Goal: Task Accomplishment & Management: Use online tool/utility

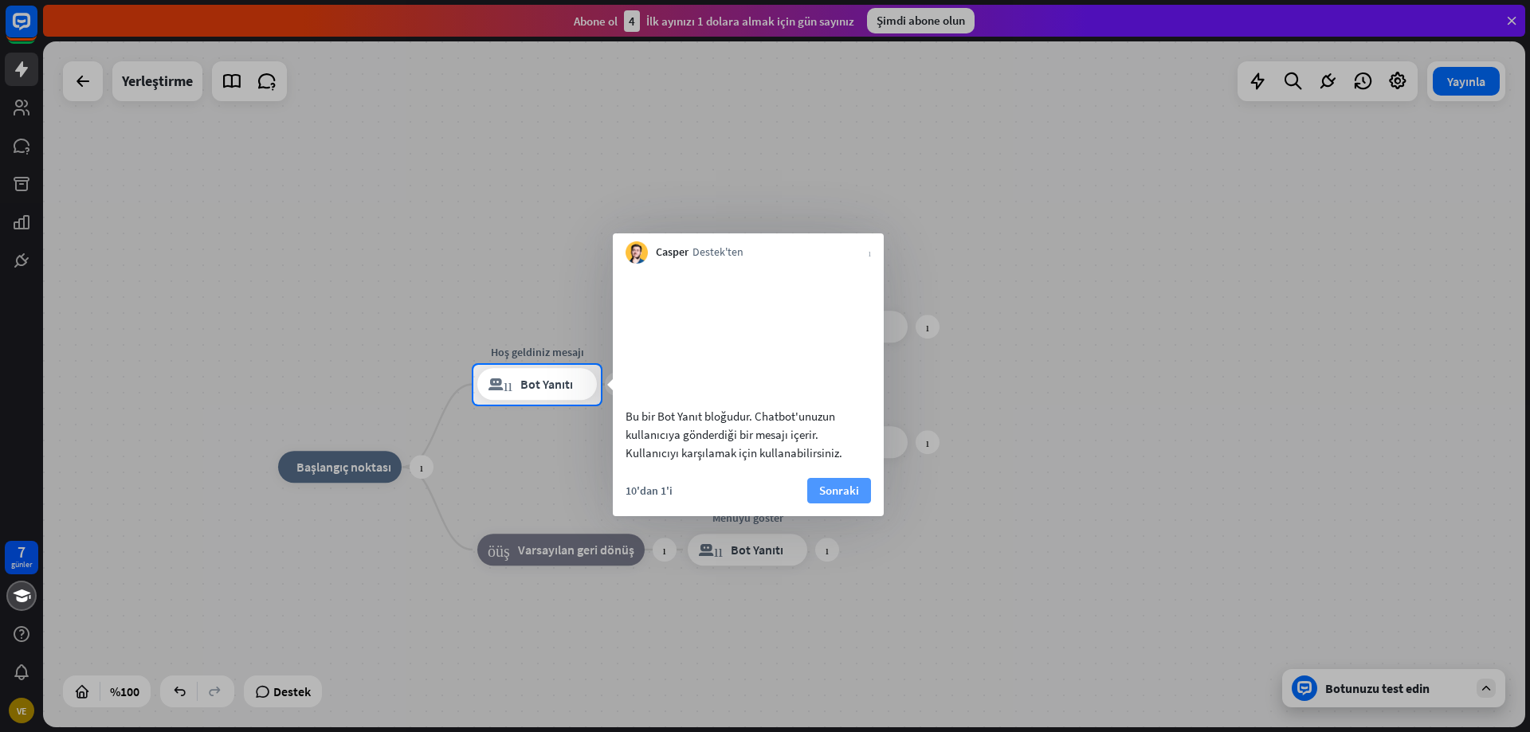
click at [839, 498] on font "Sonraki" at bounding box center [839, 490] width 40 height 15
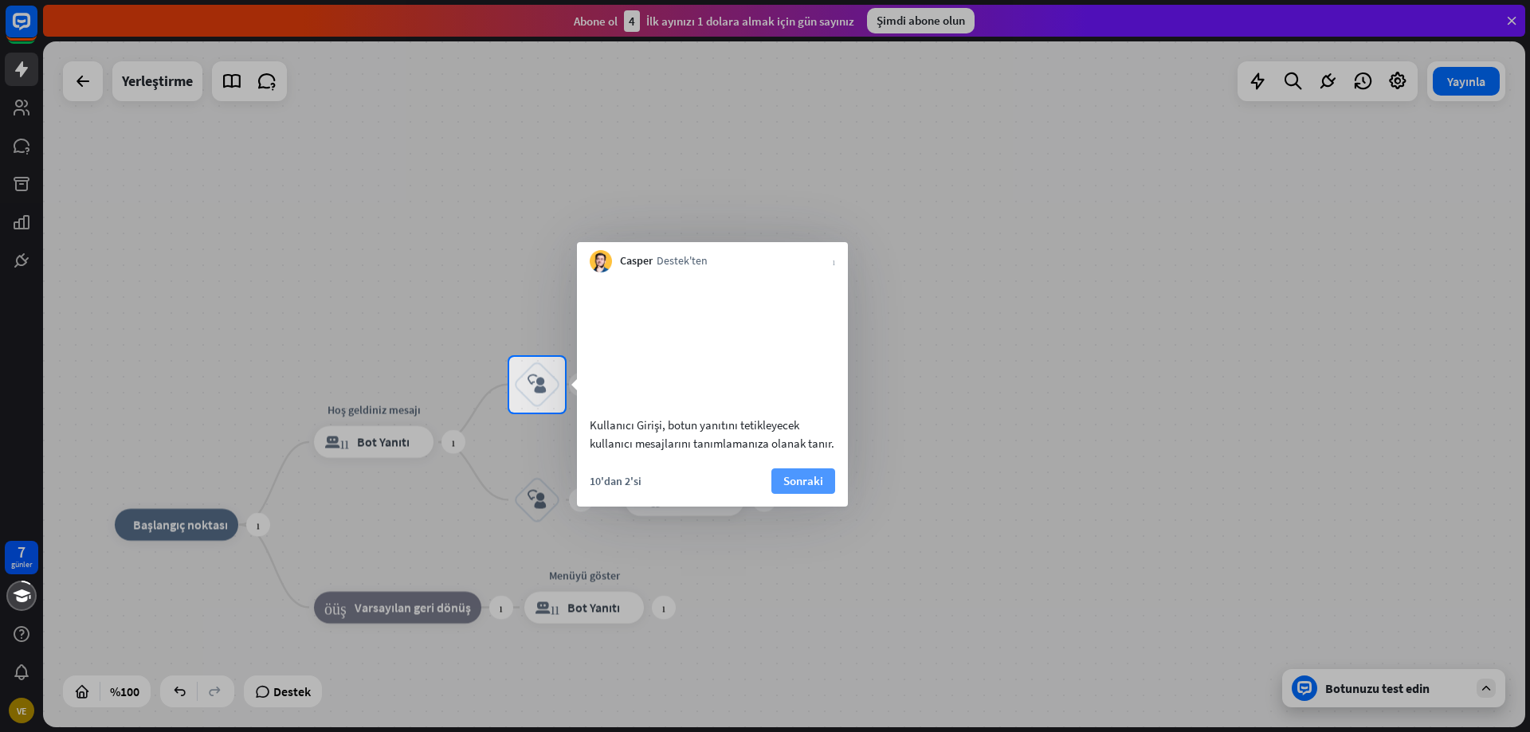
click at [794, 489] on font "Sonraki" at bounding box center [803, 480] width 40 height 15
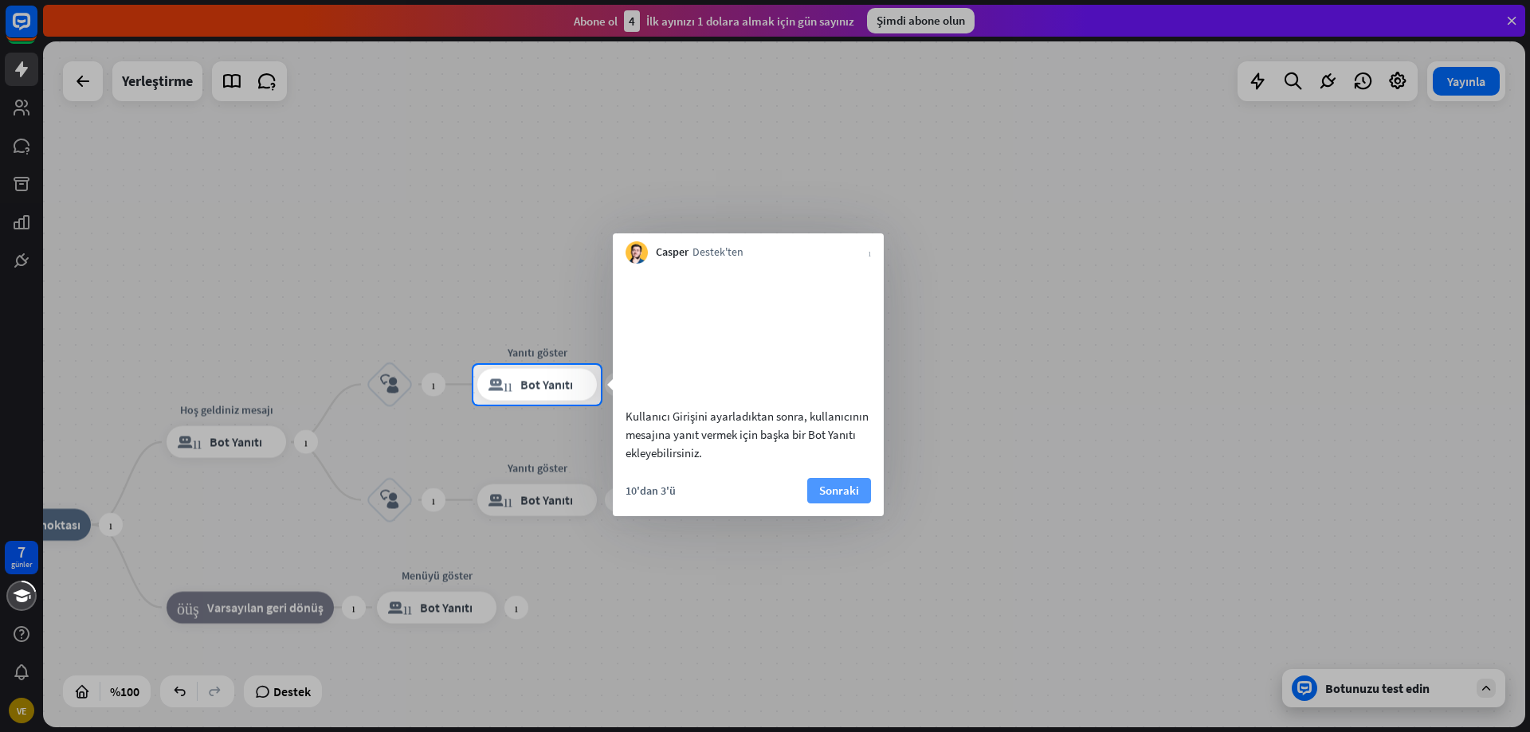
click at [834, 498] on font "Sonraki" at bounding box center [839, 490] width 40 height 15
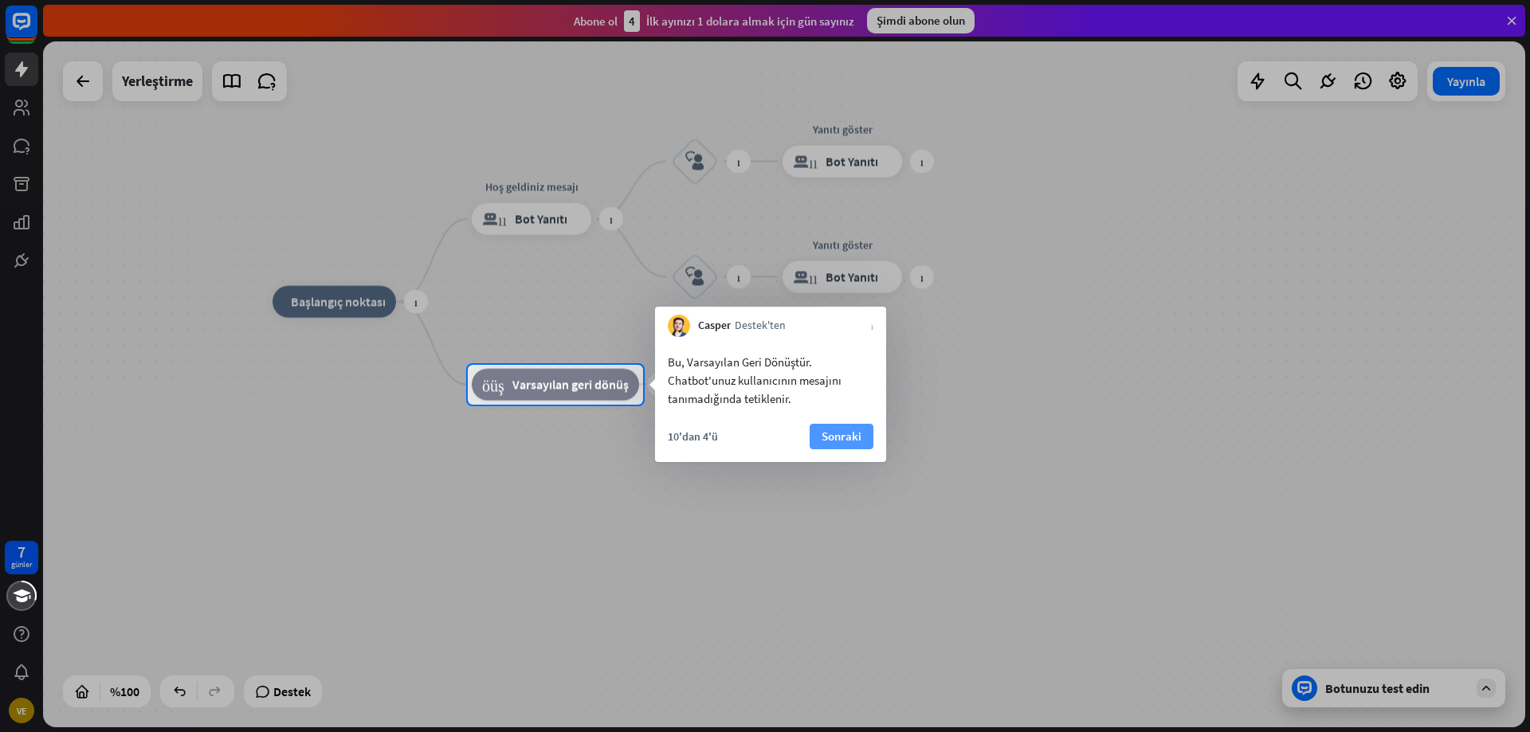
click at [835, 442] on font "Sonraki" at bounding box center [842, 436] width 40 height 15
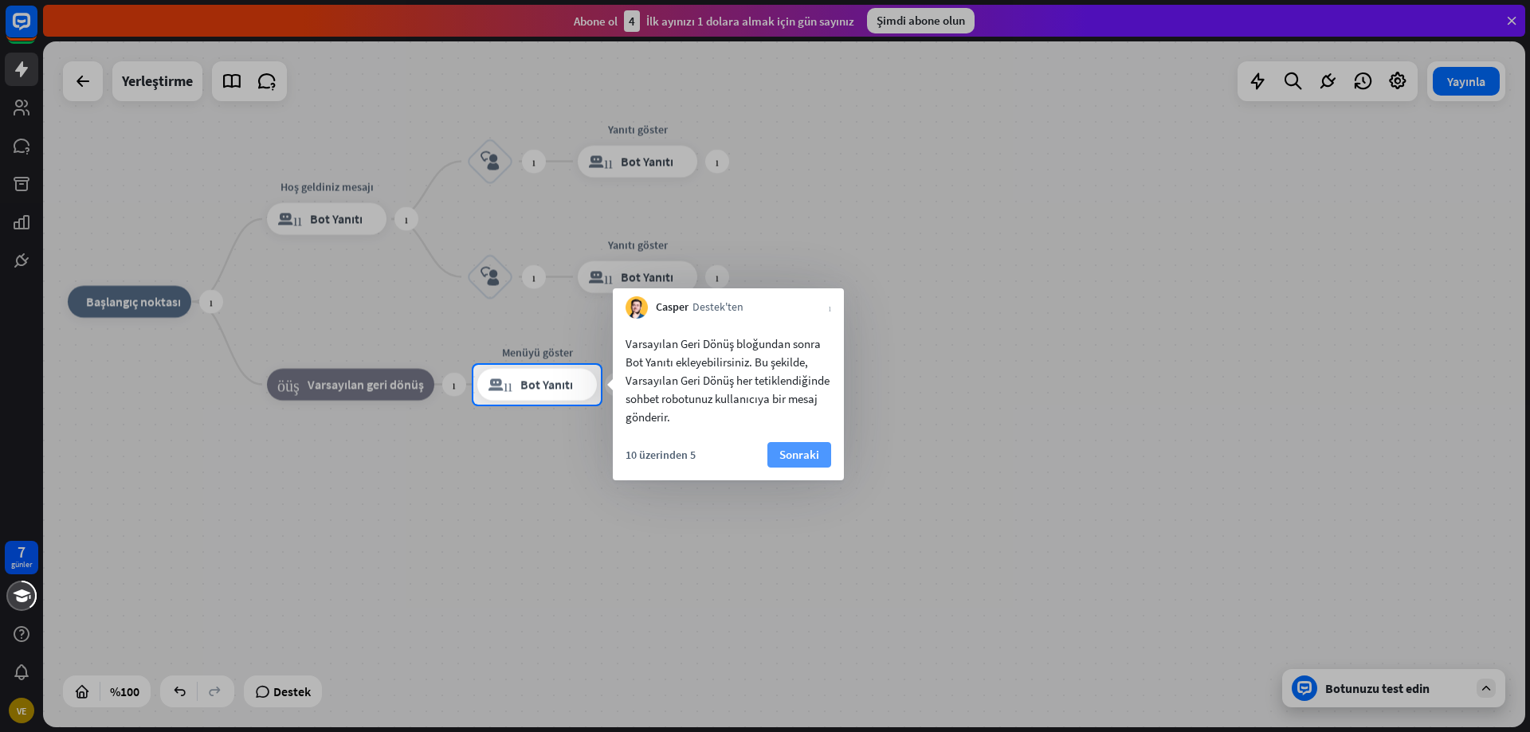
click at [825, 456] on button "Sonraki" at bounding box center [799, 455] width 64 height 26
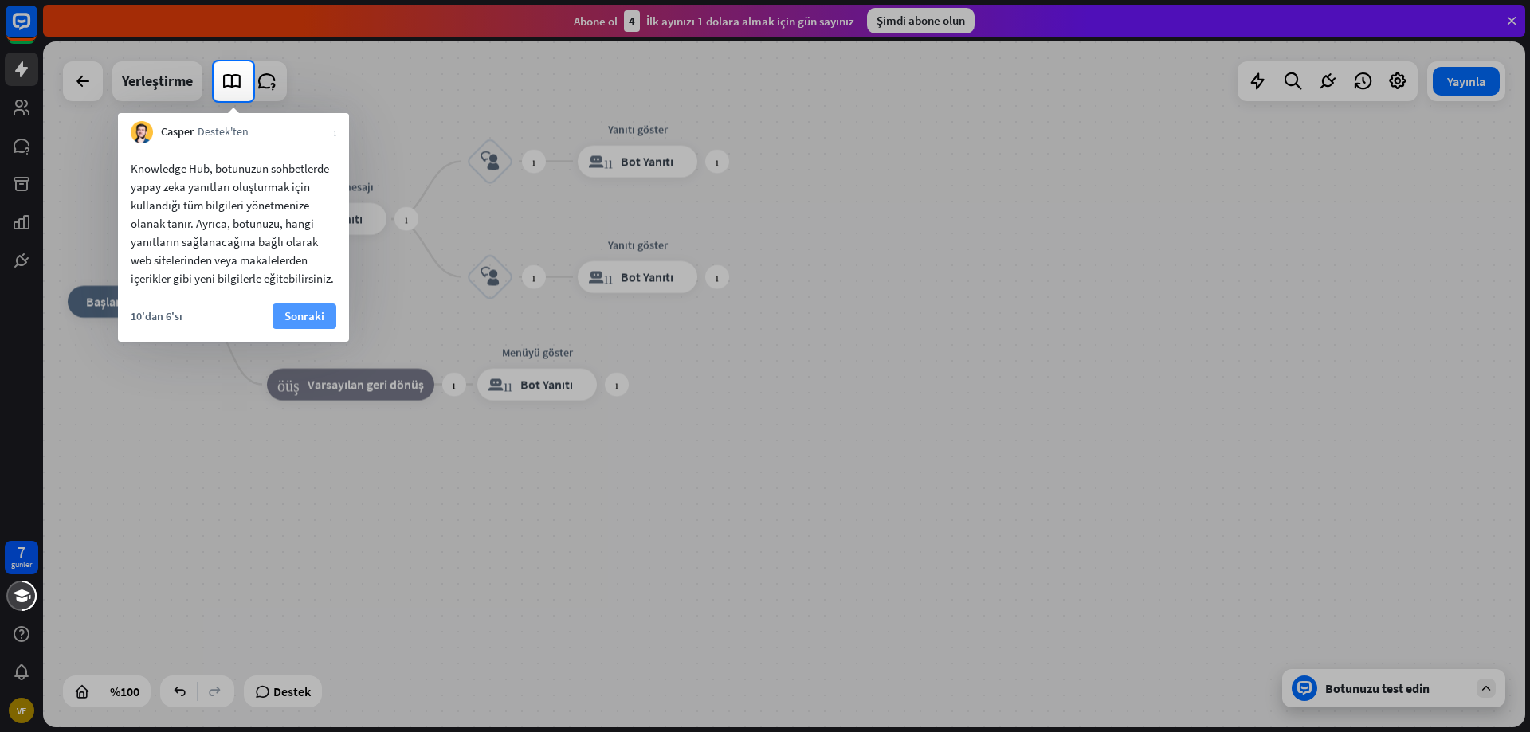
click at [300, 308] on font "Sonraki" at bounding box center [305, 316] width 40 height 22
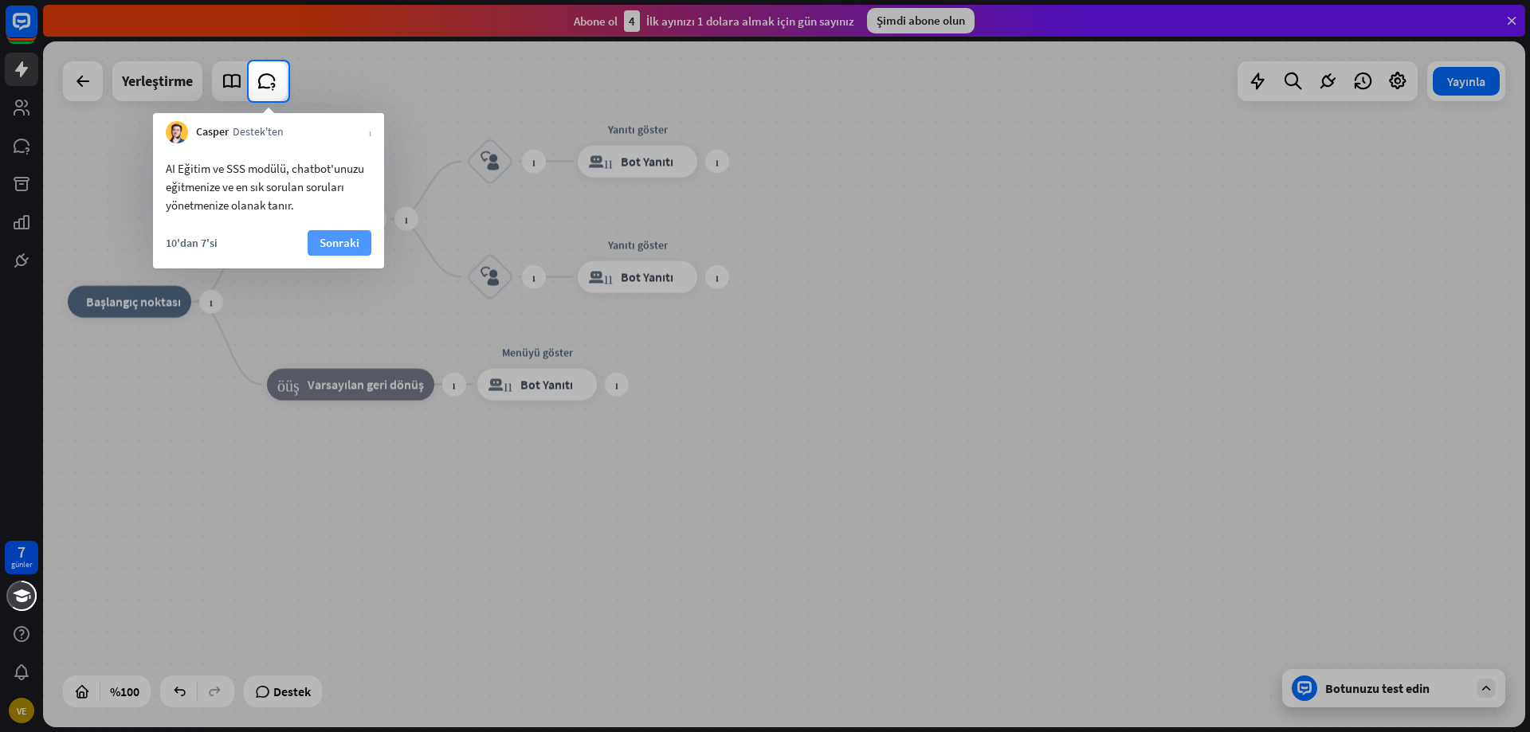
click at [328, 243] on font "Sonraki" at bounding box center [340, 242] width 40 height 15
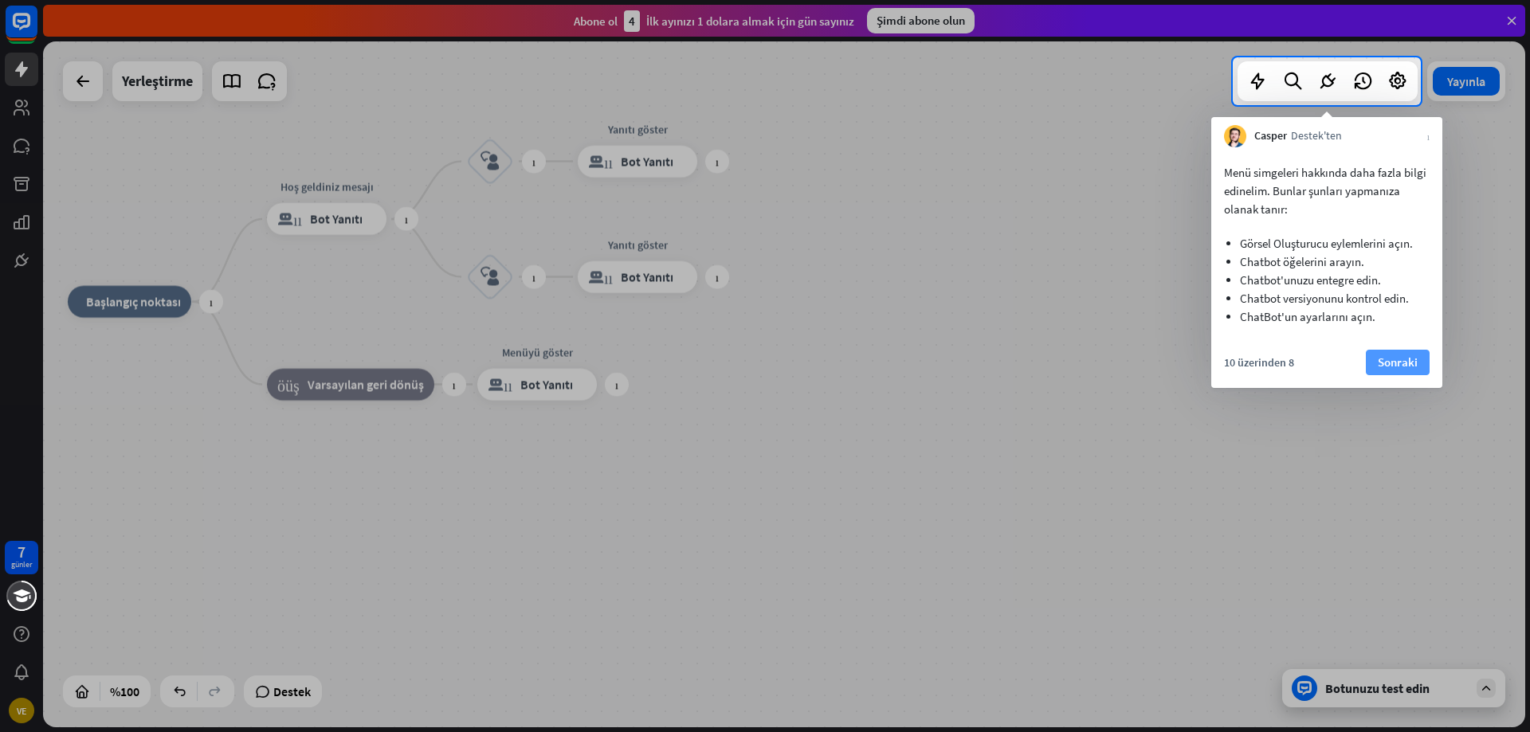
click at [1373, 373] on button "Sonraki" at bounding box center [1398, 363] width 64 height 26
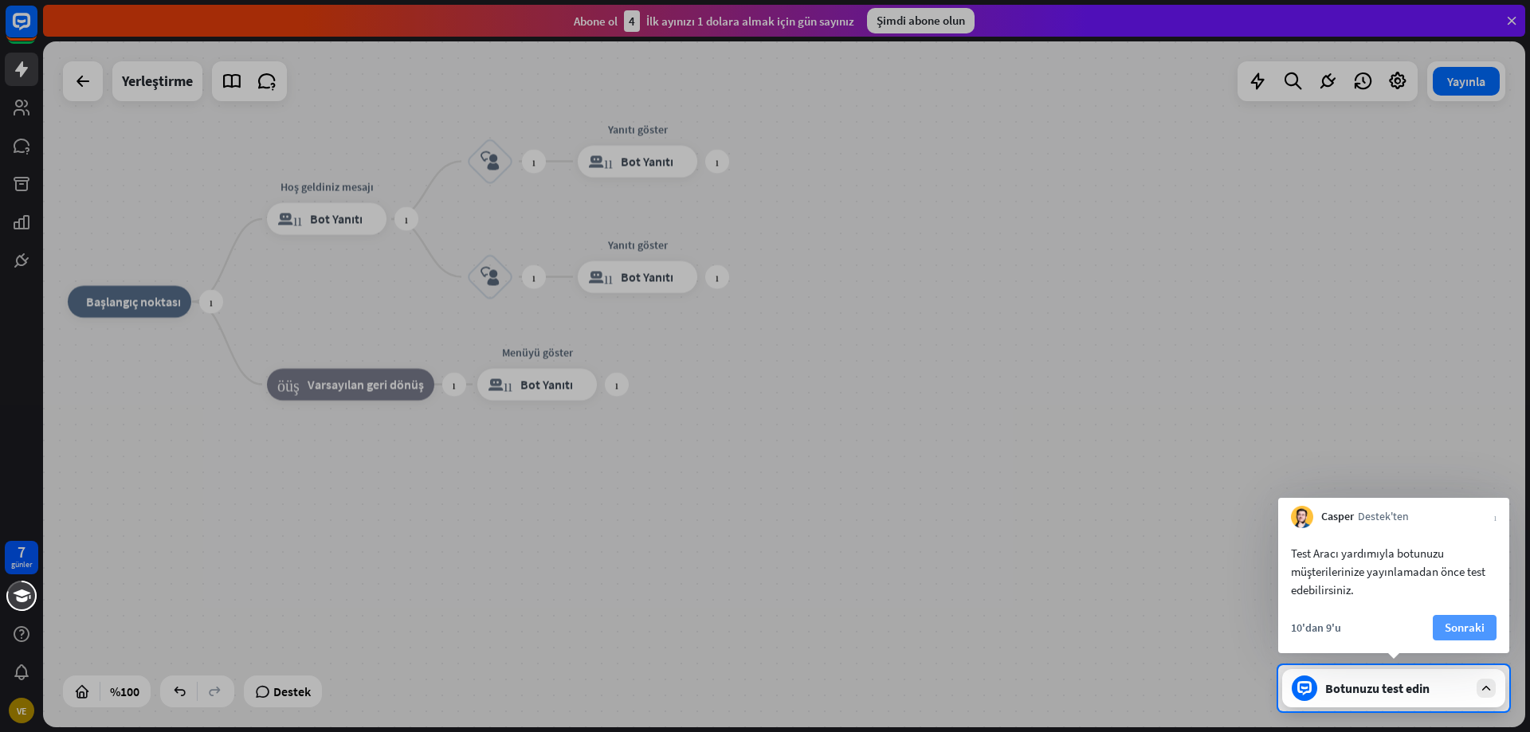
click at [1482, 634] on font "Sonraki" at bounding box center [1465, 627] width 40 height 15
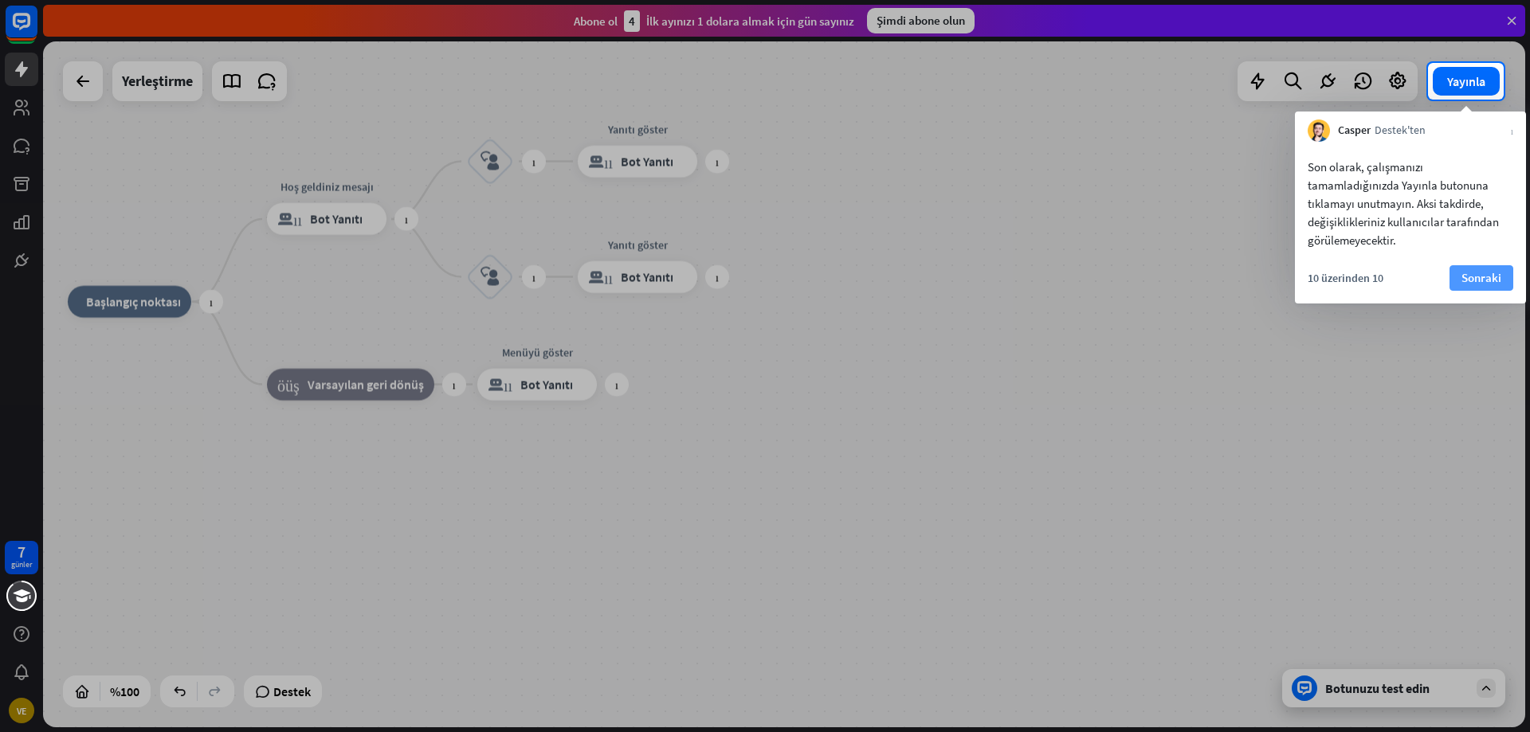
click at [1458, 287] on button "Sonraki" at bounding box center [1482, 278] width 64 height 26
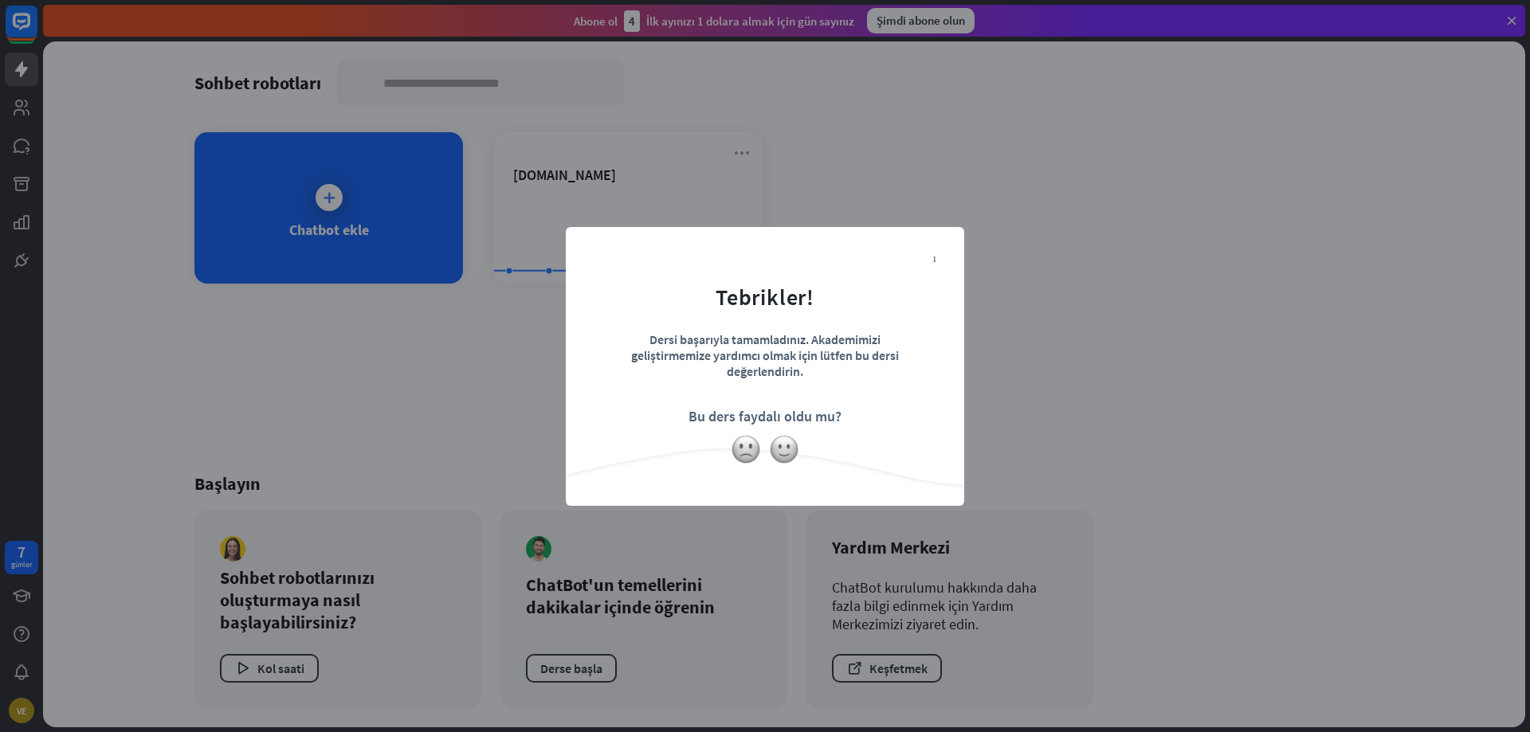
click at [657, 194] on div "kapalı Tebrikler! Dersi başarıyla tamamladınız. Akademimizi geliştirmemize yard…" at bounding box center [765, 366] width 1530 height 732
click at [750, 455] on img at bounding box center [746, 449] width 30 height 30
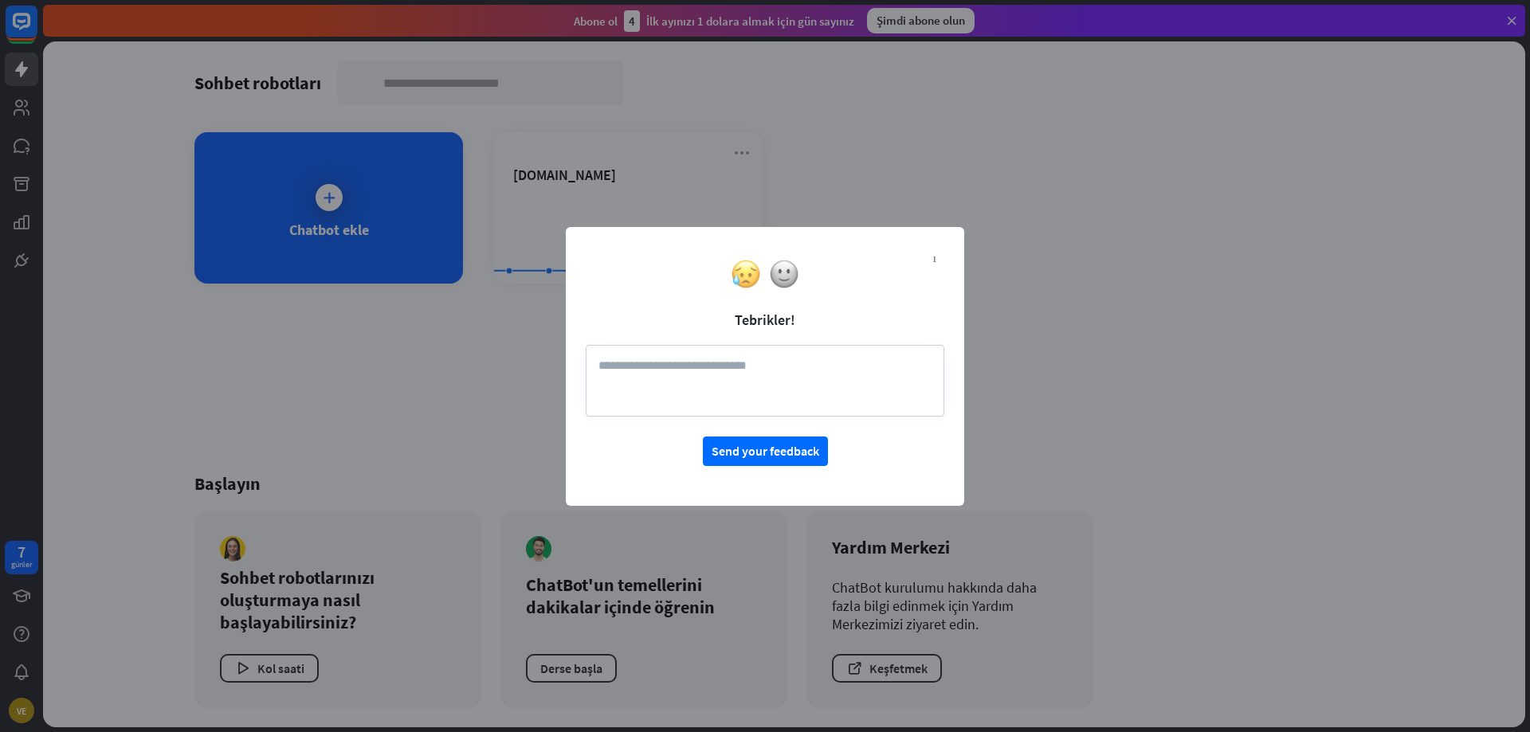
click at [750, 455] on button "Send your feedback" at bounding box center [765, 451] width 125 height 29
click at [713, 443] on font "Geri bildiriminizi gönderin" at bounding box center [765, 451] width 141 height 16
click at [714, 447] on font "Geri bildiriminizi gönderin" at bounding box center [765, 451] width 141 height 16
click at [703, 390] on textarea "***" at bounding box center [765, 381] width 359 height 72
type textarea "**********"
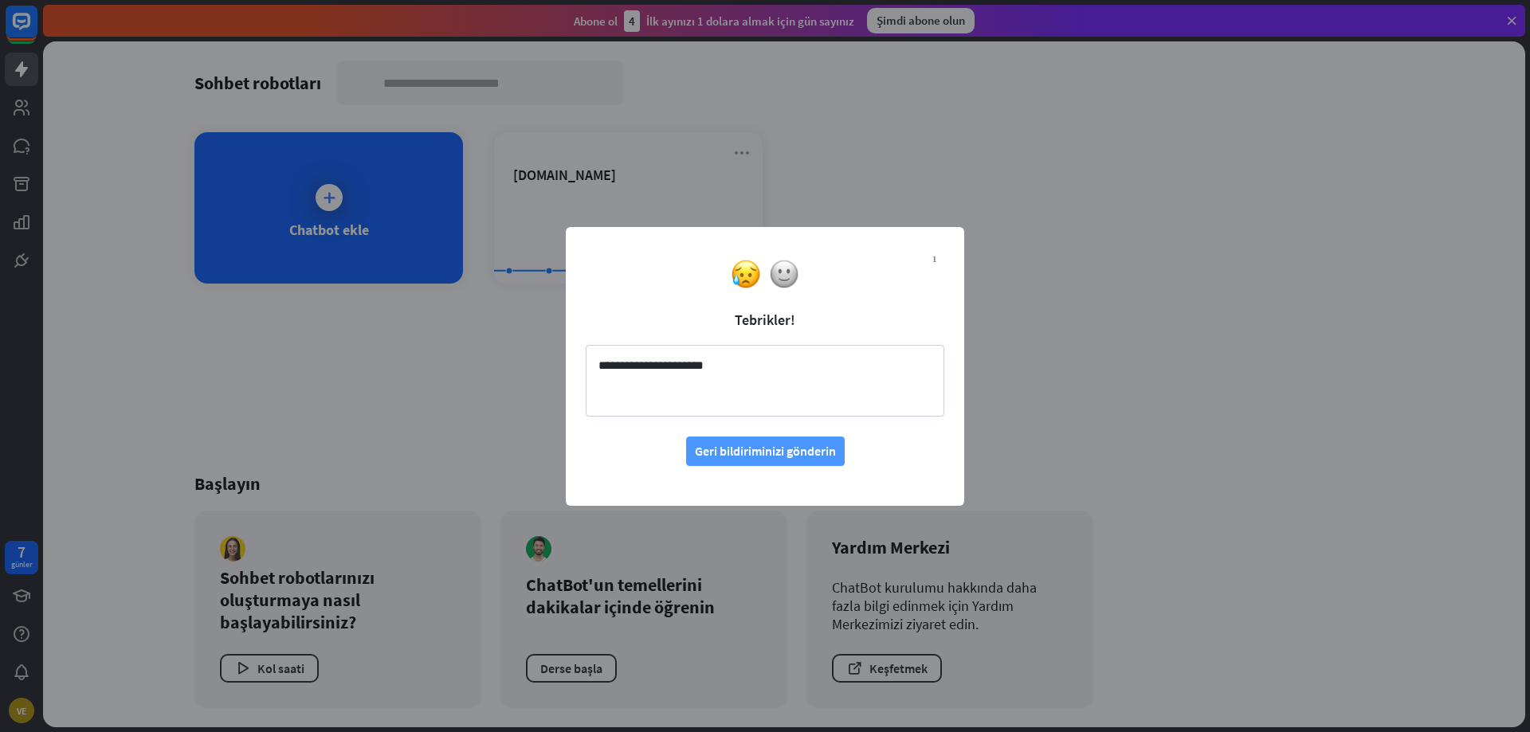
click at [737, 445] on font "Geri bildiriminizi gönderin" at bounding box center [765, 451] width 141 height 16
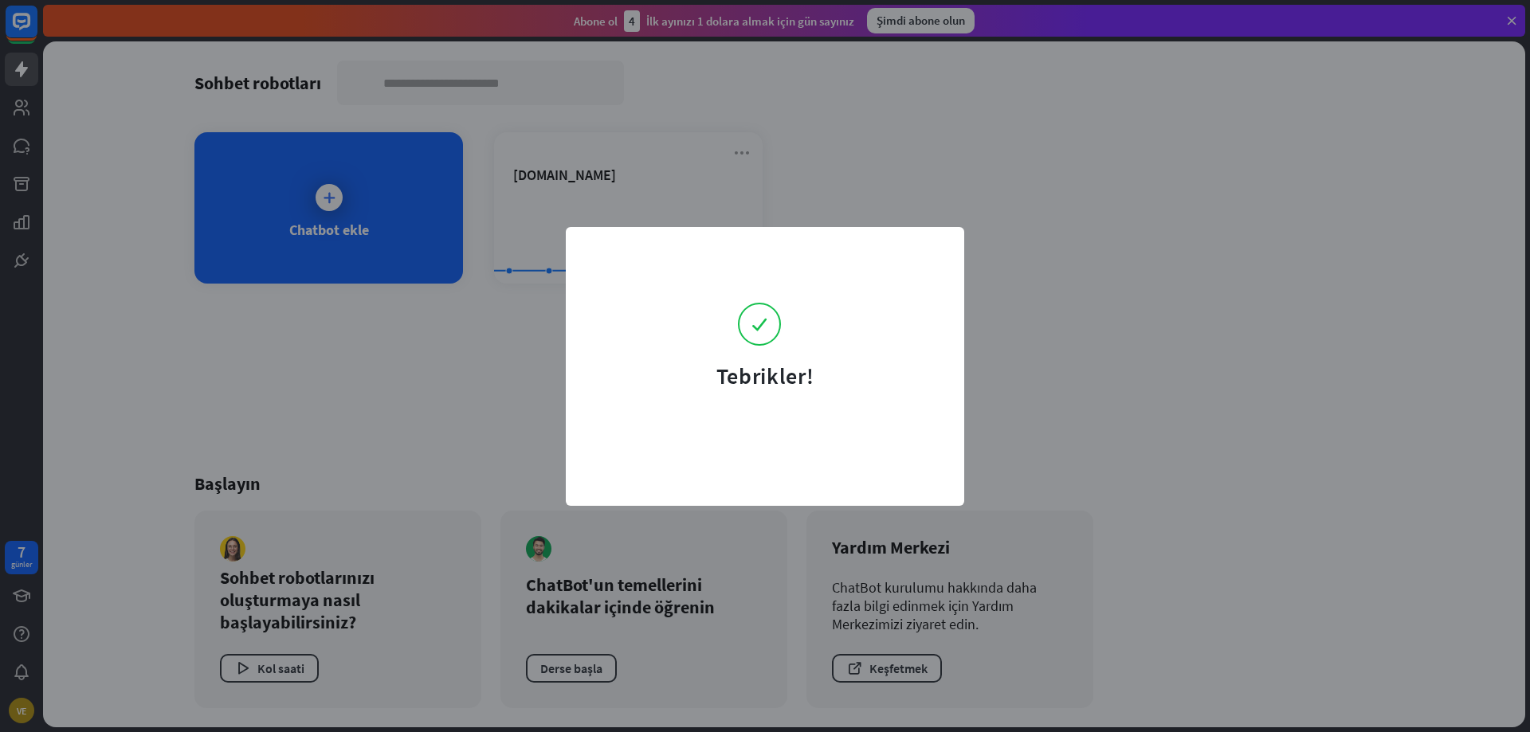
click at [551, 99] on div "Tebrikler!" at bounding box center [765, 366] width 1530 height 732
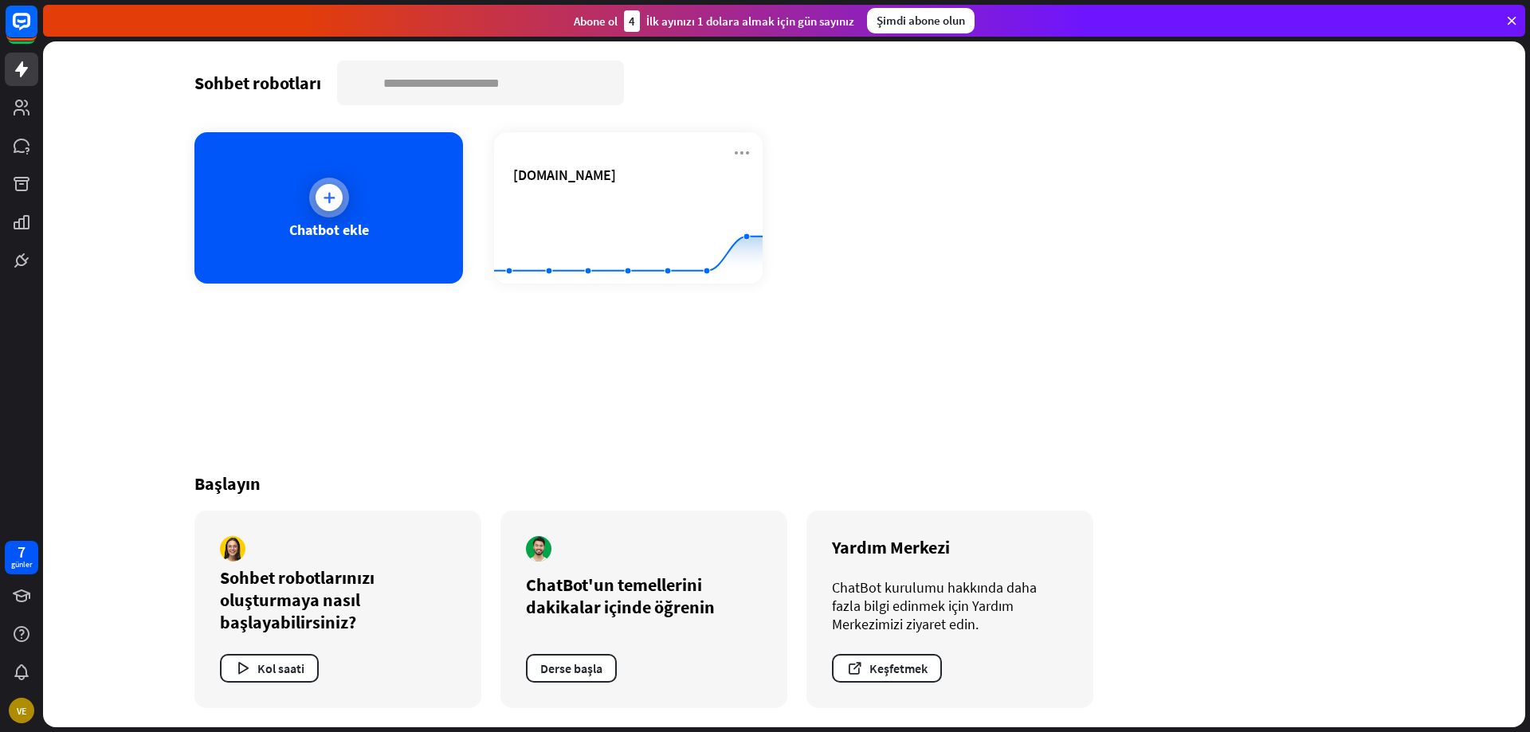
click at [321, 194] on icon at bounding box center [329, 198] width 16 height 16
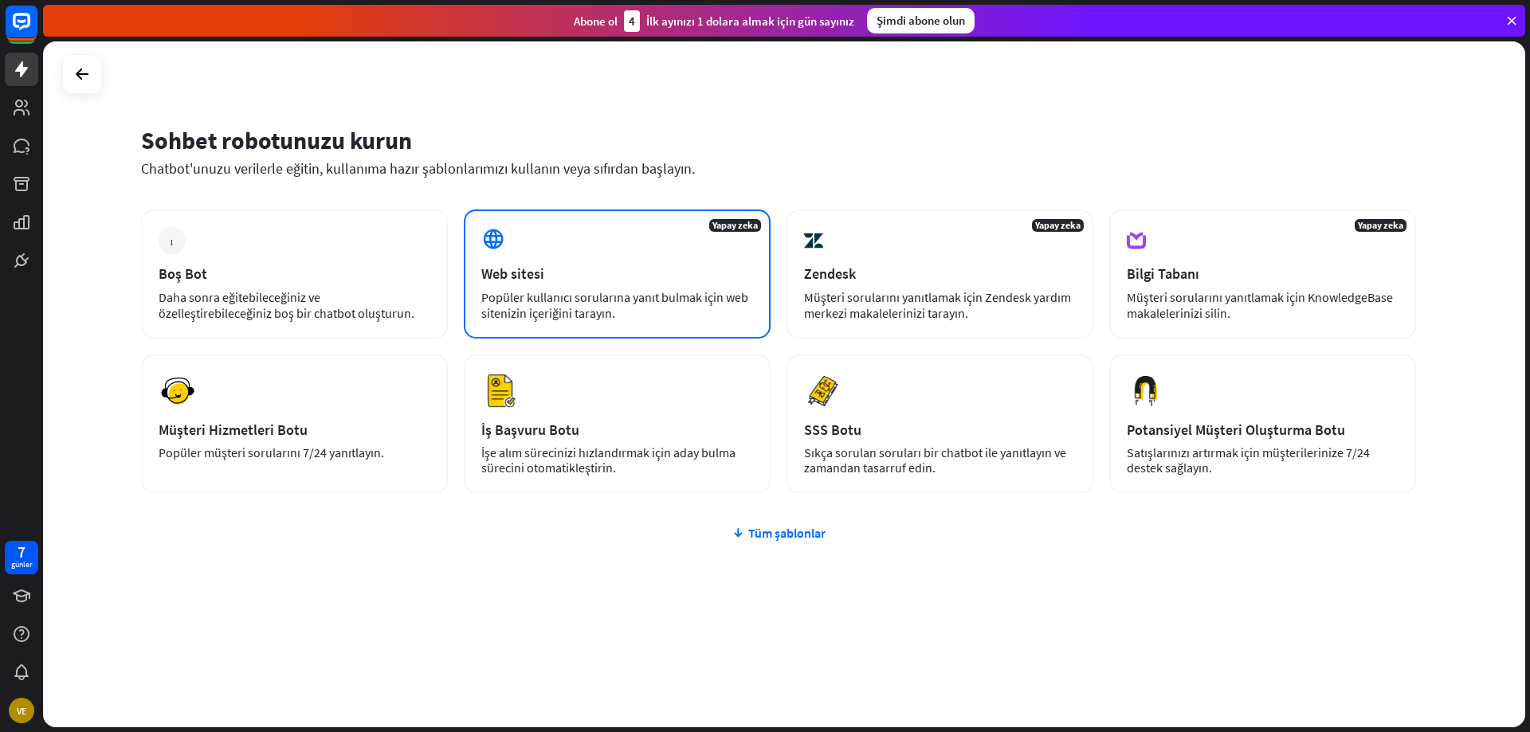
click at [540, 251] on div "Yapay zeka Web sitesi Popüler kullanıcı sorularına yanıt bulmak için web siteni…" at bounding box center [617, 274] width 307 height 129
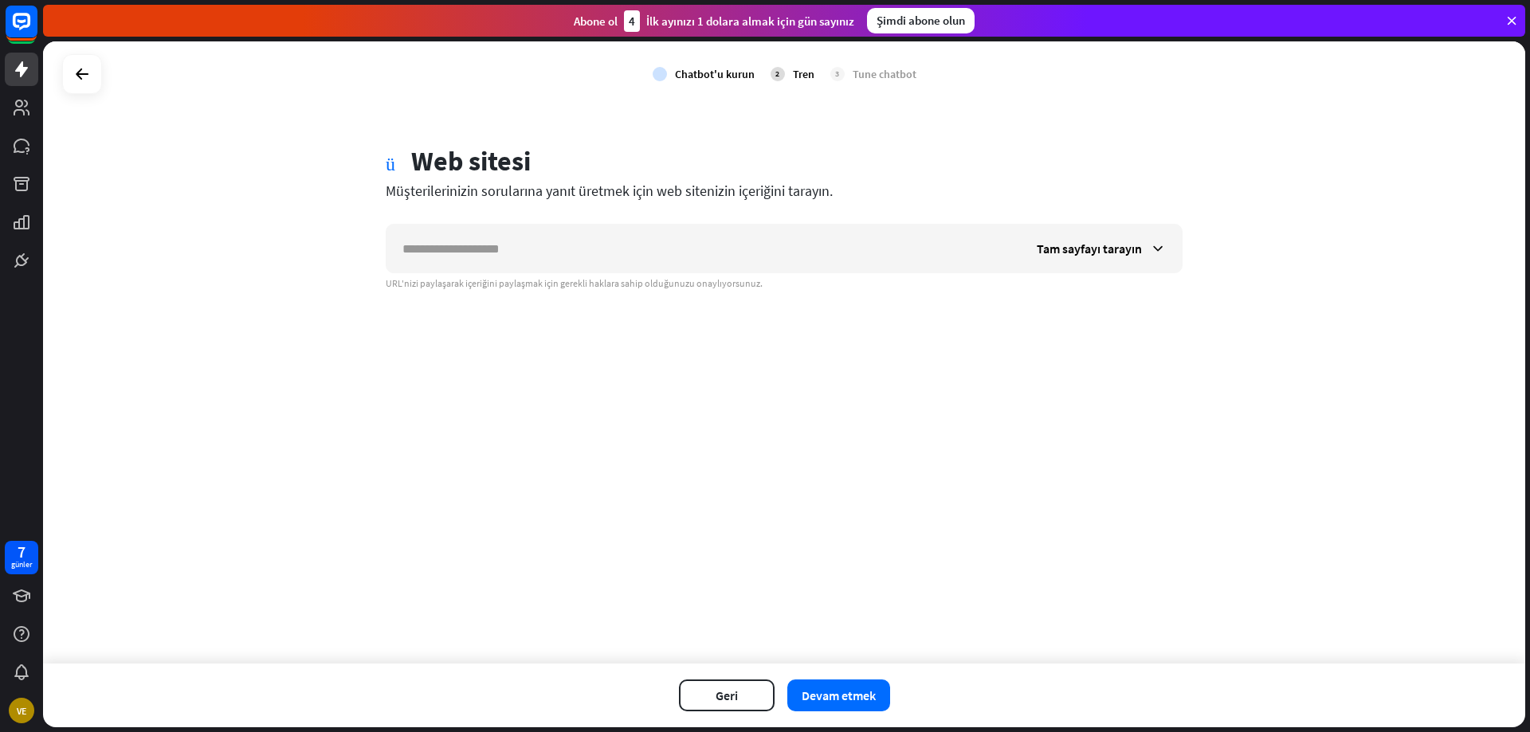
click at [108, 68] on div "kontrol etmek Chatbot'u kurun 2 Tren 3 Tune chatbot" at bounding box center [784, 73] width 1482 height 65
click at [89, 76] on icon at bounding box center [82, 74] width 19 height 19
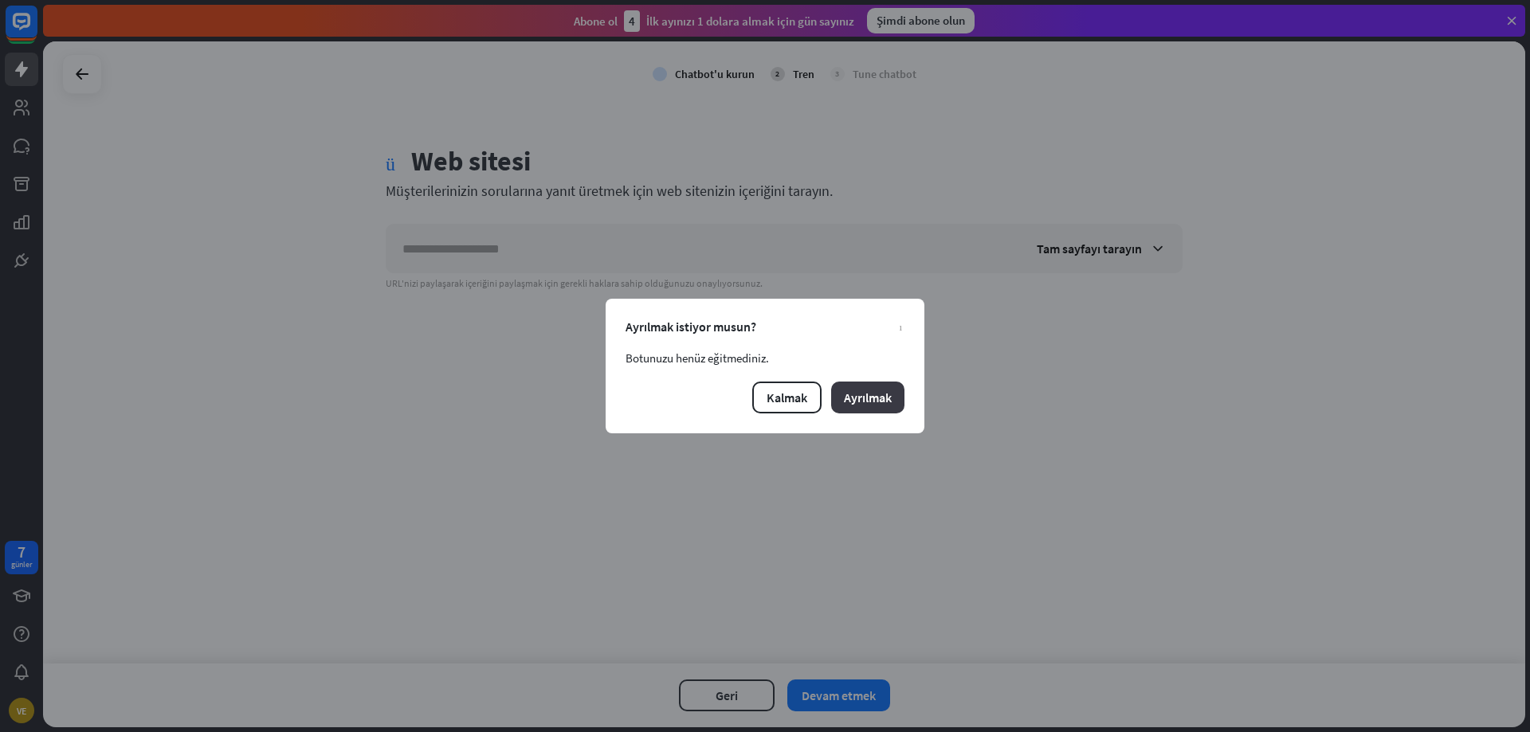
click at [846, 400] on font "Ayrılmak" at bounding box center [868, 398] width 48 height 16
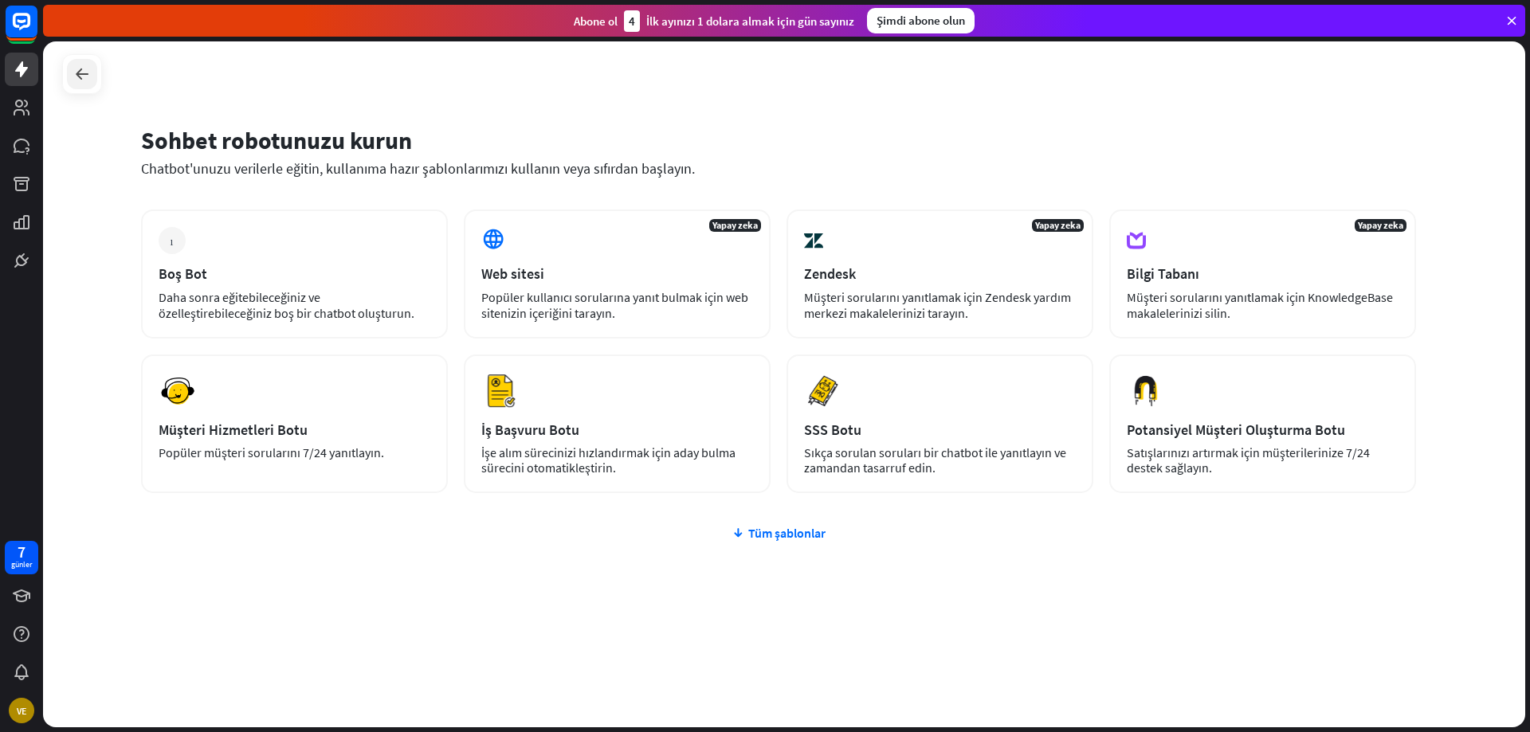
click at [83, 80] on icon at bounding box center [82, 74] width 19 height 19
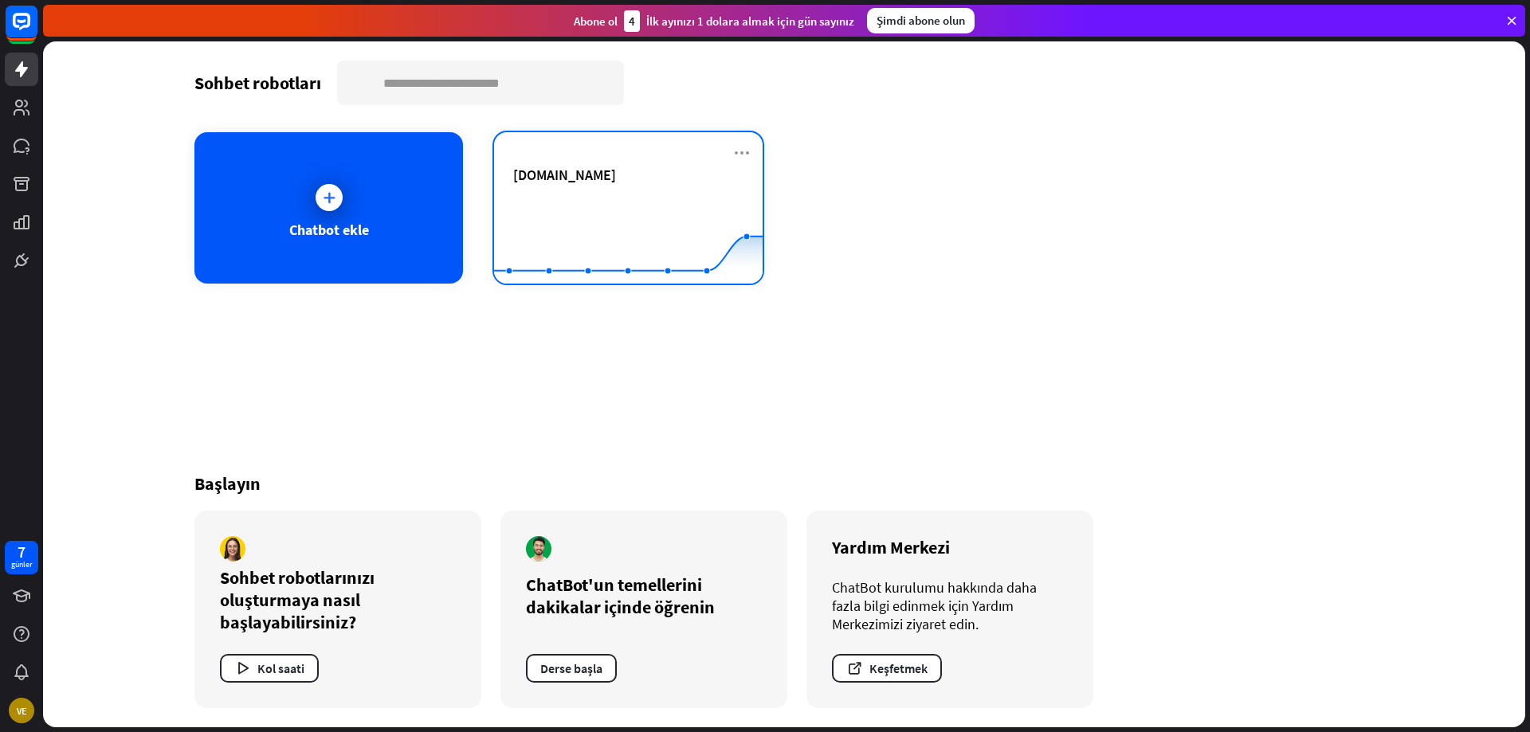
click at [579, 206] on rect at bounding box center [628, 244] width 269 height 100
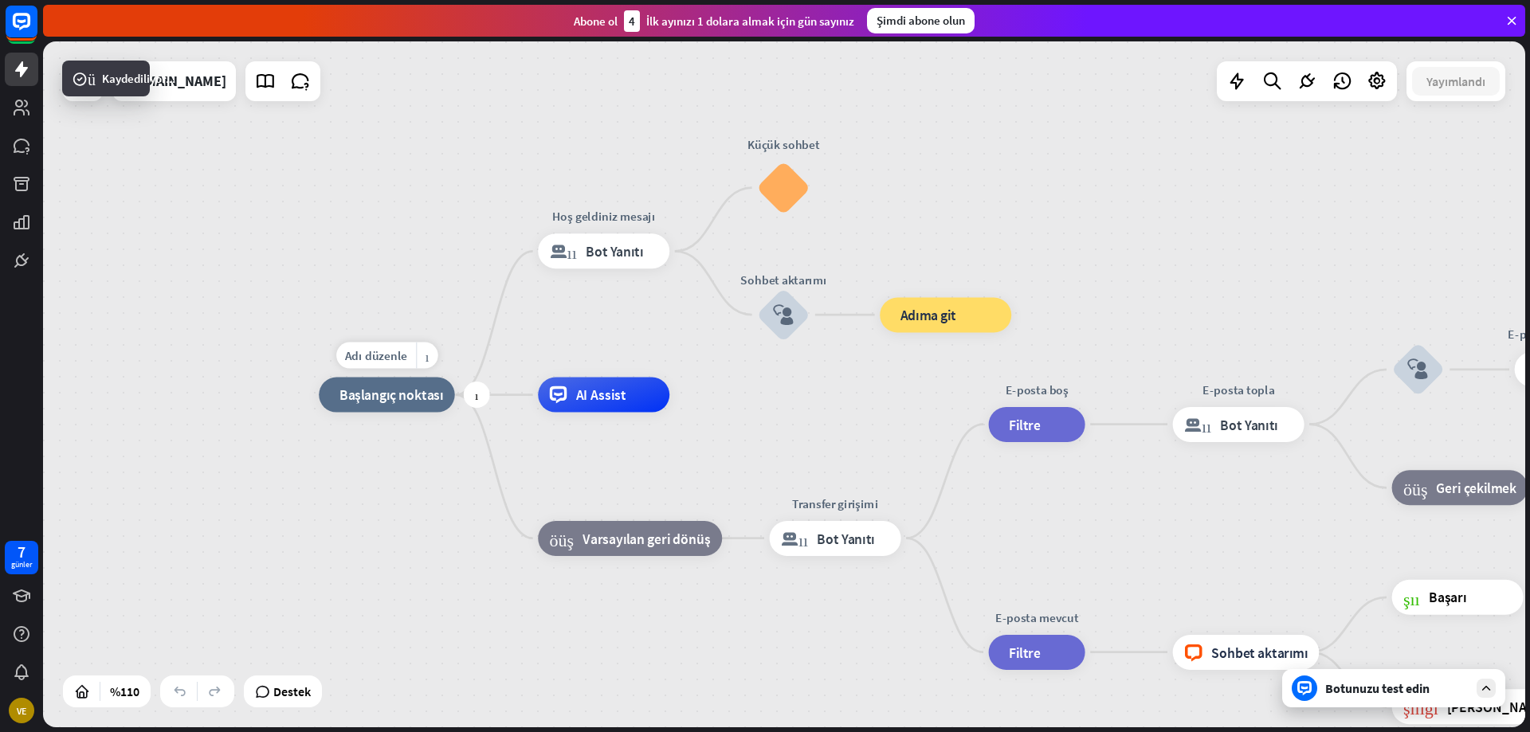
click at [405, 404] on div "ev_2 Başlangıç ​​noktası" at bounding box center [386, 395] width 135 height 35
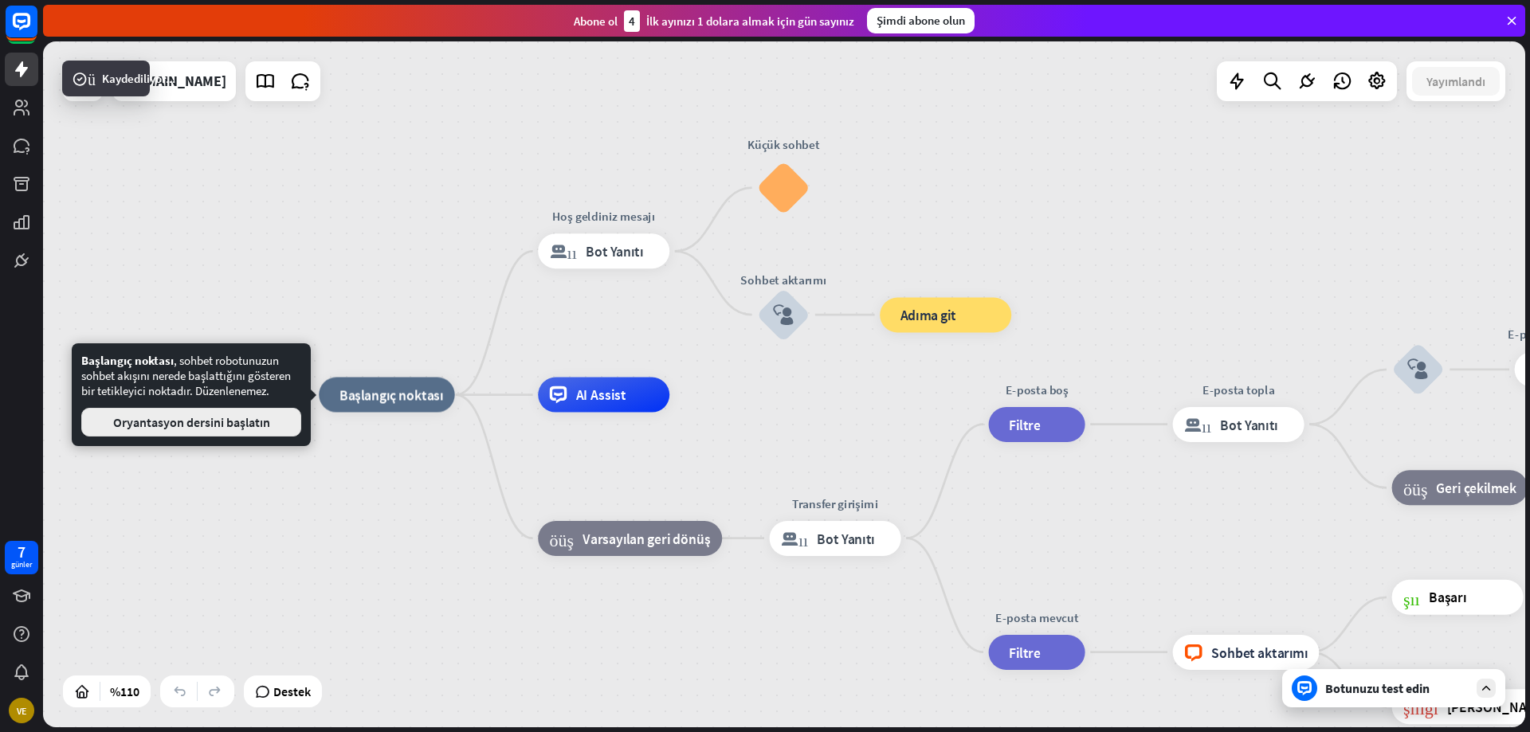
click at [237, 426] on font "Oryantasyon dersini başlatın" at bounding box center [191, 422] width 157 height 16
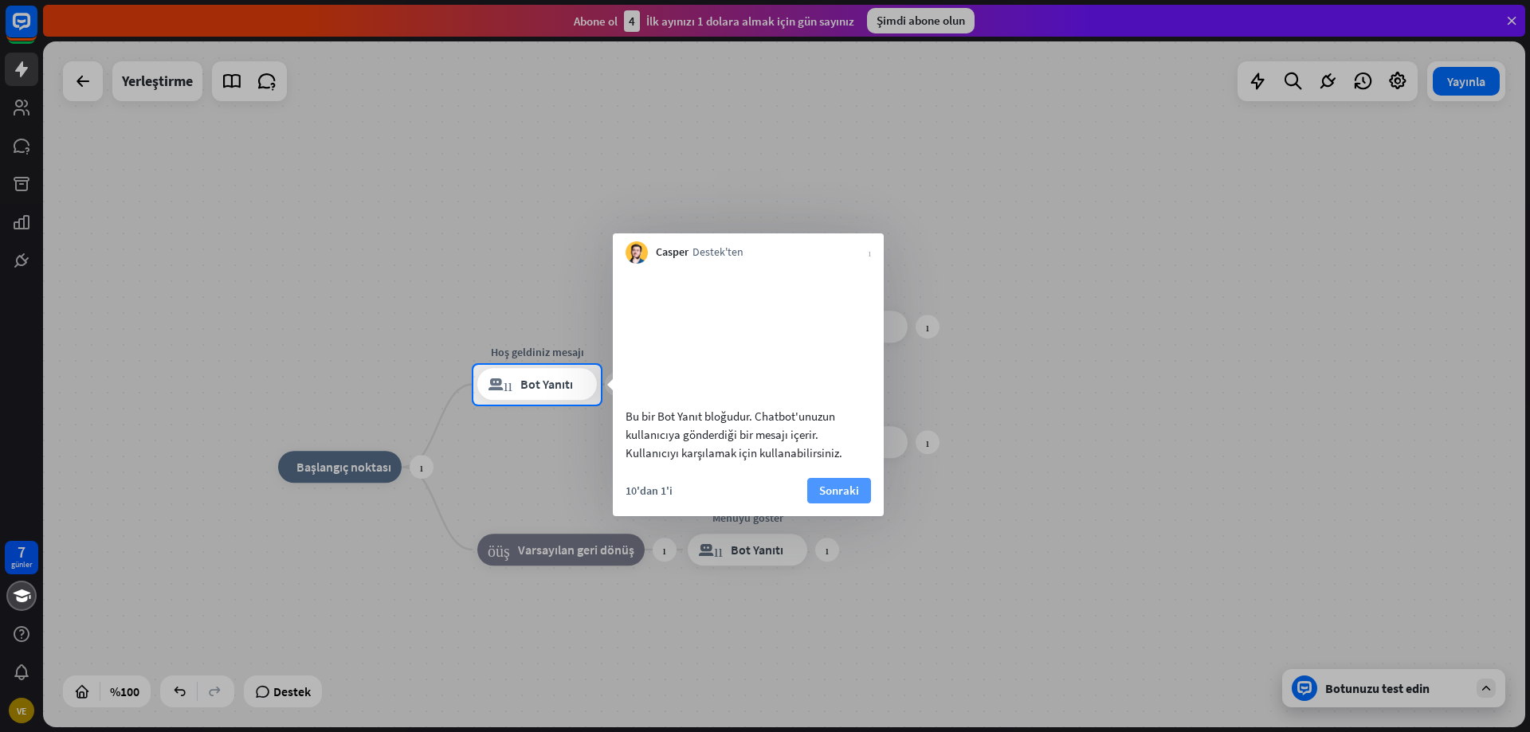
click at [830, 498] on font "Sonraki" at bounding box center [839, 490] width 40 height 15
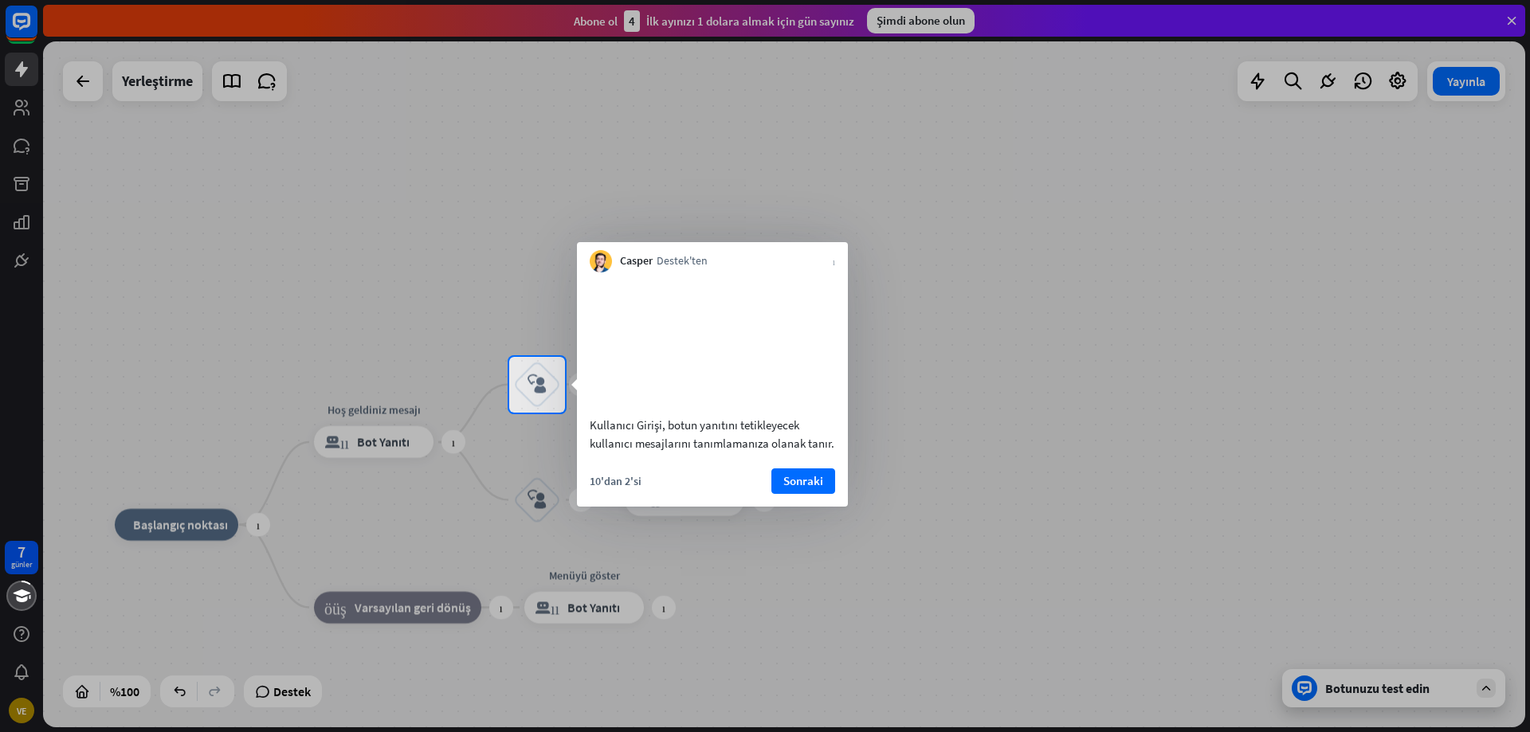
click at [825, 257] on div "Casper Destek'ten kapalı" at bounding box center [712, 257] width 271 height 30
drag, startPoint x: 1067, startPoint y: 305, endPoint x: 1001, endPoint y: 403, distance: 118.3
click at [1068, 306] on div at bounding box center [765, 178] width 1530 height 357
click at [802, 493] on font "Sonraki" at bounding box center [803, 481] width 40 height 22
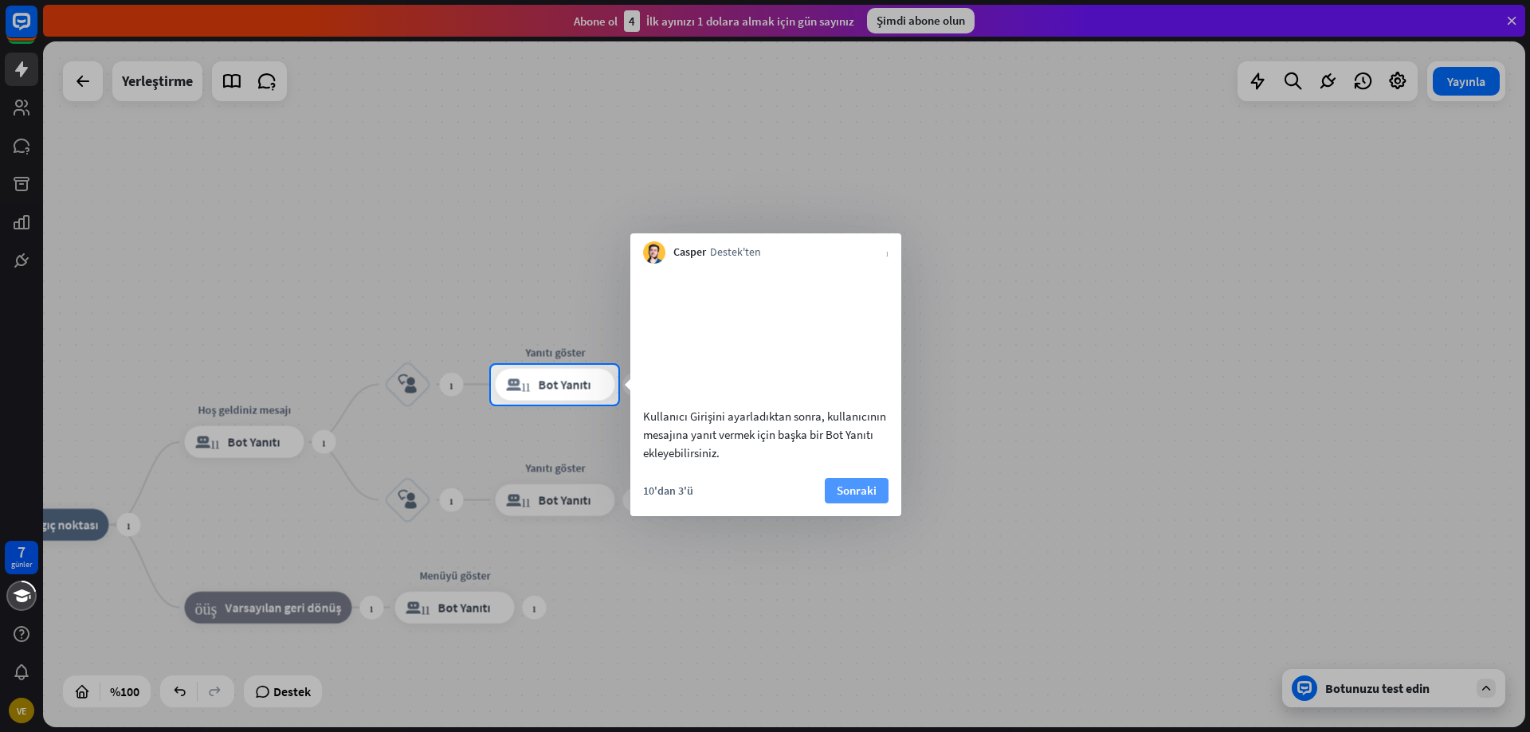
click at [845, 498] on font "Sonraki" at bounding box center [857, 490] width 40 height 15
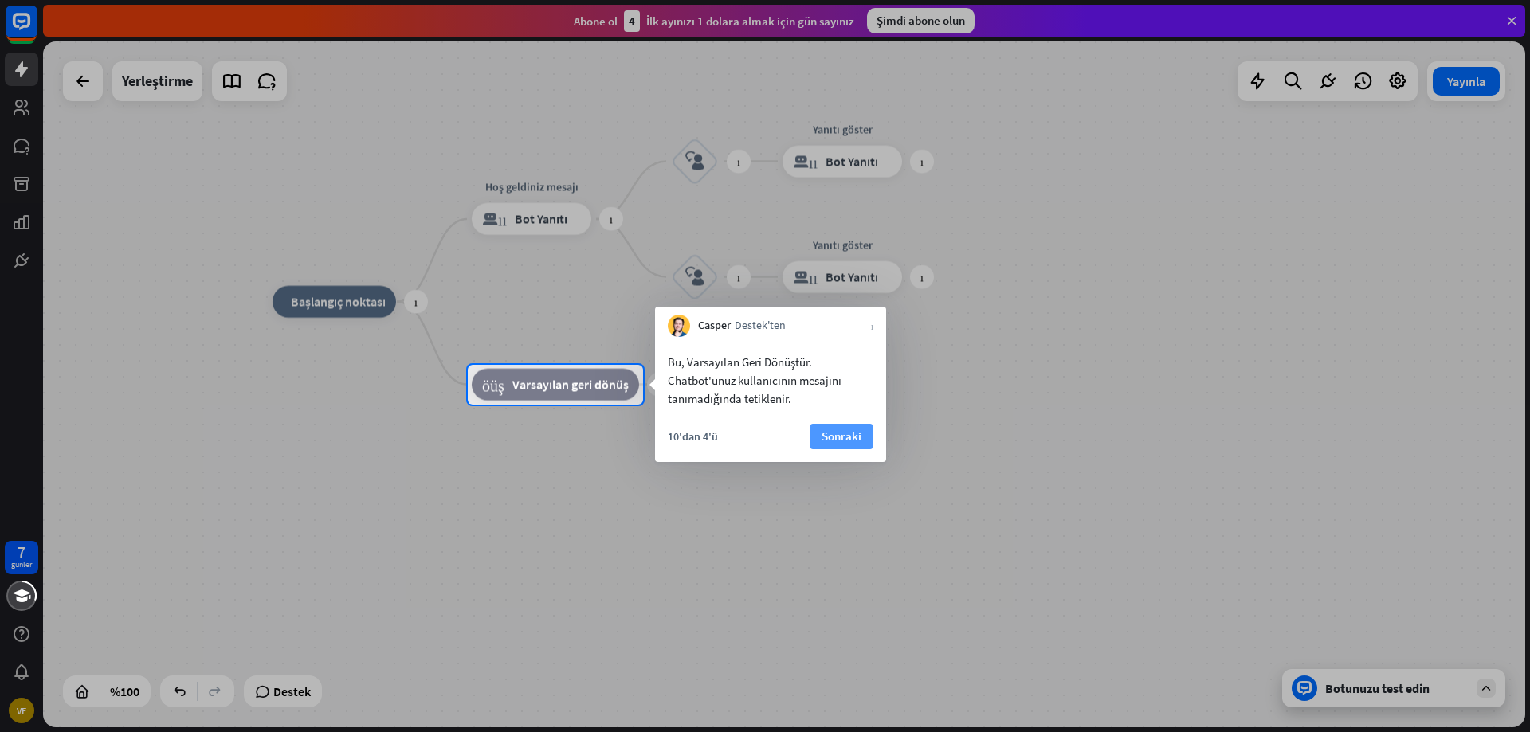
click at [846, 436] on font "Sonraki" at bounding box center [842, 436] width 40 height 15
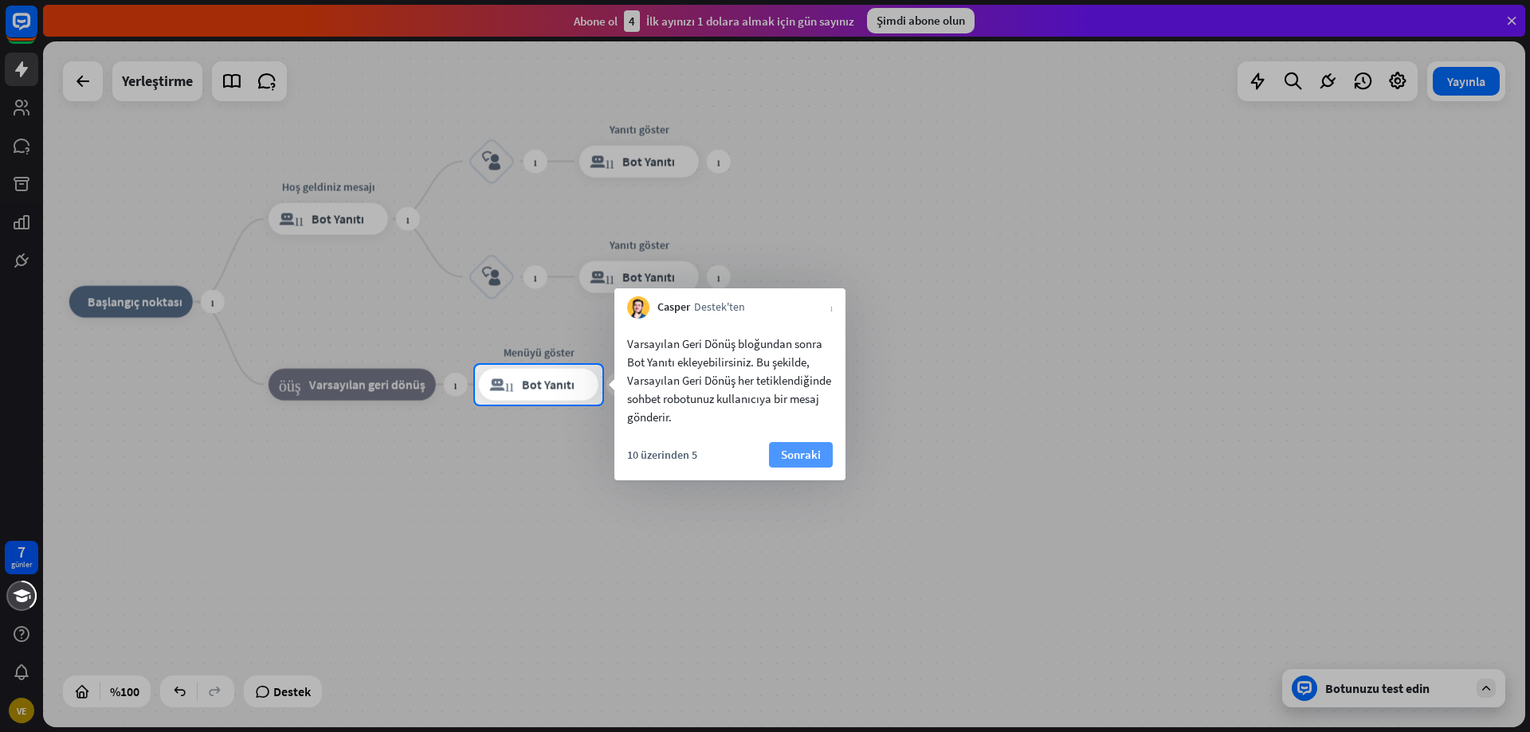
click at [777, 453] on button "Sonraki" at bounding box center [801, 455] width 64 height 26
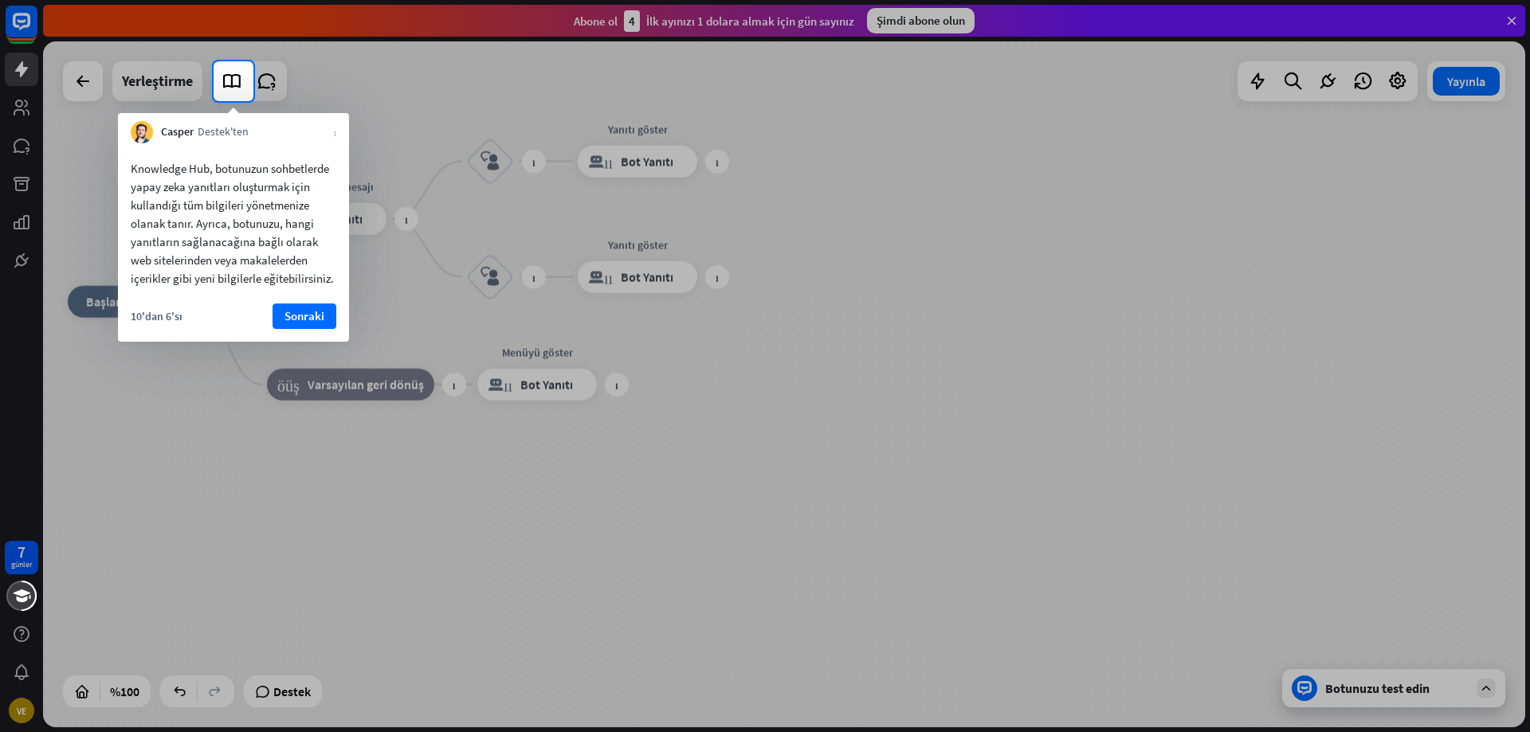
drag, startPoint x: 289, startPoint y: 292, endPoint x: 300, endPoint y: 308, distance: 19.0
click at [290, 292] on div "Knowledge Hub, botunuzun sohbetlerde yapay zeka yanıtları oluşturmak için kulla…" at bounding box center [233, 219] width 231 height 152
click at [300, 308] on font "Sonraki" at bounding box center [305, 315] width 40 height 15
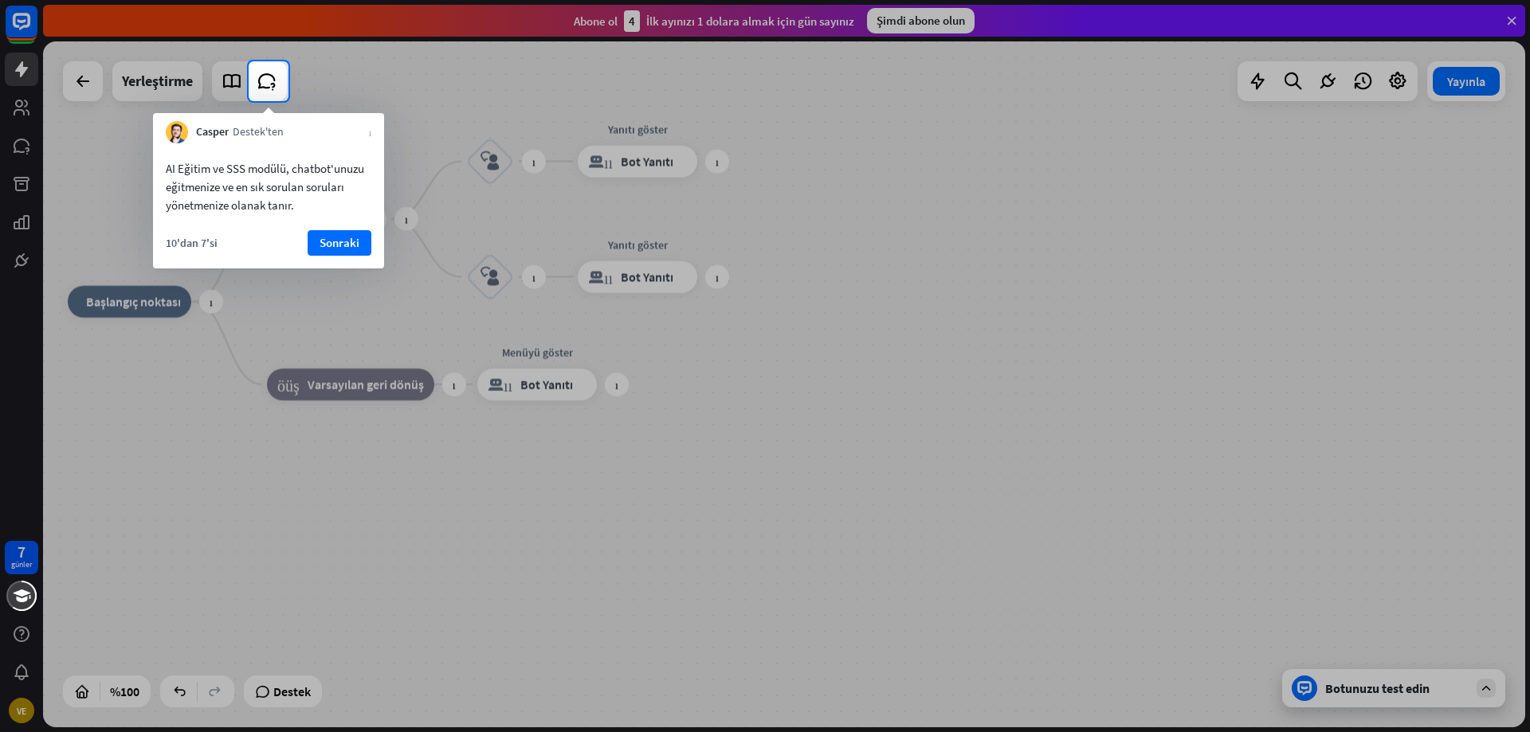
click at [342, 258] on div "10'dan 7'si Sonraki" at bounding box center [268, 249] width 231 height 38
click at [341, 242] on font "Sonraki" at bounding box center [340, 242] width 40 height 15
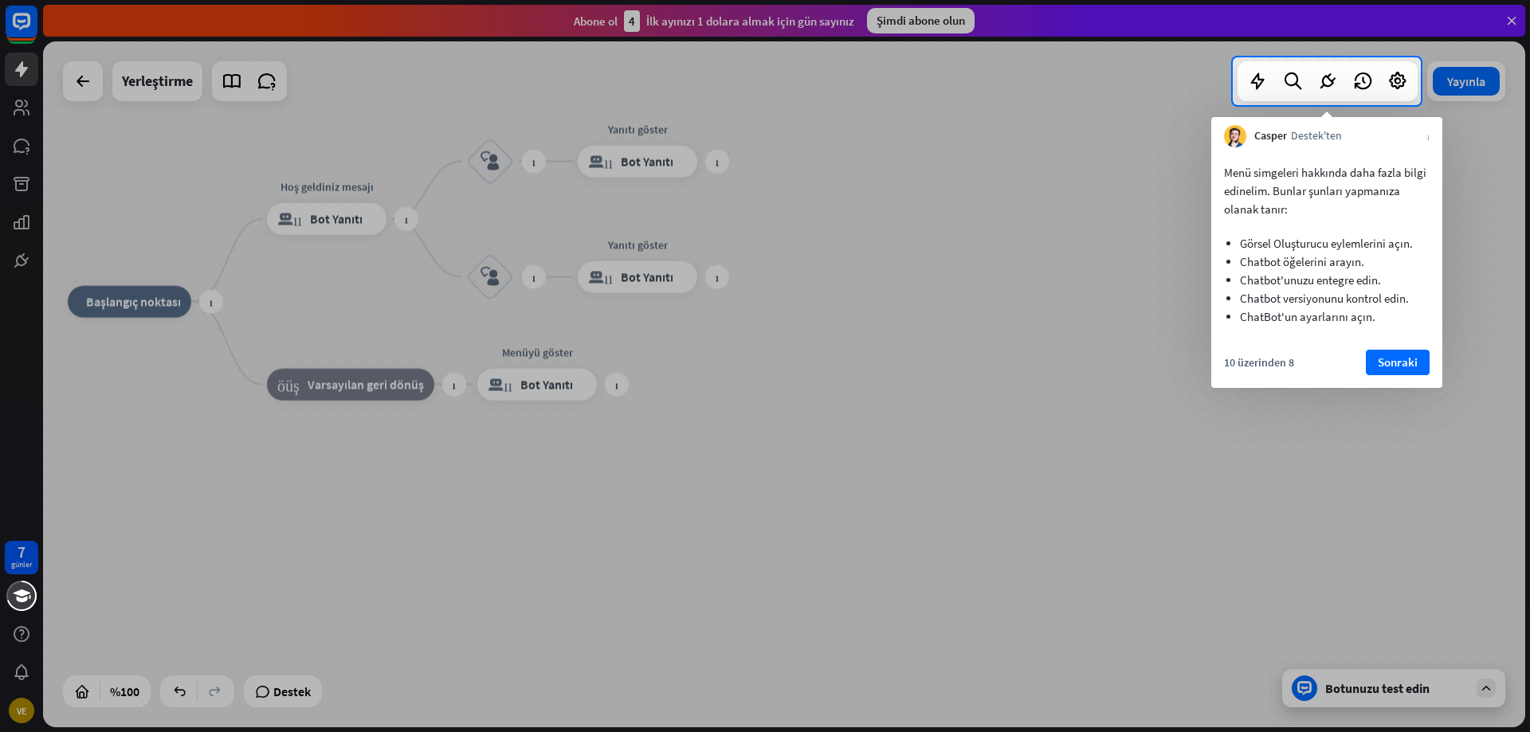
click at [1367, 388] on div "10 üzerinden 8 Sonraki" at bounding box center [1326, 369] width 231 height 38
click at [1395, 370] on font "Sonraki" at bounding box center [1398, 362] width 40 height 15
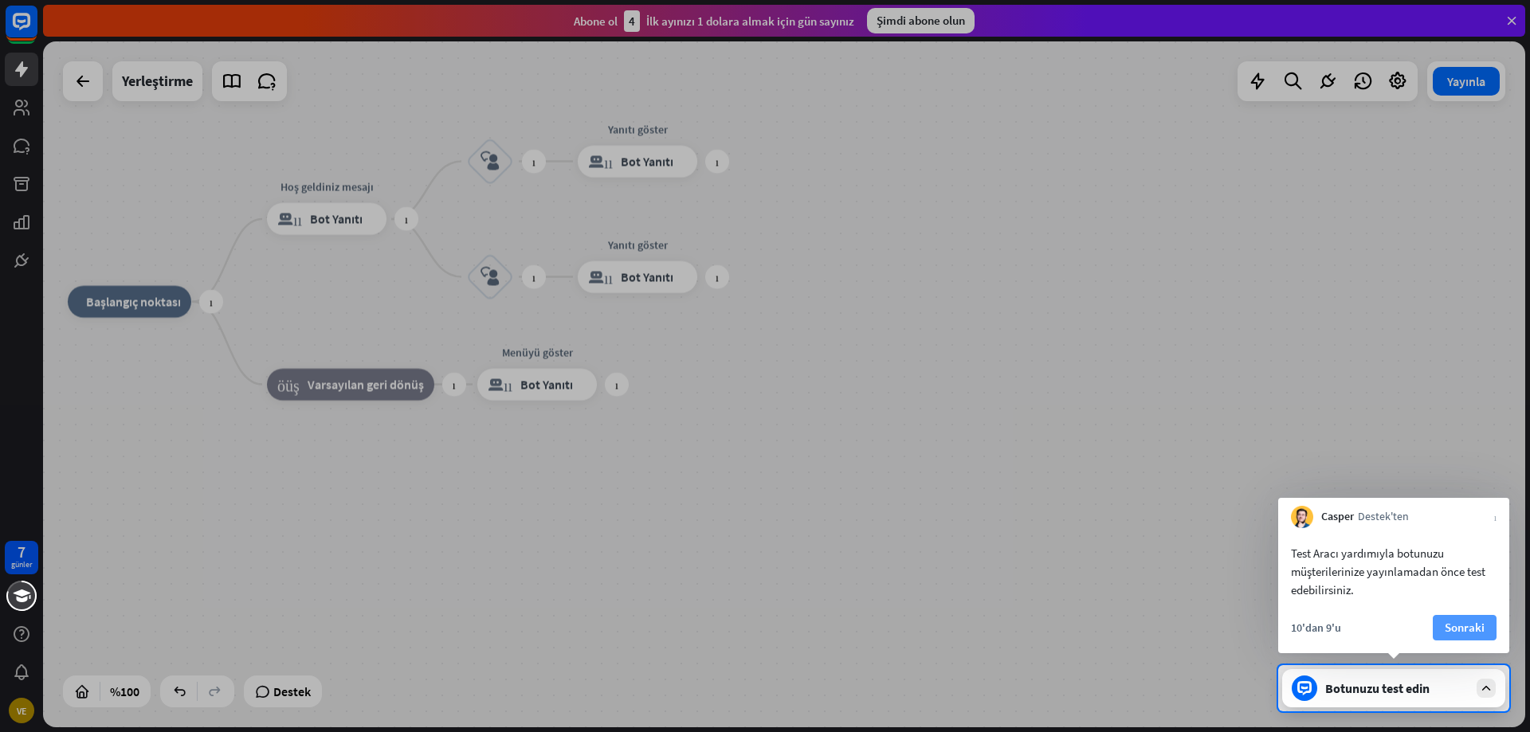
click at [1469, 620] on font "Sonraki" at bounding box center [1465, 627] width 40 height 15
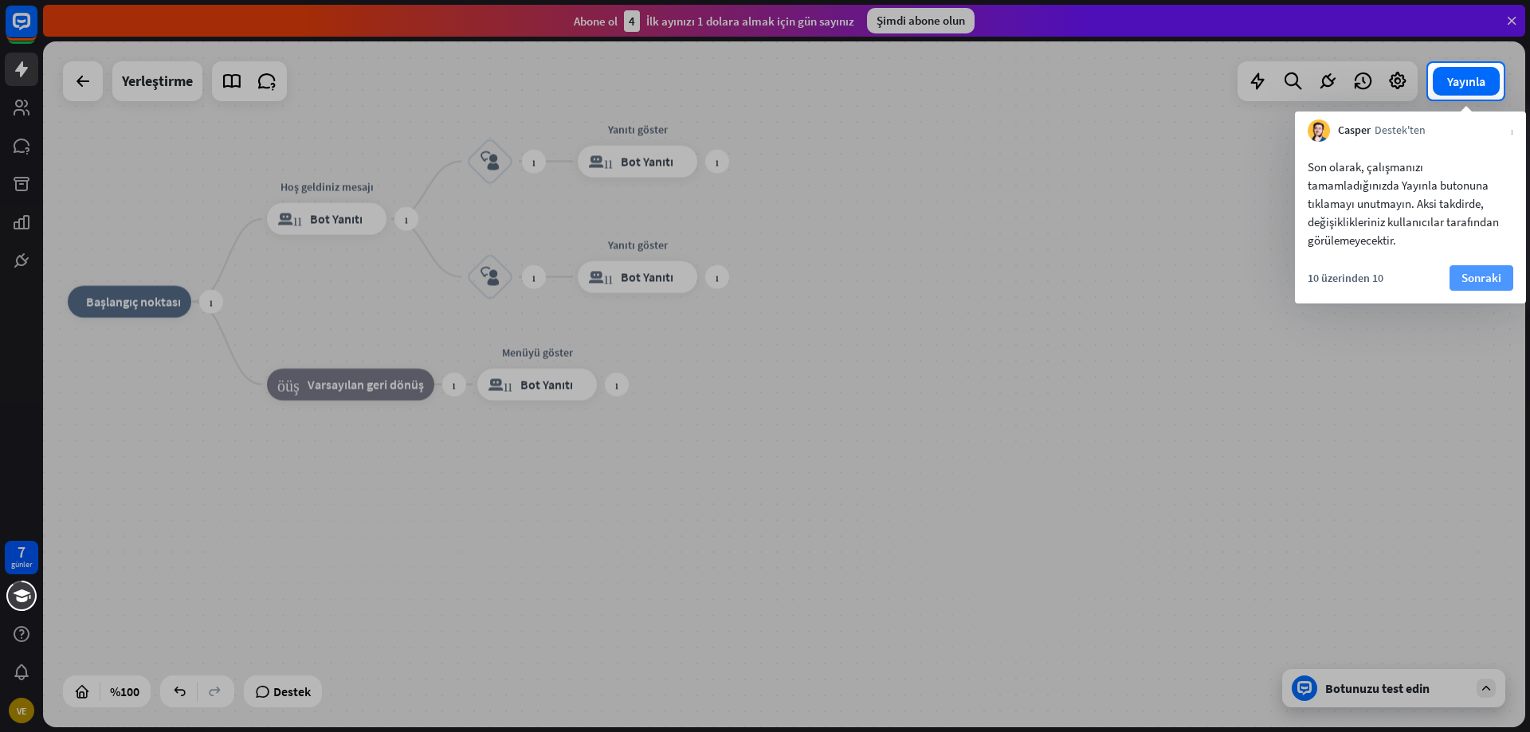
click at [1470, 281] on font "Sonraki" at bounding box center [1482, 277] width 40 height 15
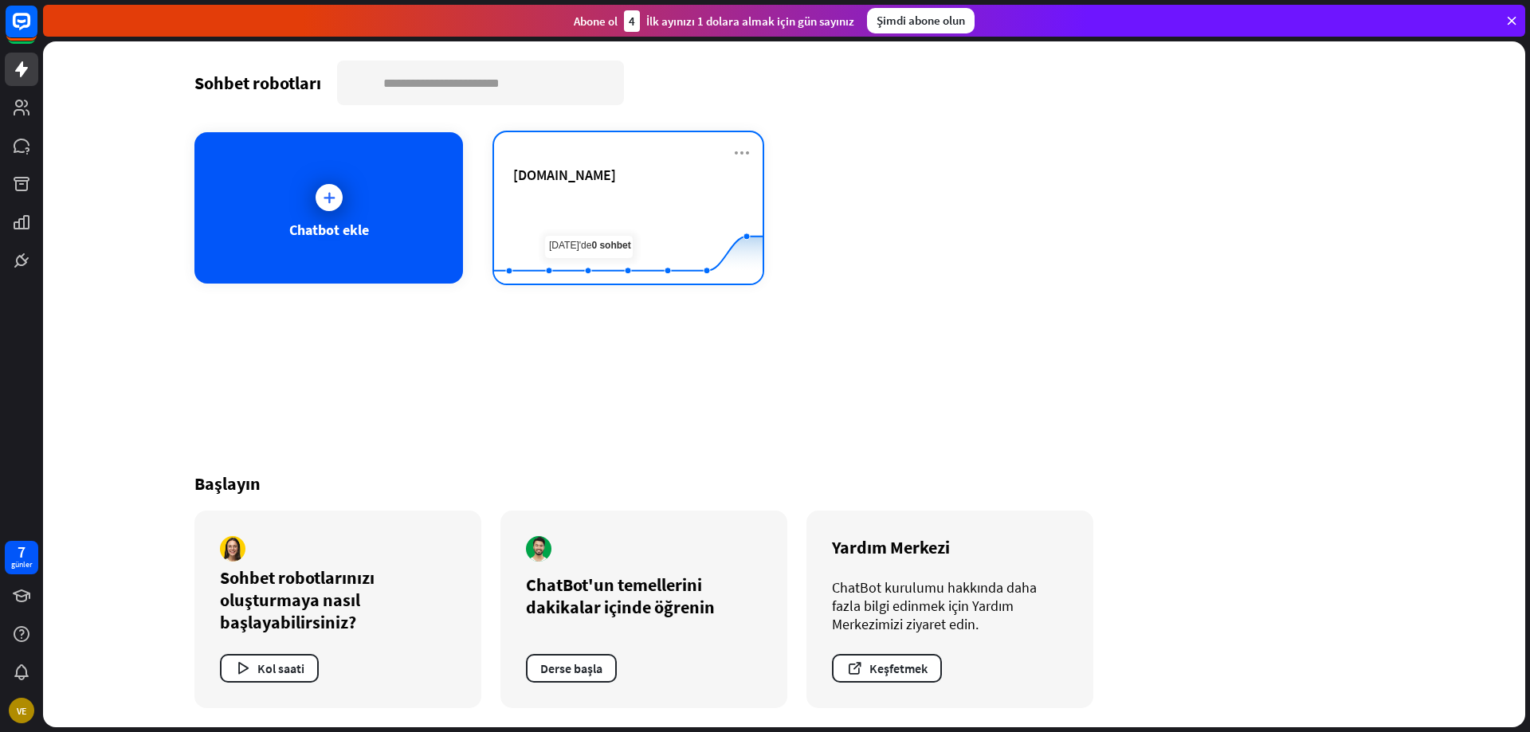
click at [585, 189] on div "[DOMAIN_NAME]" at bounding box center [628, 194] width 230 height 56
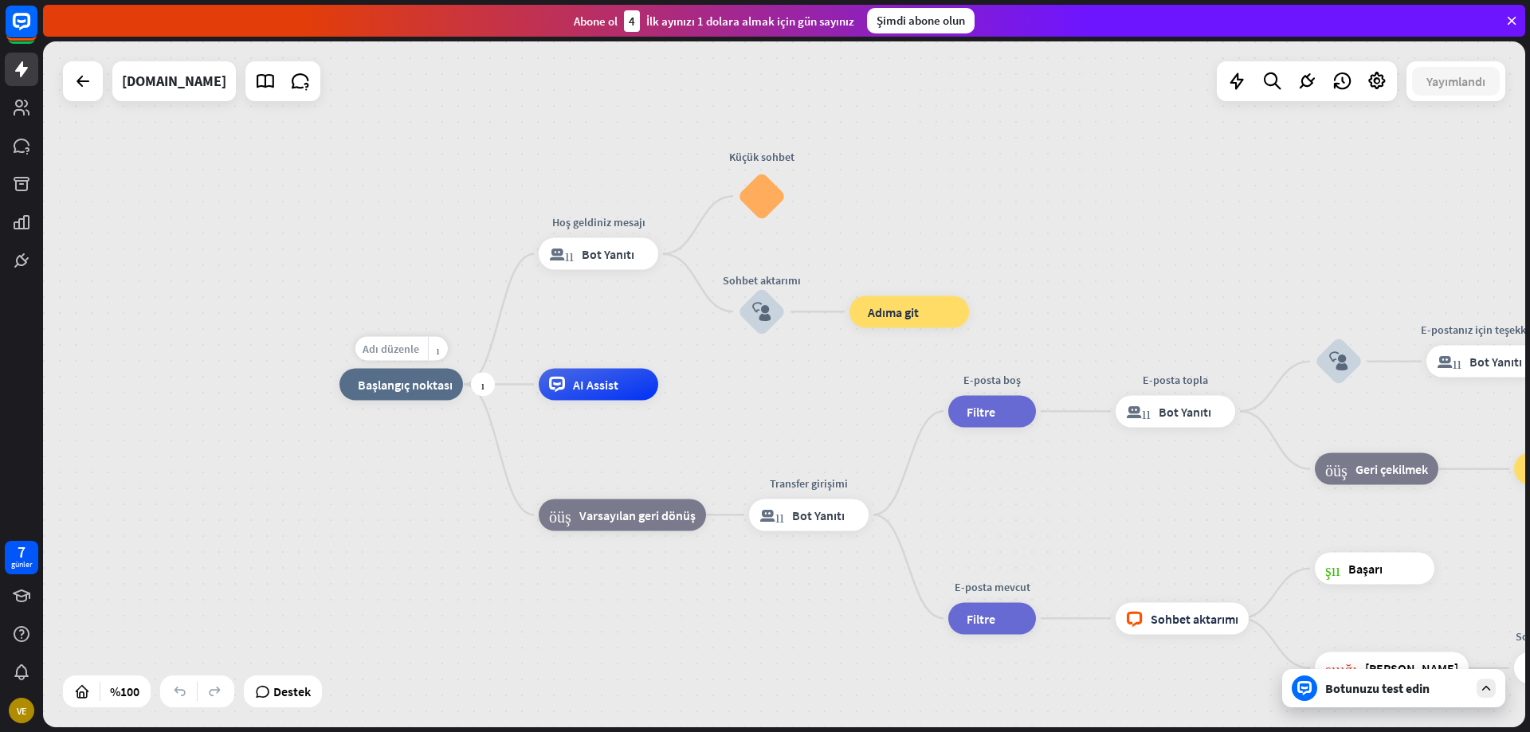
click at [397, 347] on font "Adı düzenle" at bounding box center [391, 349] width 57 height 14
click at [404, 347] on input "text" at bounding box center [402, 350] width 112 height 22
click at [402, 351] on font "Adı düzenle" at bounding box center [391, 349] width 57 height 14
type input "*"
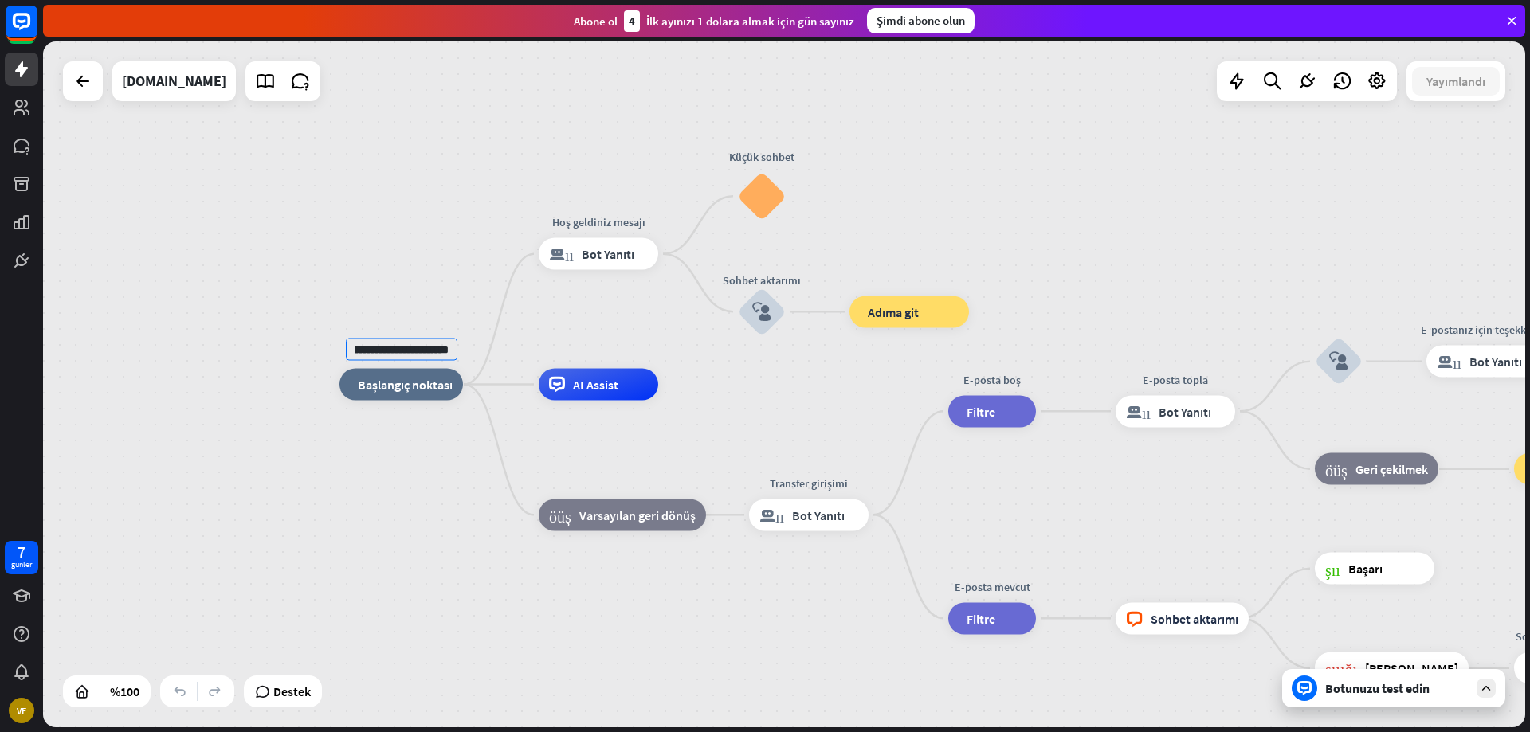
type input "**********"
click at [515, 316] on div "**********" at bounding box center [784, 384] width 1482 height 686
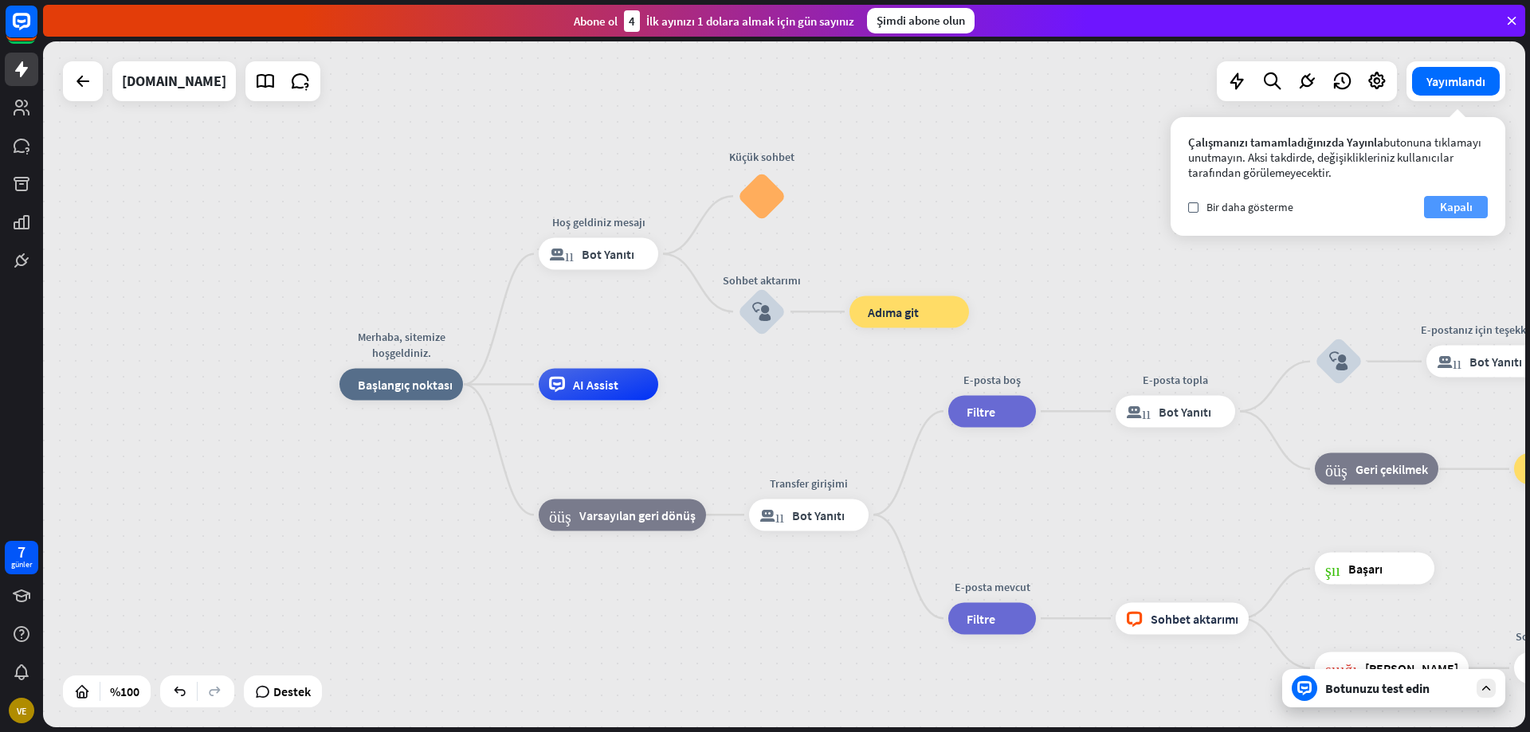
click at [1449, 209] on font "Kapalı" at bounding box center [1456, 206] width 33 height 15
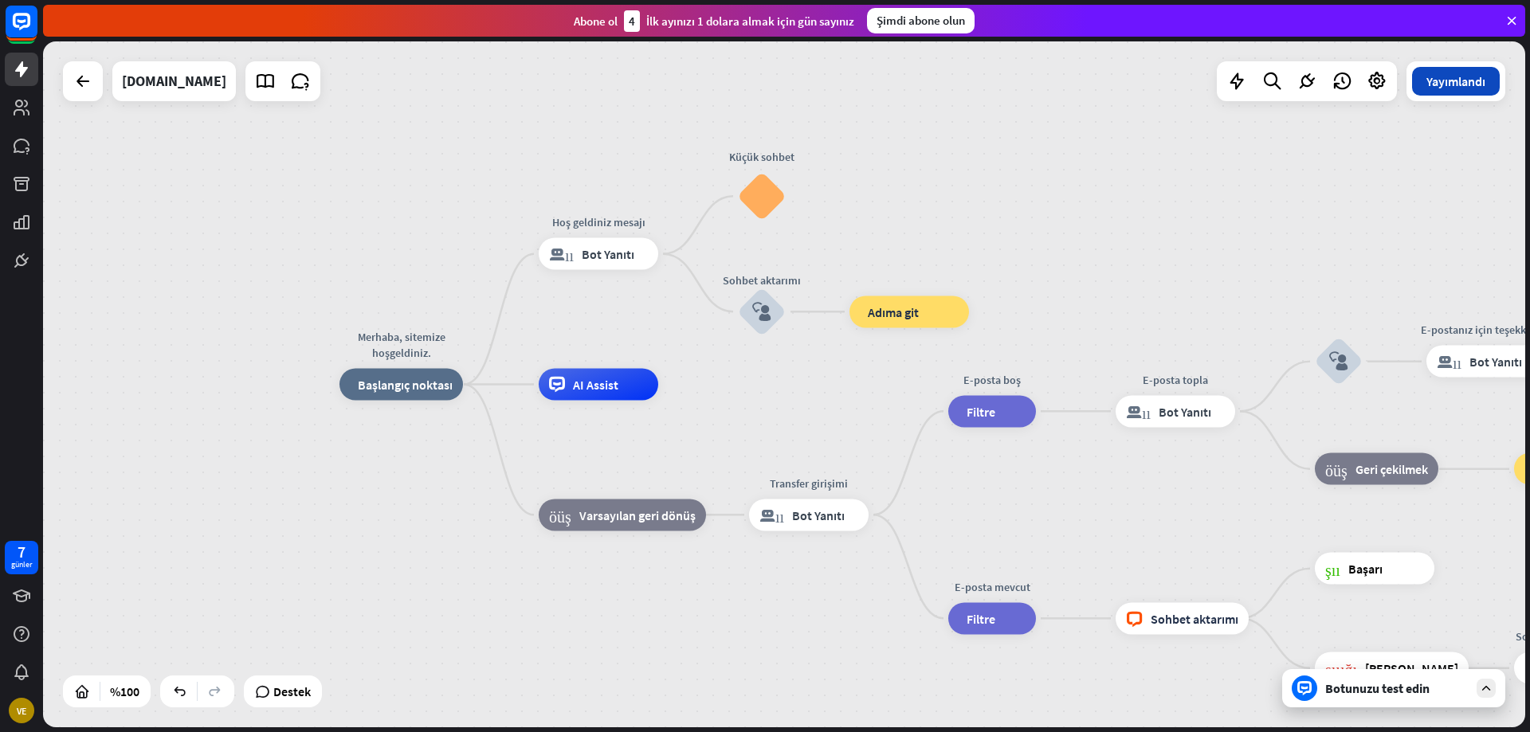
click at [1450, 94] on button "Yayımlandı" at bounding box center [1456, 81] width 88 height 29
drag, startPoint x: 796, startPoint y: 194, endPoint x: 796, endPoint y: 382, distance: 187.3
click at [796, 197] on div "Yeni sürümü yayınla kapalı Bu işlem seçili sürümü yayınlayacaktır. Bu sürümü ya…" at bounding box center [765, 366] width 1530 height 732
click at [591, 229] on div "Adı düzenle" at bounding box center [588, 218] width 73 height 24
click at [1374, 685] on div "Adı düzenle daha_sarı artı blok_başarısızlığı Arıza" at bounding box center [1392, 669] width 154 height 32
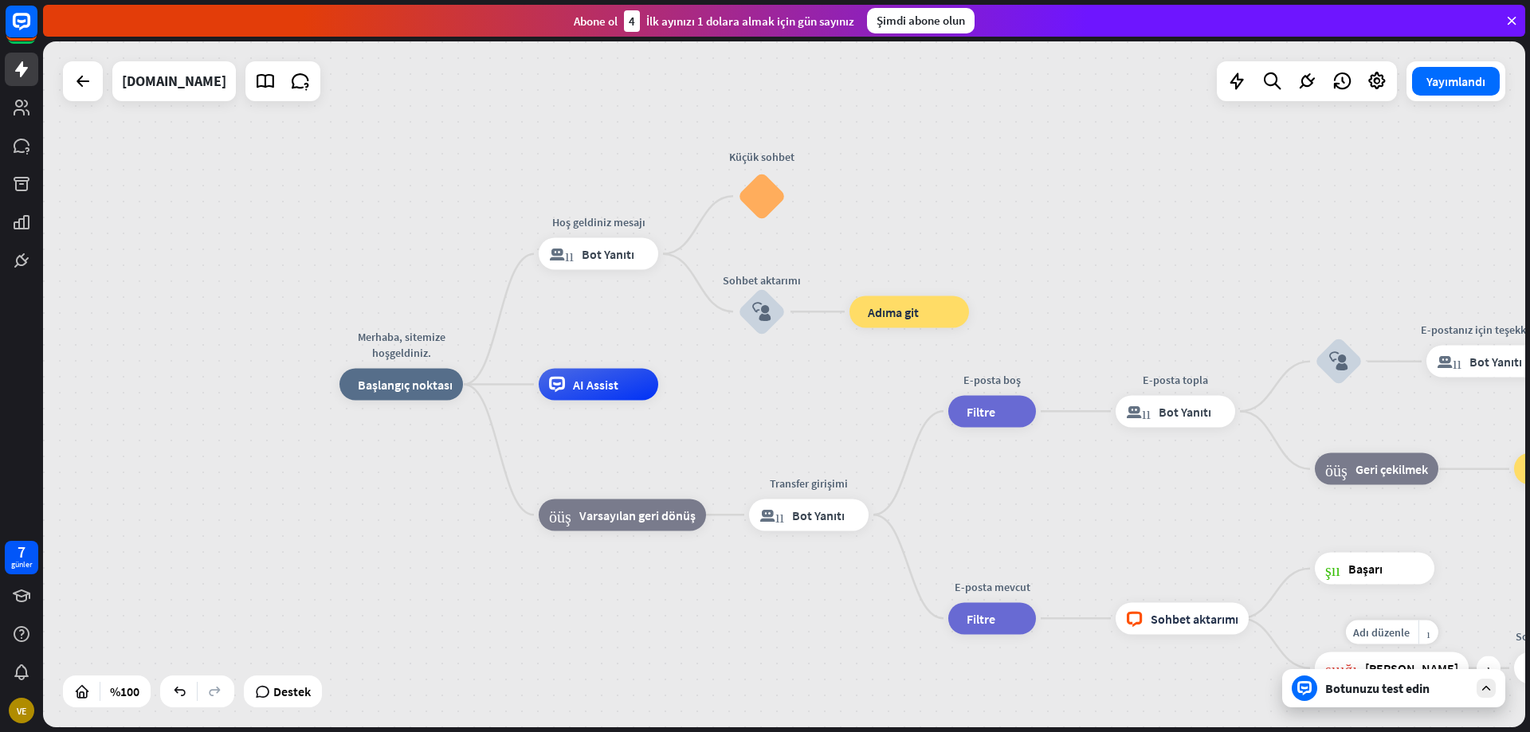
click at [1369, 685] on div "Adı düzenle daha_sarı artı blok_başarısızlığı Arıza" at bounding box center [1392, 669] width 154 height 32
click at [1354, 700] on div "Botunuzu test edin" at bounding box center [1393, 688] width 223 height 38
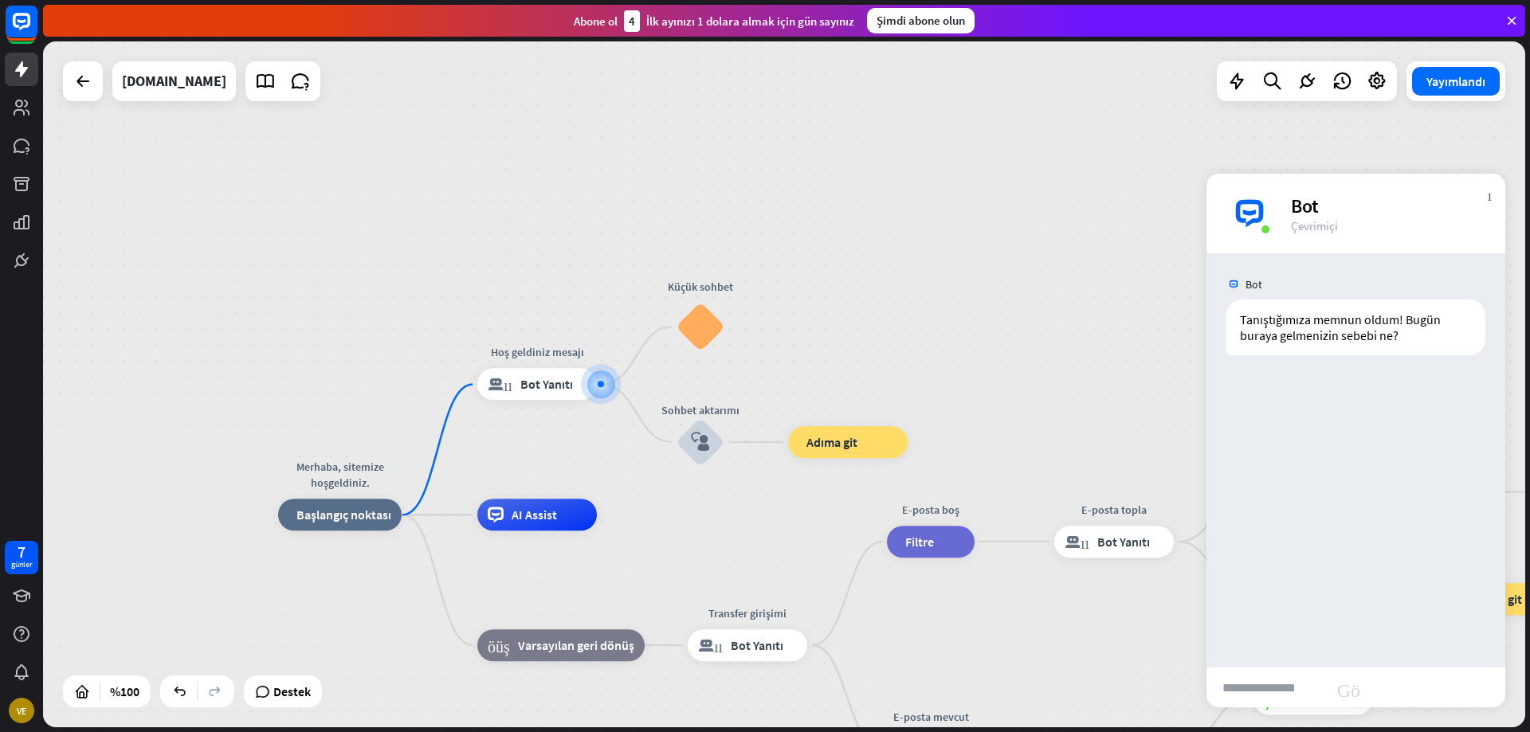
click at [1271, 668] on input "text" at bounding box center [1267, 688] width 120 height 40
type input "*******"
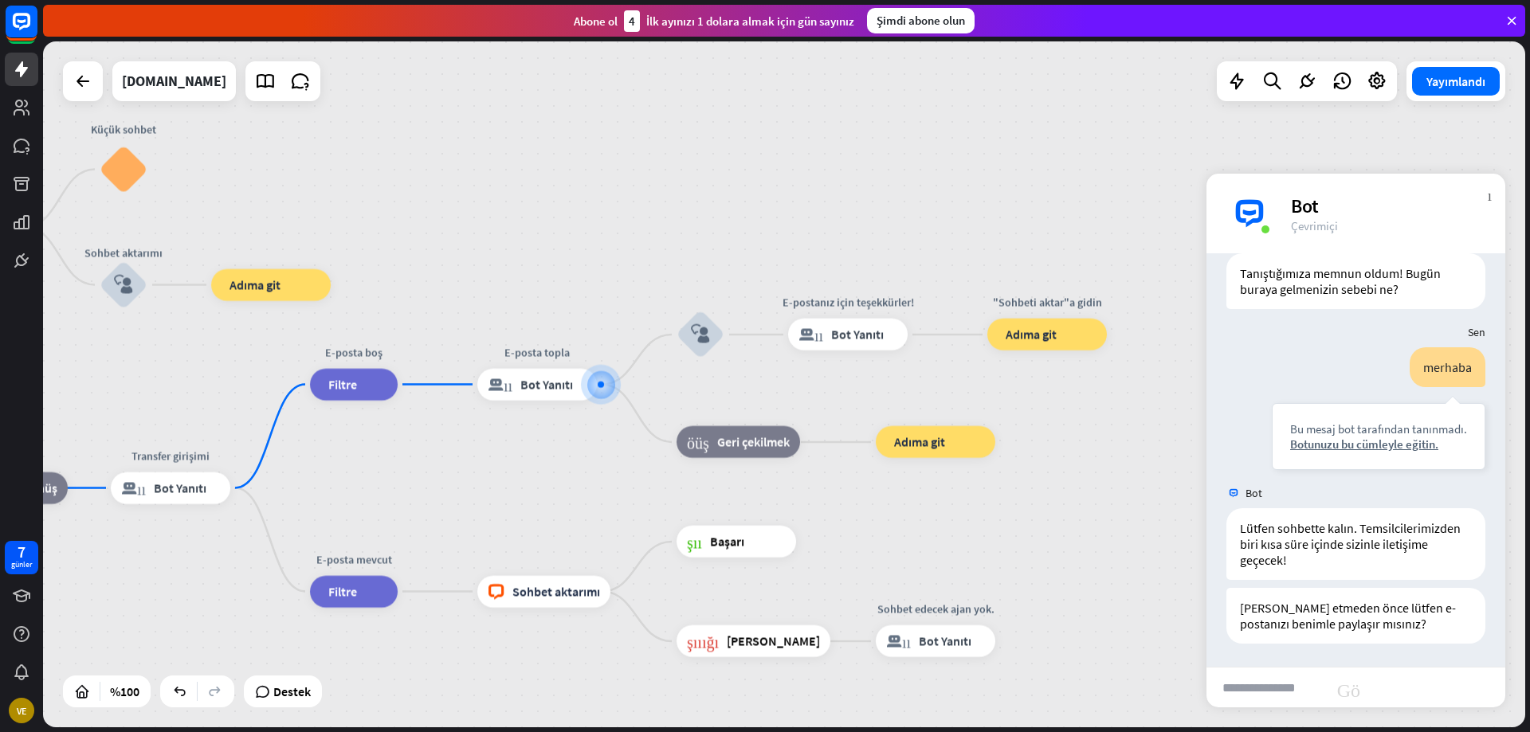
scroll to position [47, 0]
click at [1271, 682] on input "text" at bounding box center [1267, 688] width 120 height 40
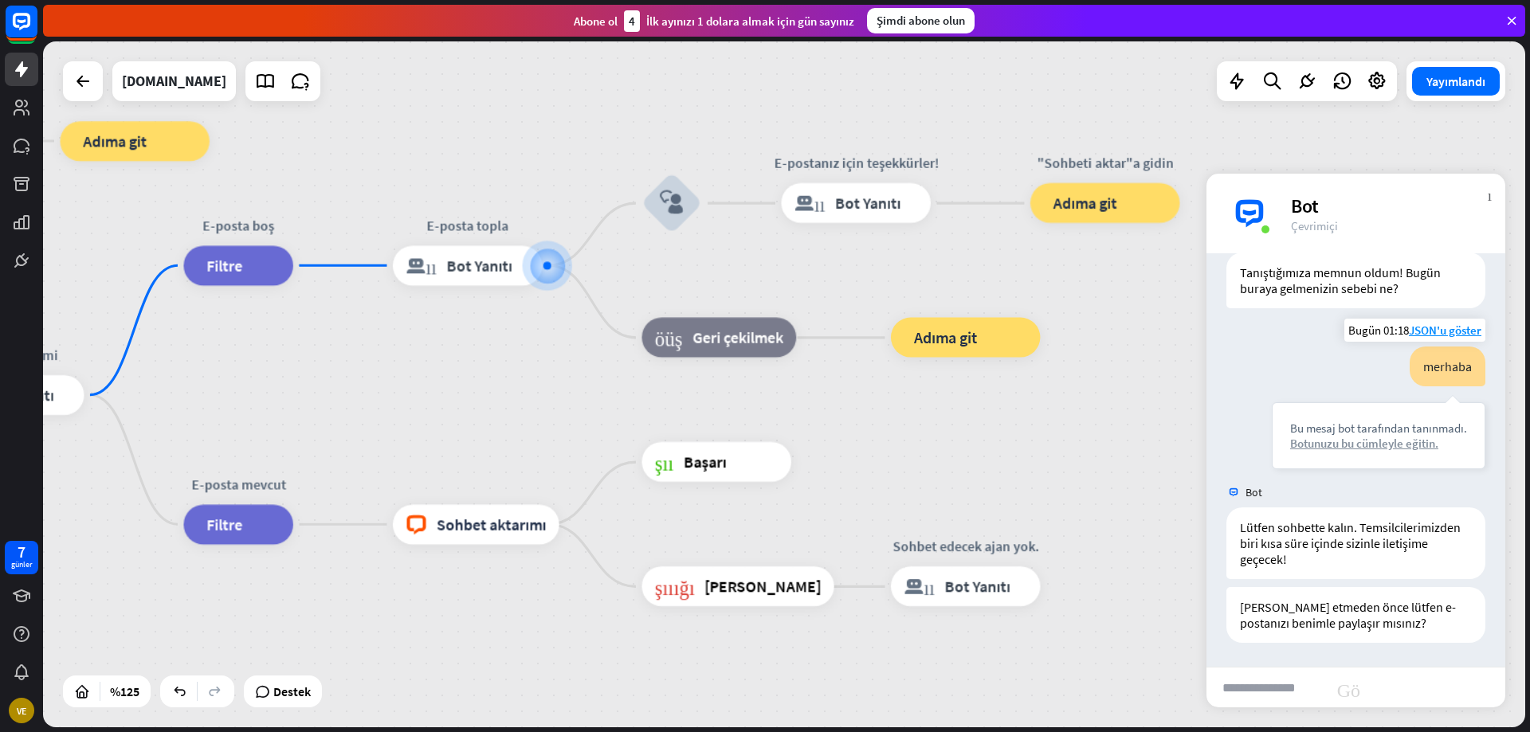
click at [1355, 443] on font "Botunuzu bu cümleyle eğitin." at bounding box center [1364, 443] width 148 height 15
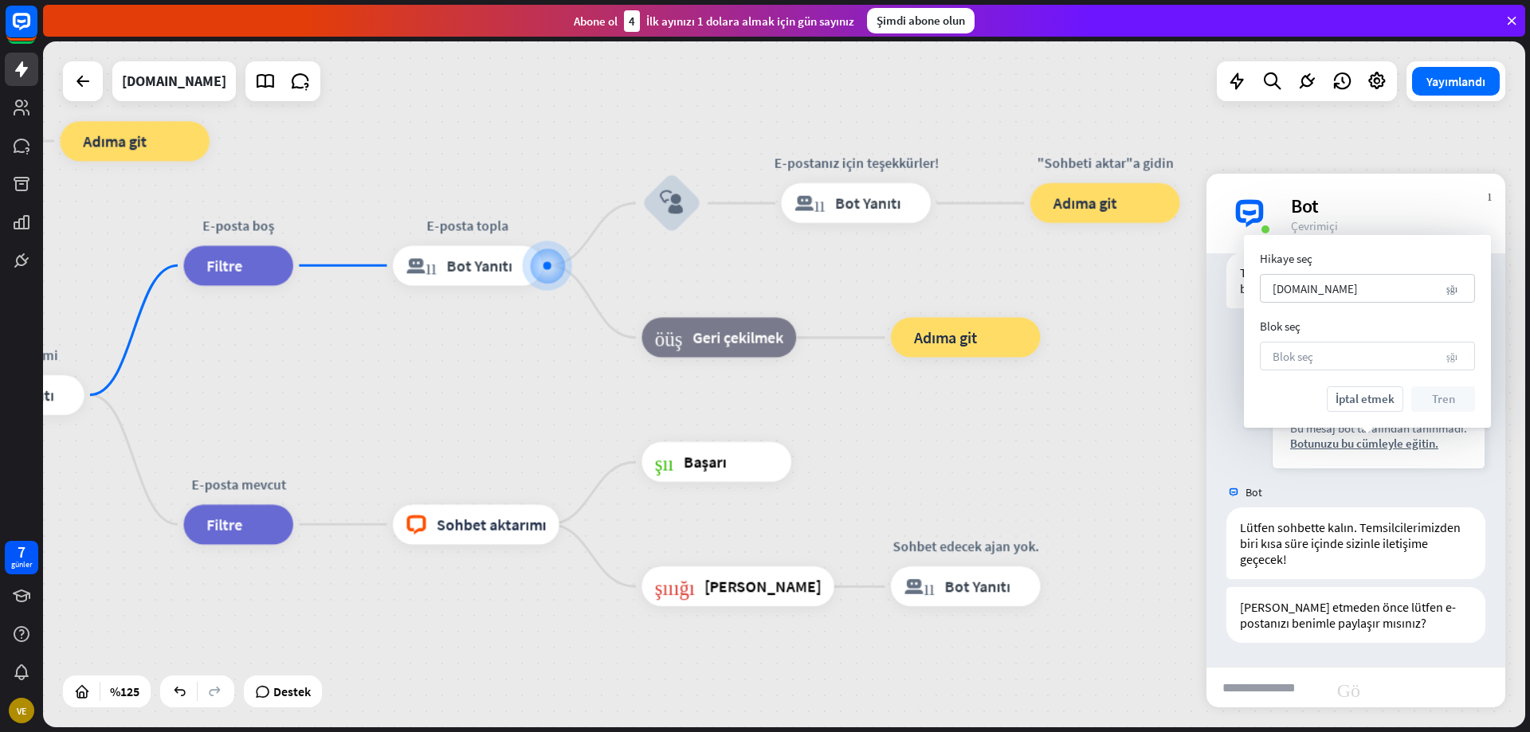
click at [1321, 370] on div "Blok seç aşağı ok" at bounding box center [1367, 356] width 215 height 29
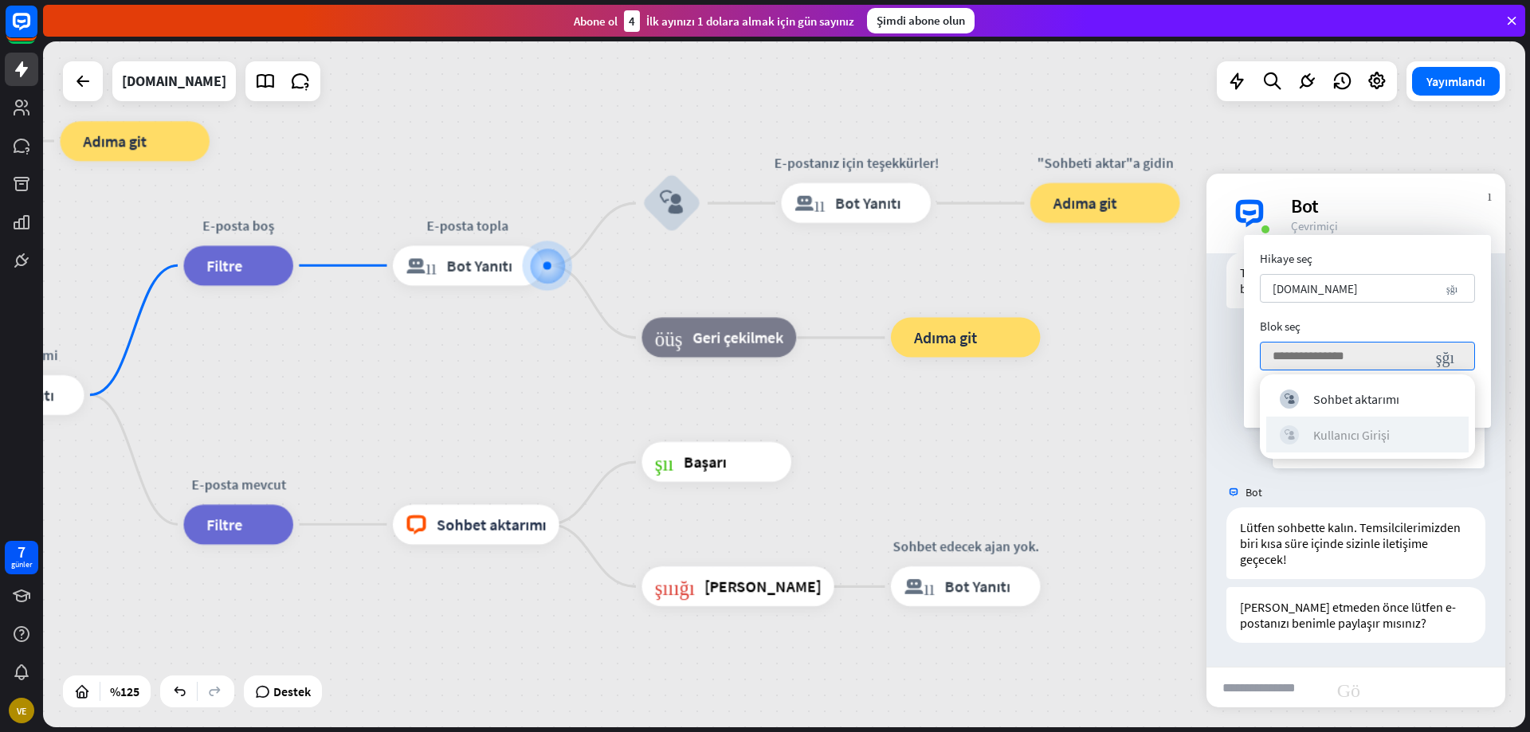
click at [1360, 434] on font "Kullanıcı Girişi" at bounding box center [1351, 435] width 77 height 16
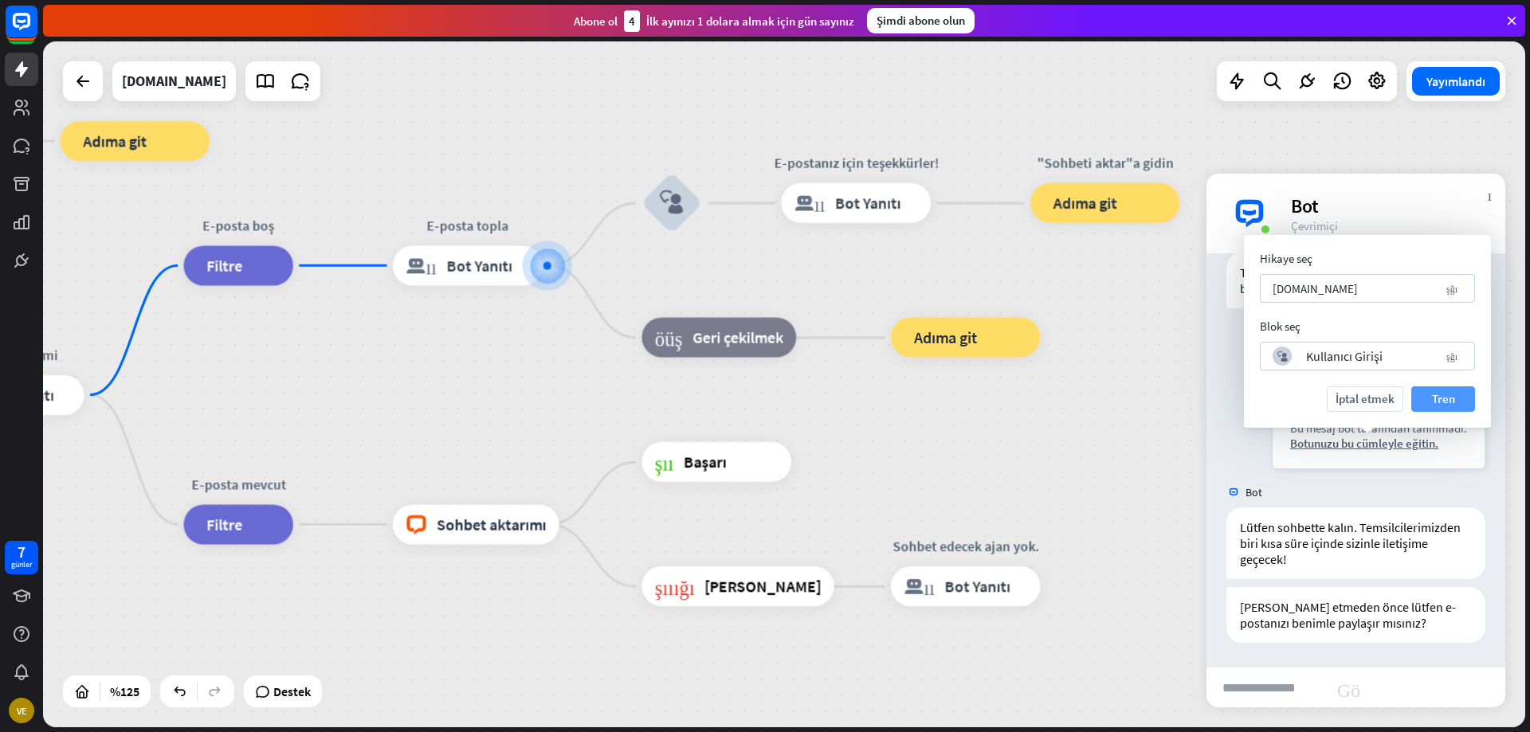
click at [1440, 405] on font "Tren" at bounding box center [1443, 398] width 23 height 15
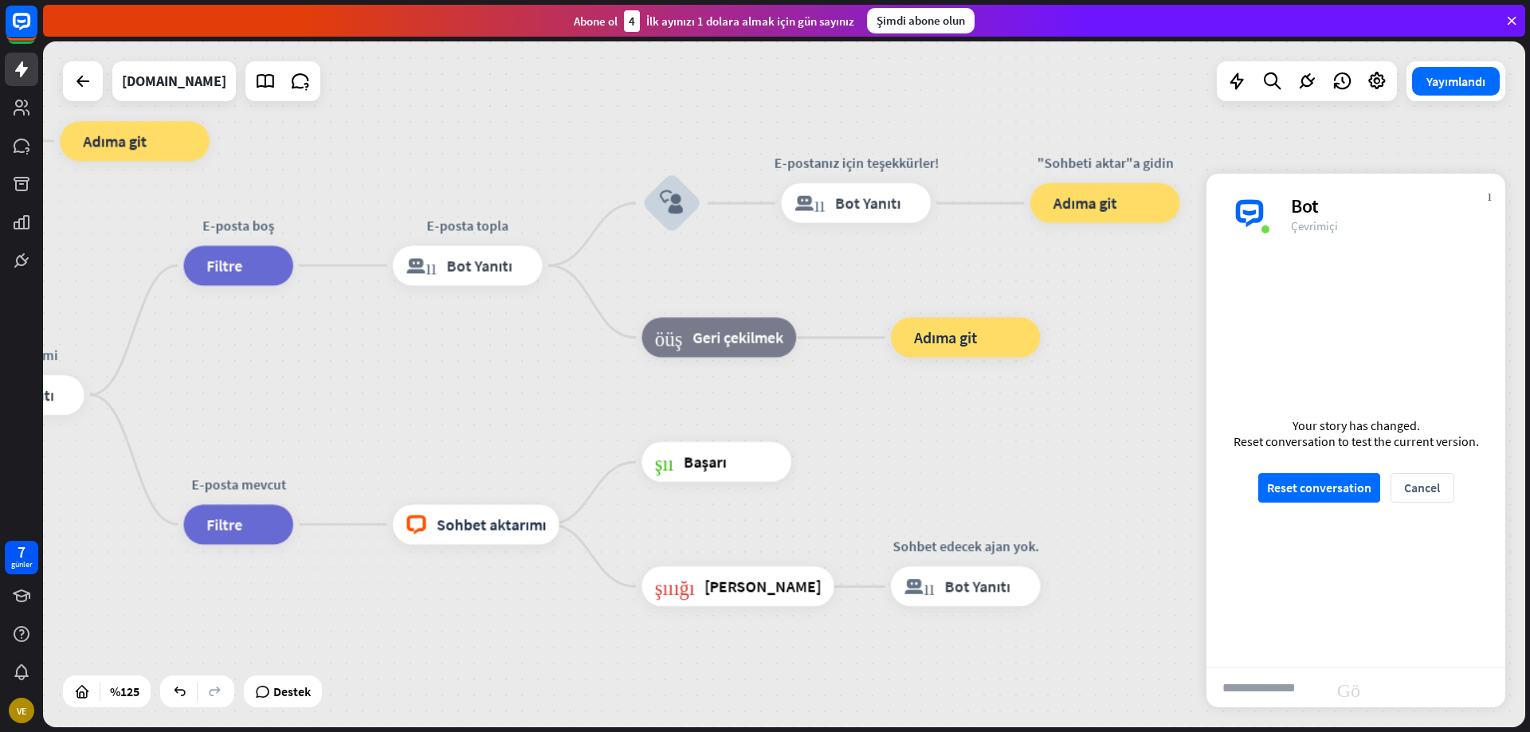
scroll to position [32, 0]
click at [1344, 492] on font "Konuşmayı sıfırla" at bounding box center [1311, 496] width 94 height 16
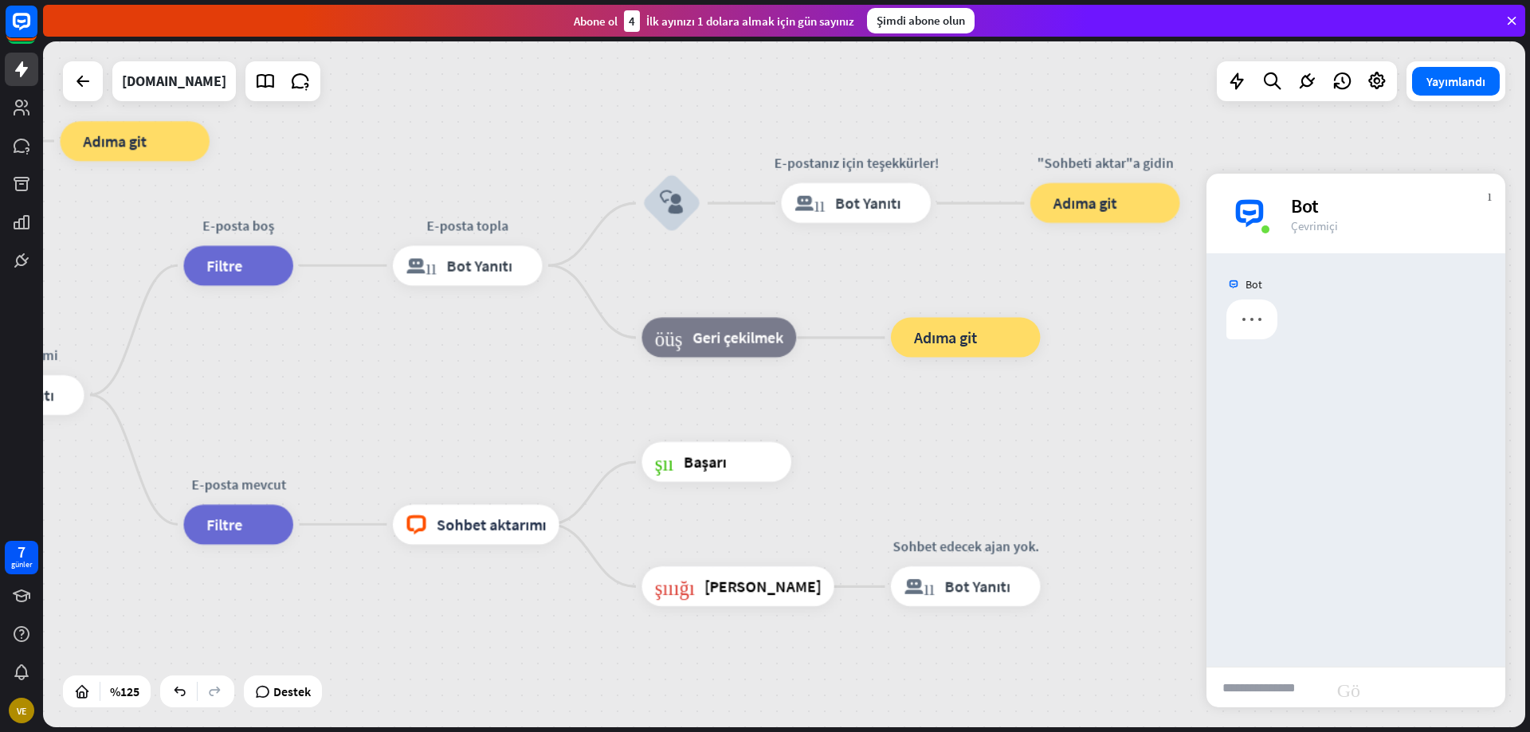
scroll to position [0, 0]
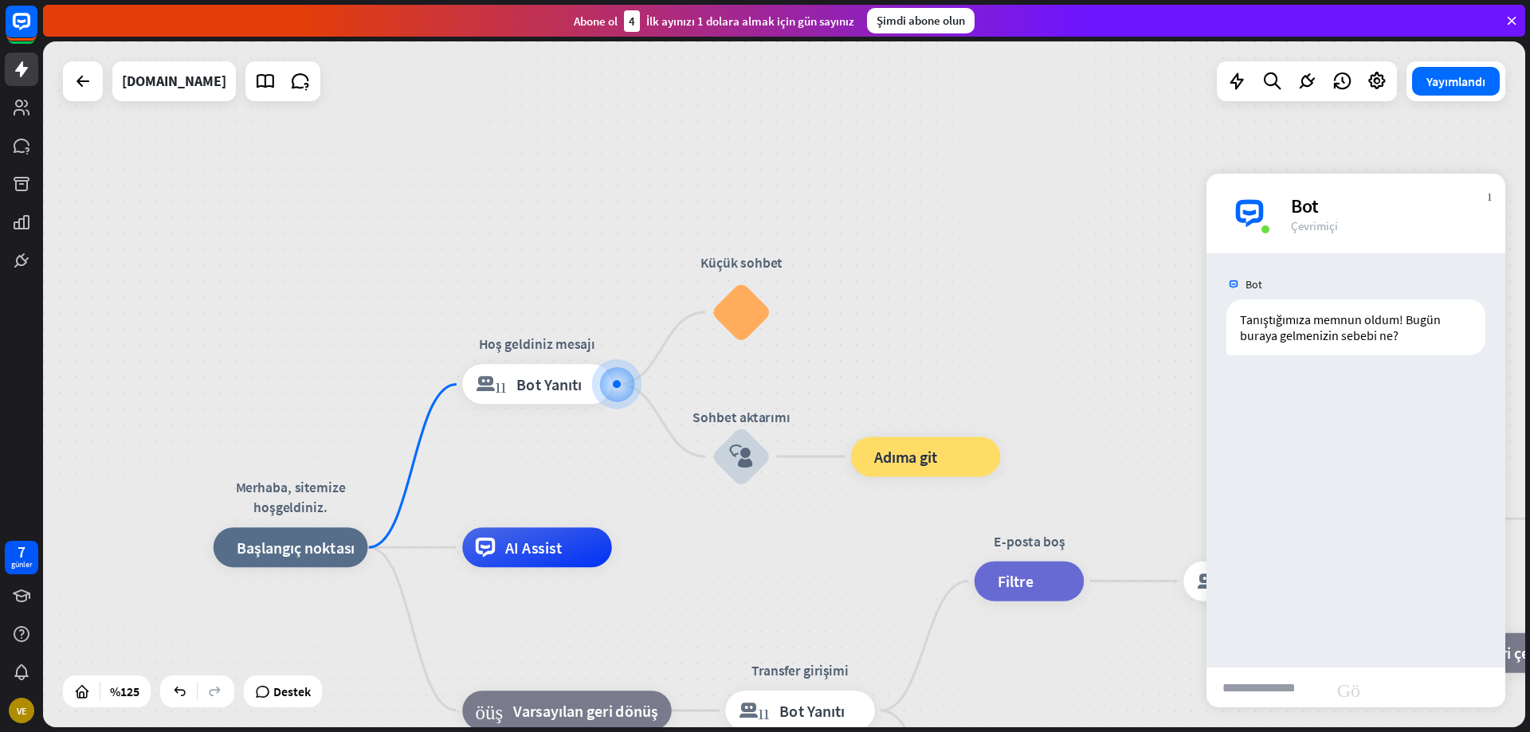
click at [1282, 683] on input "text" at bounding box center [1267, 688] width 120 height 40
type input "*****"
click at [601, 455] on div "Merhaba, sitemize hoşgeldiniz. ev_2 Başlangıç ​​noktası Hoş geldiniz mesajı blo…" at bounding box center [784, 384] width 1482 height 686
click at [533, 390] on font "Bot Yanıtı" at bounding box center [549, 384] width 66 height 20
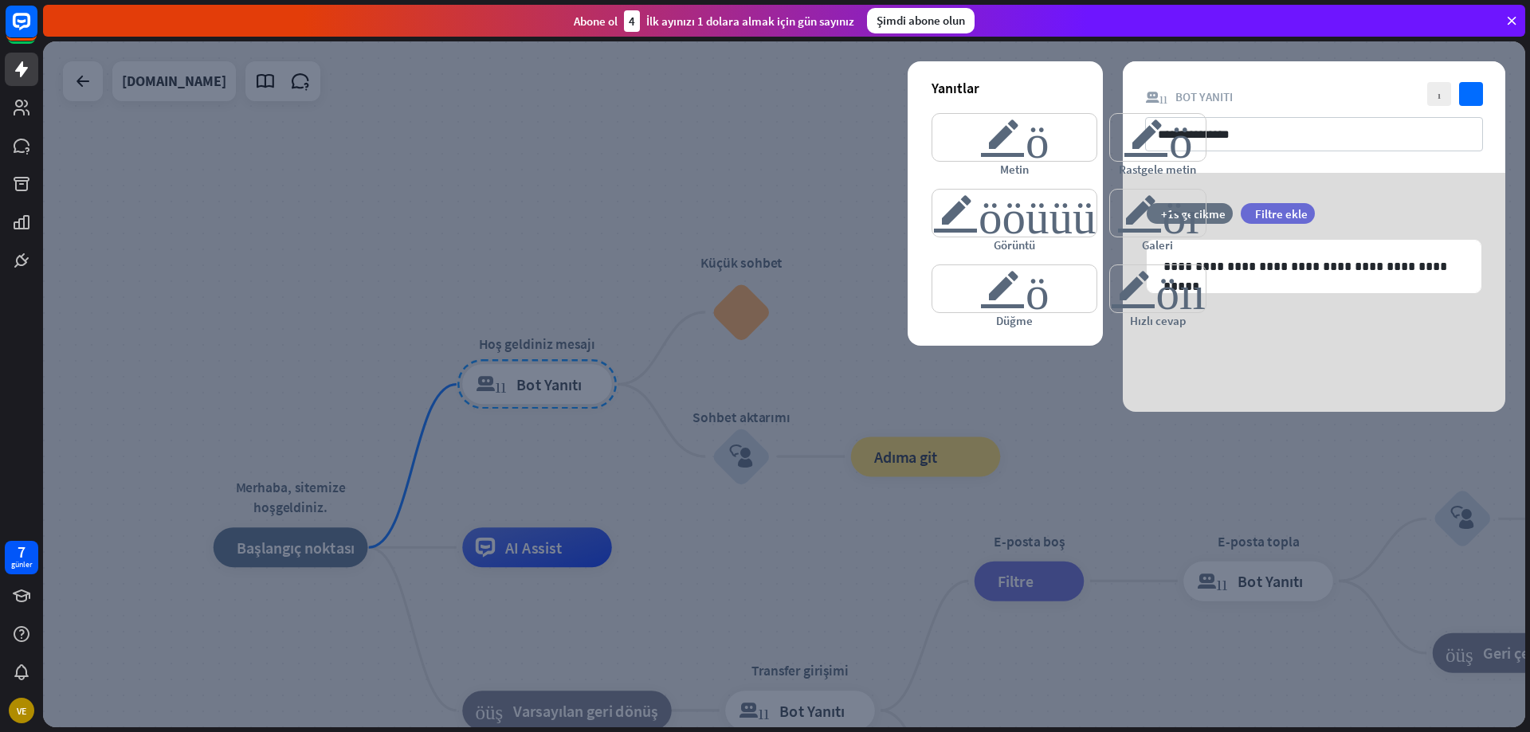
click at [781, 350] on div at bounding box center [784, 384] width 1482 height 686
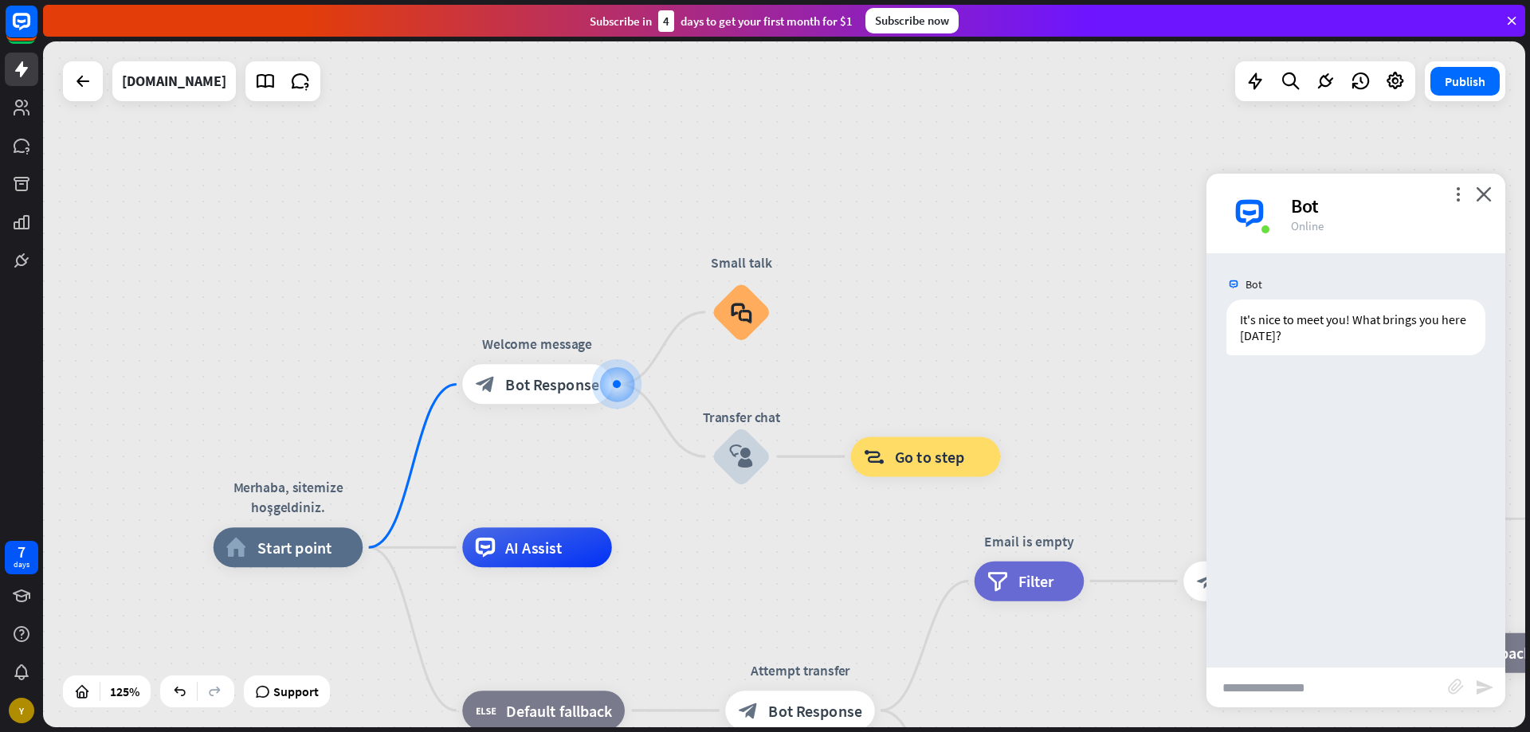
click at [862, 363] on div "Merhaba, sitemize hoşgeldiniz. home_2 Start point Welcome message block_bot_res…" at bounding box center [784, 384] width 1482 height 686
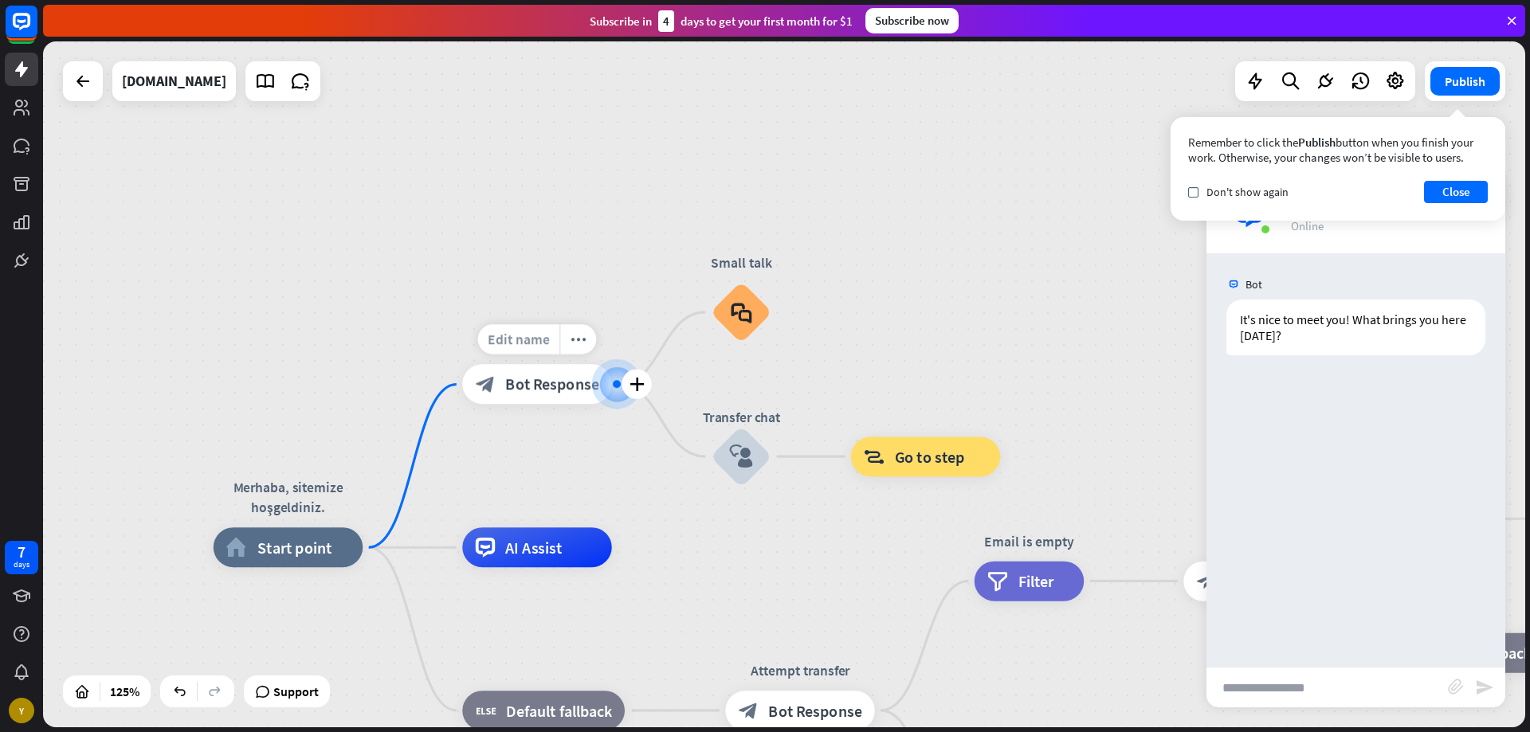
click at [516, 332] on span "Edit name" at bounding box center [519, 340] width 62 height 18
drag, startPoint x: 584, startPoint y: 341, endPoint x: 495, endPoint y: 338, distance: 89.3
click at [495, 338] on input "**********" at bounding box center [537, 341] width 139 height 28
click at [595, 353] on input "**********" at bounding box center [537, 341] width 139 height 28
drag, startPoint x: 583, startPoint y: 353, endPoint x: 456, endPoint y: 348, distance: 126.8
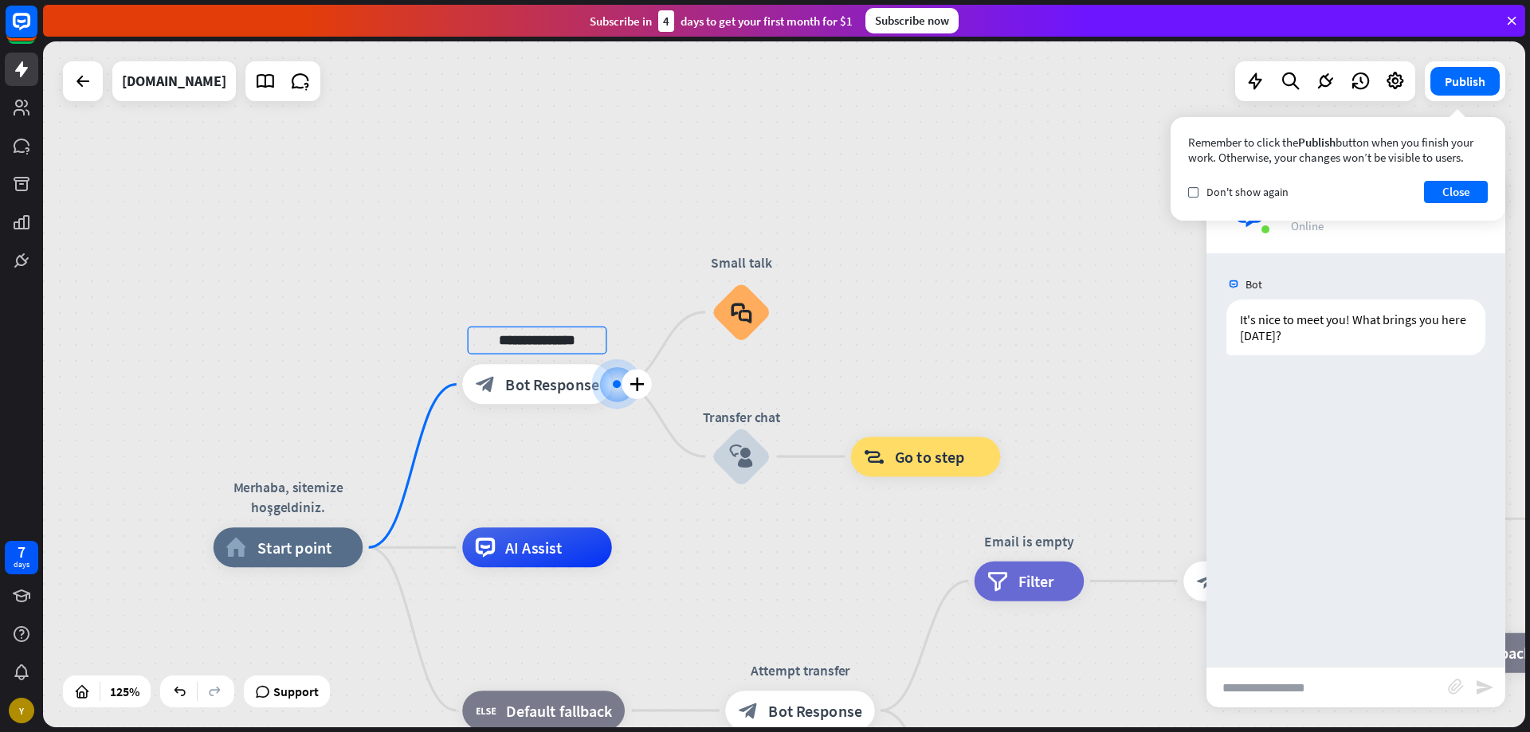
click at [462, 365] on div "**********" at bounding box center [537, 385] width 150 height 40
click at [1466, 194] on button "Close" at bounding box center [1456, 192] width 64 height 22
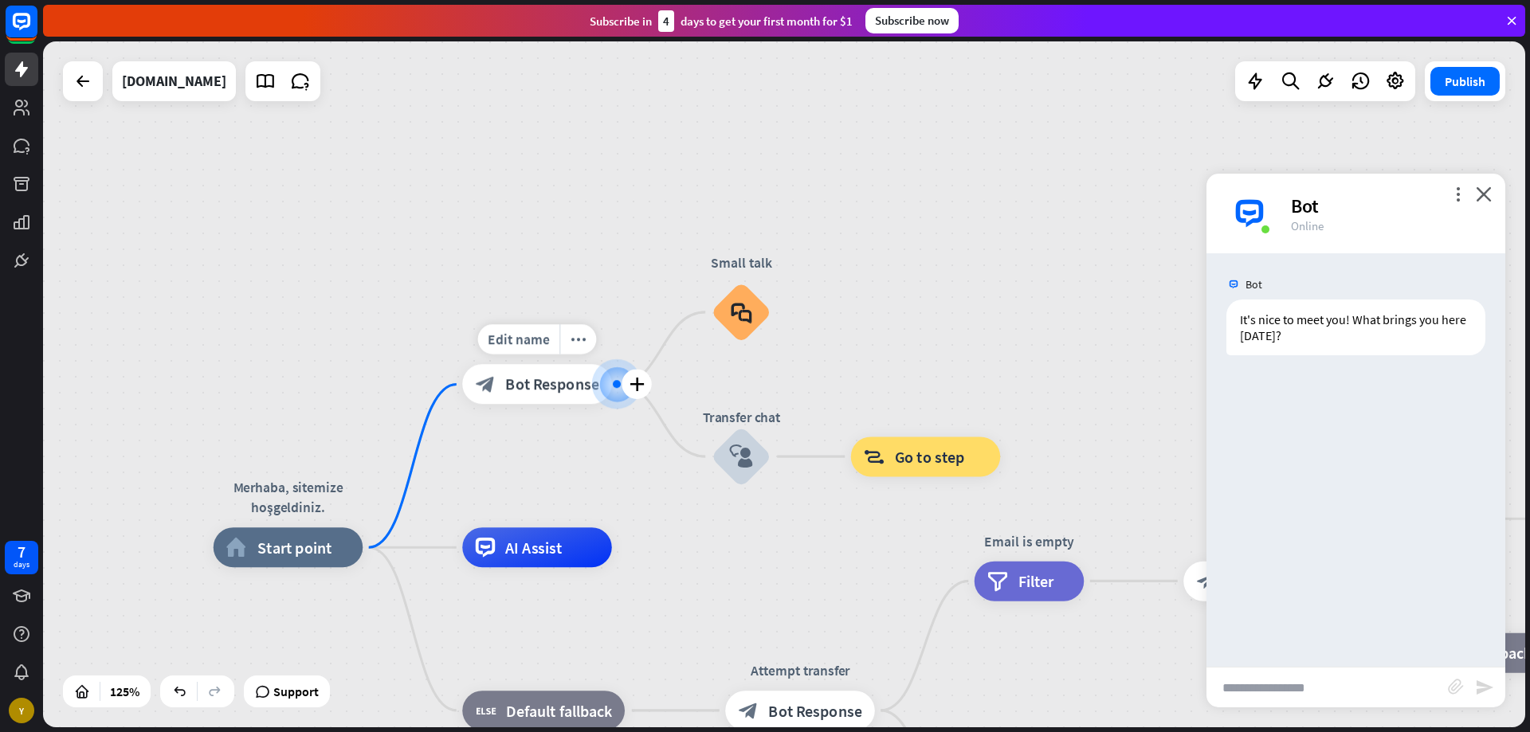
click at [540, 396] on div "block_bot_response Bot Response" at bounding box center [537, 385] width 150 height 40
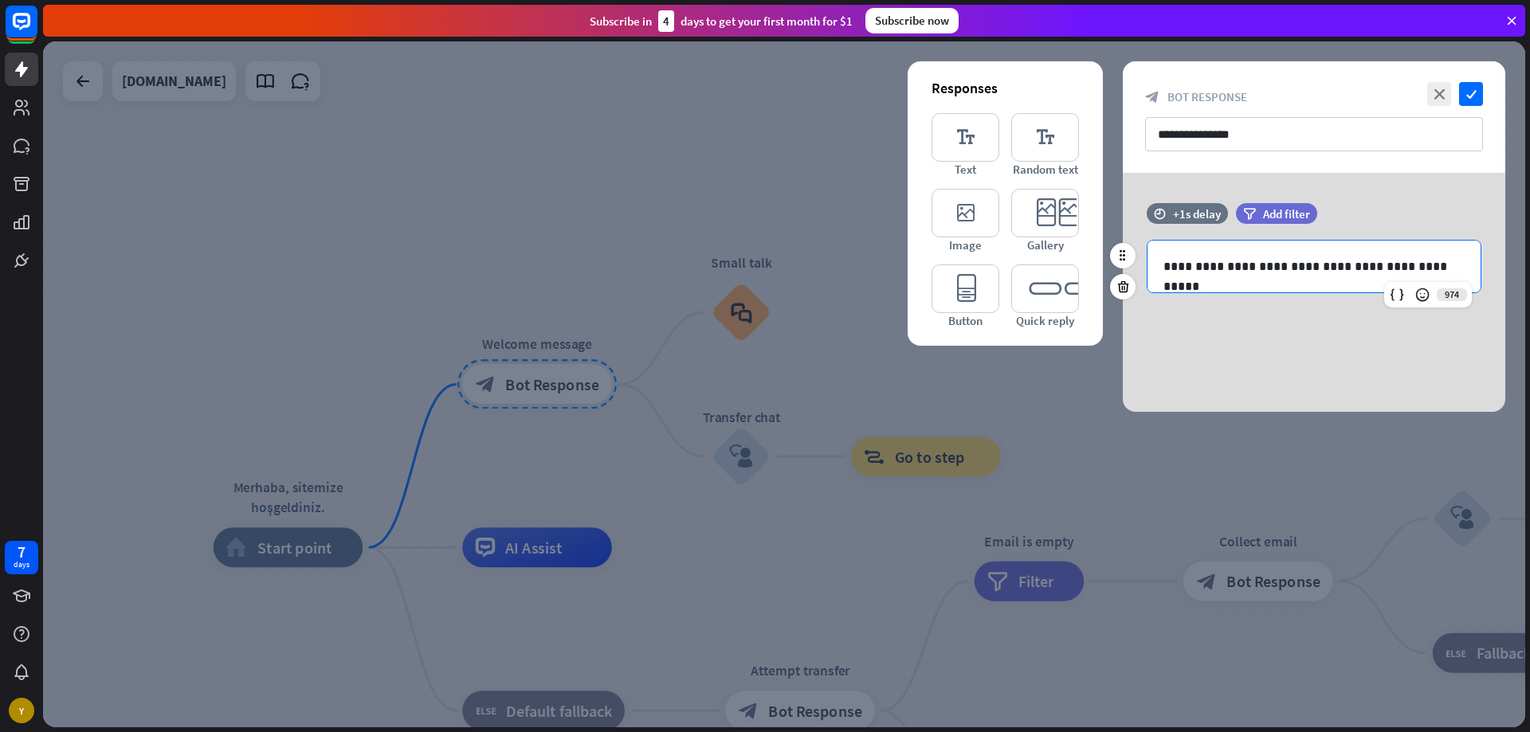
click at [1223, 261] on p "**********" at bounding box center [1314, 267] width 301 height 20
drag, startPoint x: 1428, startPoint y: 269, endPoint x: 1165, endPoint y: 260, distance: 263.1
click at [1165, 260] on p "**********" at bounding box center [1314, 267] width 301 height 20
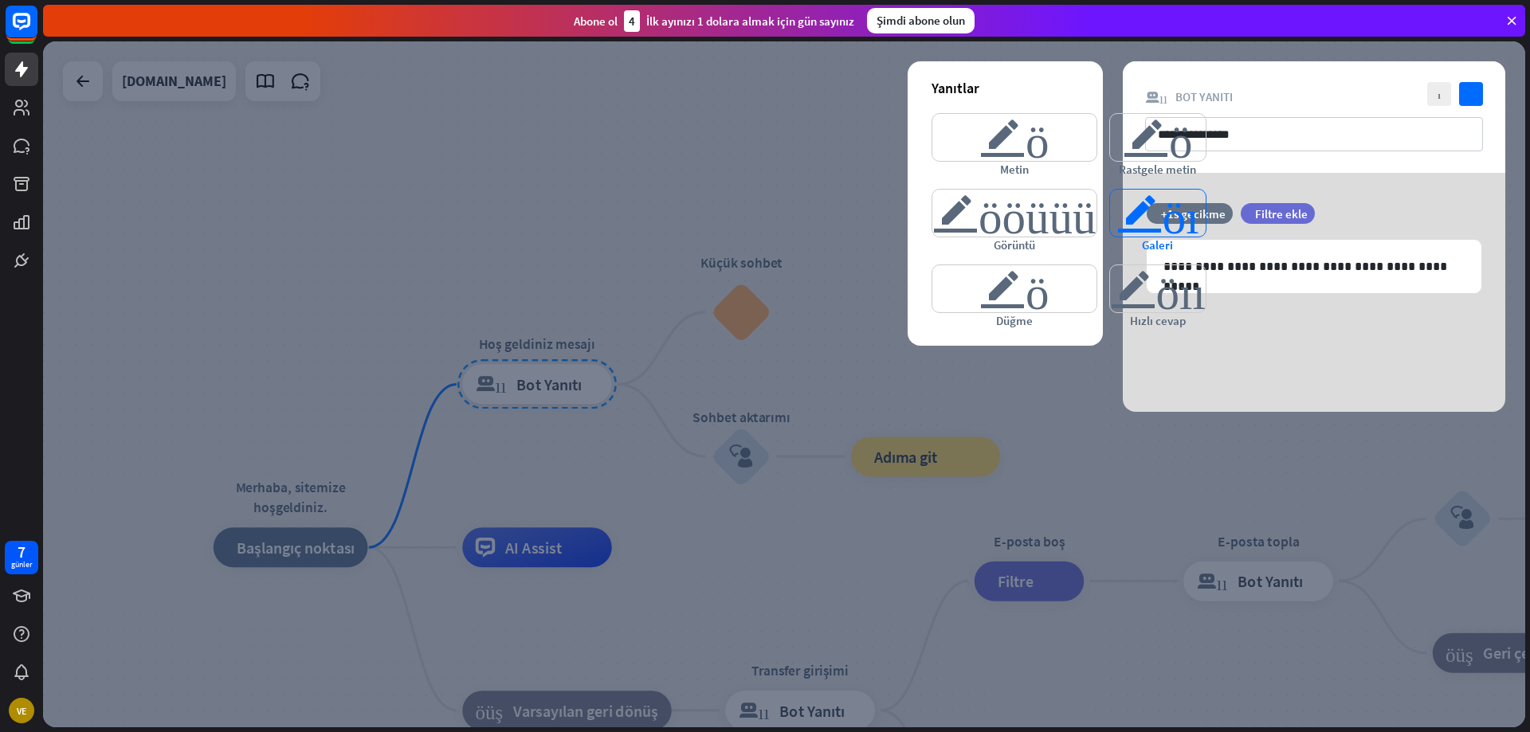
click at [1136, 240] on div "editör_kartı Galeri" at bounding box center [1157, 221] width 97 height 64
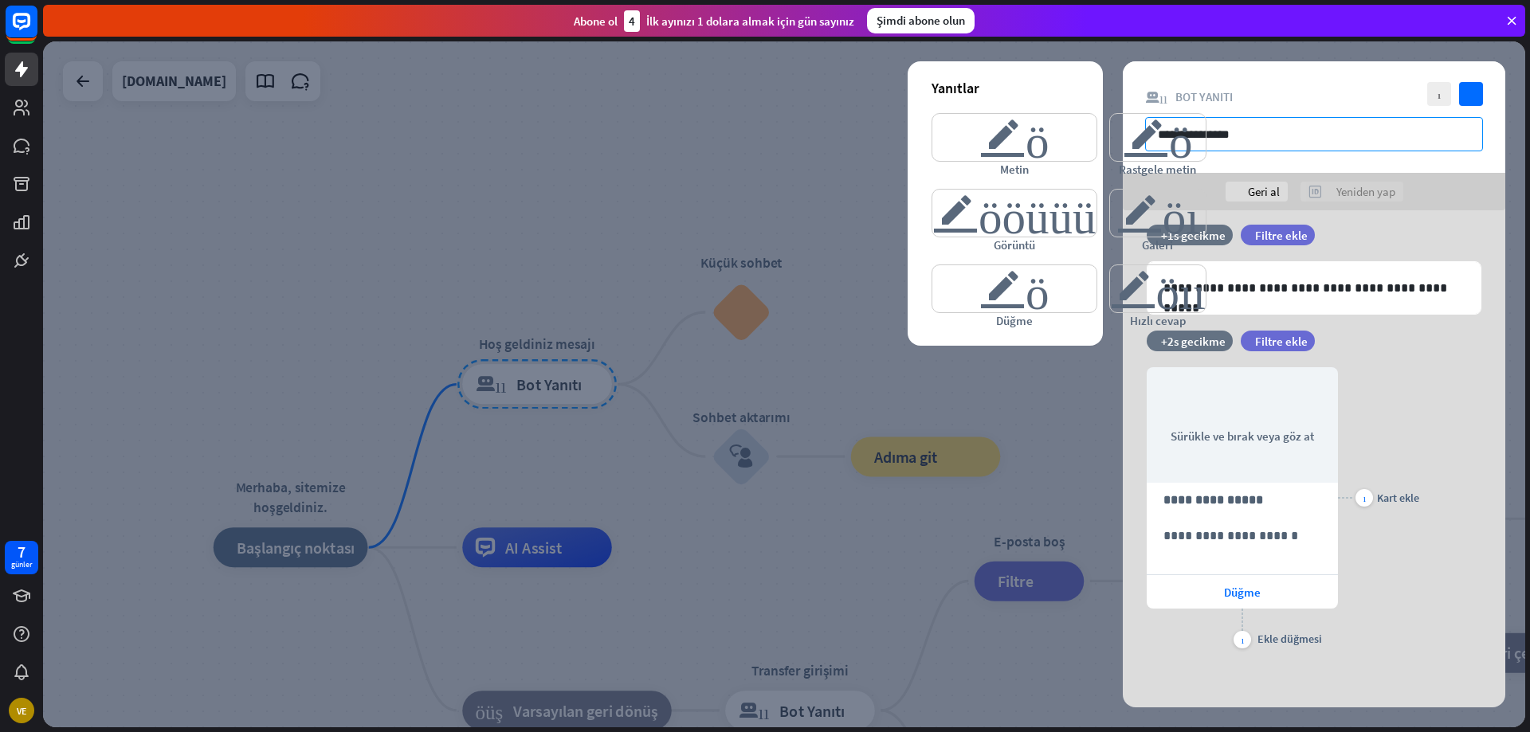
scroll to position [17, 0]
click at [1284, 135] on input "**********" at bounding box center [1314, 134] width 338 height 34
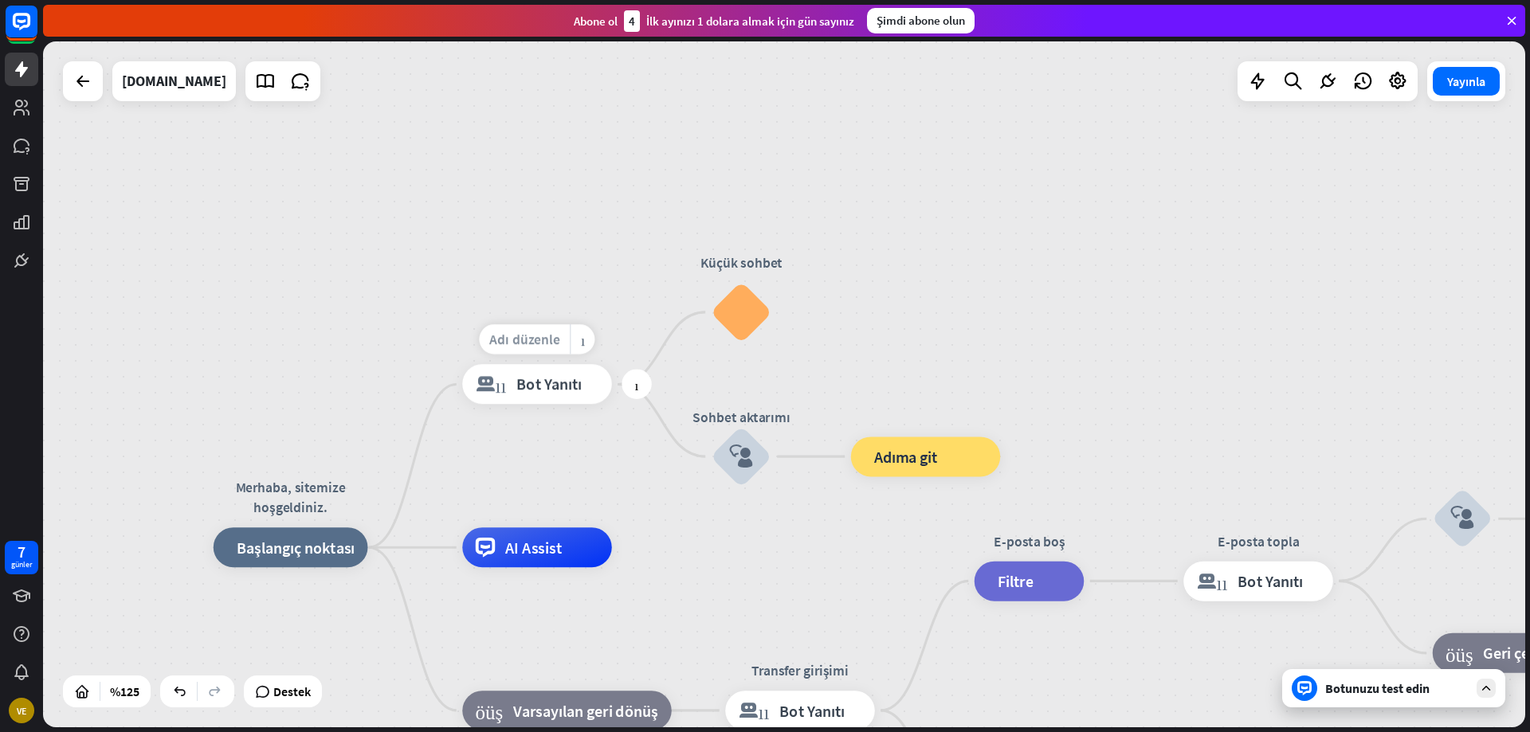
click at [542, 337] on font "Adı düzenle" at bounding box center [524, 340] width 71 height 18
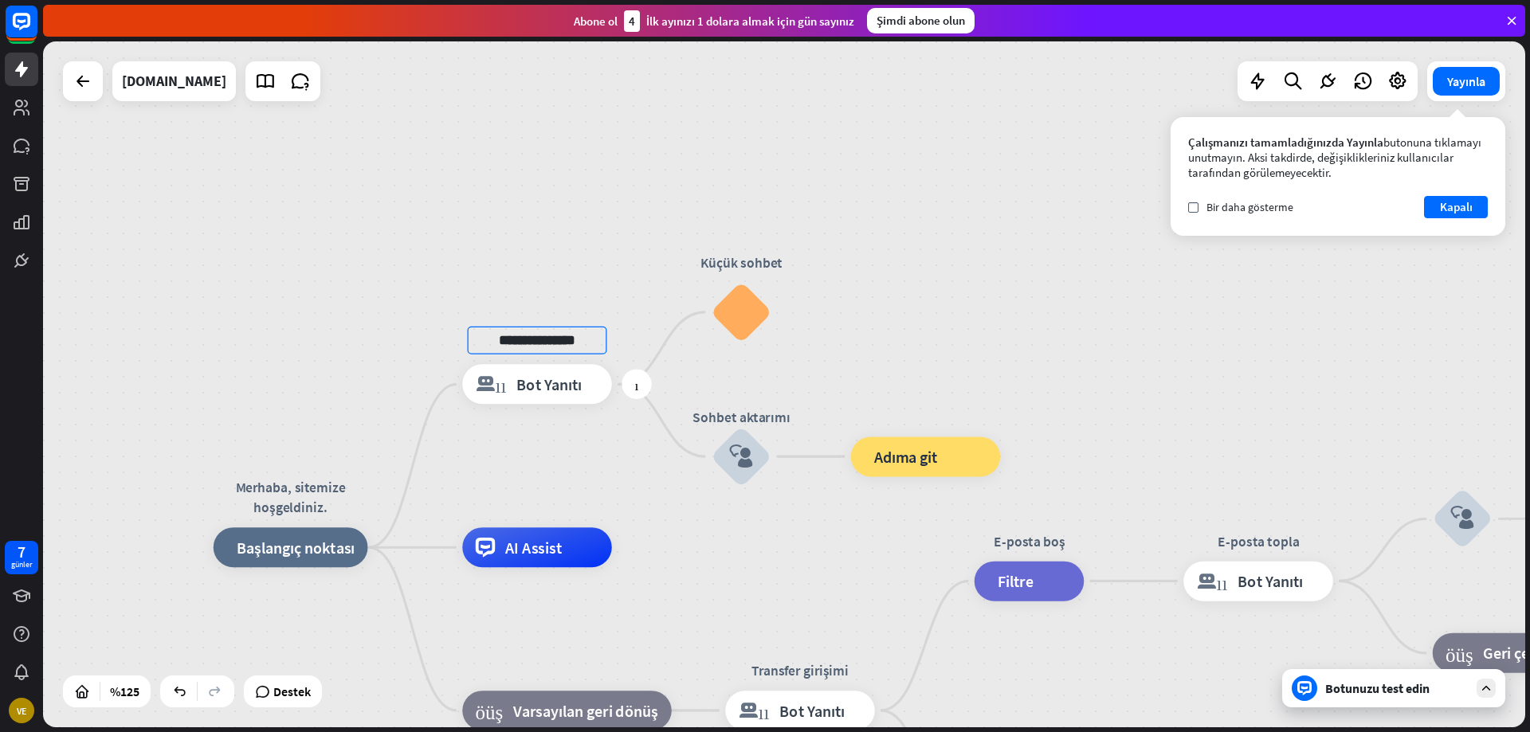
click at [525, 335] on input "**********" at bounding box center [537, 341] width 139 height 28
drag, startPoint x: 591, startPoint y: 336, endPoint x: 430, endPoint y: 332, distance: 161.0
click at [462, 365] on div "**********" at bounding box center [537, 385] width 150 height 40
type input "*"
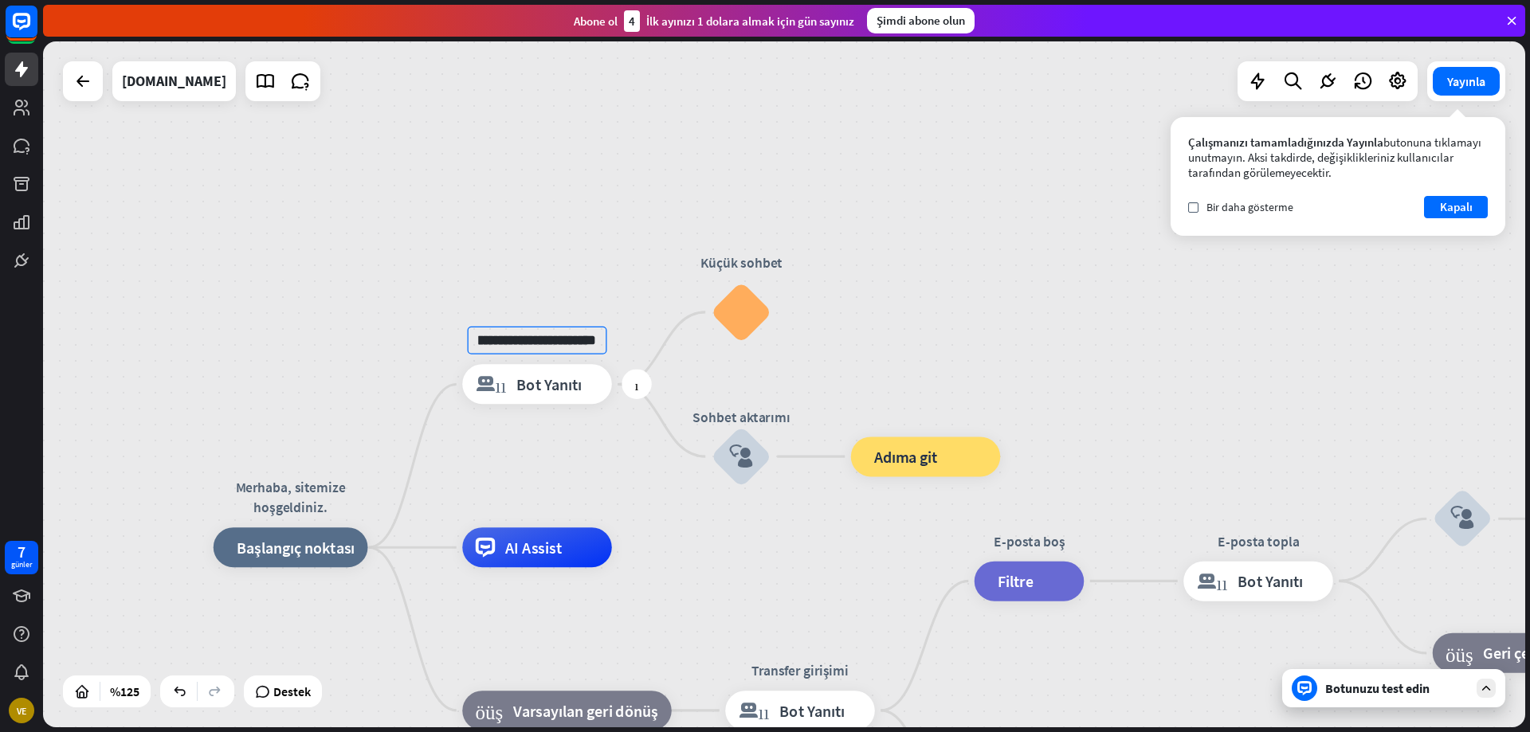
type input "**********"
click at [1402, 704] on div "Botunuzu test edin" at bounding box center [1393, 688] width 223 height 38
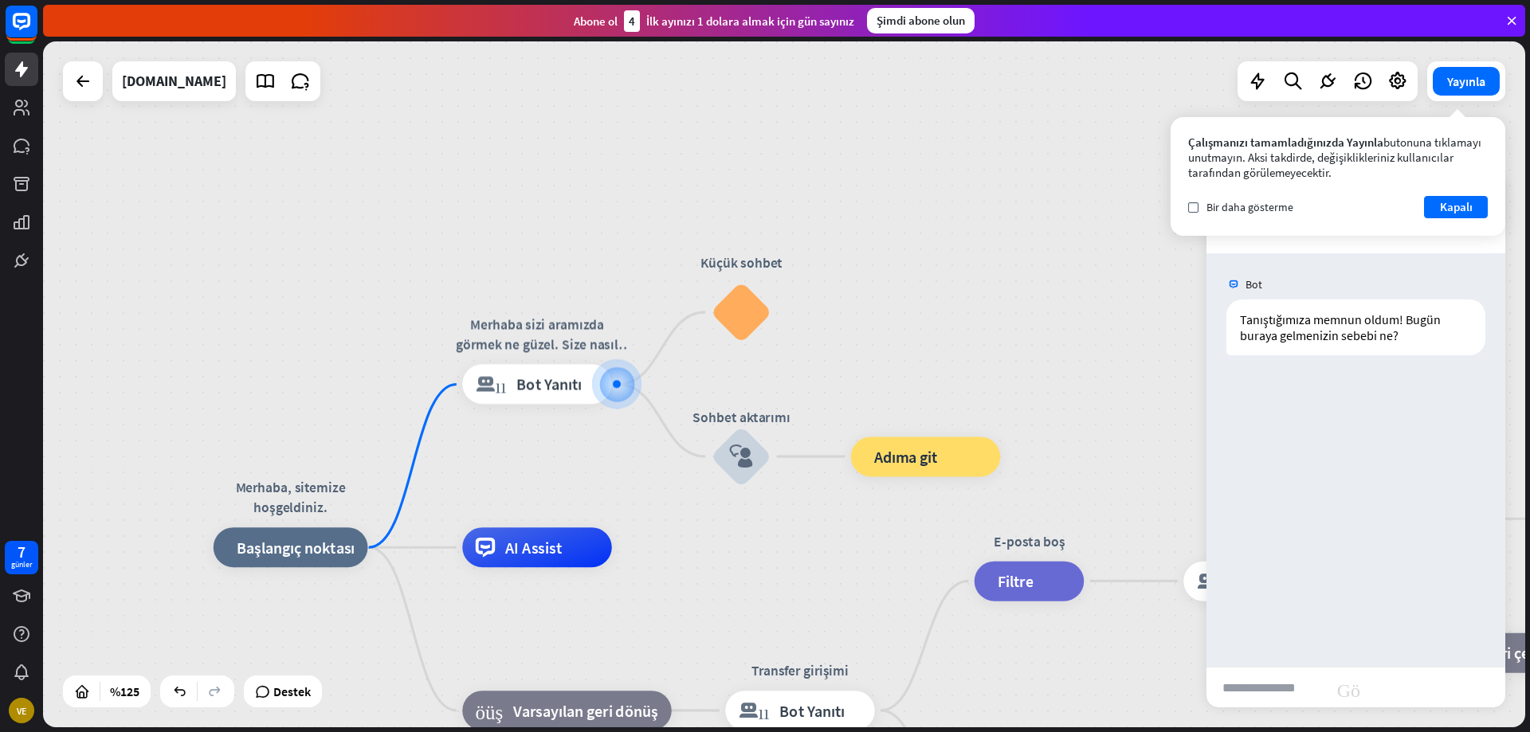
click at [1282, 697] on input "text" at bounding box center [1267, 688] width 120 height 40
click at [1454, 205] on font "Kapalı" at bounding box center [1456, 206] width 33 height 15
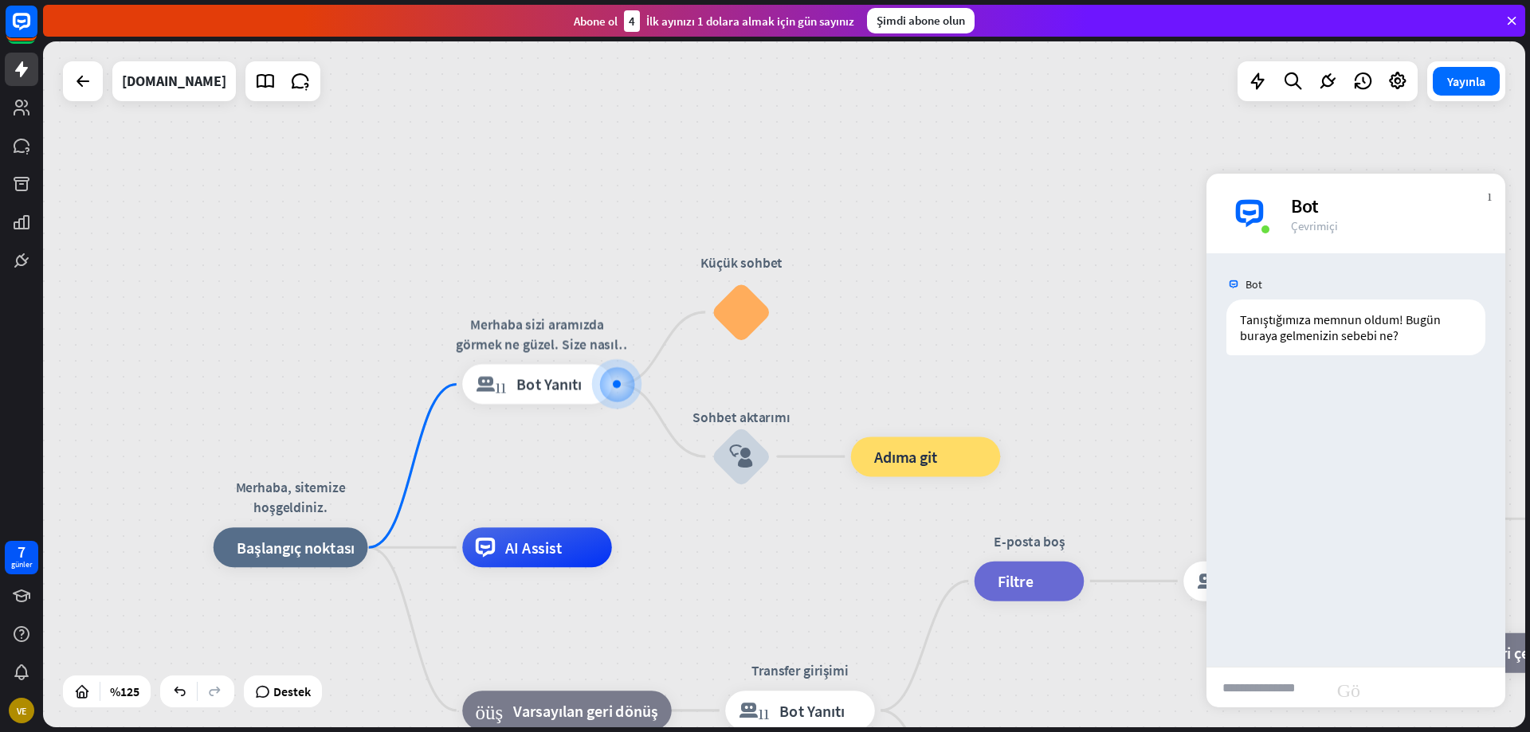
click at [1490, 206] on div "daha fazla_dikey kapalı Bot Çevrimiçi" at bounding box center [1356, 214] width 299 height 80
click at [1489, 195] on font "kapalı" at bounding box center [1490, 193] width 4 height 15
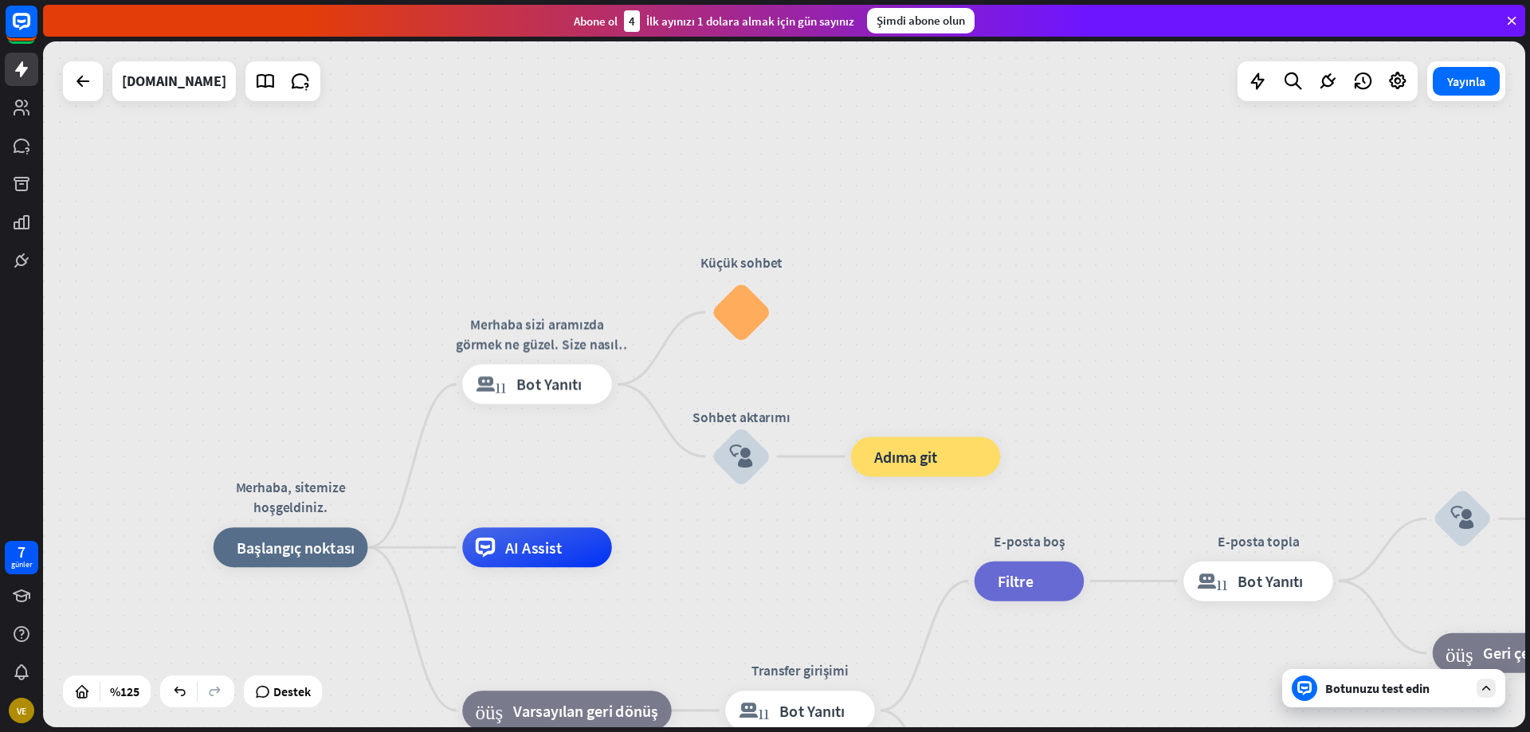
click at [1421, 694] on font "Botunuzu test edin" at bounding box center [1377, 689] width 104 height 16
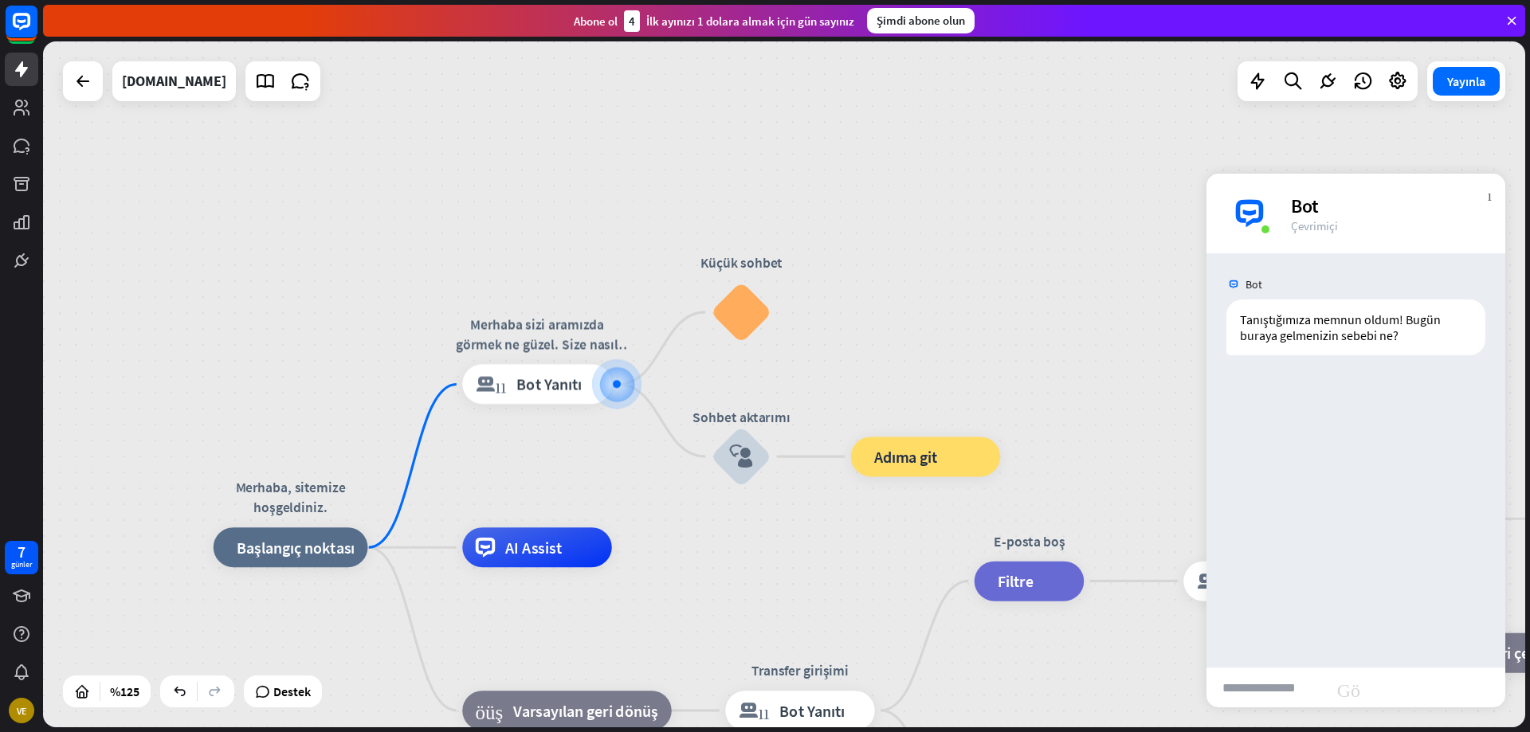
click at [1275, 689] on input "text" at bounding box center [1267, 688] width 120 height 40
type input "*******"
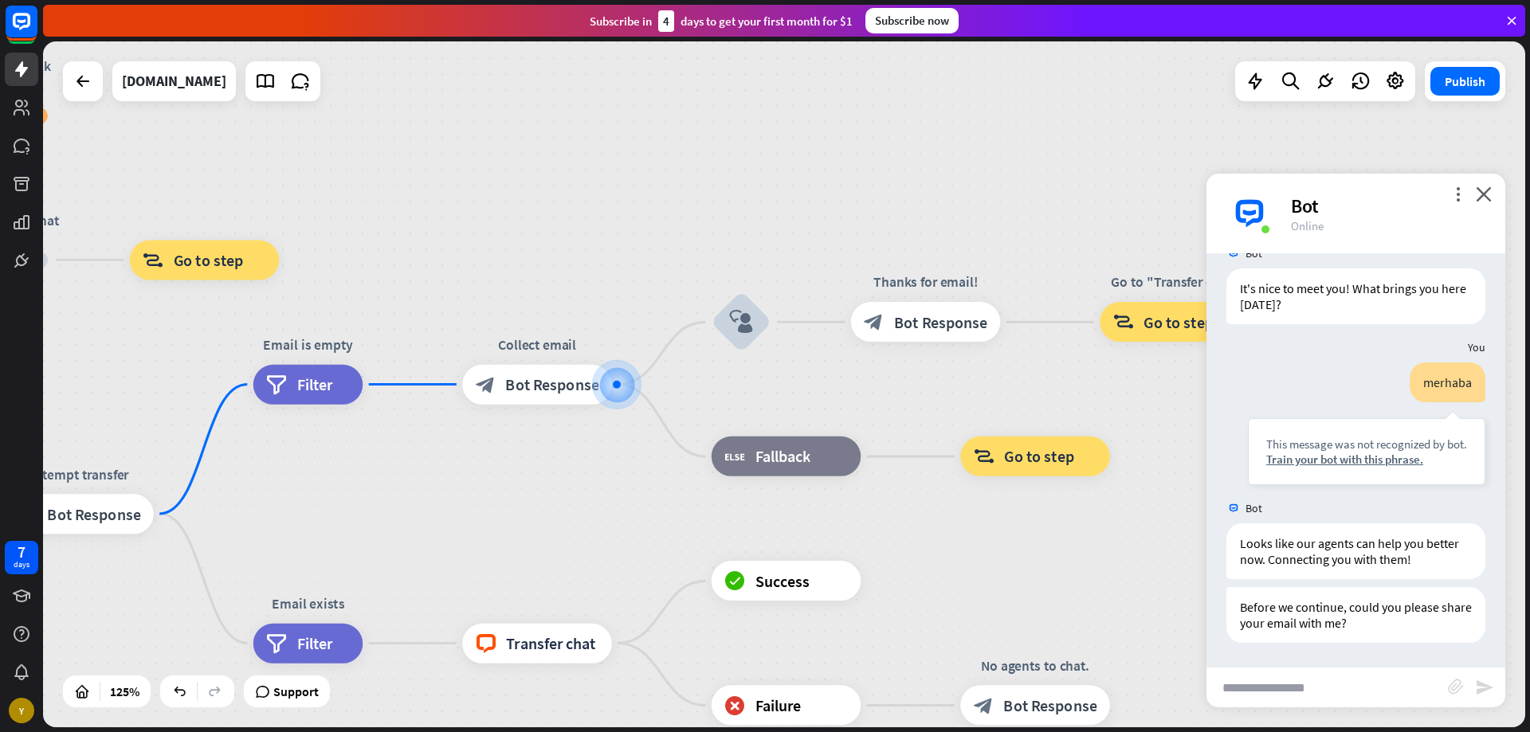
scroll to position [31, 0]
click at [524, 336] on span "Edit name" at bounding box center [519, 340] width 62 height 18
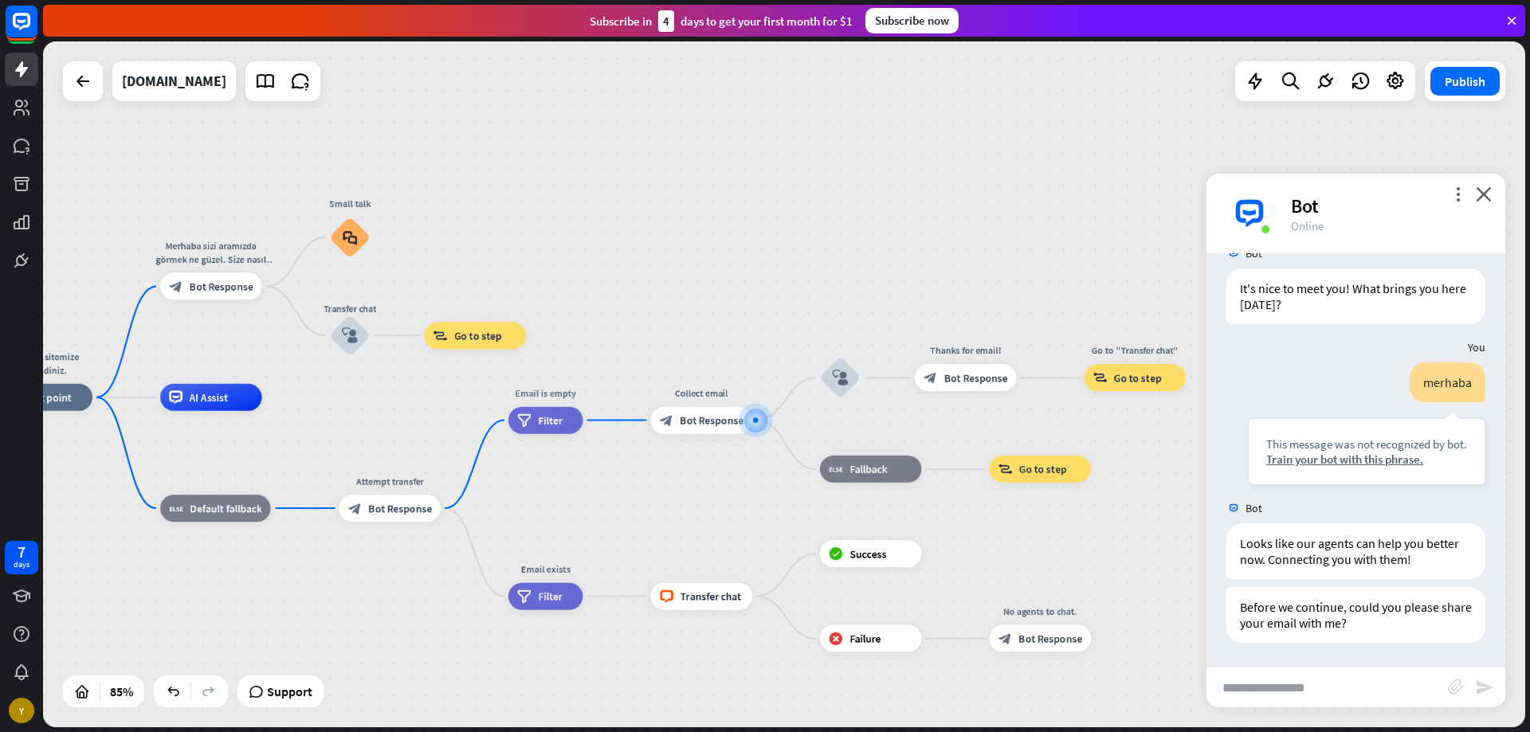
drag, startPoint x: 385, startPoint y: 516, endPoint x: 610, endPoint y: 512, distance: 225.6
click at [610, 512] on div "Merhaba, sitemize hoşgeldiniz. home_2 Start point Merhaba sizi aramızda görmek …" at bounding box center [621, 689] width 1260 height 583
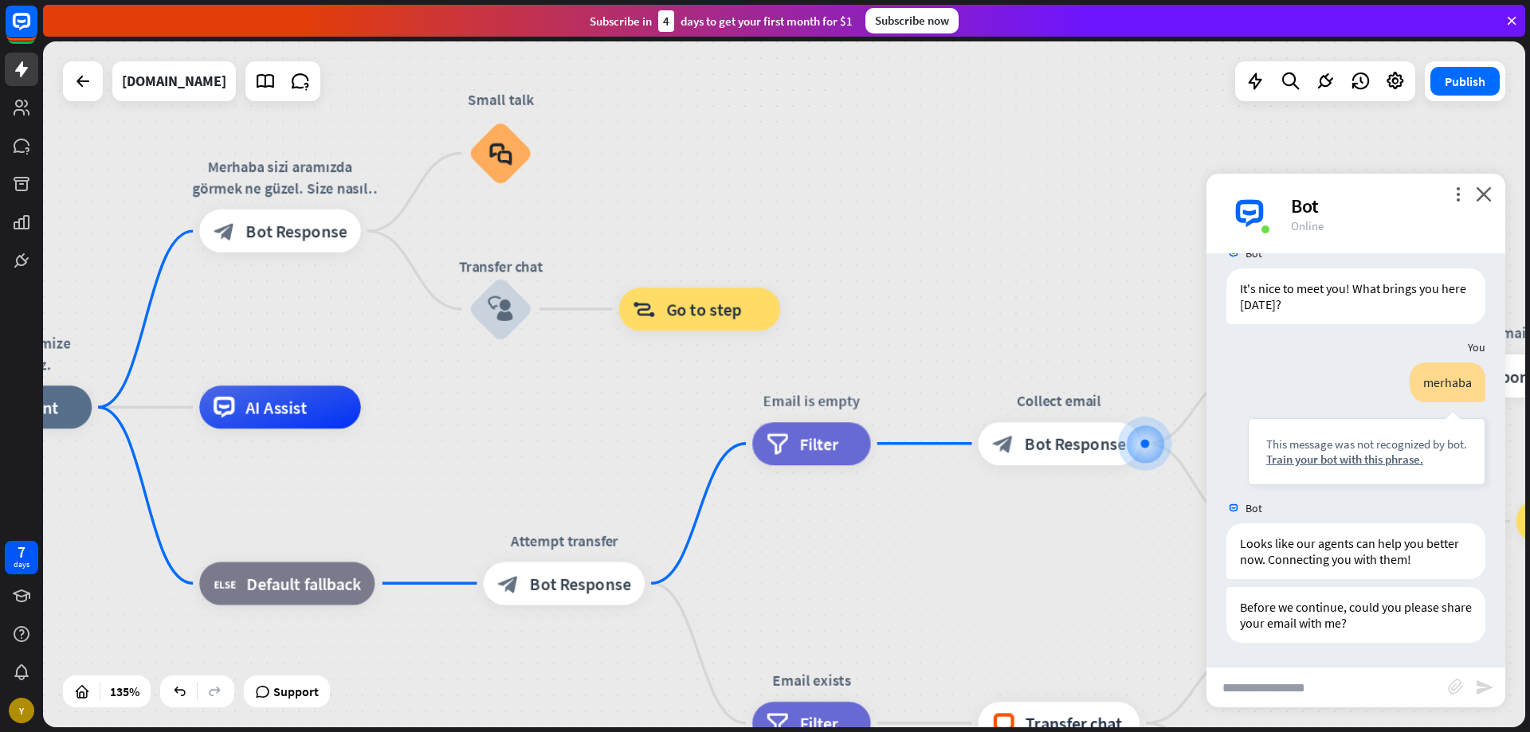
drag, startPoint x: 312, startPoint y: 299, endPoint x: 410, endPoint y: 383, distance: 129.4
click at [404, 381] on div "Merhaba, sitemize hoşgeldiniz. home_2 Start point Merhaba sizi aramızda görmek …" at bounding box center [784, 384] width 1482 height 686
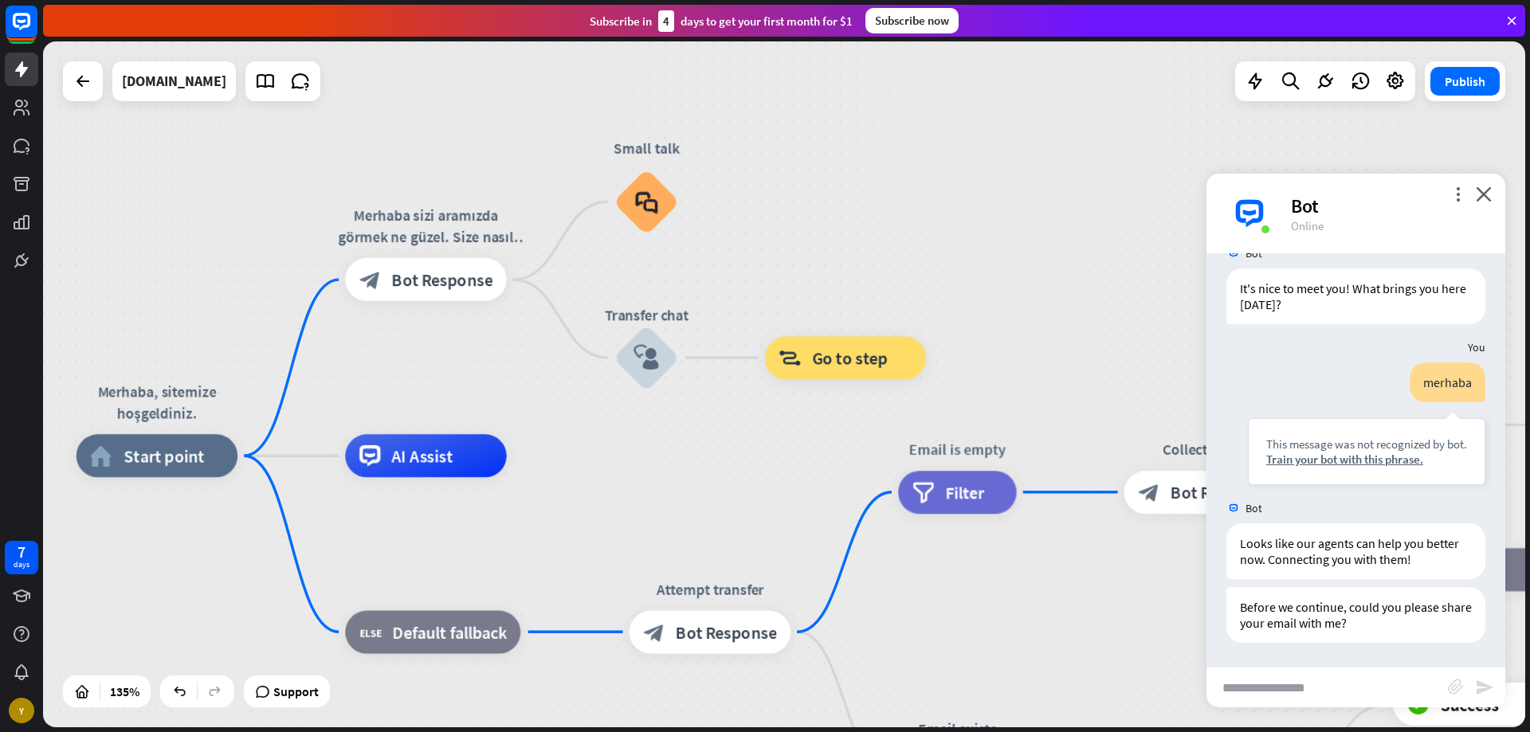
drag, startPoint x: 561, startPoint y: 507, endPoint x: 649, endPoint y: 464, distance: 97.7
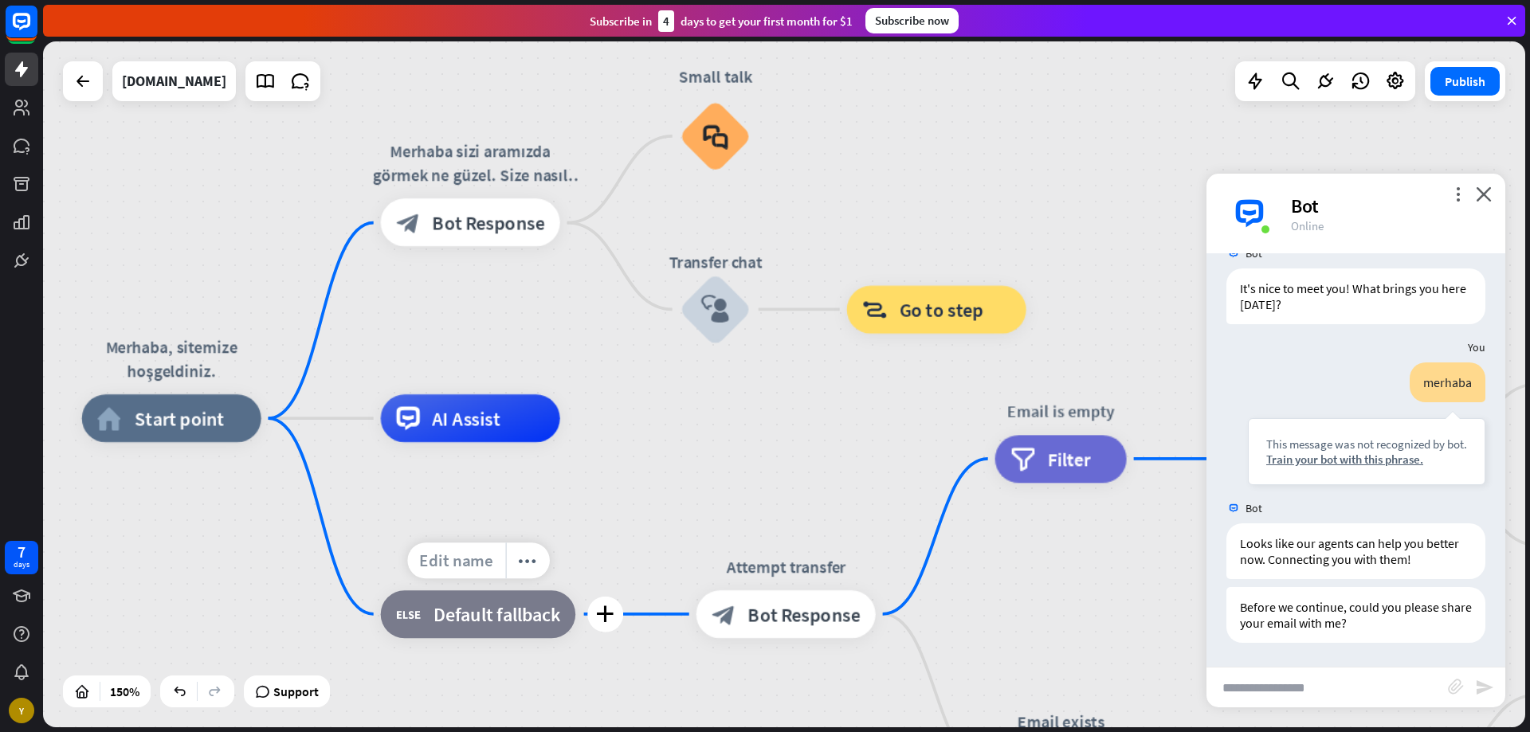
click at [464, 567] on span "Edit name" at bounding box center [456, 561] width 74 height 22
click at [771, 570] on span "Edit name" at bounding box center [764, 561] width 74 height 22
click at [792, 561] on input "**********" at bounding box center [785, 561] width 167 height 33
click at [1487, 196] on icon "close" at bounding box center [1484, 193] width 16 height 15
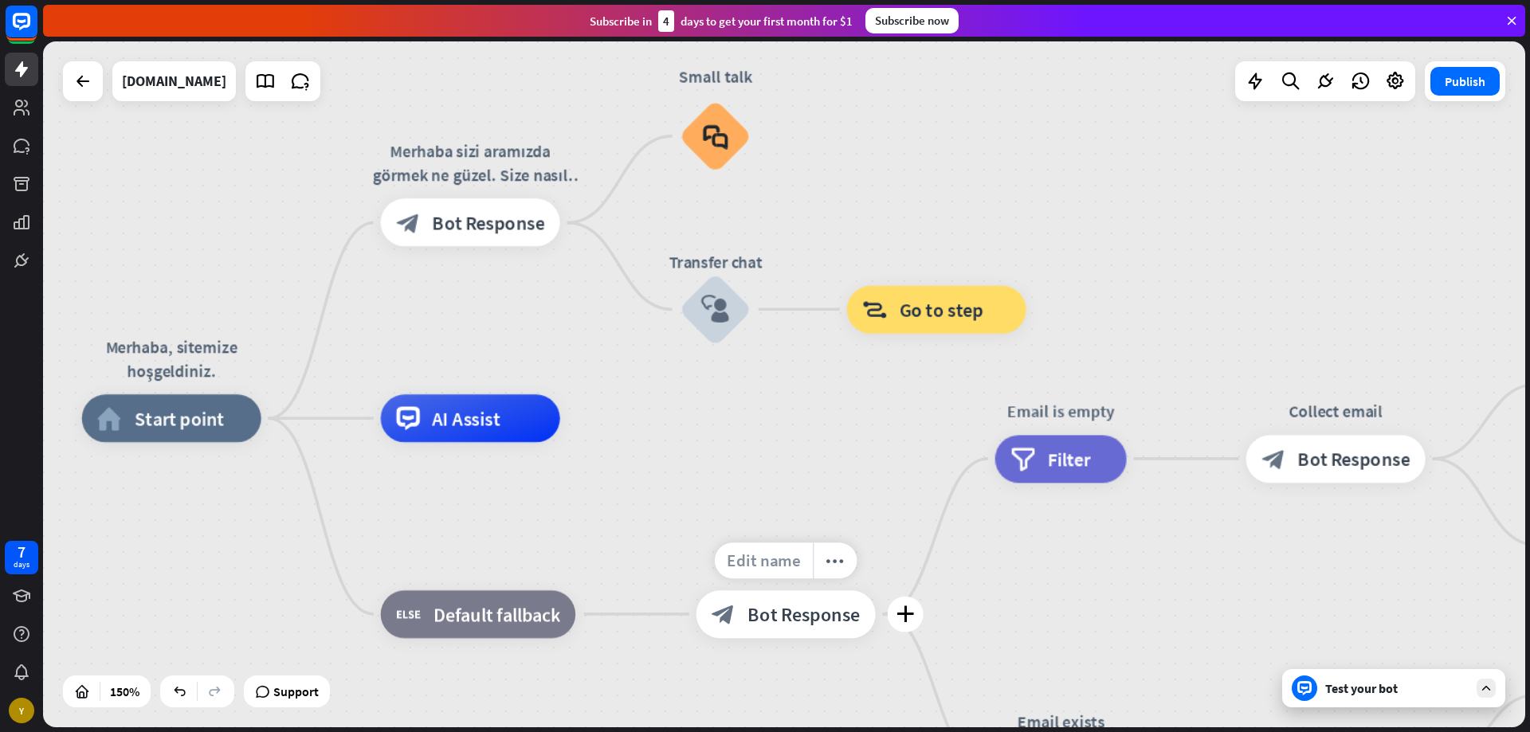
click at [785, 554] on span "Edit name" at bounding box center [764, 561] width 74 height 22
click at [775, 619] on span "Bot Response" at bounding box center [804, 614] width 112 height 24
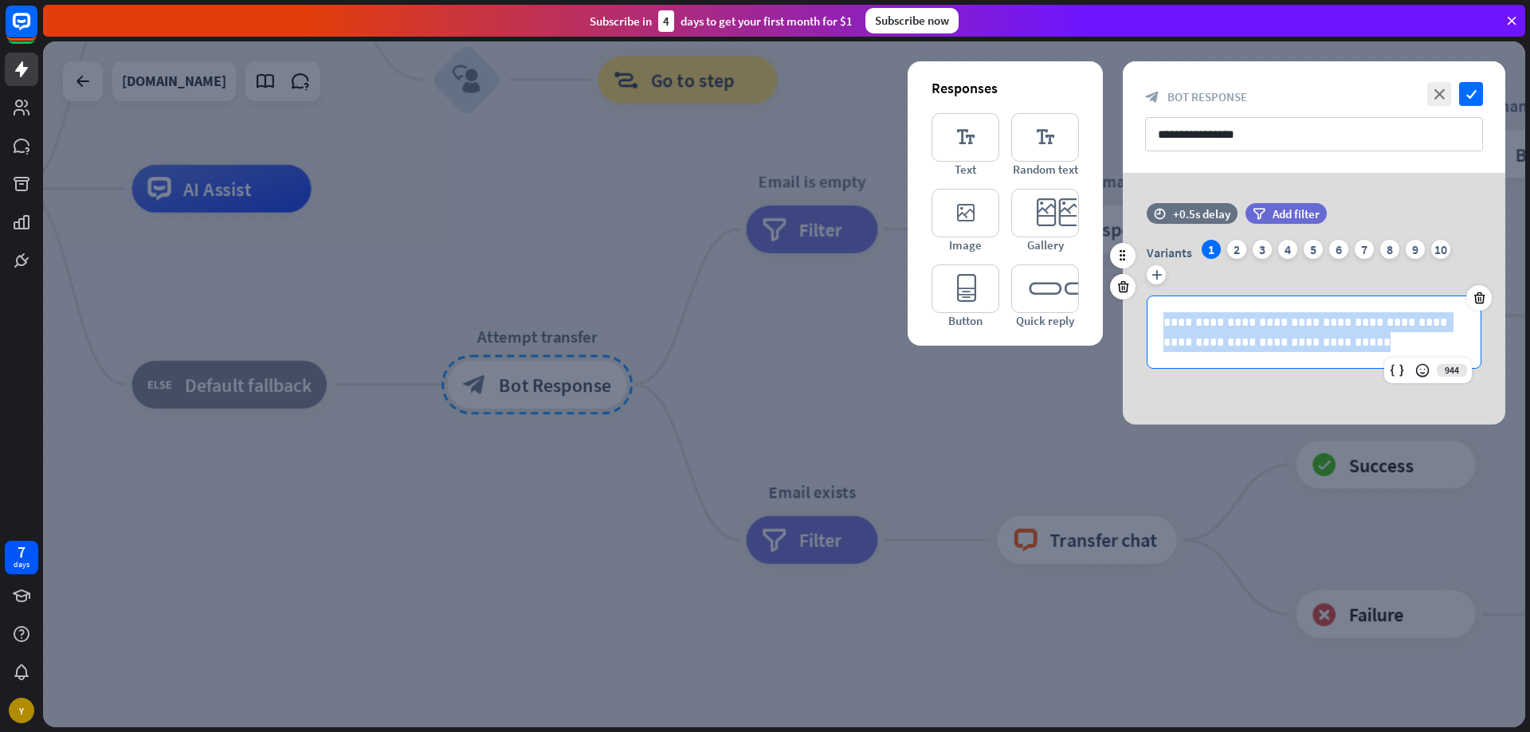
drag, startPoint x: 1266, startPoint y: 339, endPoint x: 1164, endPoint y: 319, distance: 104.1
click at [1164, 319] on p "**********" at bounding box center [1314, 332] width 301 height 40
copy p "**********"
click at [481, 338] on div at bounding box center [784, 384] width 1482 height 686
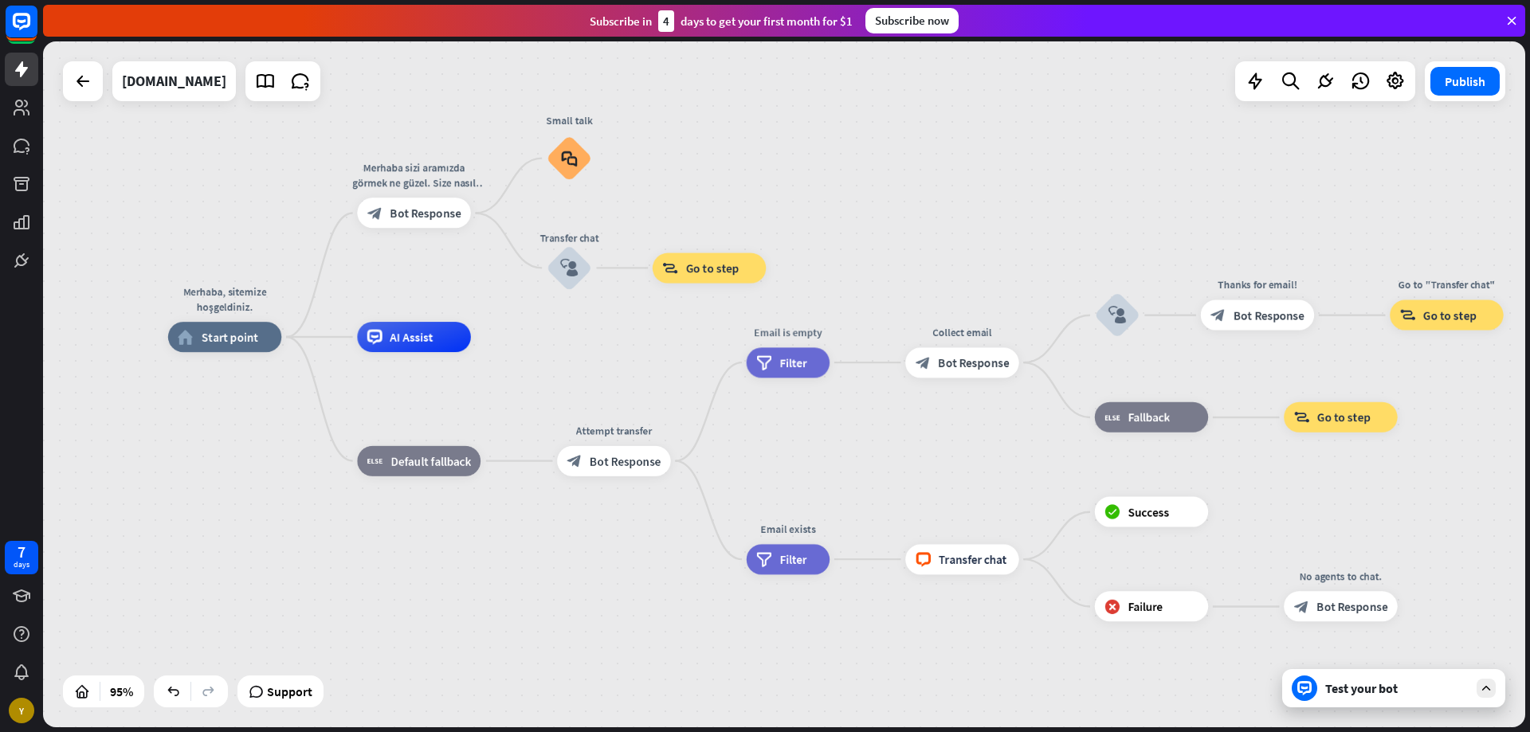
drag, startPoint x: 472, startPoint y: 359, endPoint x: 512, endPoint y: 400, distance: 57.5
click at [516, 434] on div "Merhaba, sitemize hoşgeldiniz. home_2 Start point Merhaba sizi aramızda görmek …" at bounding box center [872, 663] width 1408 height 652
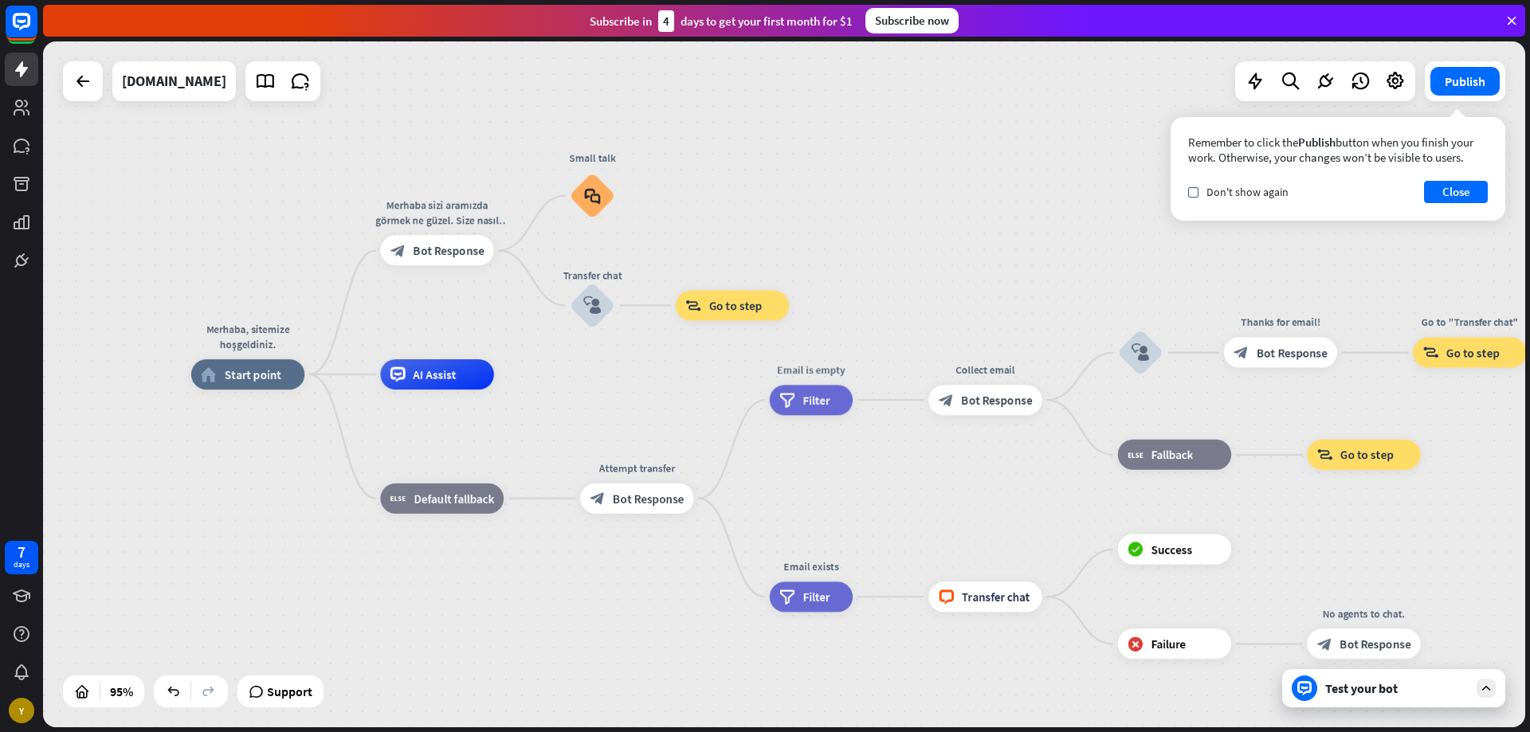
click at [1388, 706] on div "Test your bot" at bounding box center [1393, 688] width 223 height 38
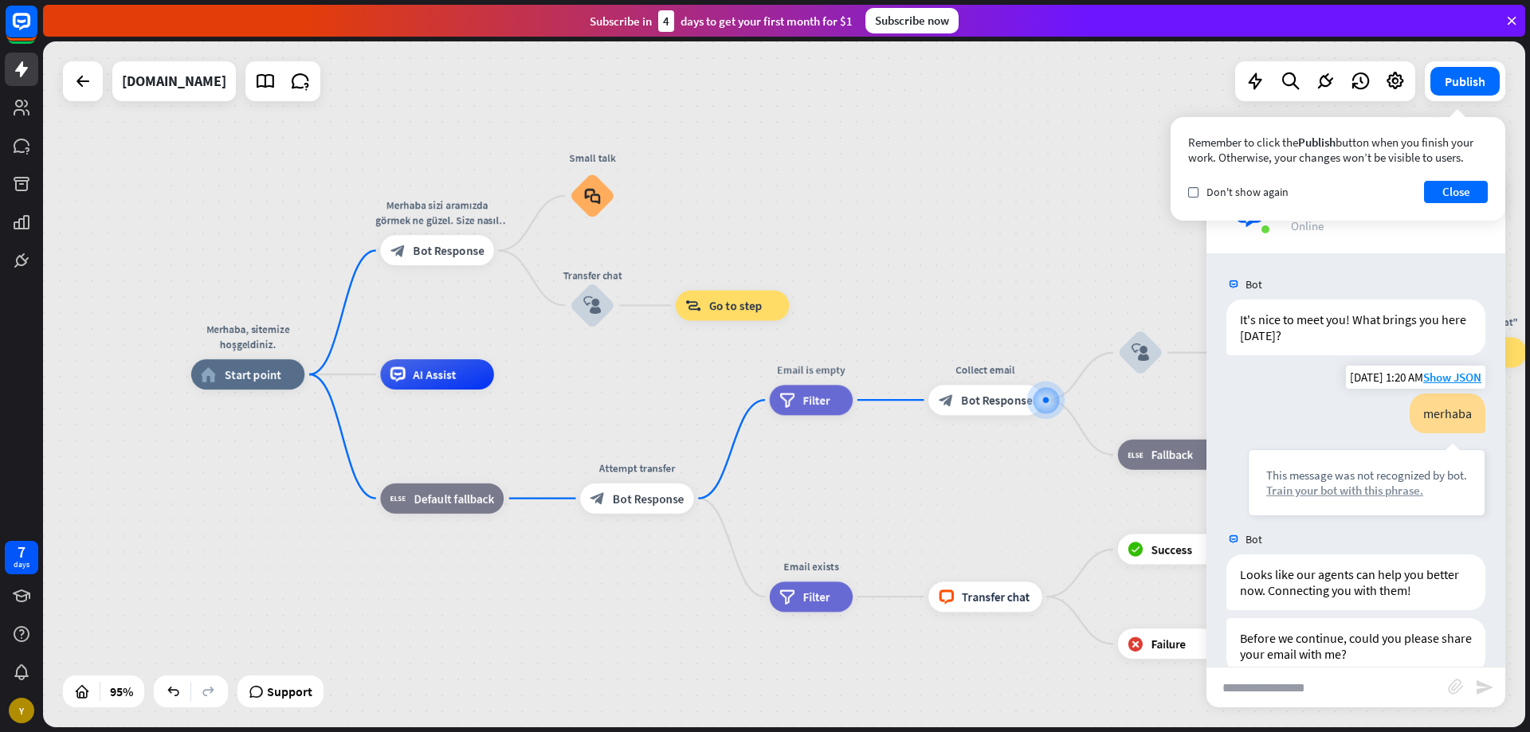
click at [1309, 491] on div "Train your bot with this phrase." at bounding box center [1366, 490] width 201 height 15
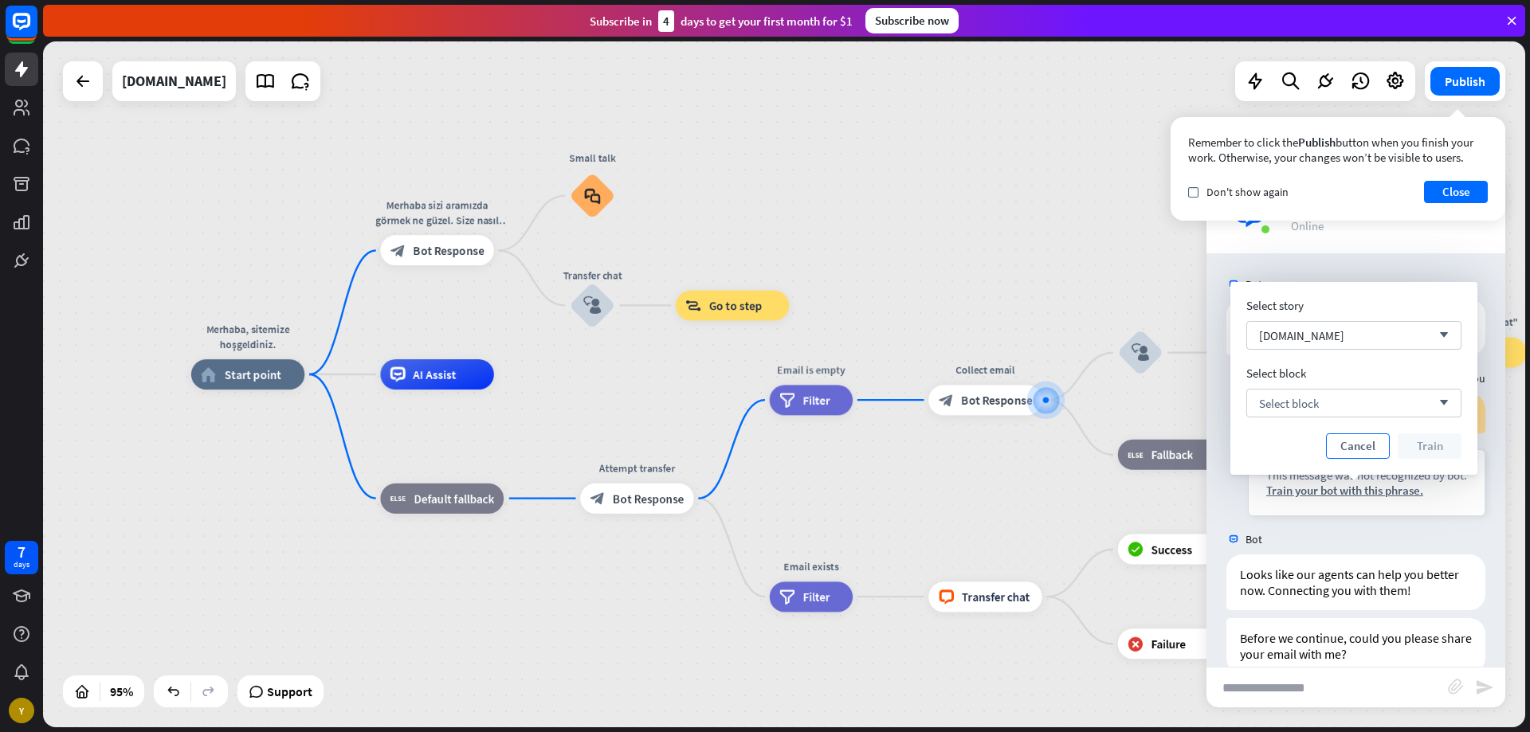
click at [1359, 452] on button "Cancel" at bounding box center [1358, 447] width 64 height 26
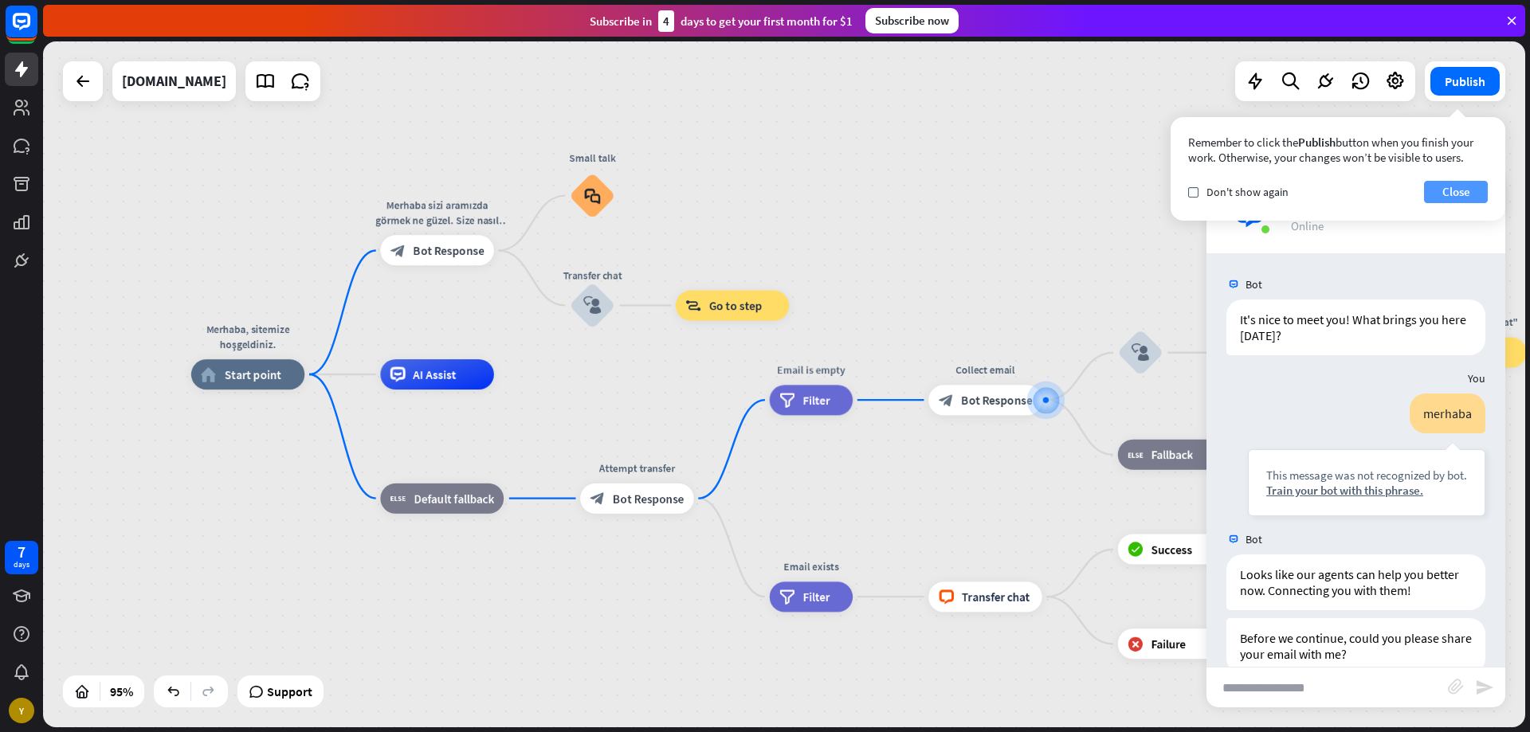
click at [1436, 187] on button "Close" at bounding box center [1456, 192] width 64 height 22
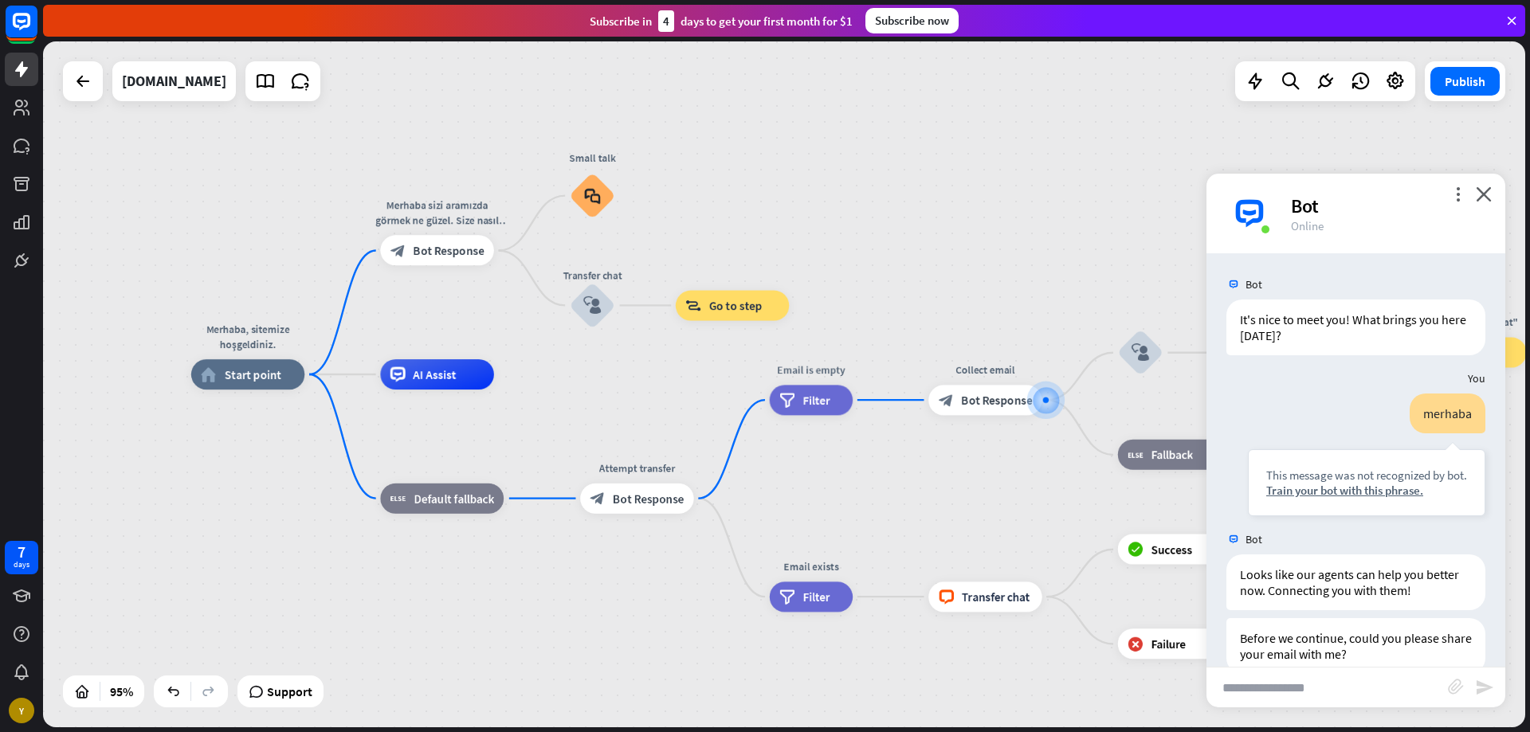
click at [1456, 203] on div "Bot" at bounding box center [1388, 206] width 195 height 25
click at [1460, 196] on icon "more_vert" at bounding box center [1457, 193] width 15 height 15
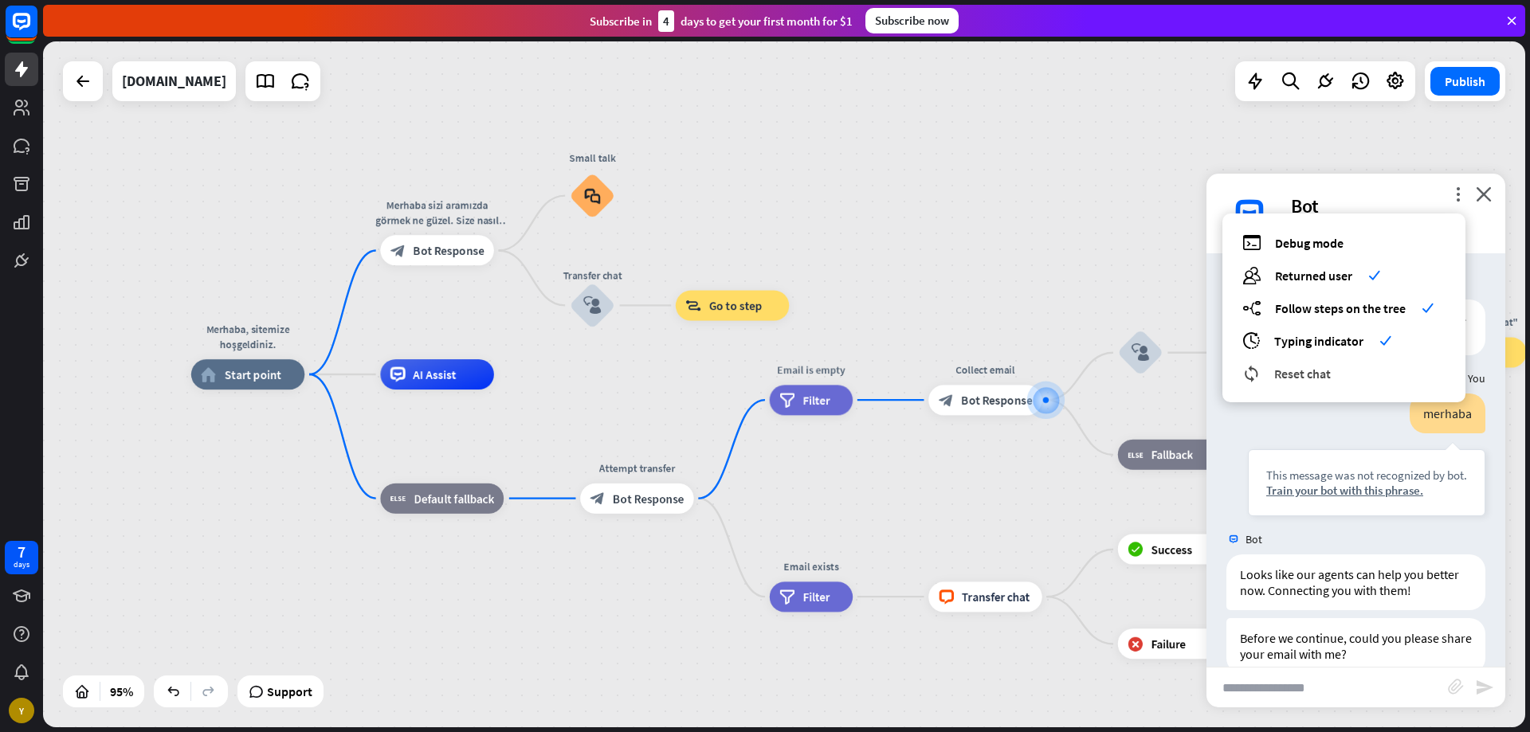
click at [1318, 381] on span "Reset chat" at bounding box center [1302, 374] width 57 height 16
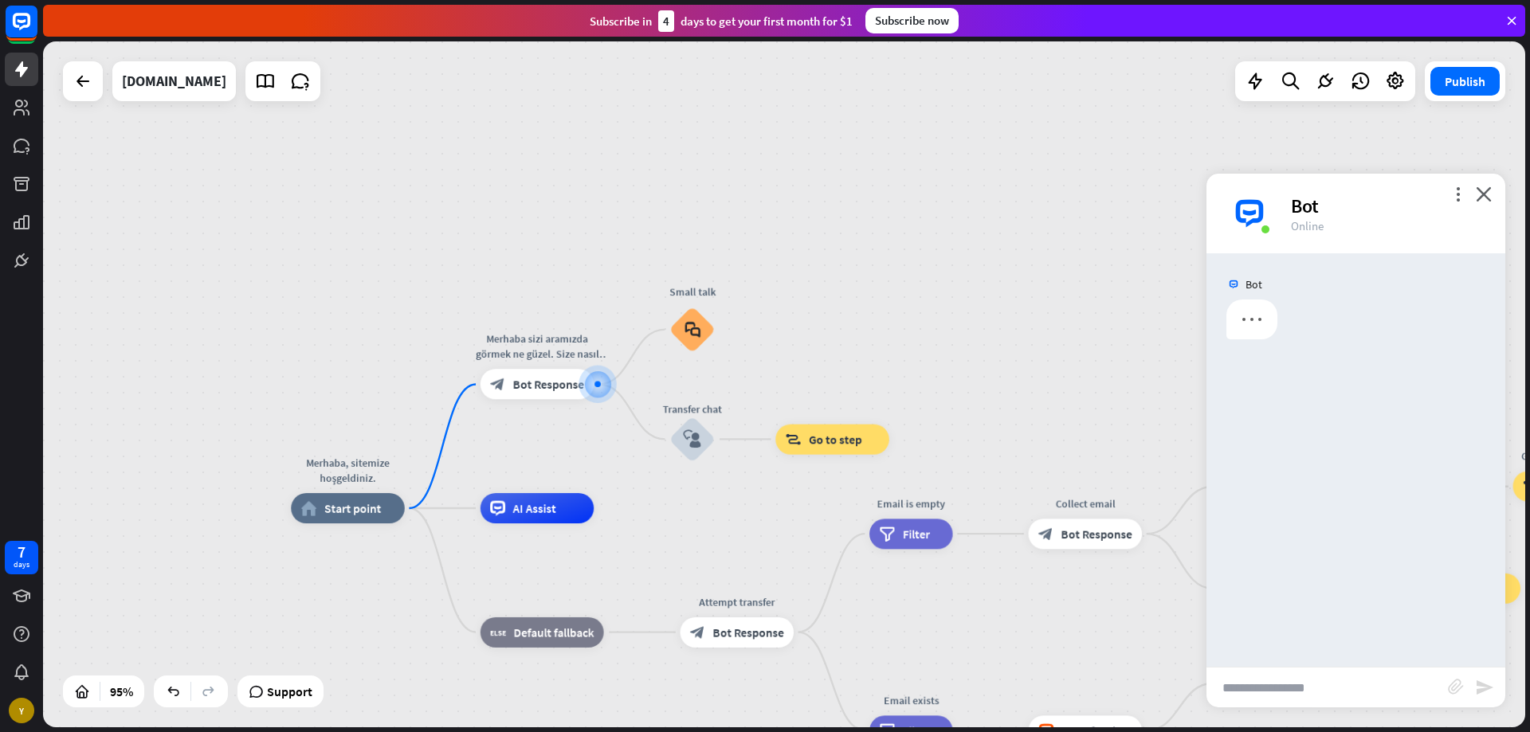
click at [1260, 691] on input "text" at bounding box center [1327, 688] width 241 height 40
click at [548, 352] on div "Edit name" at bounding box center [523, 350] width 62 height 23
click at [540, 372] on div "block_bot_response Bot Response" at bounding box center [538, 384] width 114 height 30
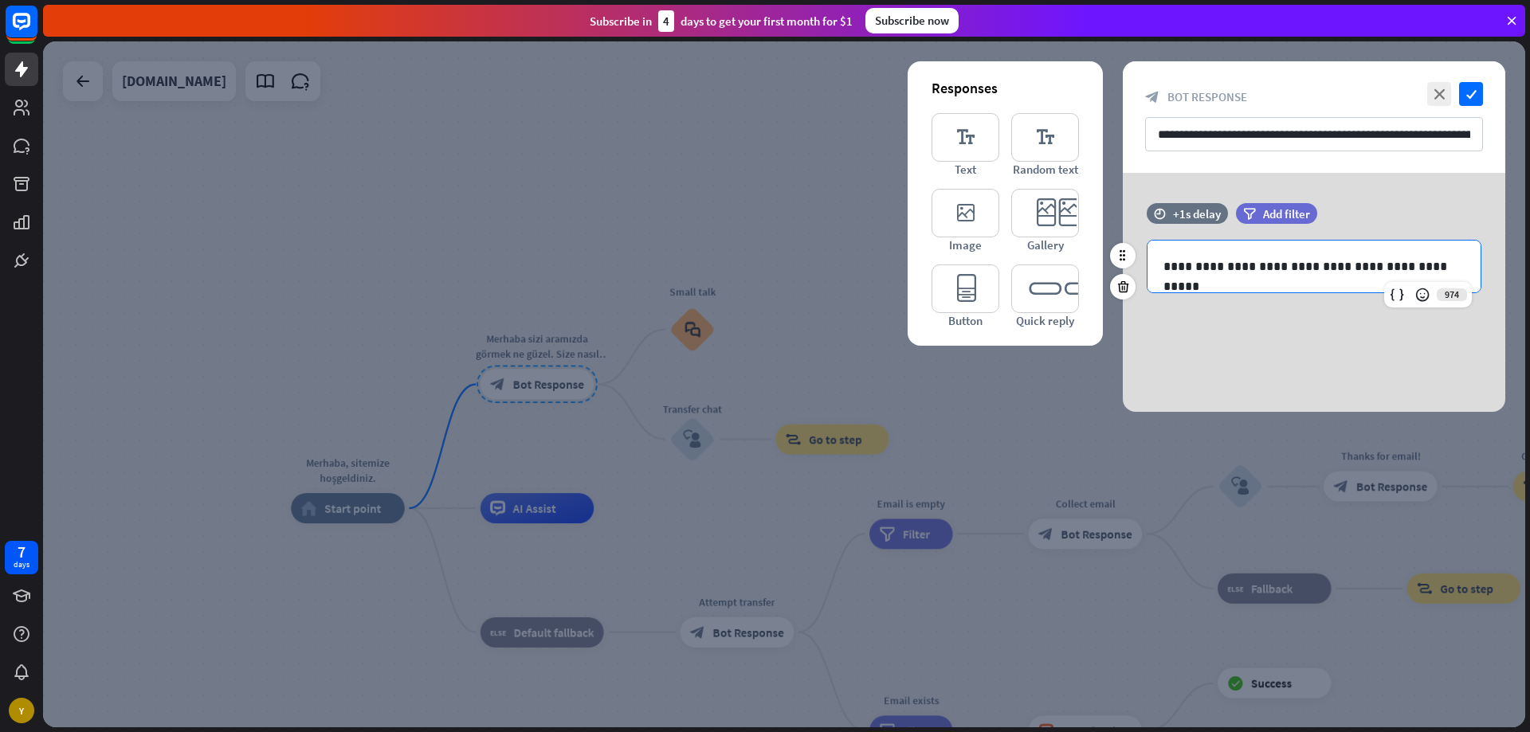
click at [1219, 260] on p "**********" at bounding box center [1314, 267] width 301 height 20
click at [1227, 130] on input "**********" at bounding box center [1314, 134] width 338 height 34
click at [1227, 267] on p "**********" at bounding box center [1314, 267] width 301 height 20
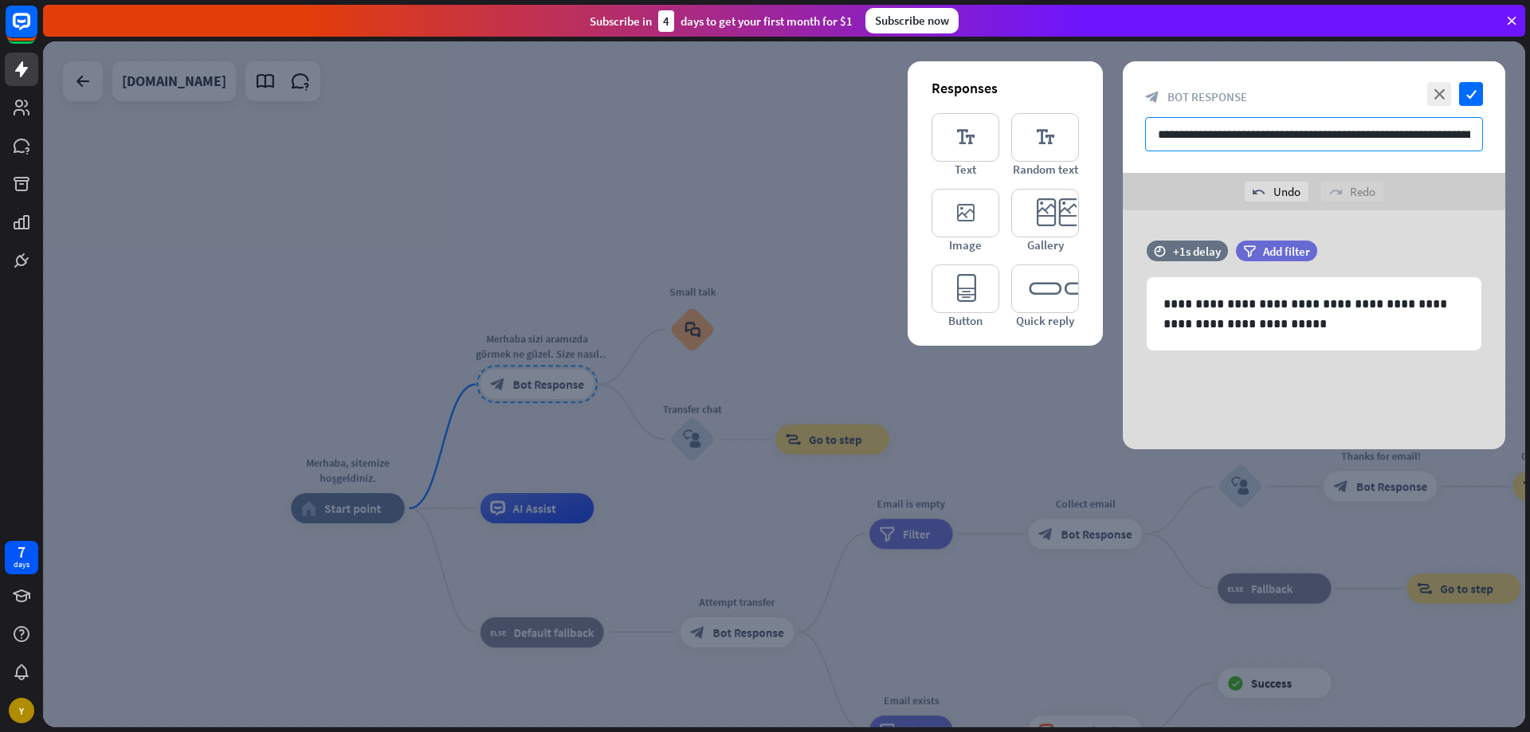
drag, startPoint x: 1460, startPoint y: 135, endPoint x: 1250, endPoint y: 136, distance: 210.4
click at [1250, 136] on input "**********" at bounding box center [1314, 134] width 338 height 34
type input "**********"
click at [1473, 91] on icon "check" at bounding box center [1471, 94] width 24 height 24
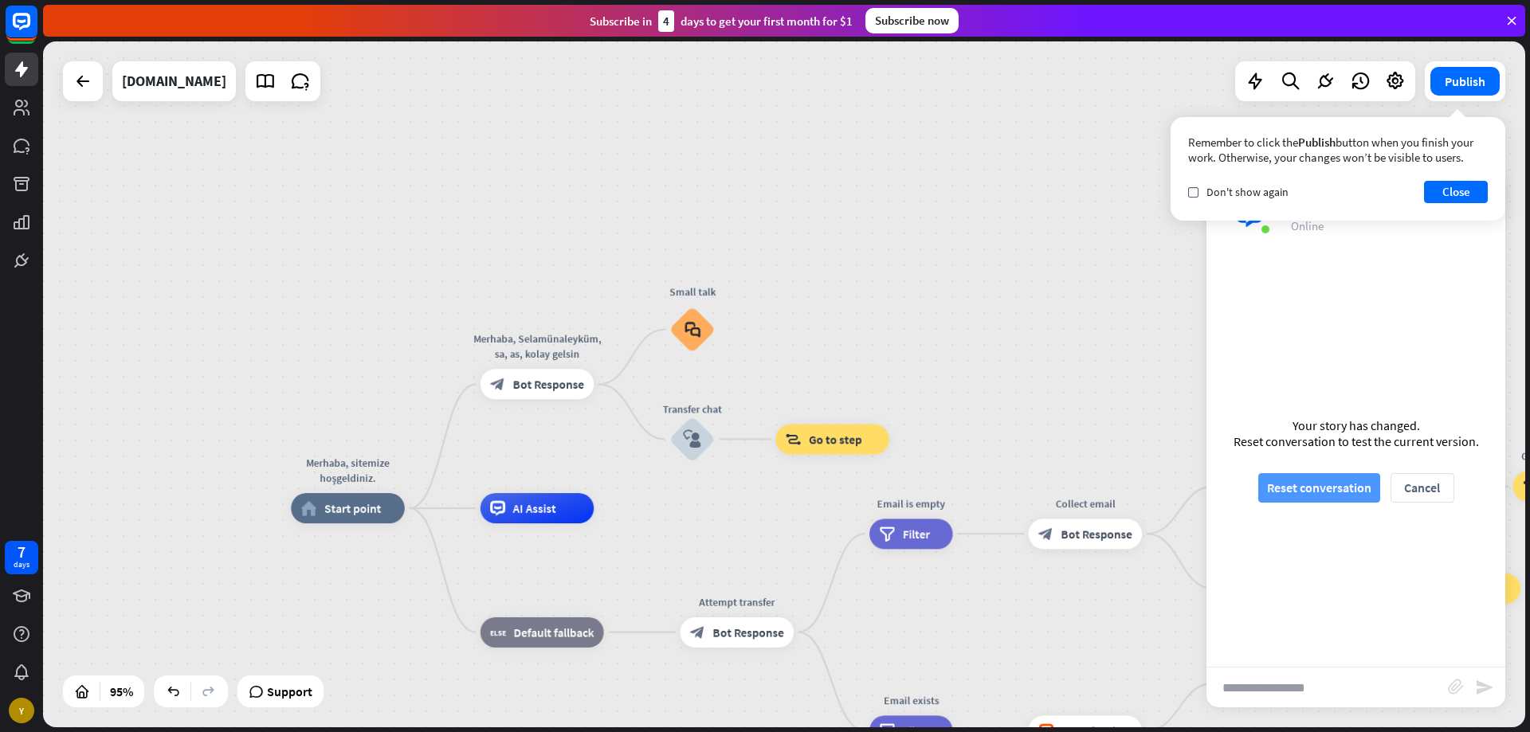
click at [1313, 487] on button "Reset conversation" at bounding box center [1319, 487] width 122 height 29
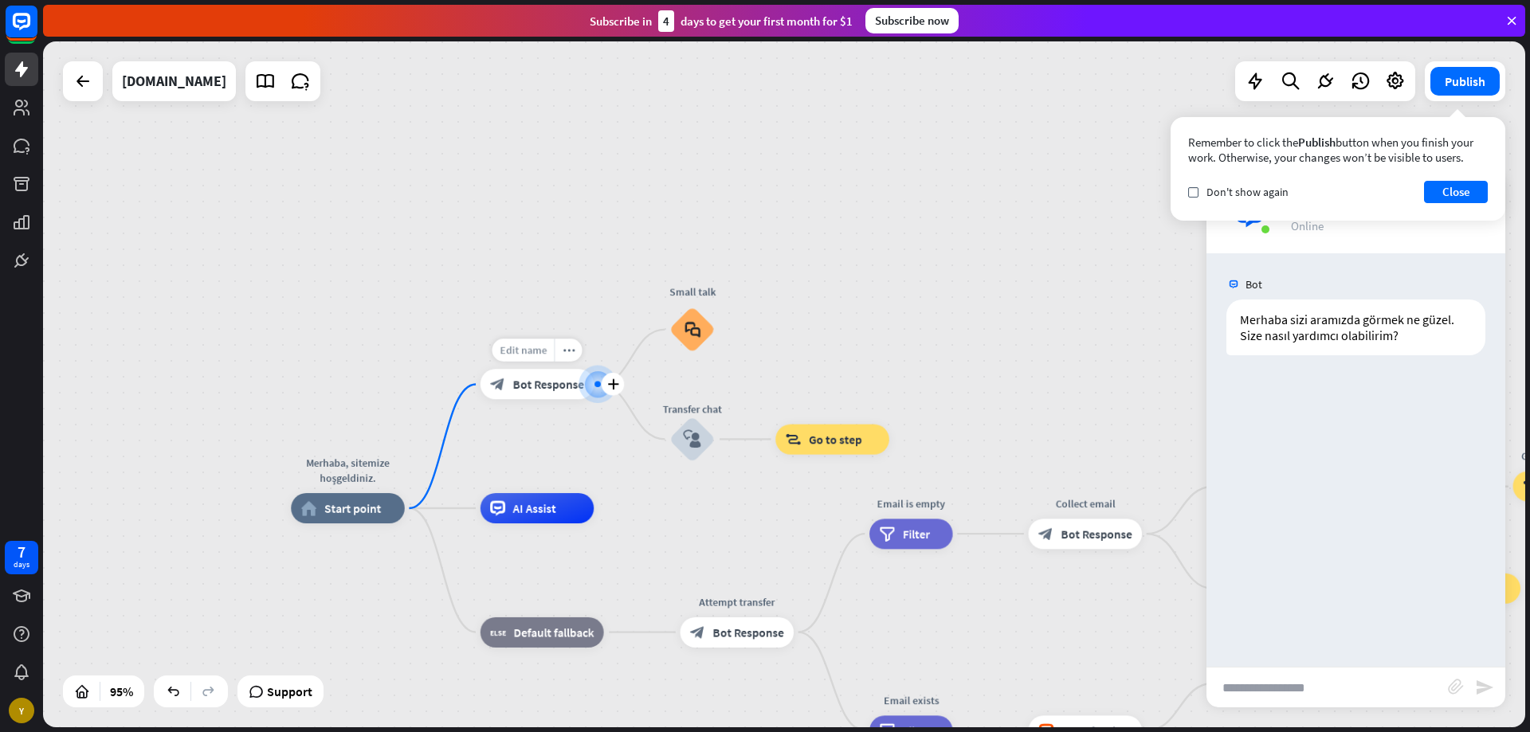
click at [530, 360] on div "Edit name" at bounding box center [523, 350] width 62 height 23
click at [539, 377] on span "Bot Response" at bounding box center [548, 384] width 71 height 15
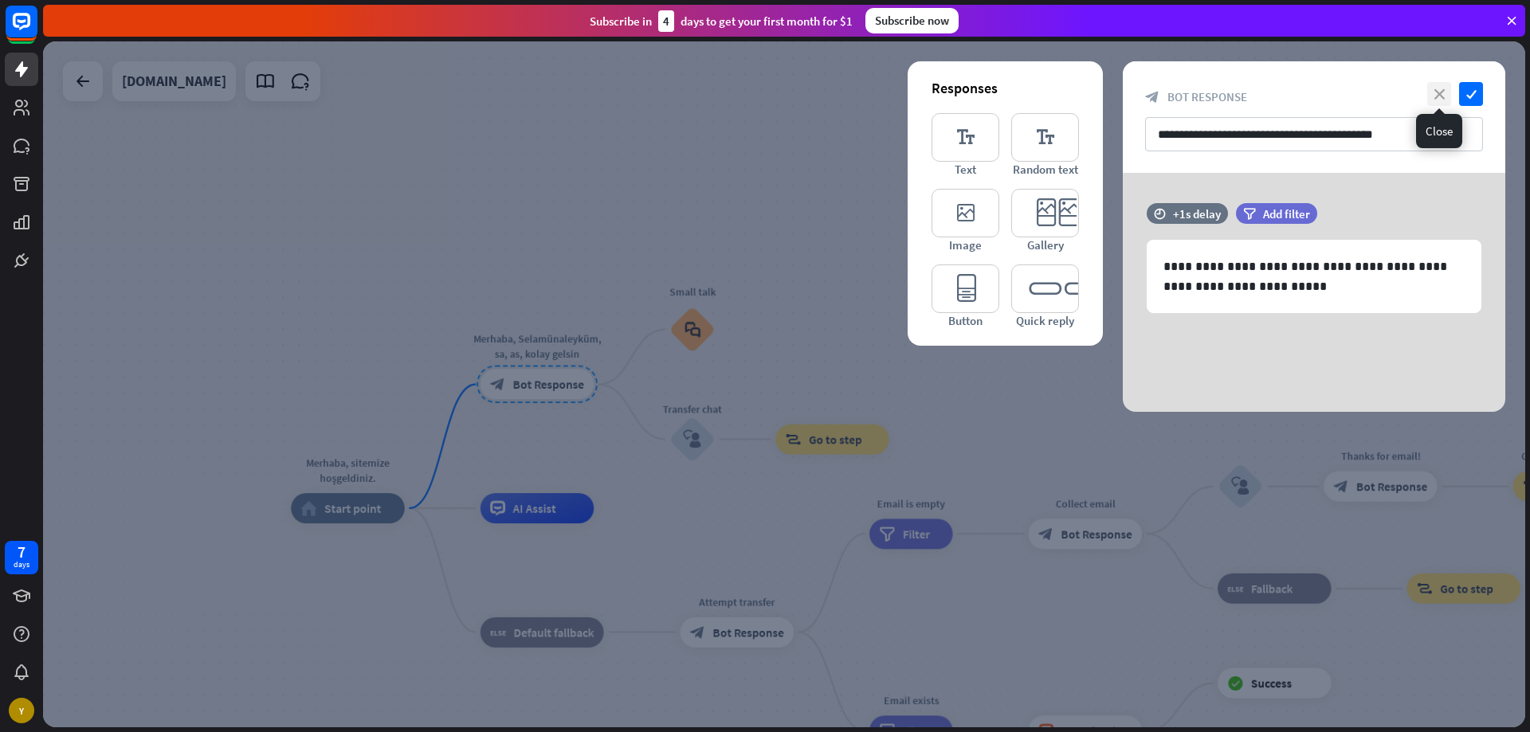
click at [1442, 96] on icon "close" at bounding box center [1439, 94] width 24 height 24
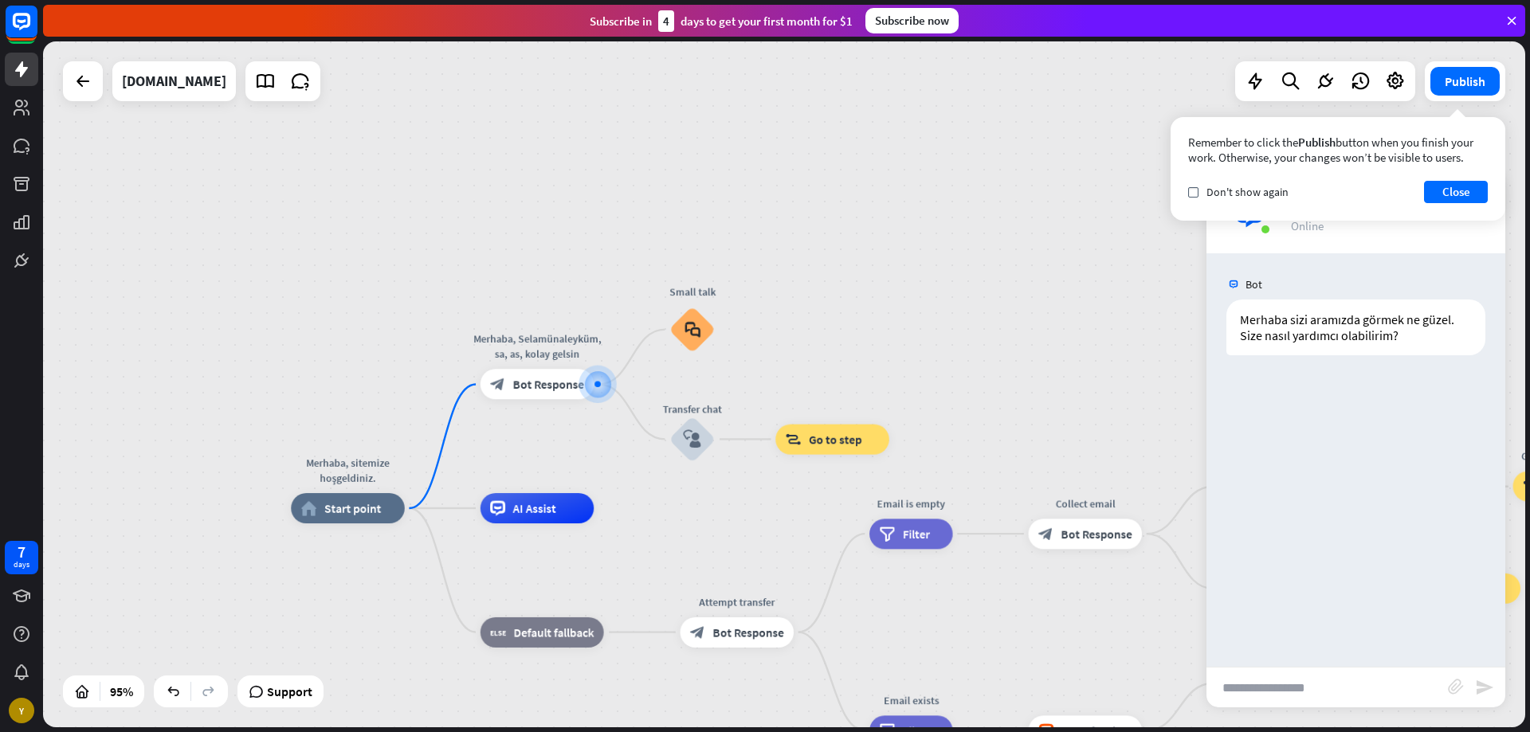
click at [1297, 699] on input "text" at bounding box center [1327, 688] width 241 height 40
type input "*****"
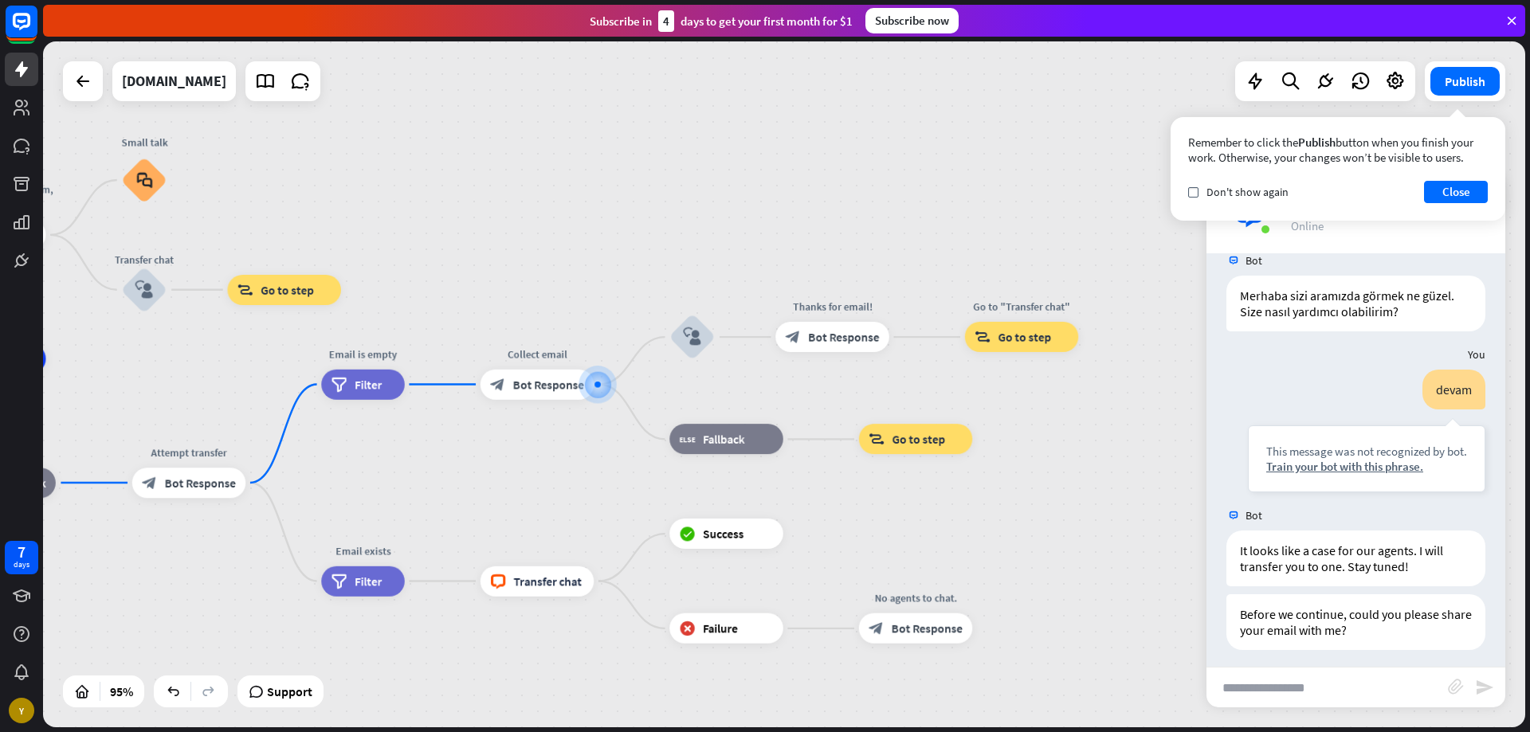
scroll to position [31, 0]
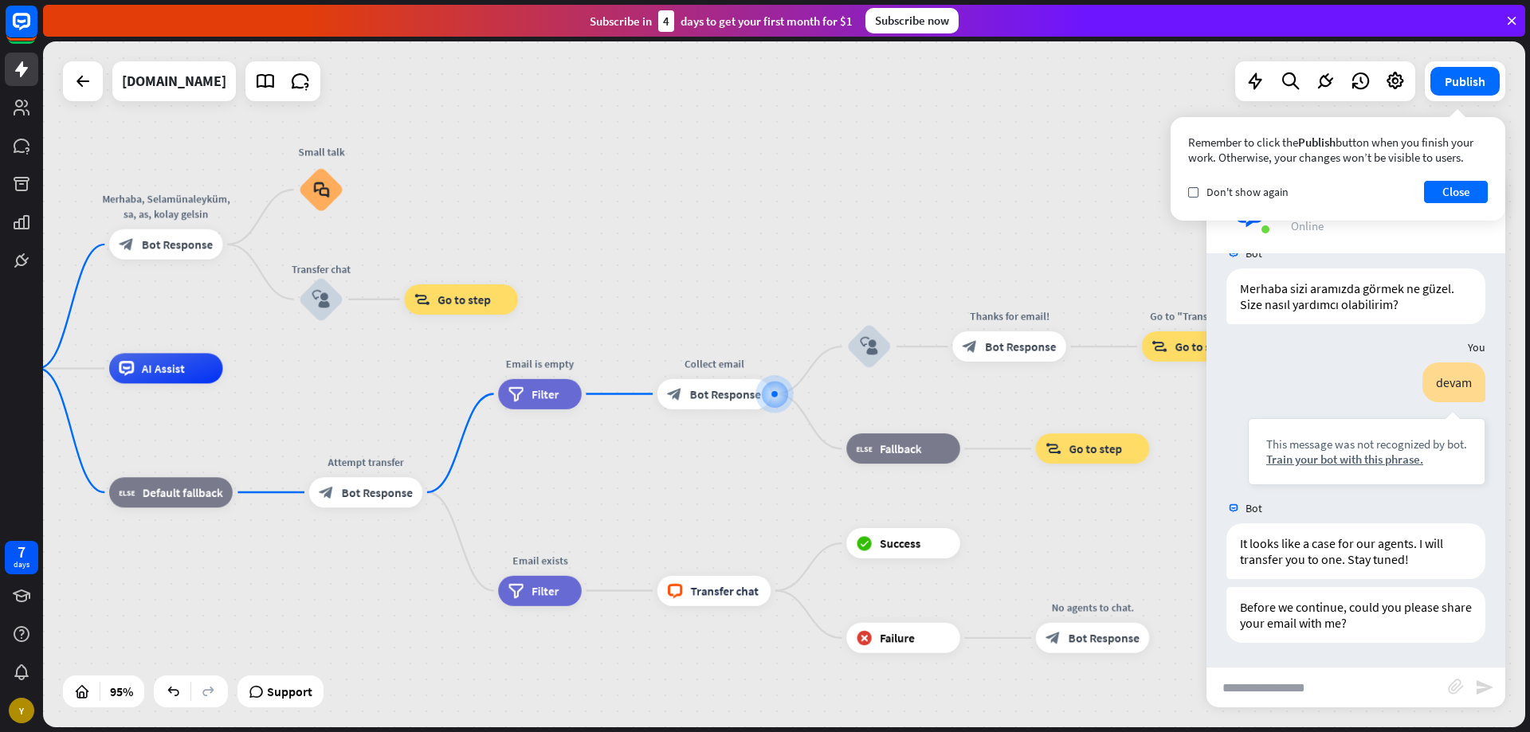
drag, startPoint x: 471, startPoint y: 508, endPoint x: 532, endPoint y: 509, distance: 61.4
click at [532, 509] on div "Merhaba, sitemize hoşgeldiniz. home_2 Start point Merhaba, Selamünaleyküm, sa, …" at bounding box center [624, 694] width 1408 height 652
click at [355, 460] on span "Edit name" at bounding box center [355, 459] width 47 height 14
click at [1451, 190] on button "Close" at bounding box center [1456, 192] width 64 height 22
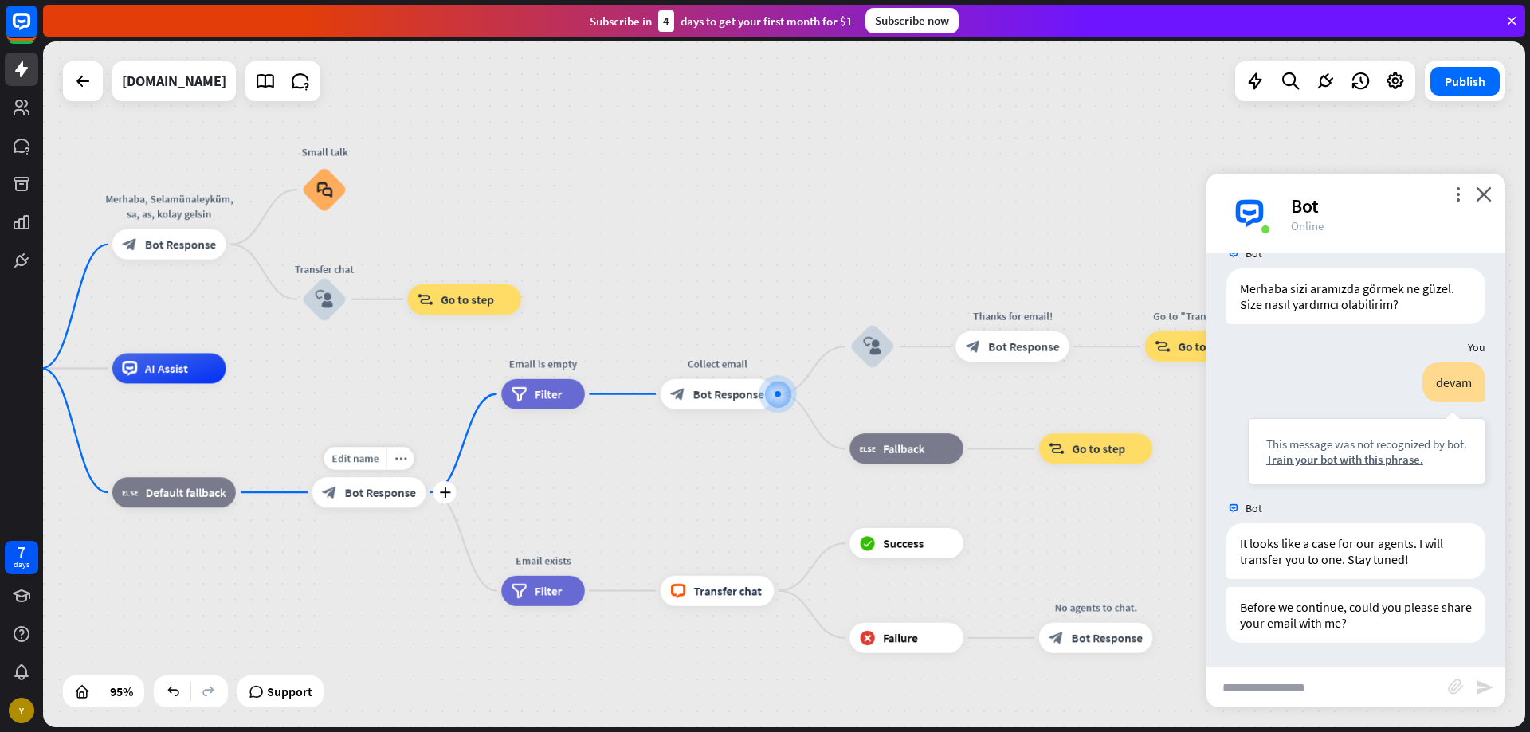
click at [362, 504] on div "block_bot_response Bot Response" at bounding box center [369, 492] width 114 height 30
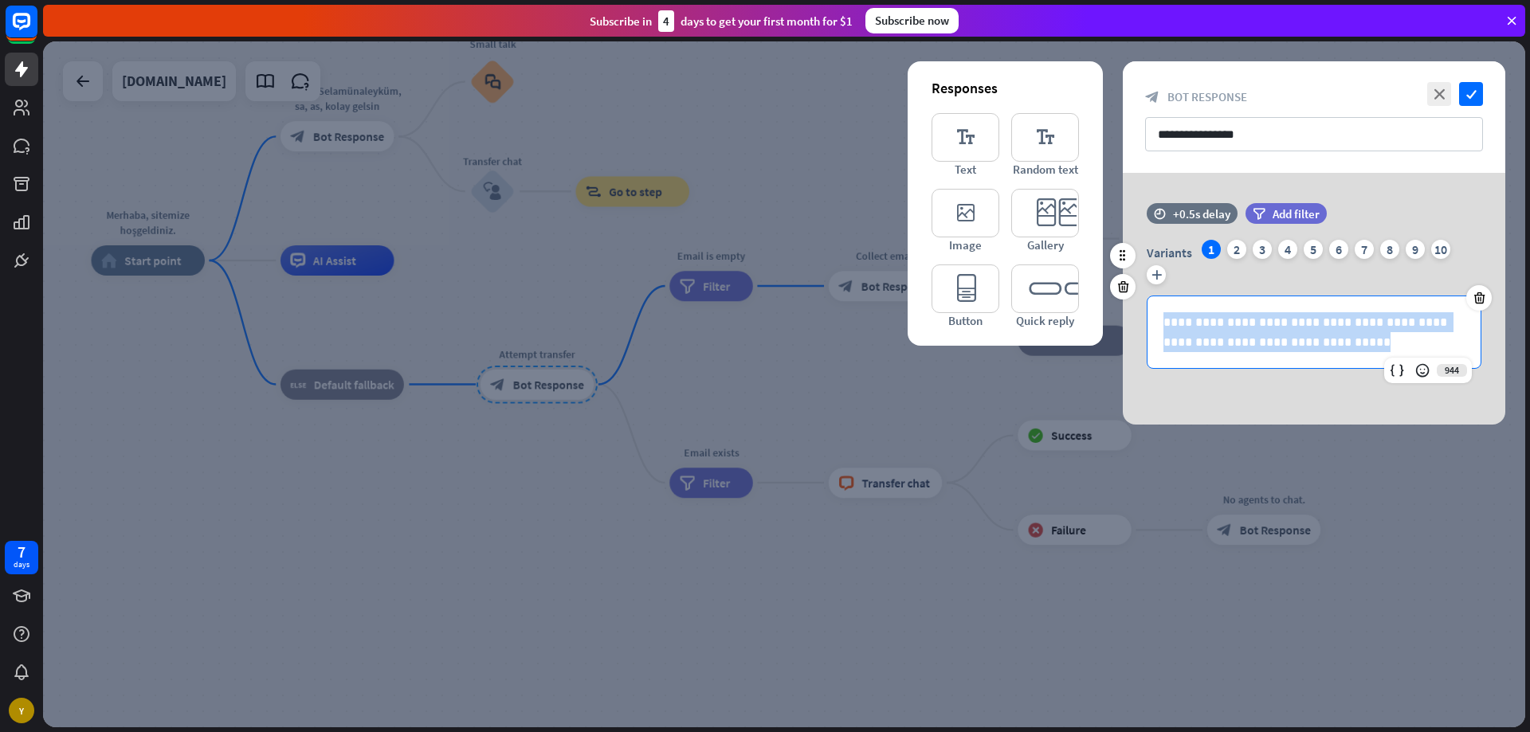
drag, startPoint x: 1303, startPoint y: 355, endPoint x: 1140, endPoint y: 313, distance: 168.5
click at [1140, 313] on div "**********" at bounding box center [1314, 304] width 383 height 129
copy p "**********"
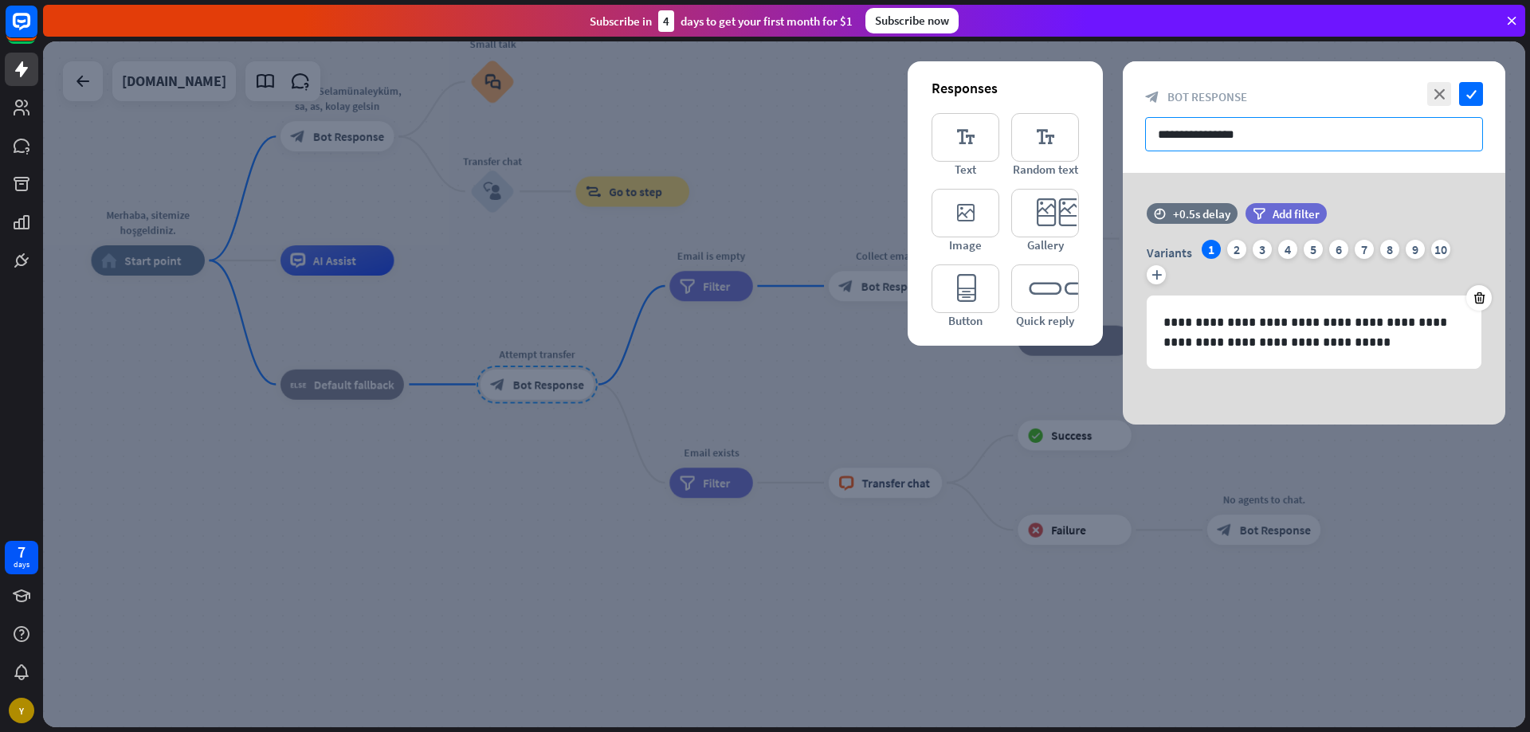
drag, startPoint x: 1252, startPoint y: 127, endPoint x: 1131, endPoint y: 128, distance: 121.1
click at [1131, 128] on div "**********" at bounding box center [1314, 117] width 383 height 112
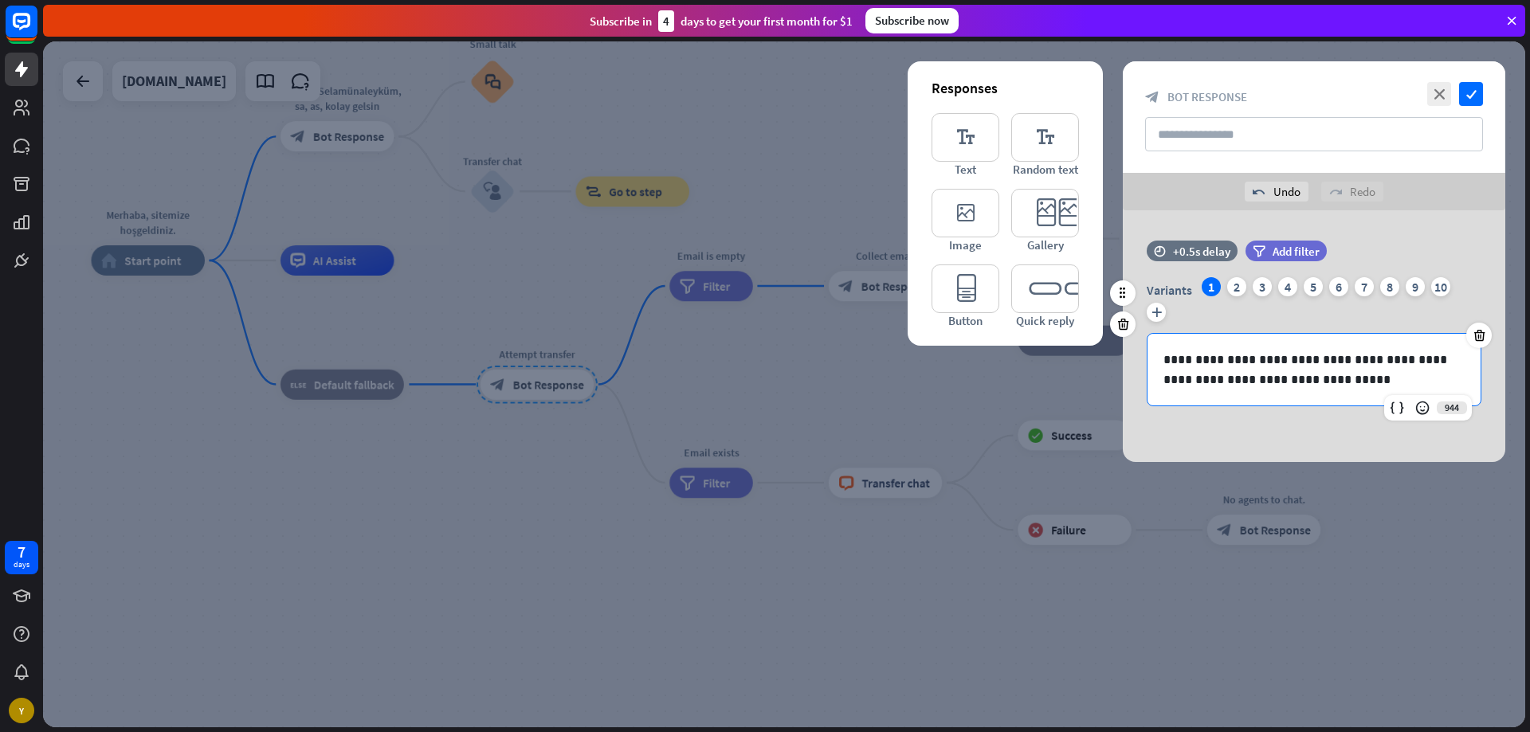
click at [1233, 363] on p "**********" at bounding box center [1314, 370] width 301 height 40
click at [1180, 133] on input "text" at bounding box center [1314, 134] width 338 height 34
type input "*"
click at [1470, 92] on icon "check" at bounding box center [1471, 94] width 24 height 24
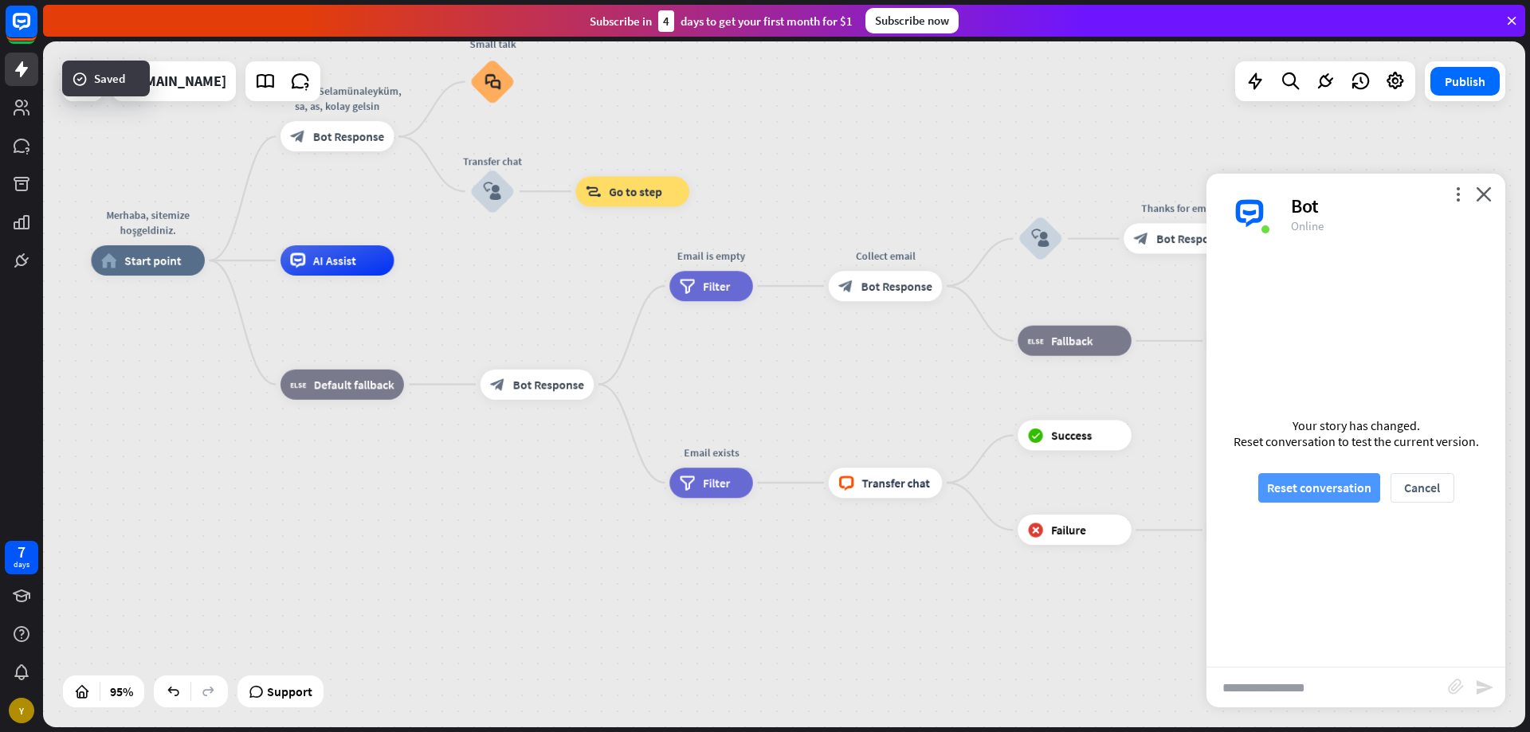
click at [1307, 493] on button "Reset conversation" at bounding box center [1319, 487] width 122 height 29
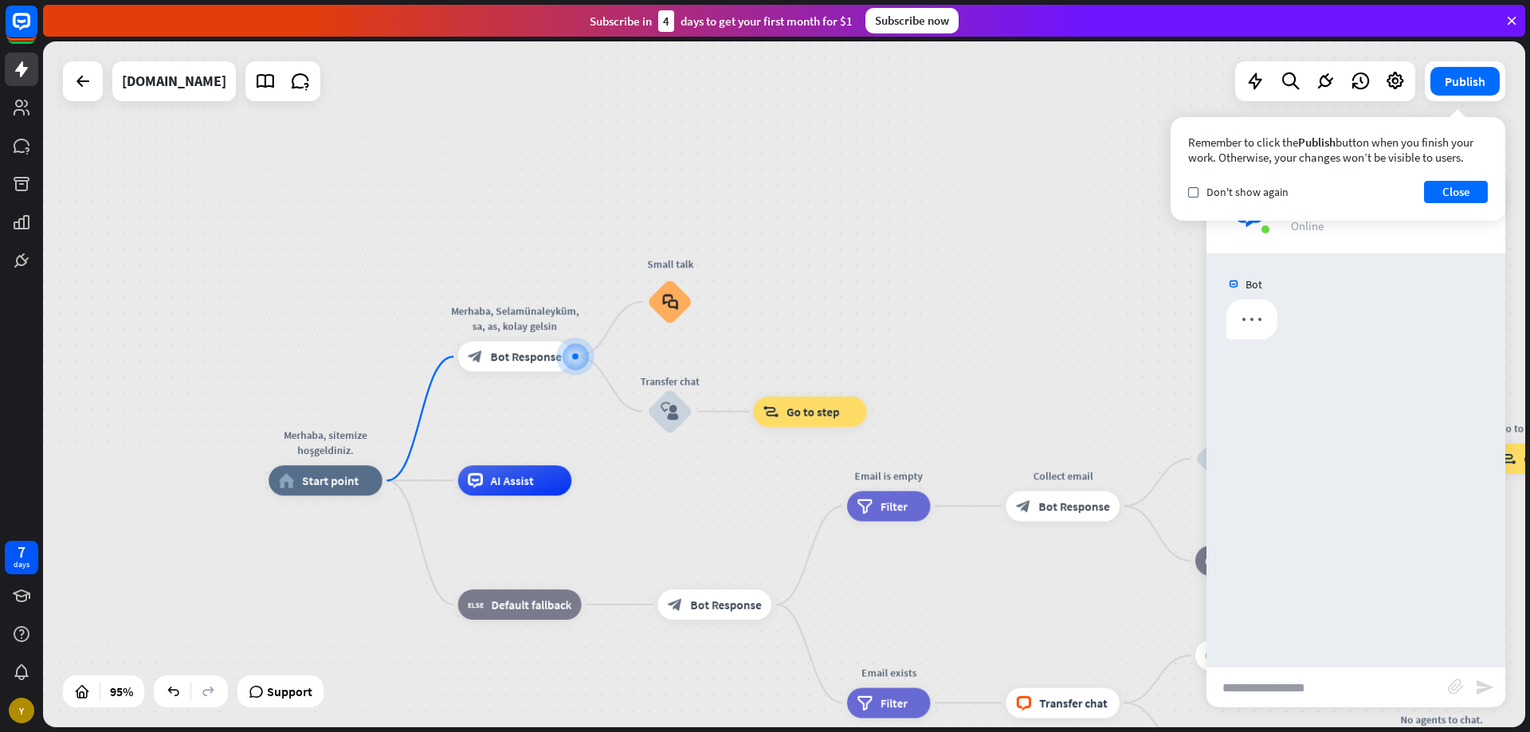
click at [1266, 693] on input "text" at bounding box center [1327, 688] width 241 height 40
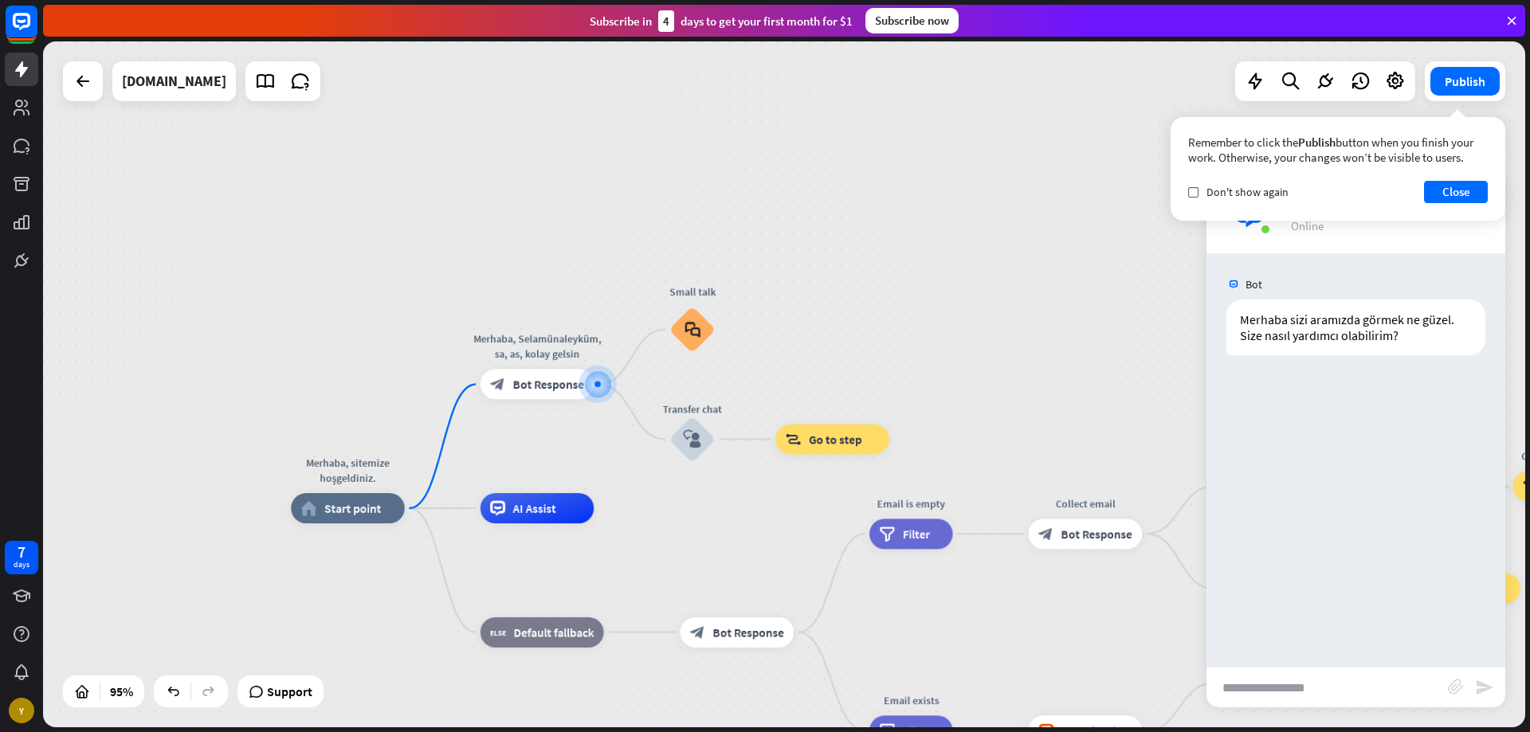
click at [1266, 693] on input "text" at bounding box center [1327, 688] width 241 height 40
type input "******"
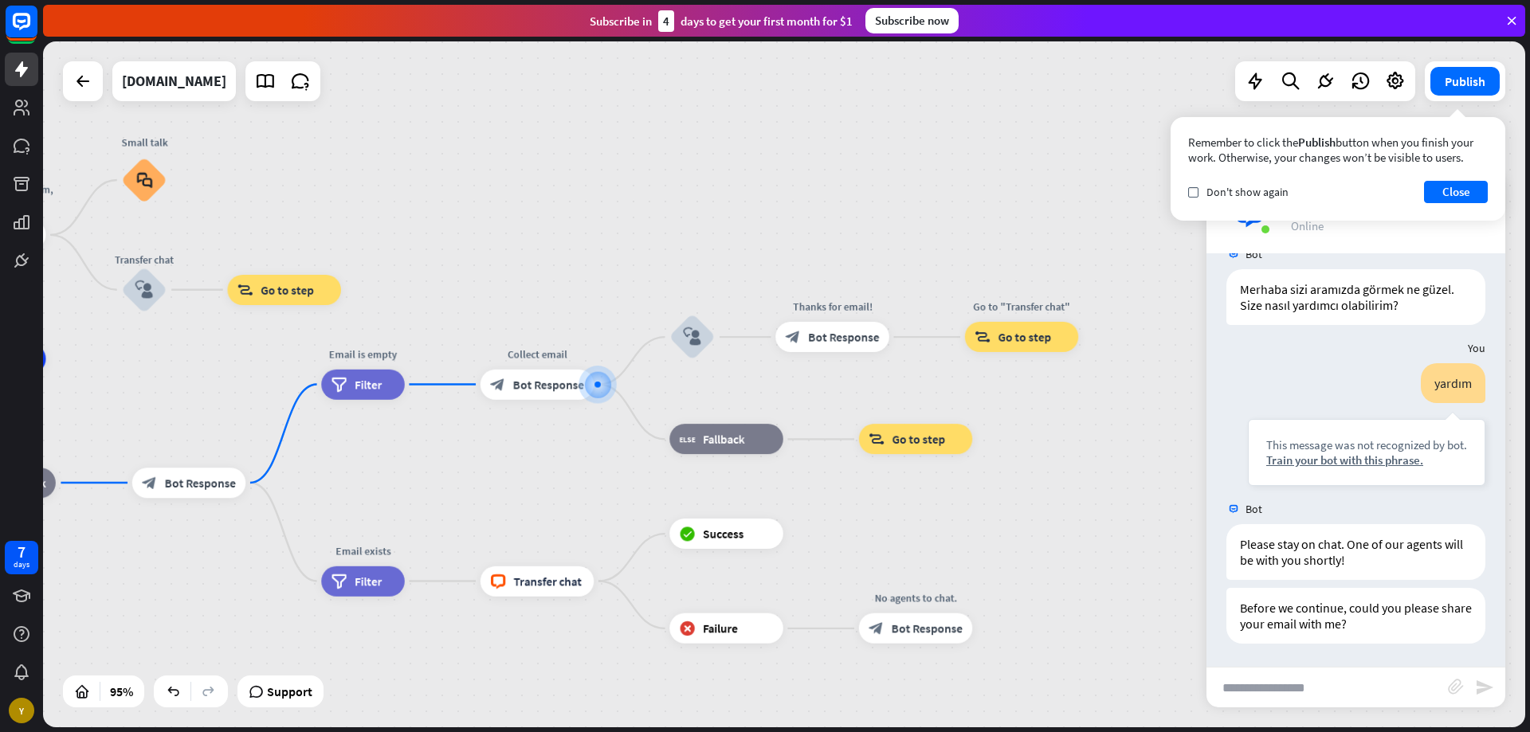
scroll to position [31, 0]
click at [535, 355] on span "Edit name" at bounding box center [523, 350] width 47 height 14
click at [190, 468] on div "Edit name more_horiz plus block_bot_response Bot Response" at bounding box center [189, 483] width 114 height 30
click at [171, 448] on span "Edit name" at bounding box center [174, 449] width 47 height 14
click at [188, 485] on span "Bot Response" at bounding box center [200, 483] width 71 height 15
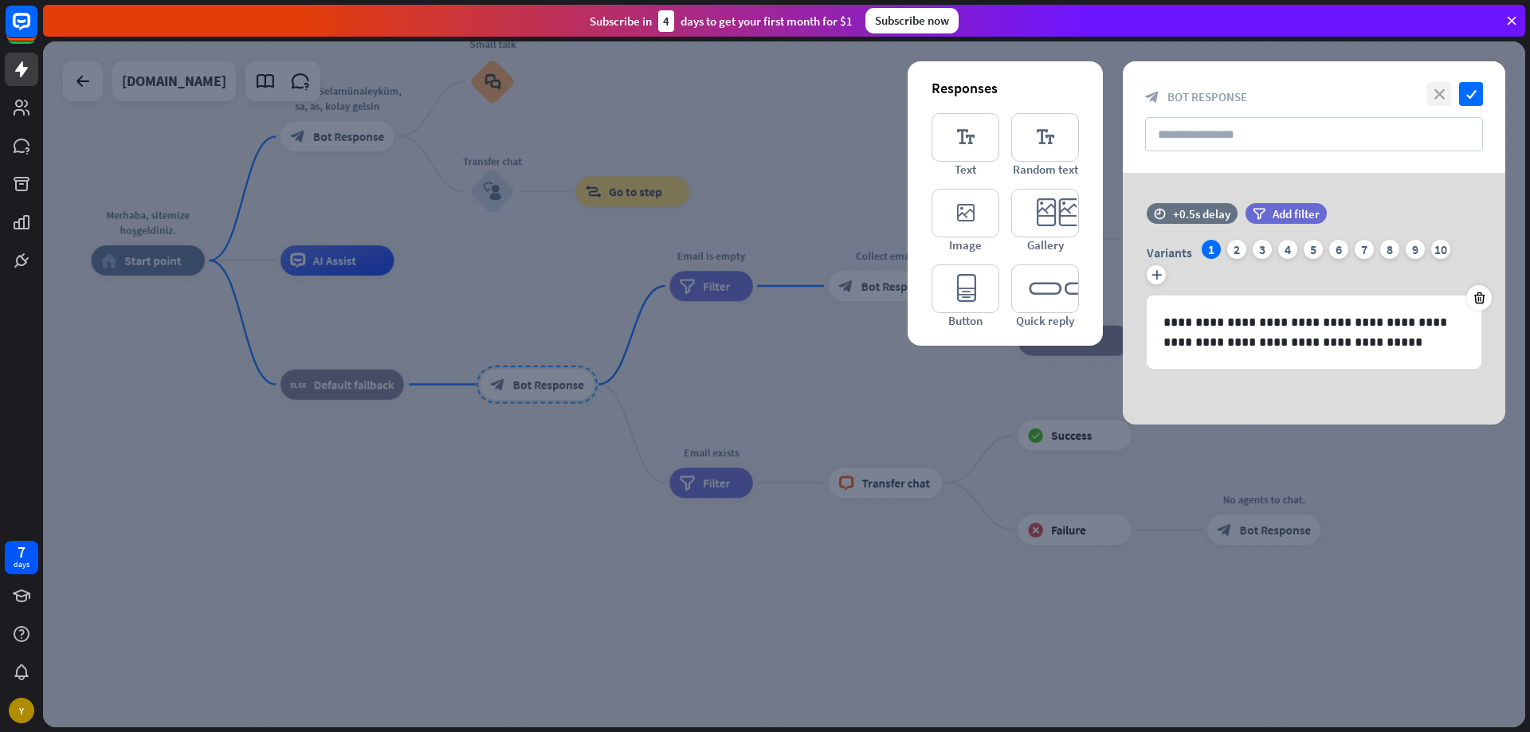
click at [1450, 95] on icon "close" at bounding box center [1439, 94] width 24 height 24
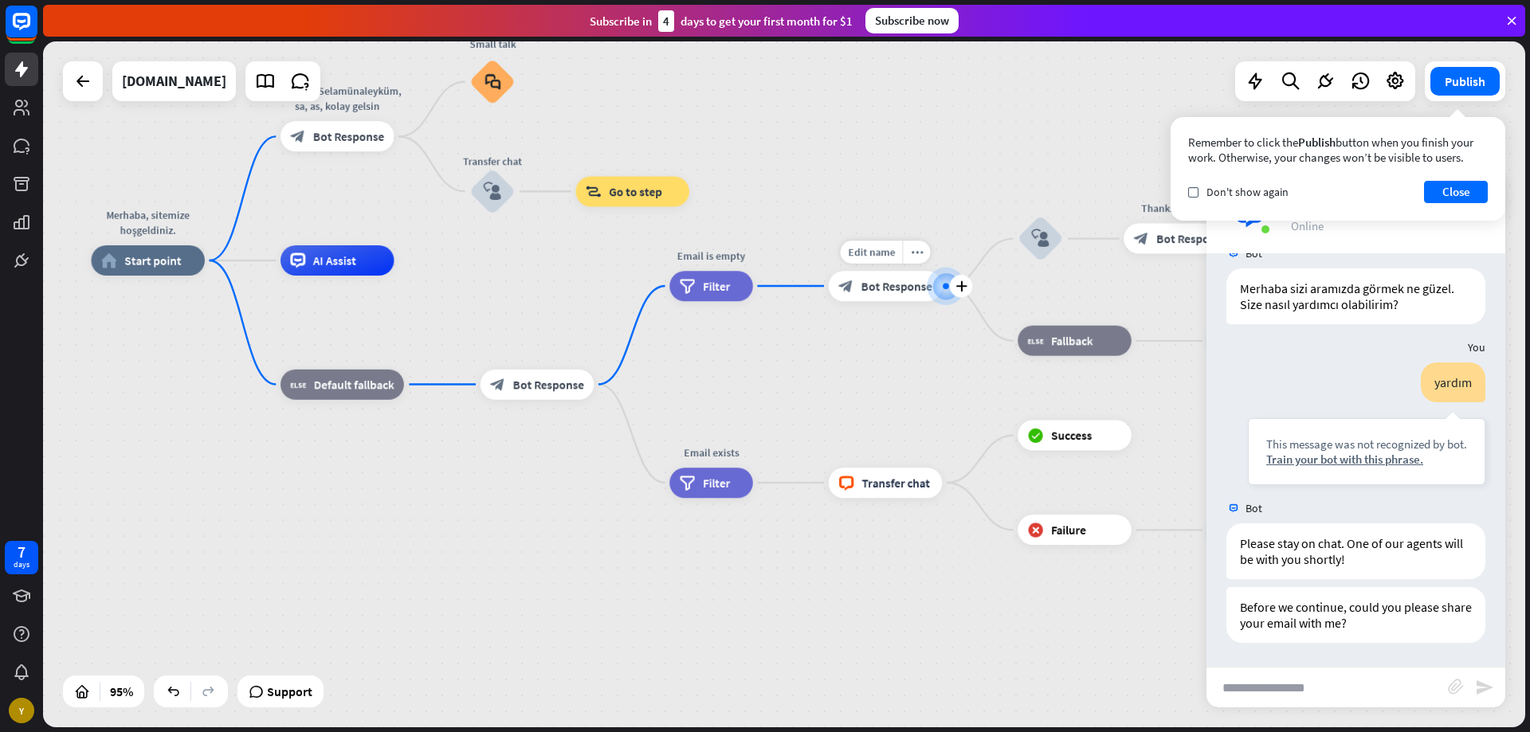
click at [885, 283] on span "Bot Response" at bounding box center [896, 286] width 71 height 15
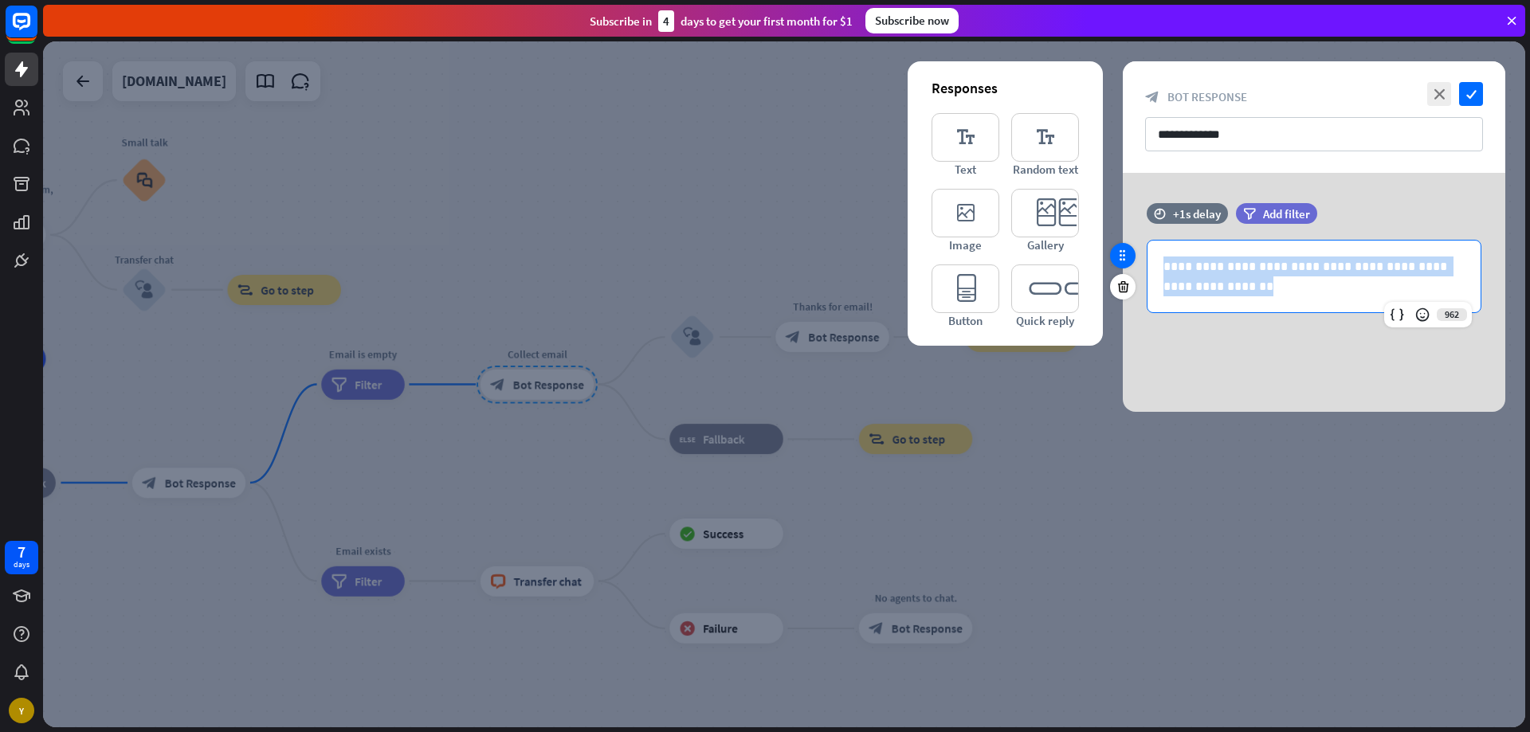
drag, startPoint x: 1223, startPoint y: 294, endPoint x: 1114, endPoint y: 264, distance: 112.5
click at [1123, 264] on div "**********" at bounding box center [1314, 266] width 383 height 126
copy p "**********"
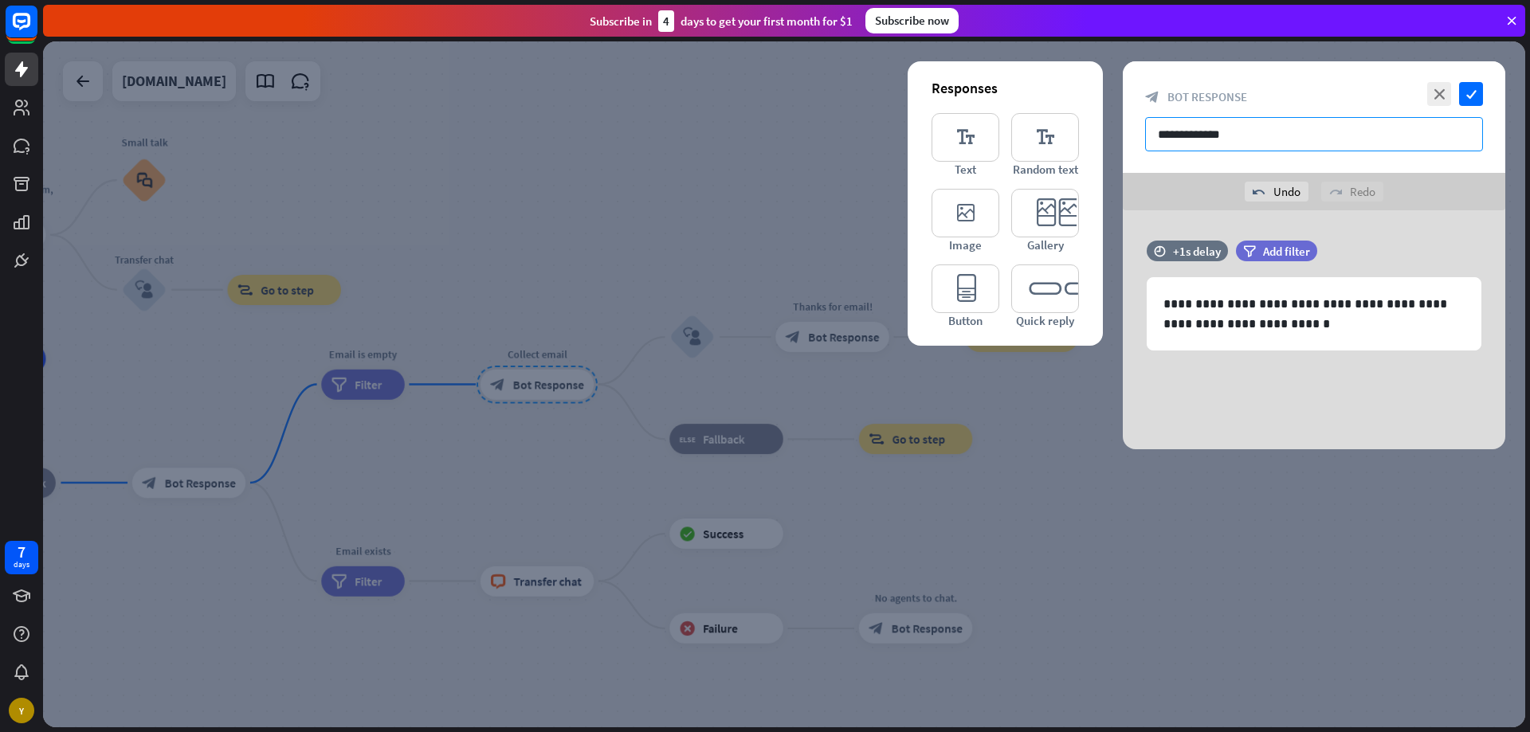
drag, startPoint x: 1195, startPoint y: 135, endPoint x: 1145, endPoint y: 134, distance: 49.4
click at [1145, 134] on input "**********" at bounding box center [1314, 134] width 338 height 34
click at [1200, 135] on input "*****" at bounding box center [1314, 134] width 338 height 34
type input "**********"
click at [1470, 91] on icon "check" at bounding box center [1471, 94] width 24 height 24
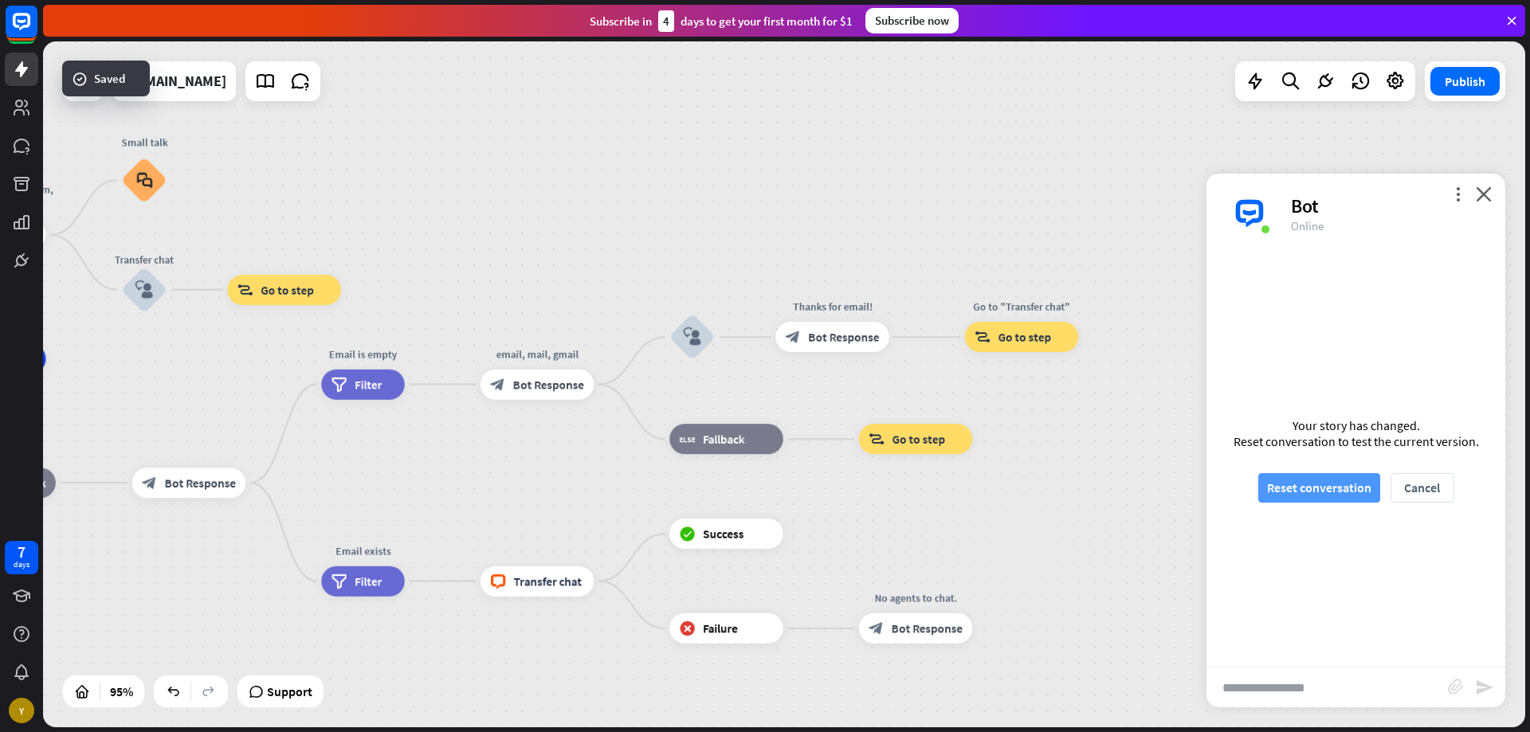
click at [1329, 480] on button "Reset conversation" at bounding box center [1319, 487] width 122 height 29
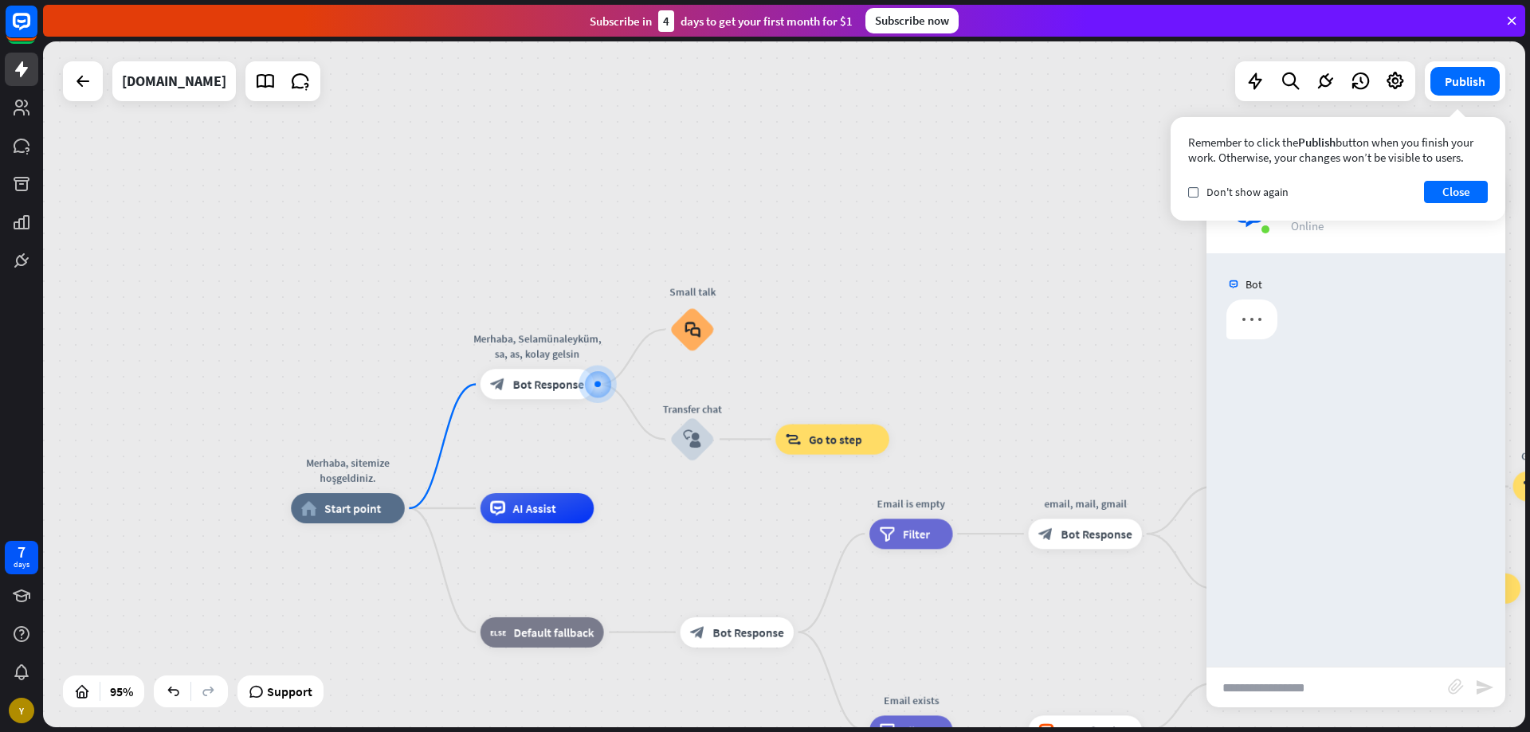
click at [1254, 690] on input "text" at bounding box center [1327, 688] width 241 height 40
click at [1253, 695] on input "text" at bounding box center [1327, 688] width 241 height 40
type input "**"
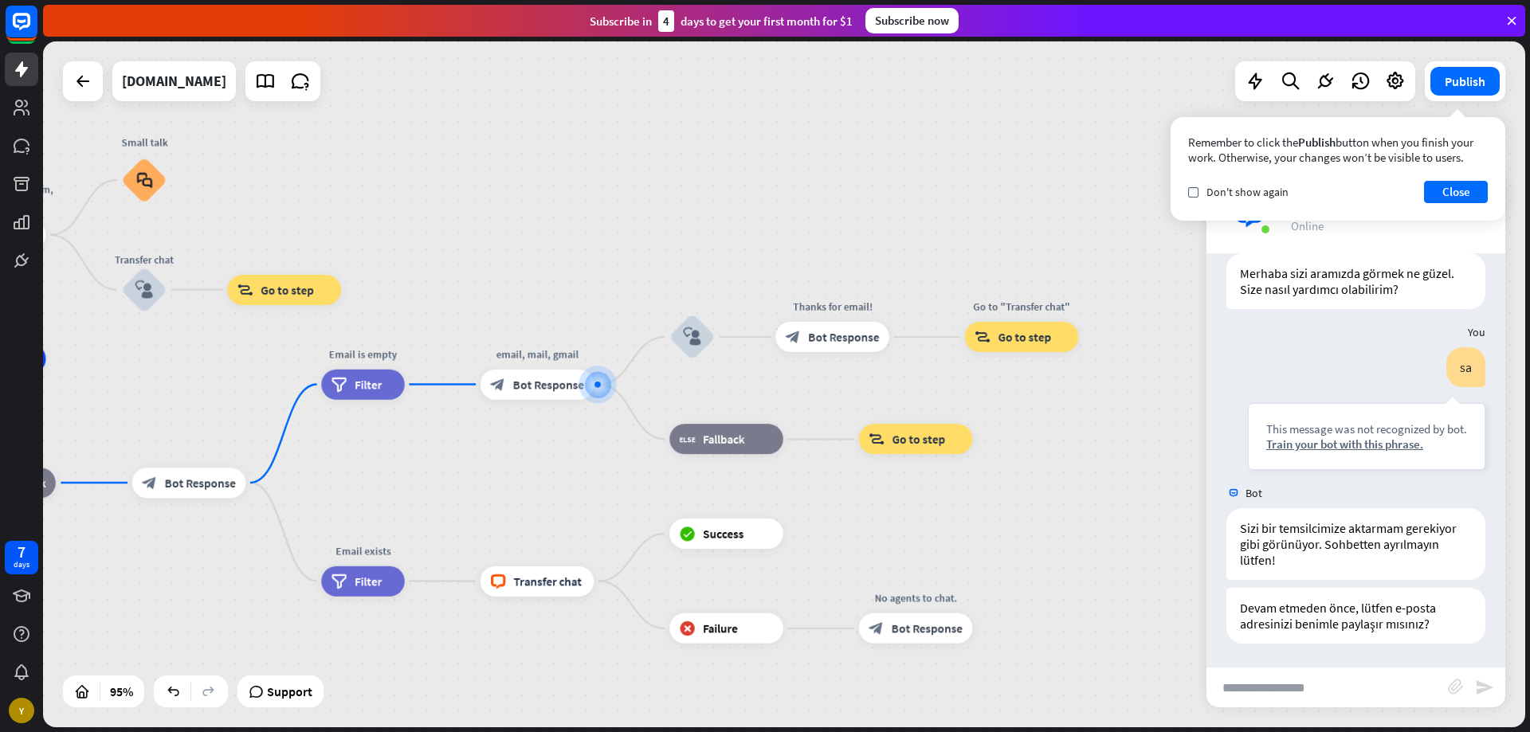
scroll to position [47, 0]
click at [542, 380] on span "Bot Response" at bounding box center [548, 384] width 71 height 15
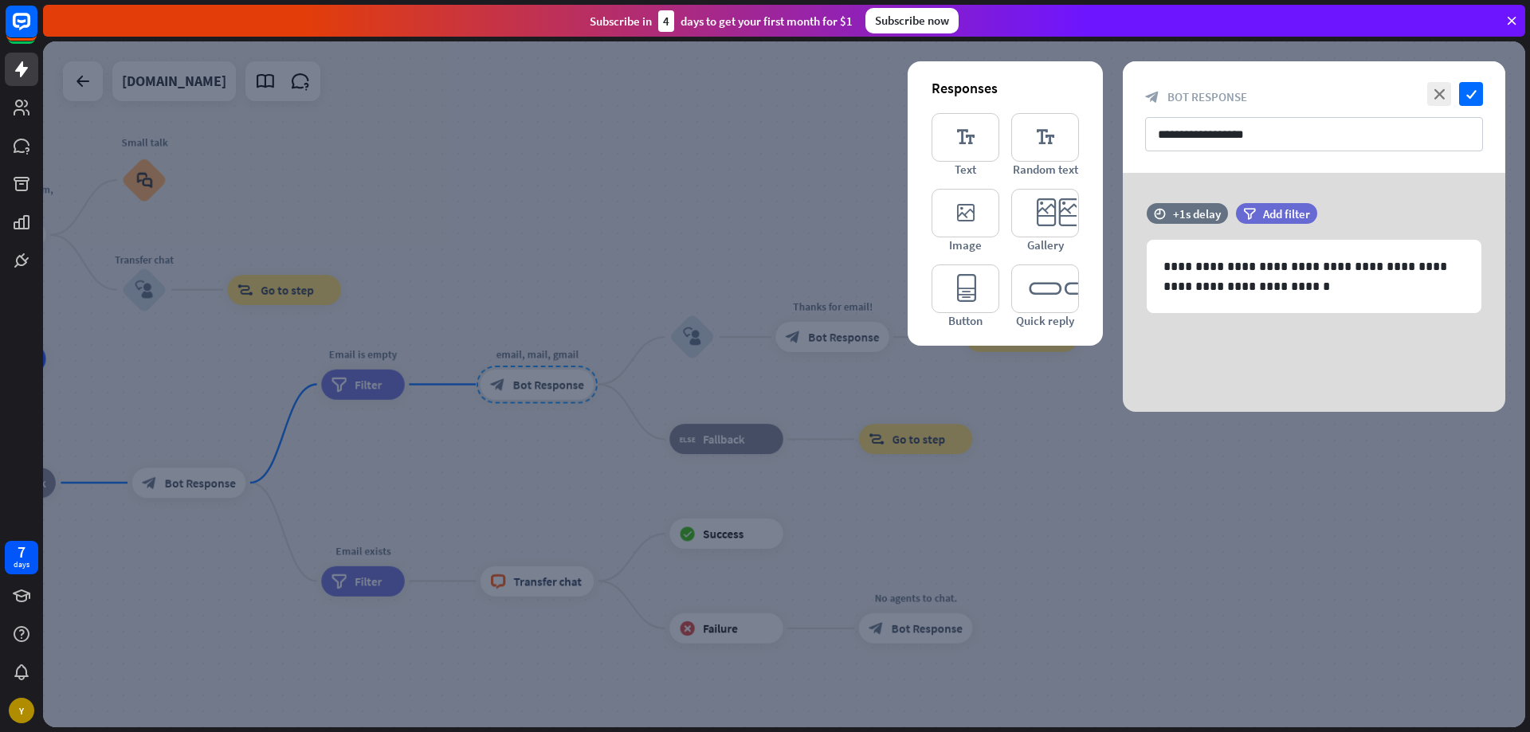
click at [570, 390] on div at bounding box center [784, 384] width 1482 height 686
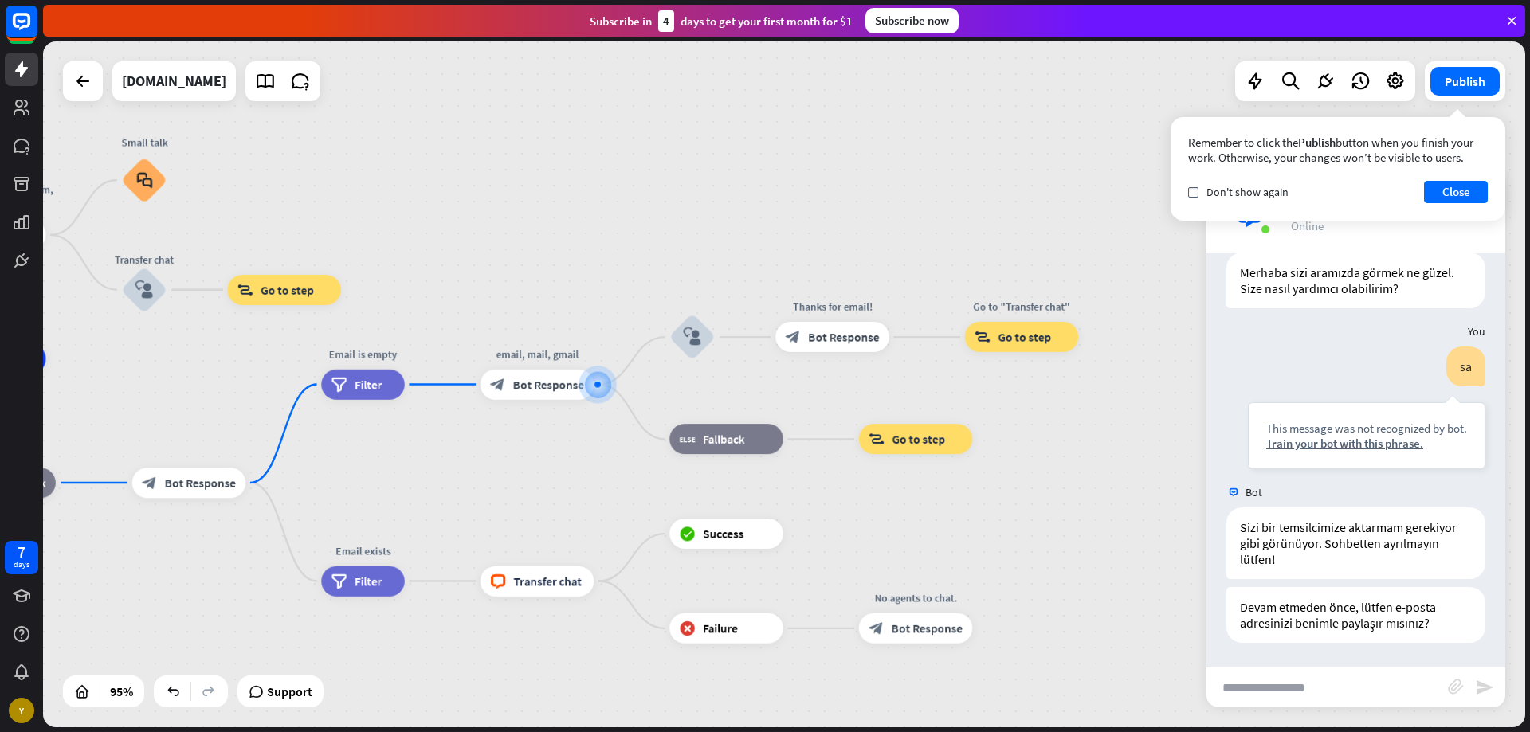
click at [1317, 685] on input "text" at bounding box center [1327, 688] width 241 height 40
type input "**********"
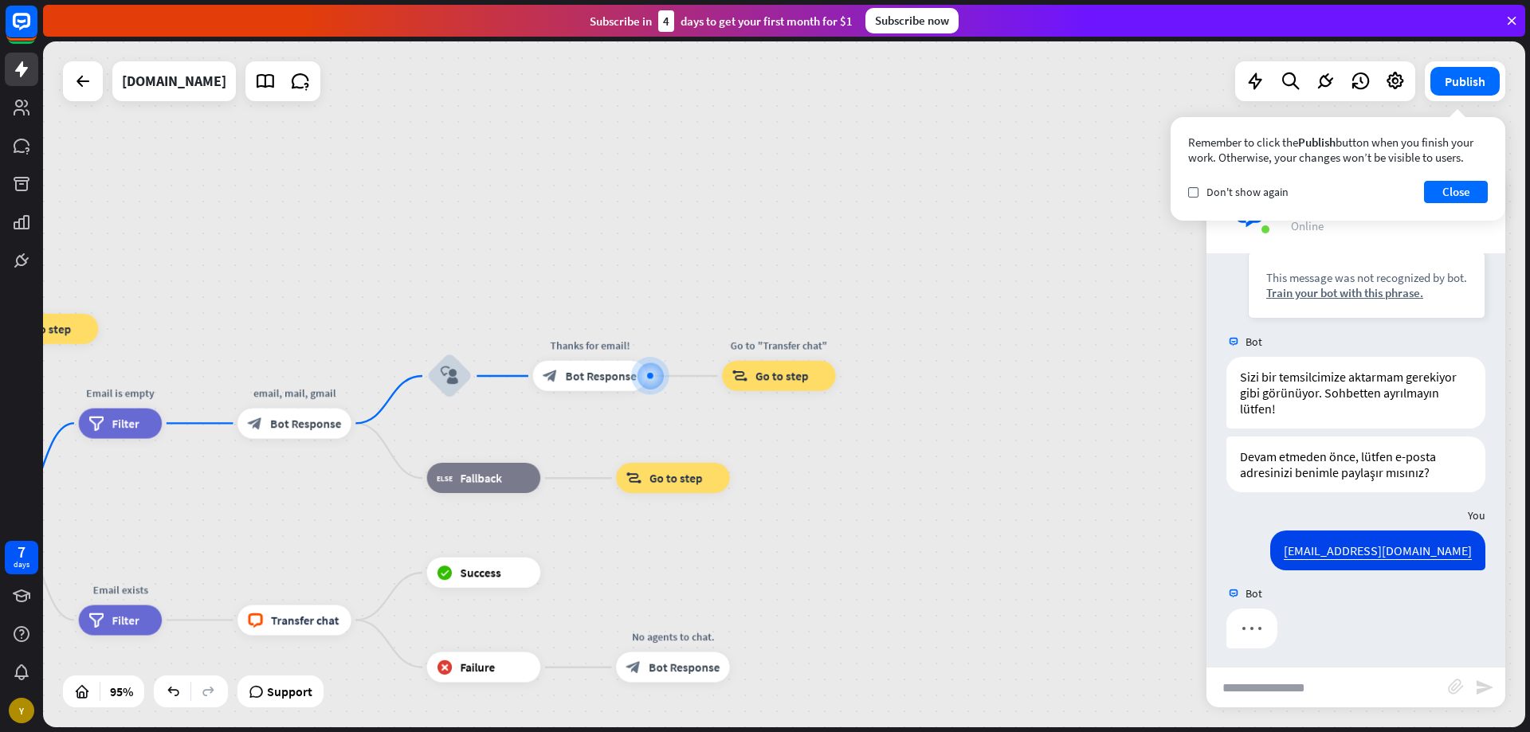
scroll to position [203, 0]
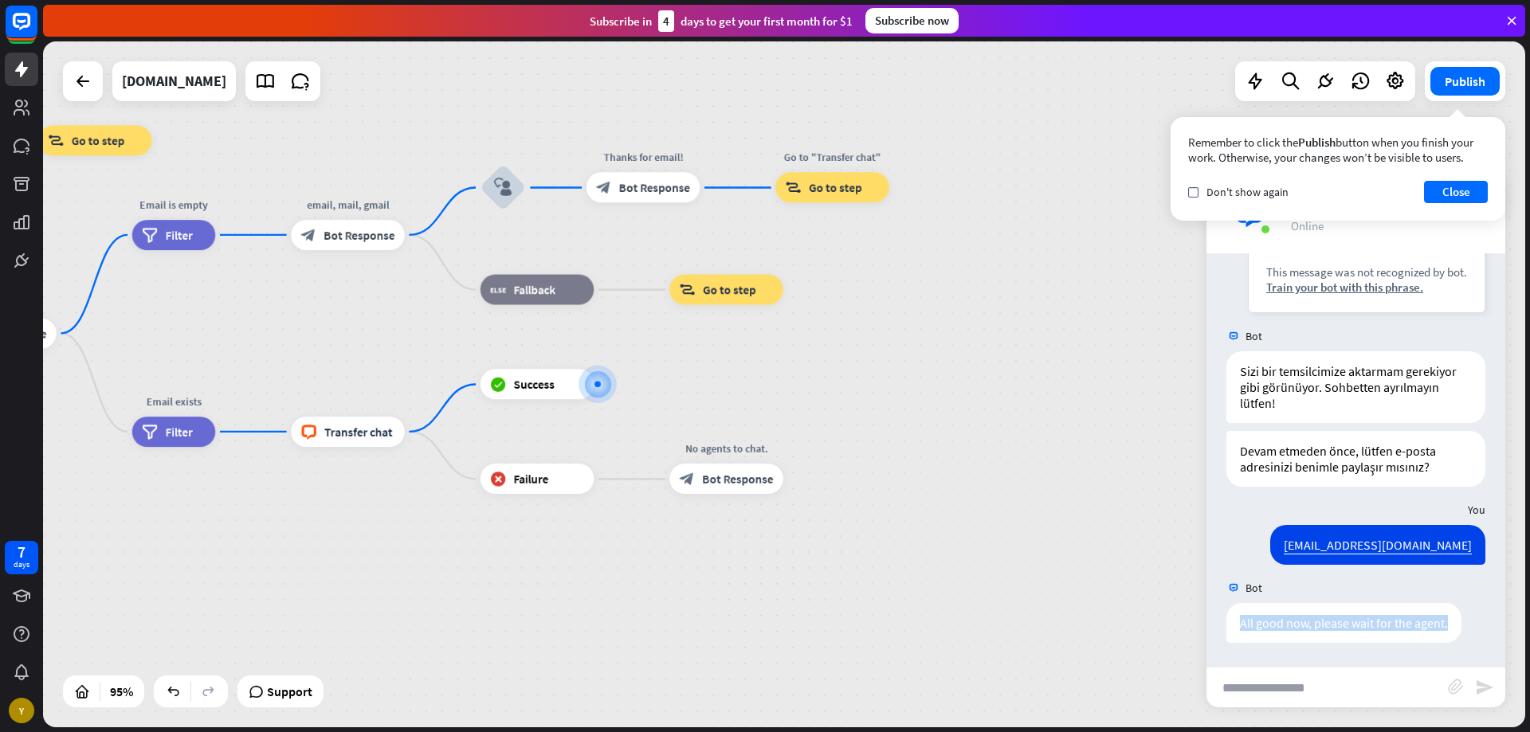
drag, startPoint x: 1448, startPoint y: 628, endPoint x: 1226, endPoint y: 625, distance: 222.4
click at [1226, 625] on div "All good now, please wait for the agent. [DATE] 1:24 AM Show JSON" at bounding box center [1356, 627] width 299 height 48
copy div "All good now, please wait for the agent."
click at [533, 359] on div "Edit name" at bounding box center [523, 350] width 62 height 23
click at [528, 387] on span "Success" at bounding box center [534, 384] width 41 height 15
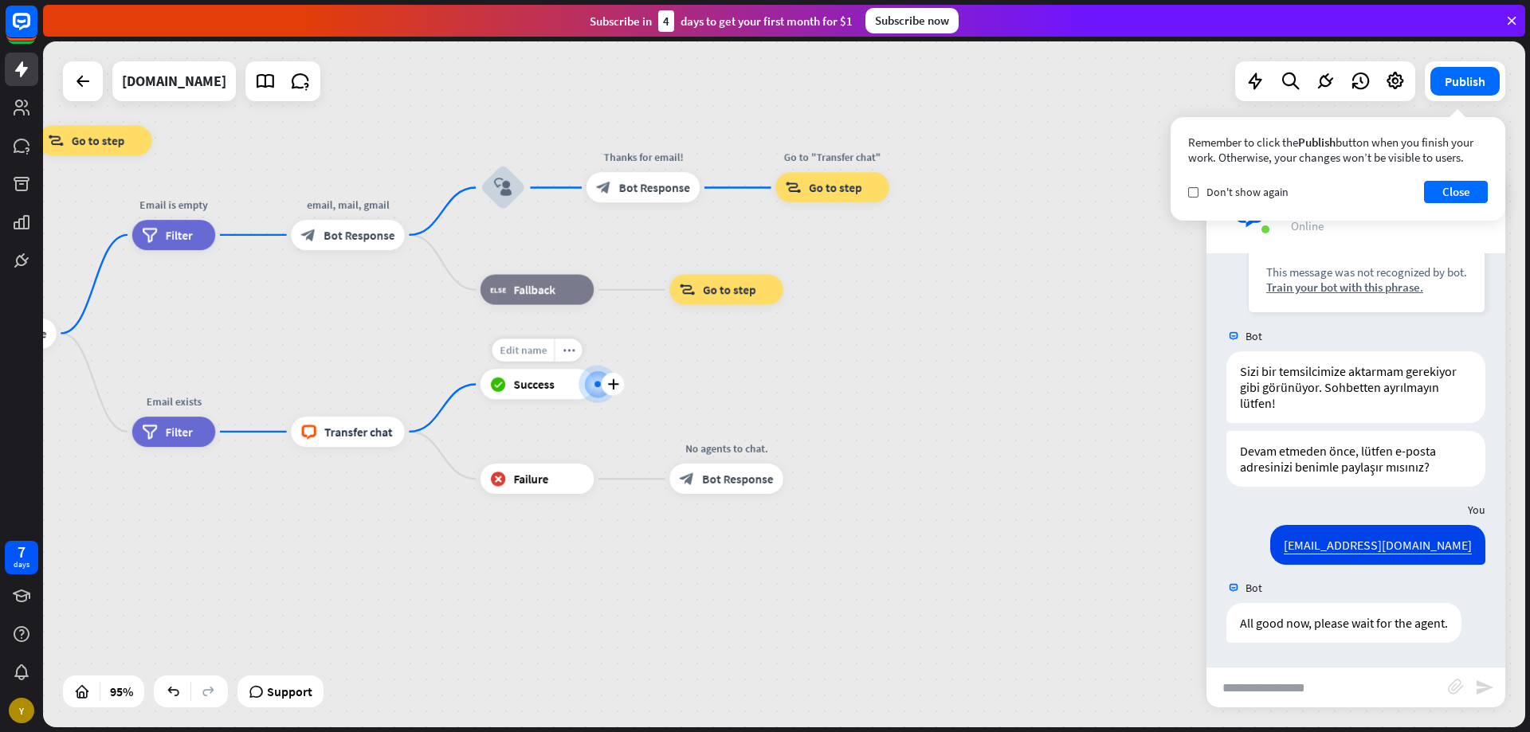
click at [526, 348] on span "Edit name" at bounding box center [523, 350] width 47 height 14
click at [536, 379] on span "Success" at bounding box center [534, 384] width 41 height 15
click at [550, 393] on div "block_success Success" at bounding box center [538, 384] width 114 height 30
click at [593, 393] on div at bounding box center [597, 384] width 35 height 35
click at [520, 383] on span "Success" at bounding box center [534, 384] width 41 height 15
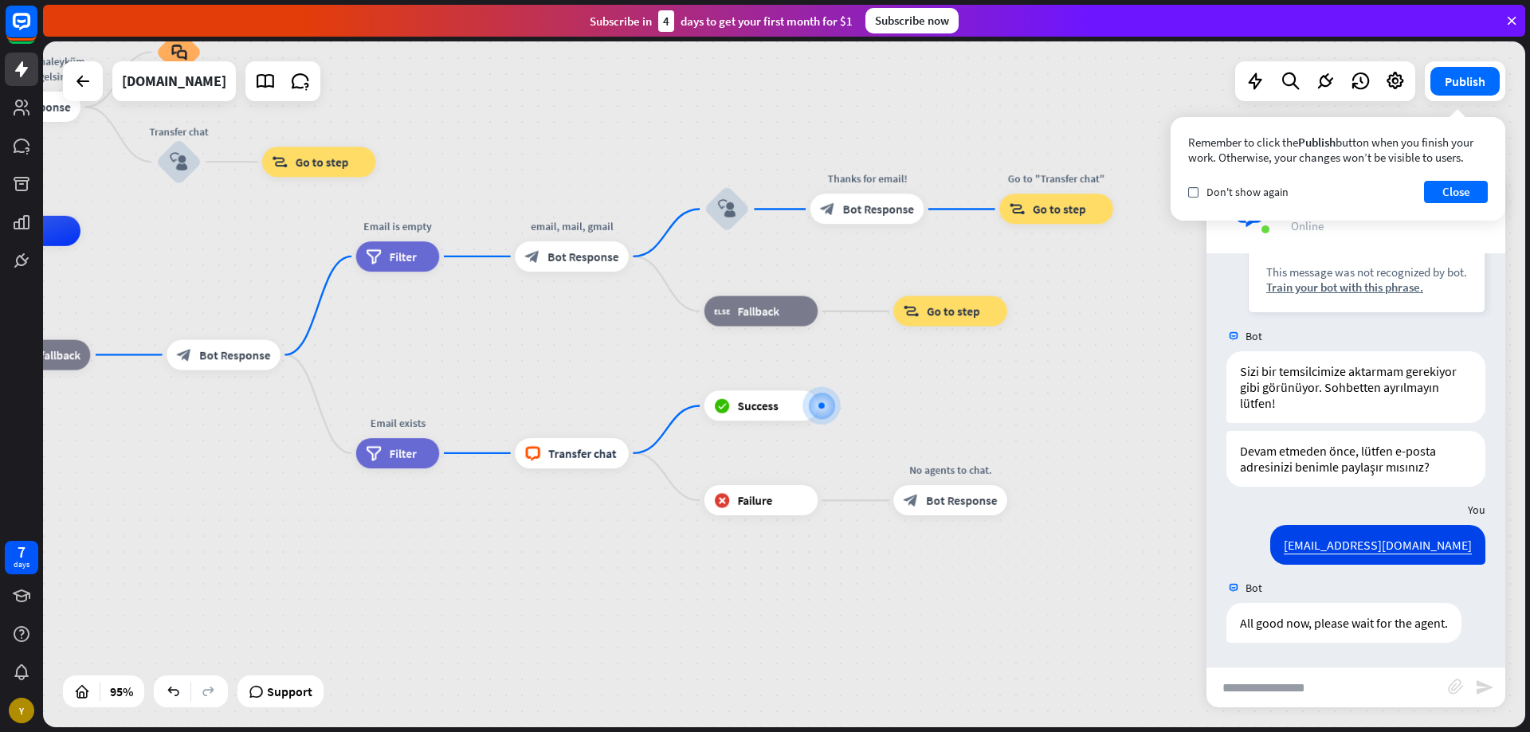
drag, startPoint x: 445, startPoint y: 469, endPoint x: 716, endPoint y: 507, distance: 274.4
click at [729, 507] on div "Merhaba, sitemize hoşgeldiniz. home_2 Start point Merhaba, Selamünaleyküm, sa, …" at bounding box center [482, 557] width 1408 height 652
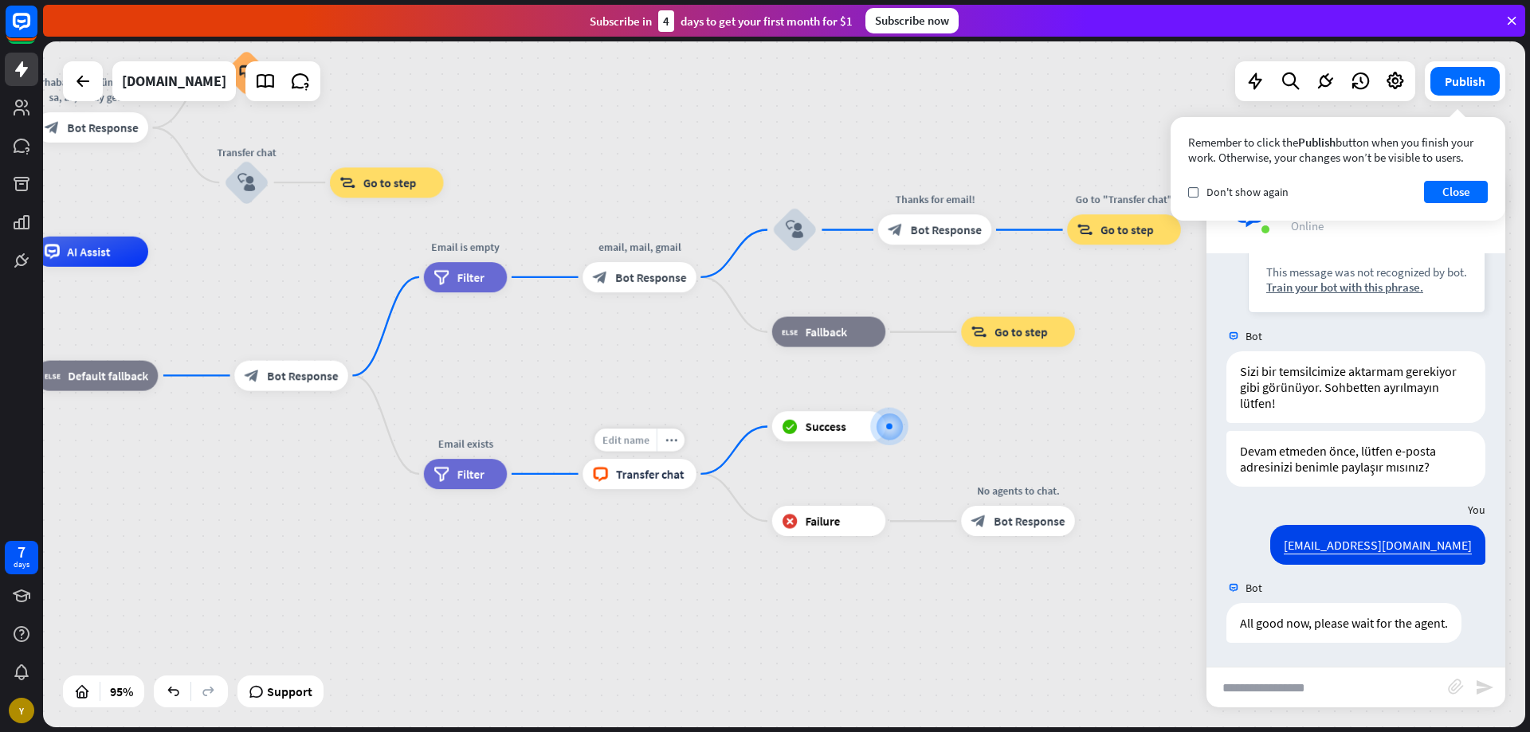
click at [634, 447] on div "Edit name" at bounding box center [626, 440] width 62 height 23
click at [635, 472] on span "Transfer chat" at bounding box center [650, 473] width 69 height 15
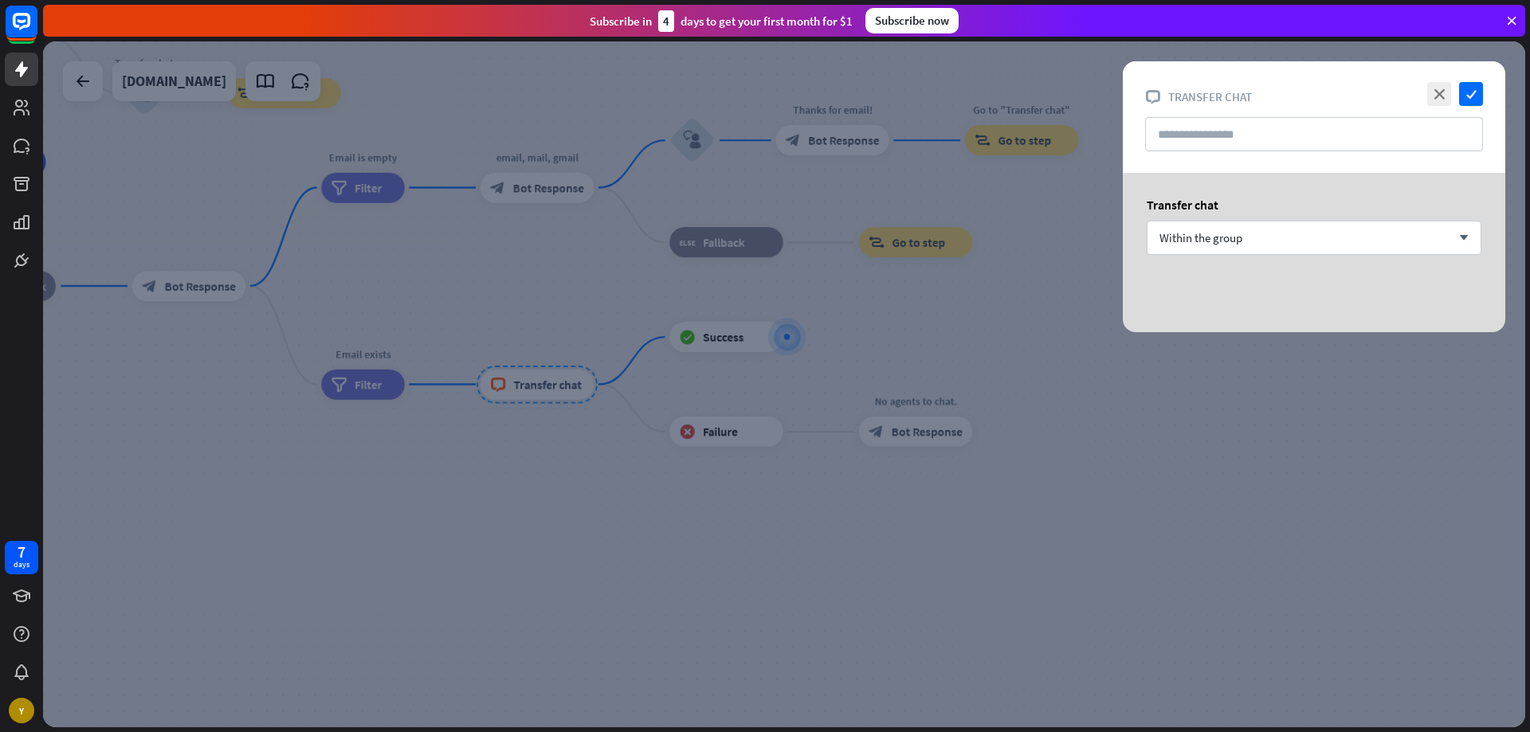
click at [693, 355] on div at bounding box center [784, 384] width 1482 height 686
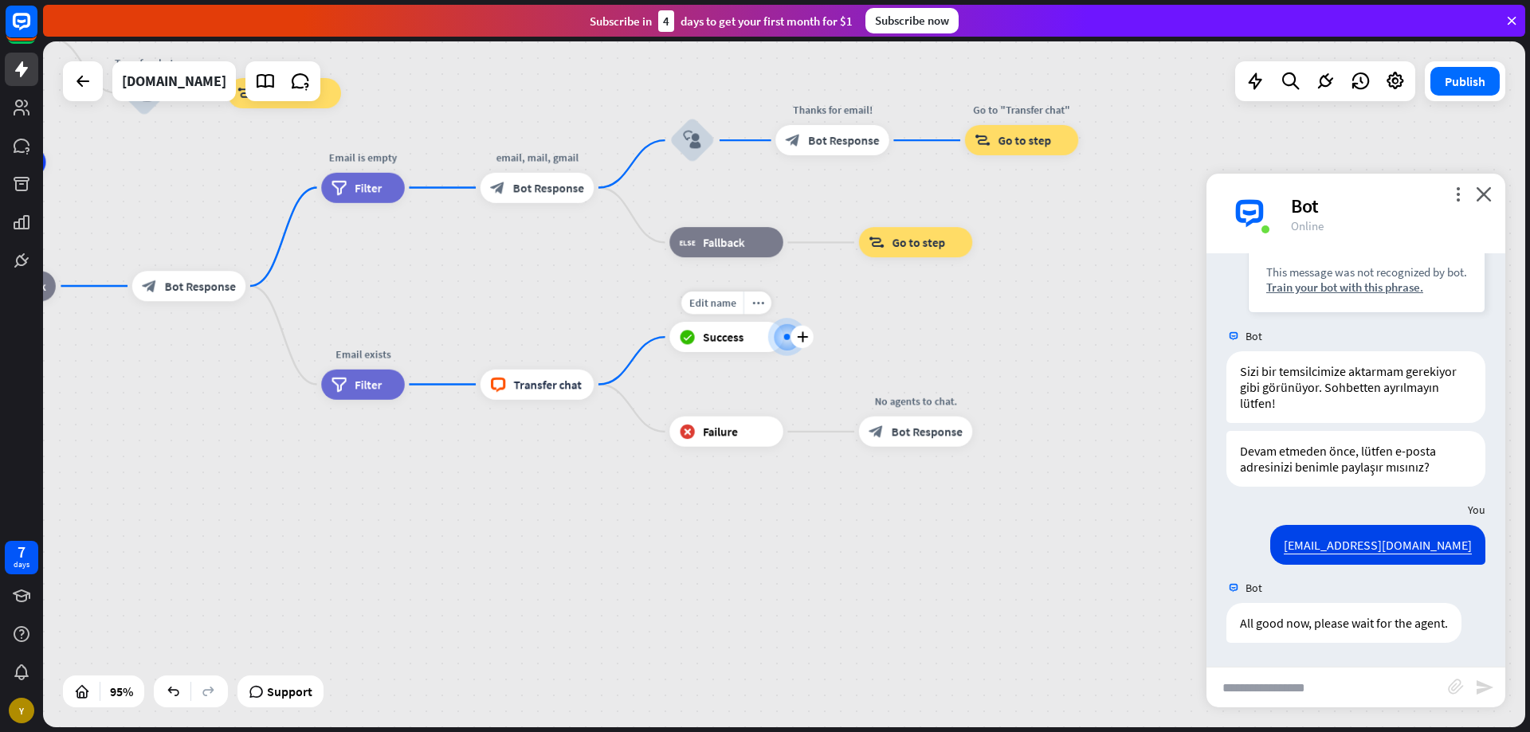
click at [717, 345] on div "block_success Success" at bounding box center [726, 337] width 114 height 30
click at [715, 343] on span "Success" at bounding box center [723, 337] width 41 height 15
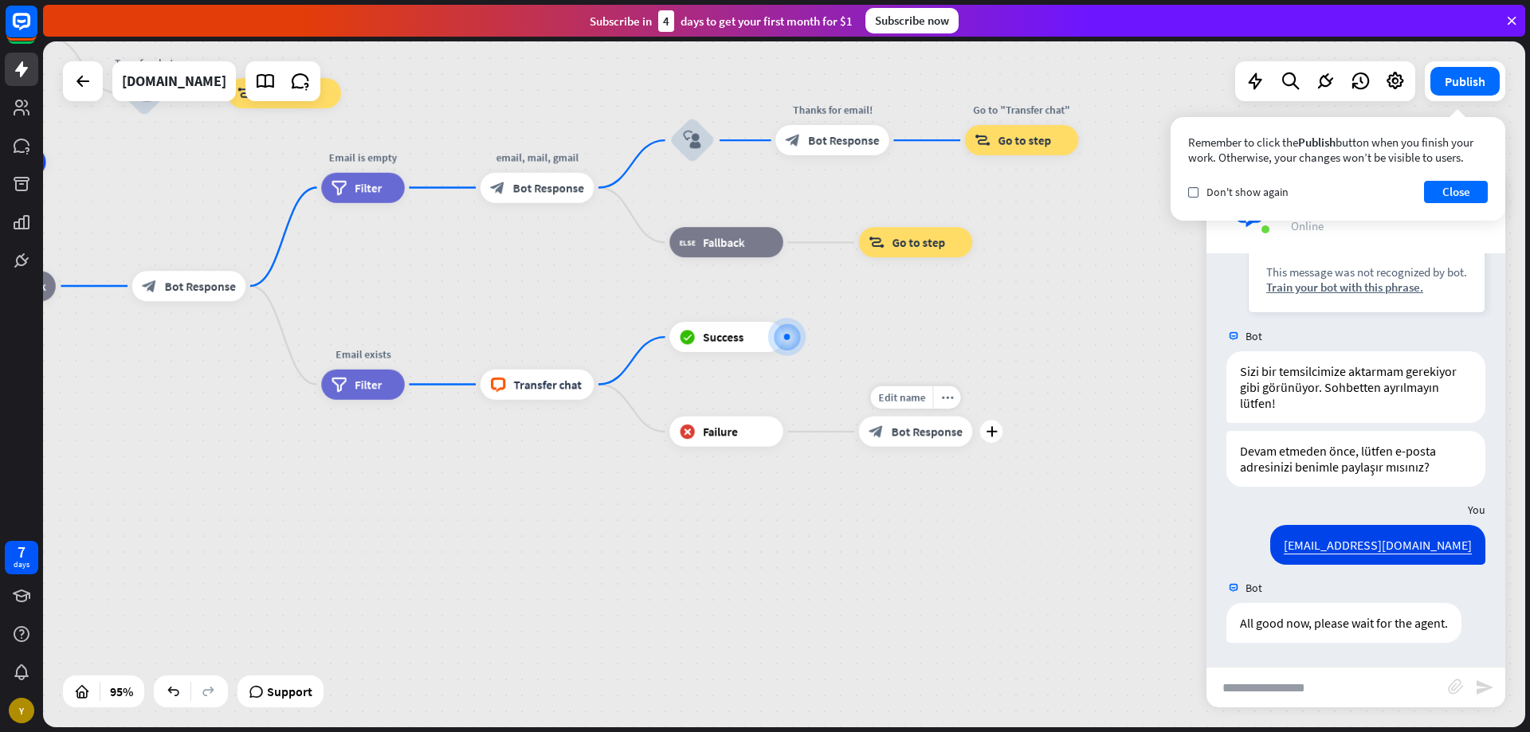
click at [894, 428] on span "Bot Response" at bounding box center [927, 431] width 71 height 15
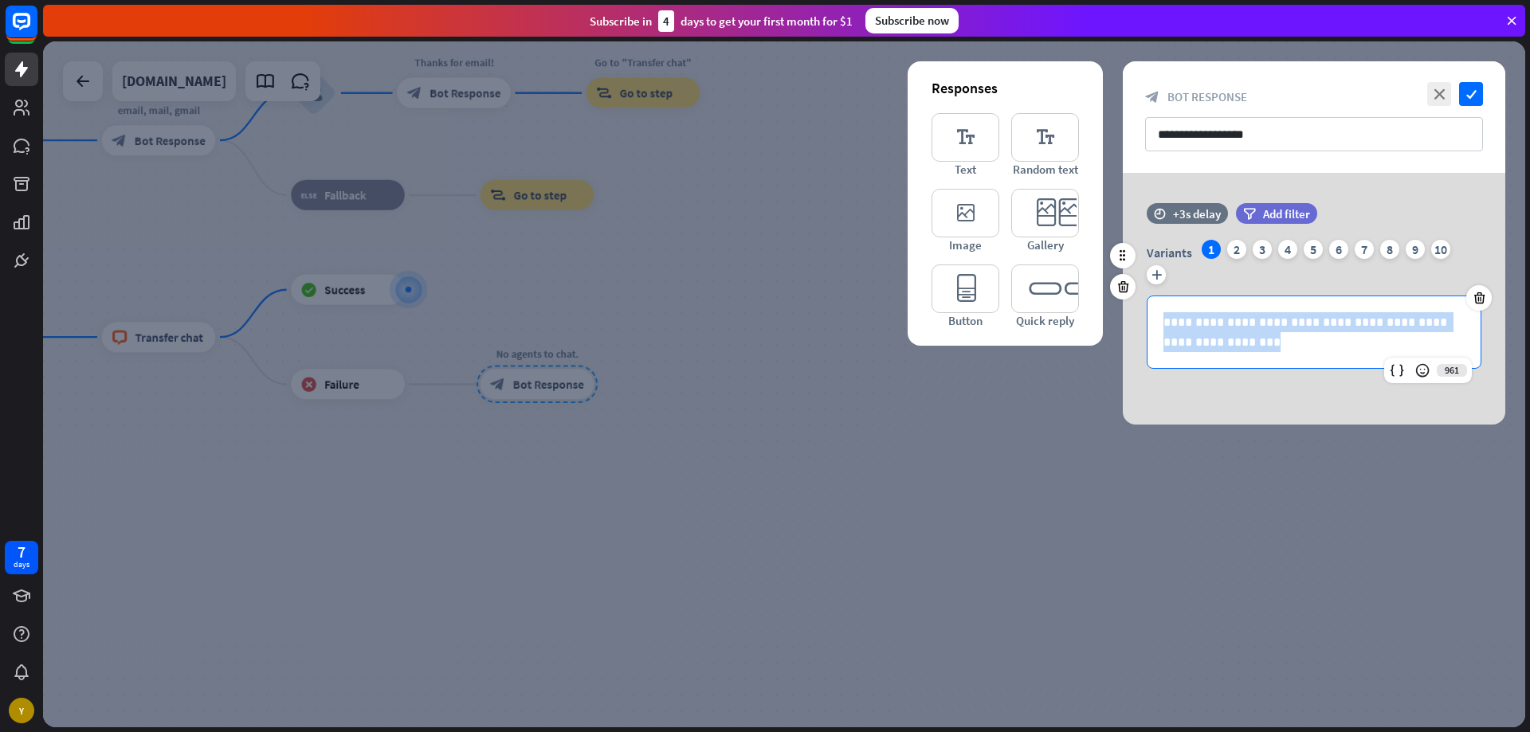
drag, startPoint x: 1226, startPoint y: 345, endPoint x: 1134, endPoint y: 326, distance: 93.6
click at [1134, 326] on div "**********" at bounding box center [1314, 304] width 383 height 129
copy p "**********"
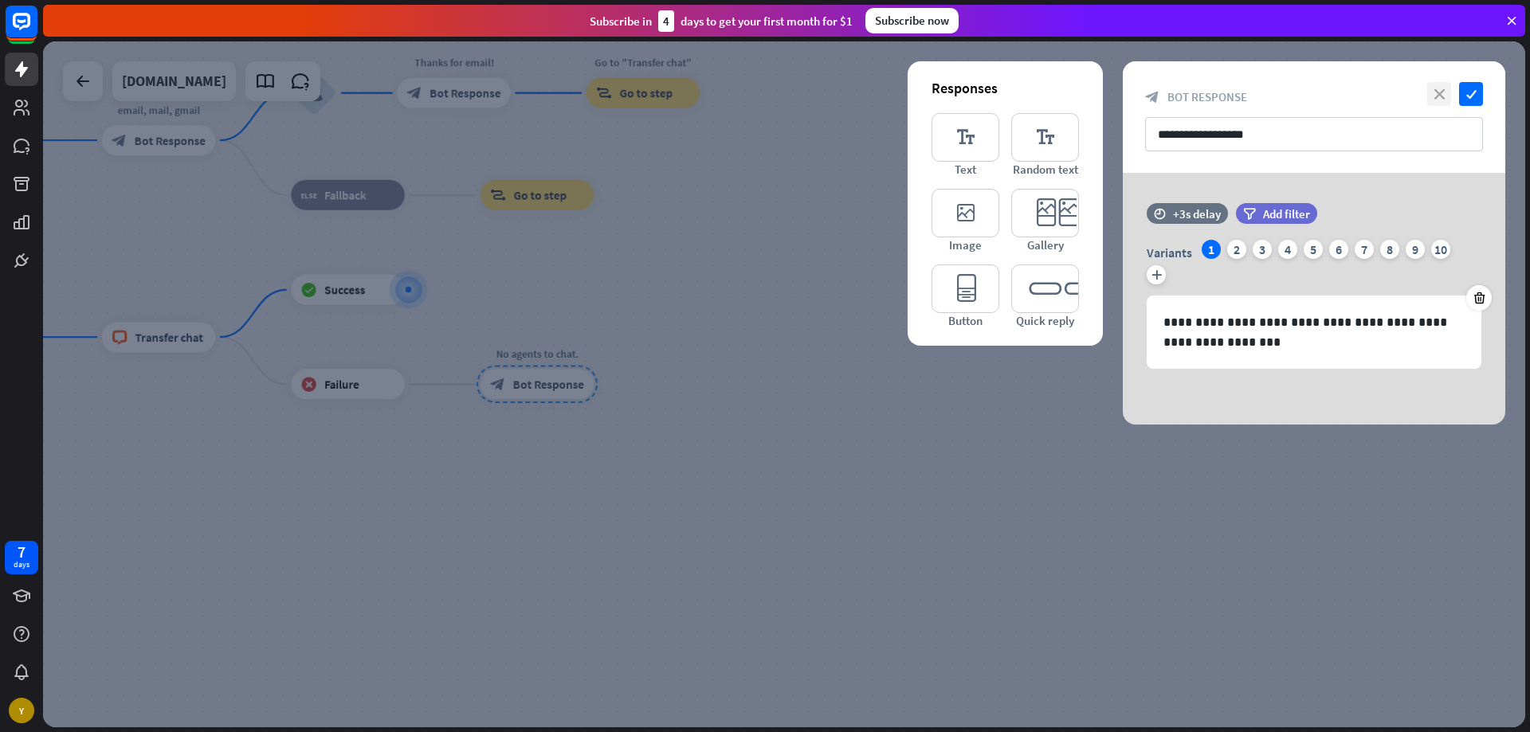
click at [1440, 96] on icon "close" at bounding box center [1439, 94] width 24 height 24
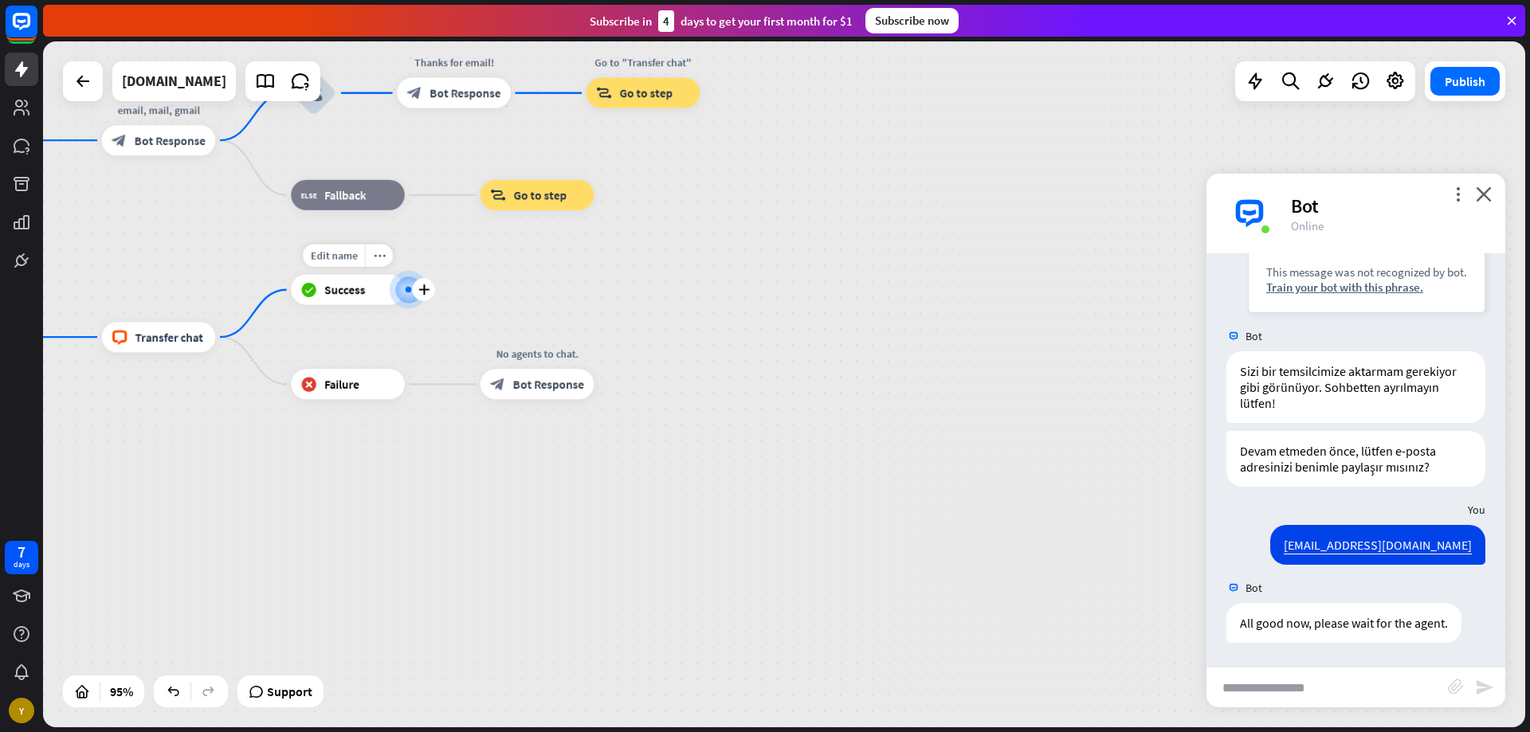
click at [343, 296] on span "Success" at bounding box center [344, 289] width 41 height 15
click at [355, 256] on span "Edit name" at bounding box center [333, 256] width 47 height 14
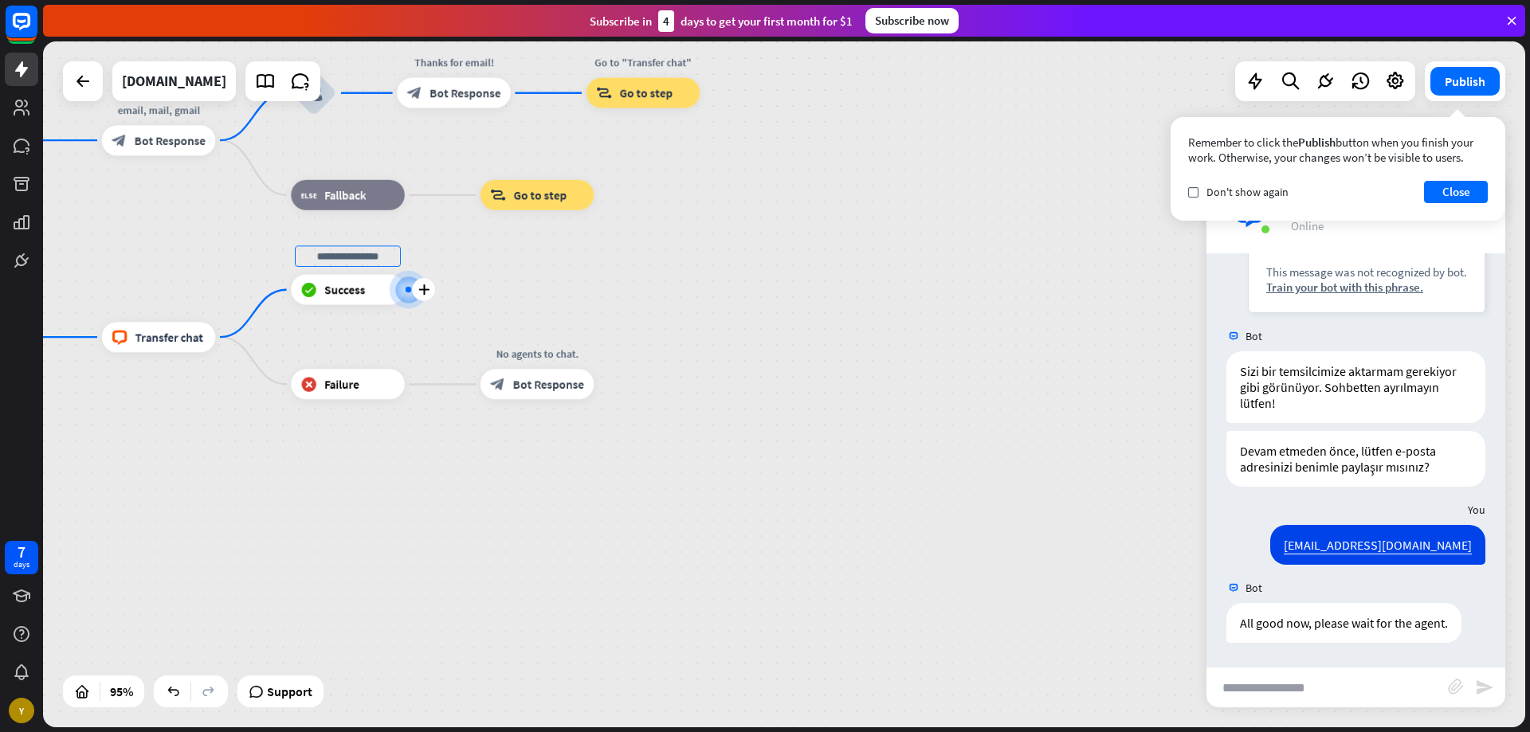
click at [348, 287] on span "Success" at bounding box center [344, 289] width 41 height 15
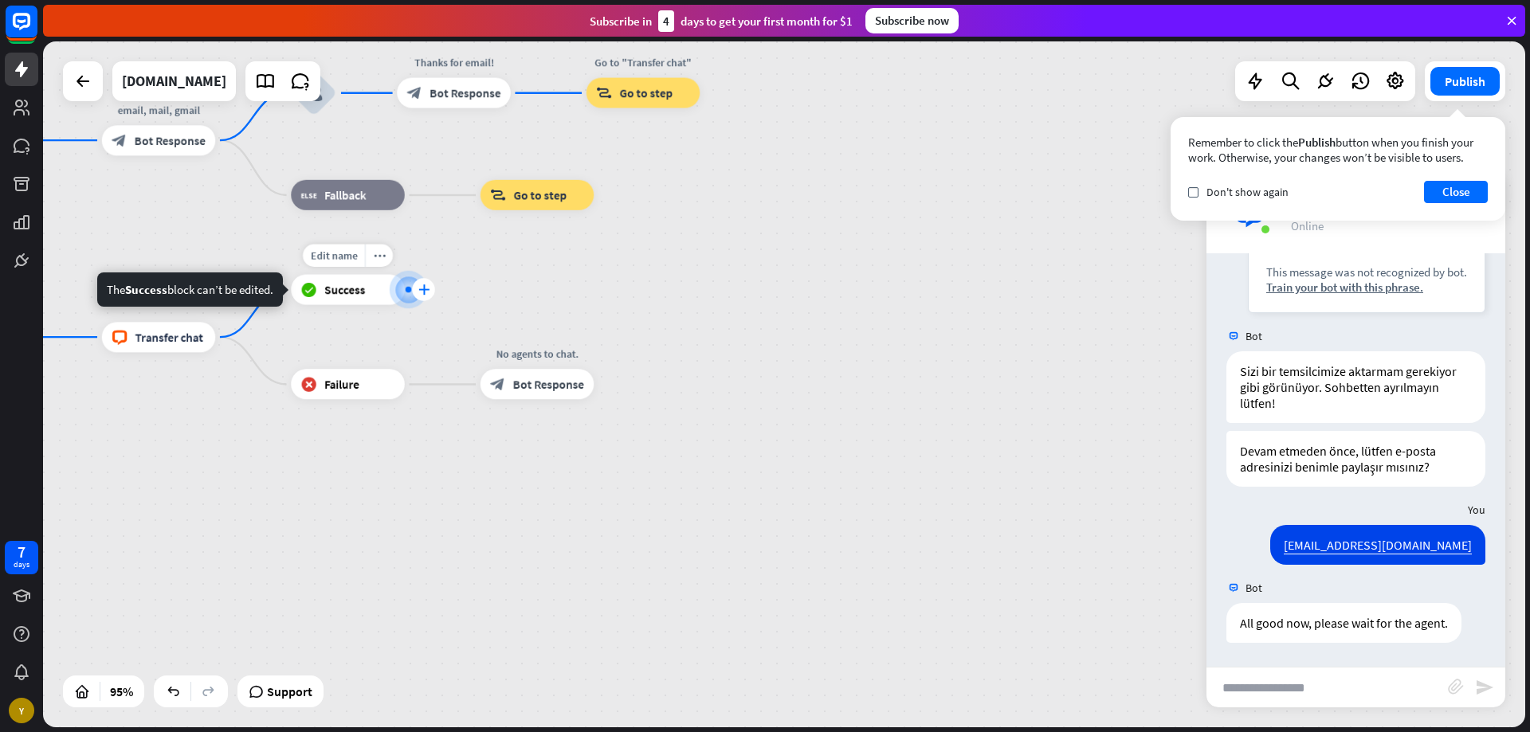
click at [418, 297] on div "plus" at bounding box center [423, 289] width 23 height 23
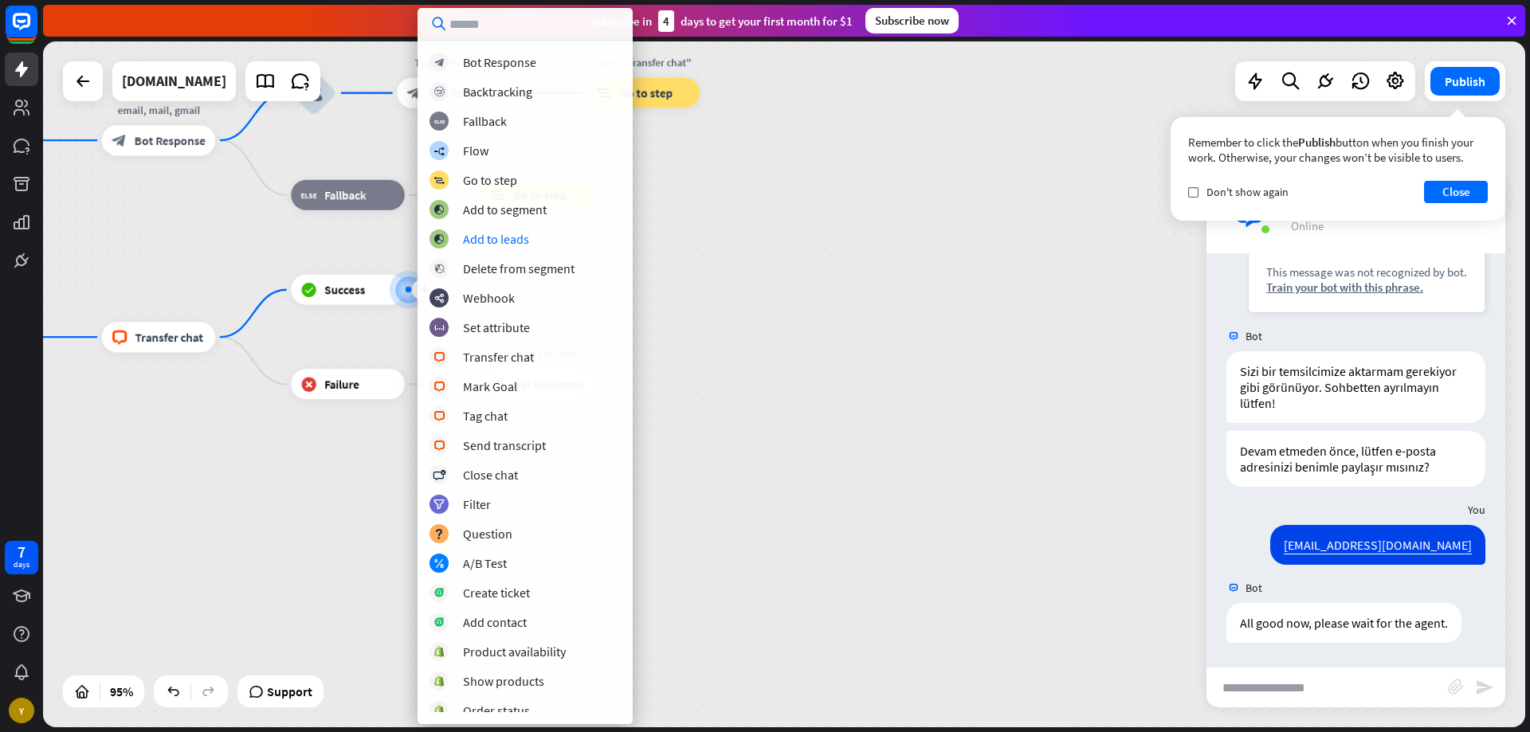
click at [729, 253] on div "Merhaba, sitemize hoşgeldiniz. home_2 Start point Merhaba, Selamünaleyküm, sa, …" at bounding box center [68, 441] width 1408 height 652
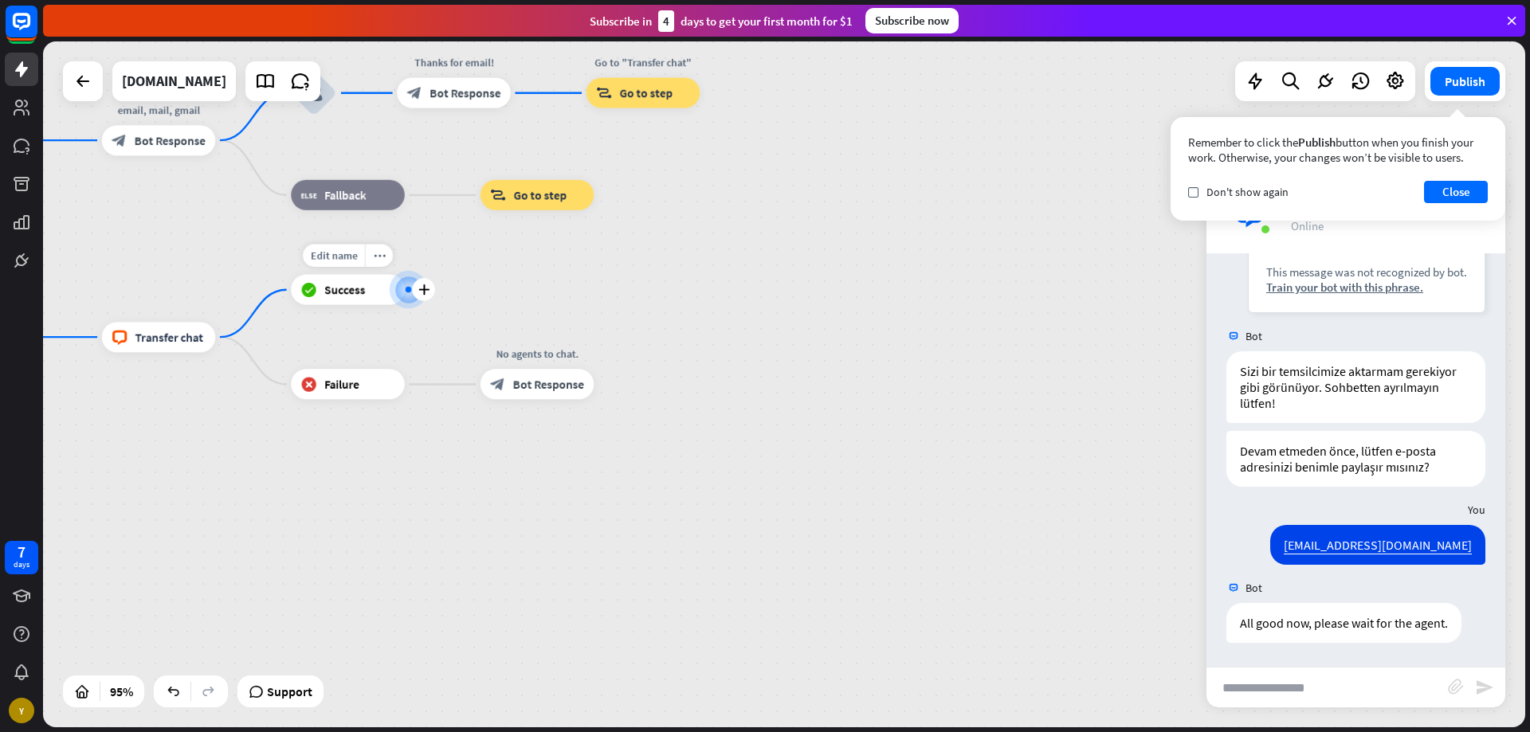
click at [351, 302] on div "block_success Success" at bounding box center [348, 290] width 114 height 30
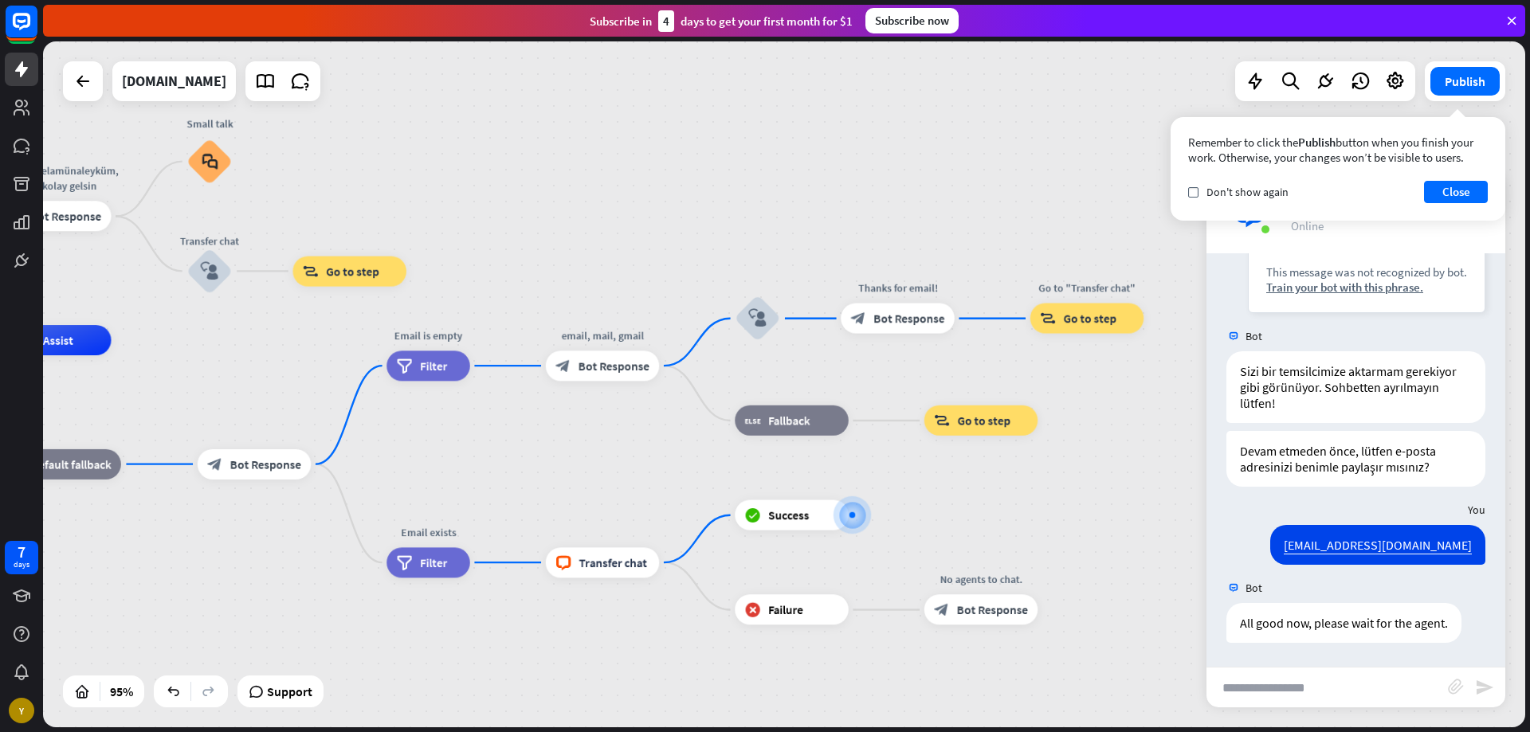
drag, startPoint x: 602, startPoint y: 380, endPoint x: 928, endPoint y: 545, distance: 365.3
click at [928, 545] on div "Merhaba, sitemize hoşgeldiniz. home_2 Start point Merhaba, Selamünaleyküm, sa, …" at bounding box center [512, 666] width 1408 height 652
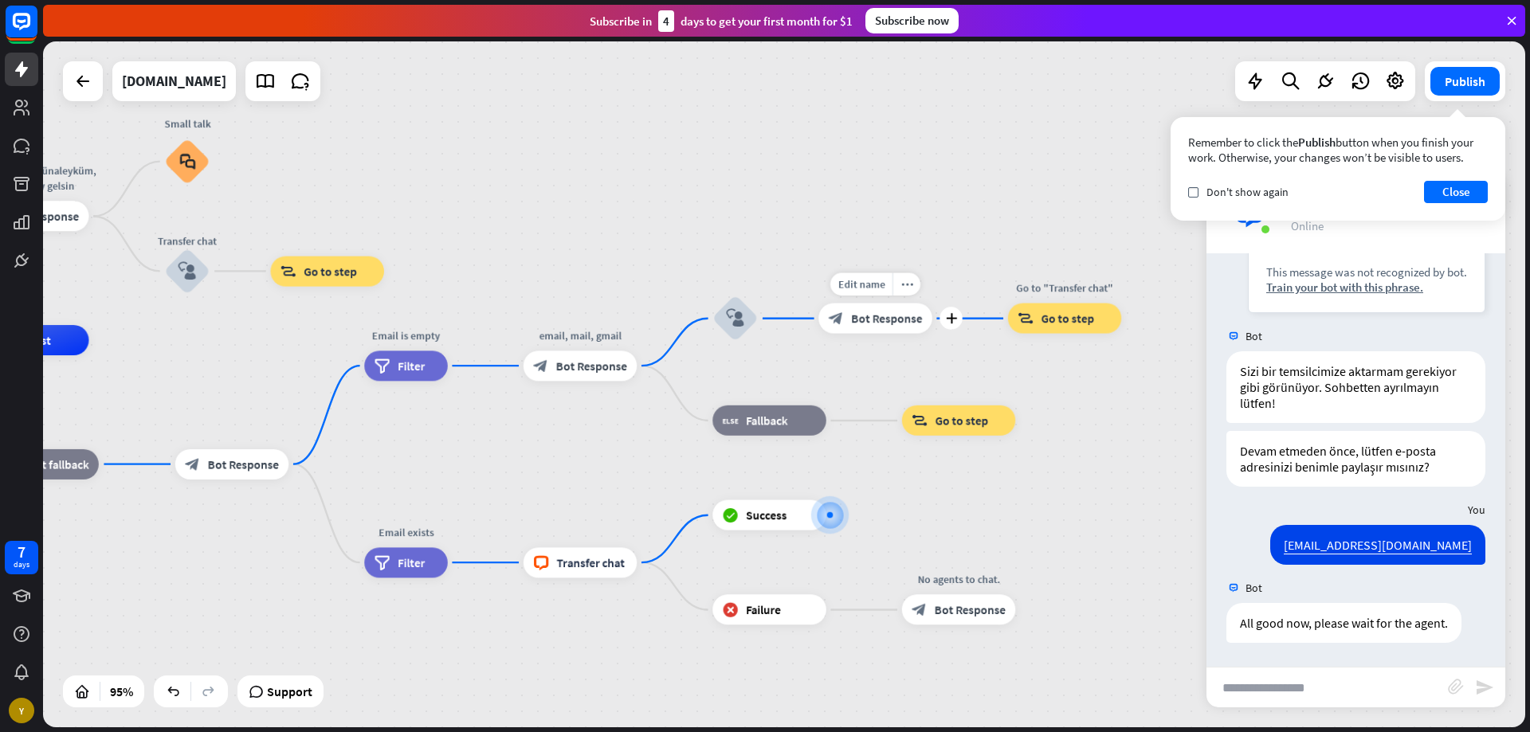
click at [877, 332] on div "block_bot_response Bot Response" at bounding box center [875, 319] width 114 height 30
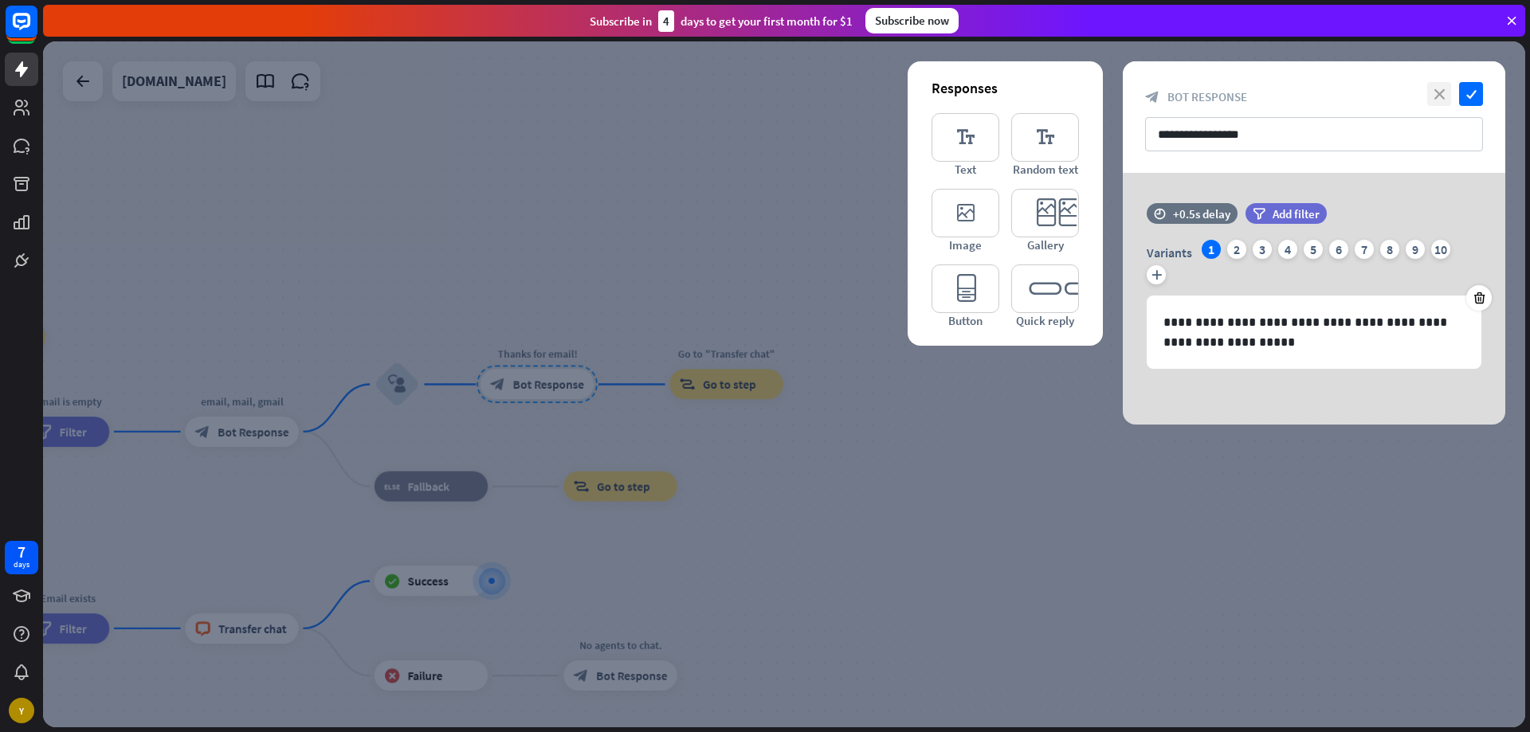
click at [1438, 102] on icon "close" at bounding box center [1439, 94] width 24 height 24
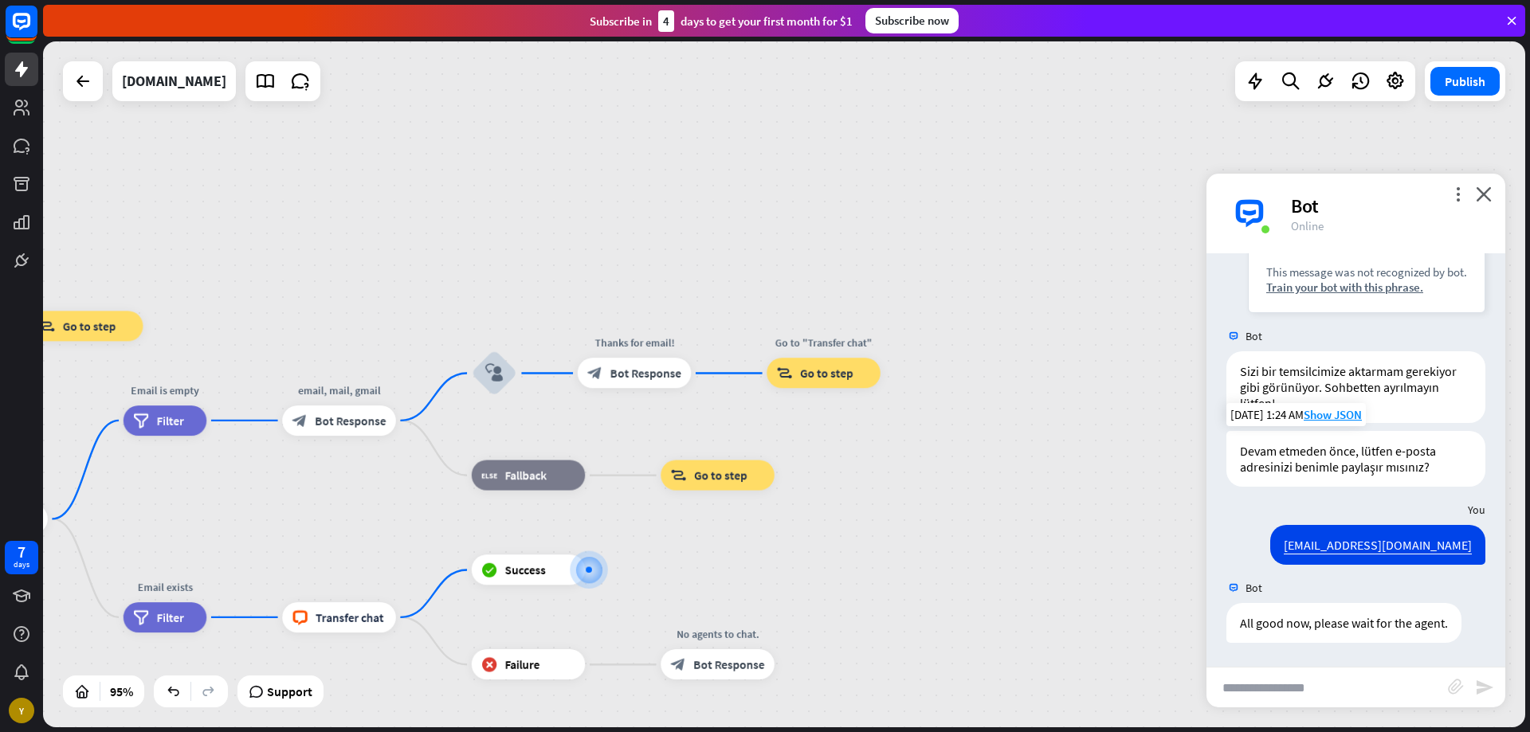
drag, startPoint x: 895, startPoint y: 457, endPoint x: 1246, endPoint y: 434, distance: 352.2
click at [1274, 433] on div "Merhaba, sitemize hoşgeldiniz. home_2 Start point Merhaba, Selamünaleyküm, sa, …" at bounding box center [784, 384] width 1482 height 686
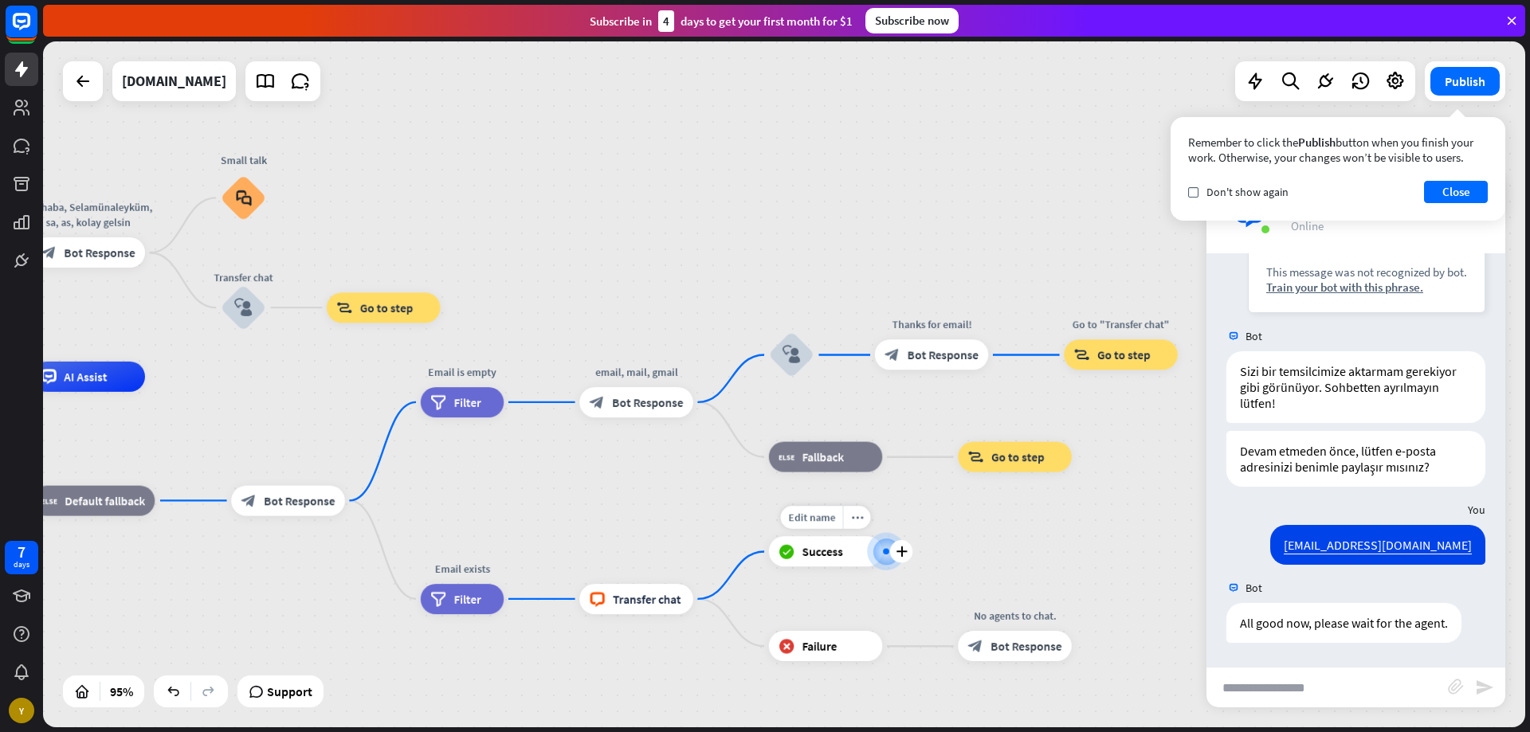
click at [804, 552] on span "Success" at bounding box center [823, 551] width 41 height 15
click at [623, 600] on span "Transfer chat" at bounding box center [647, 598] width 69 height 15
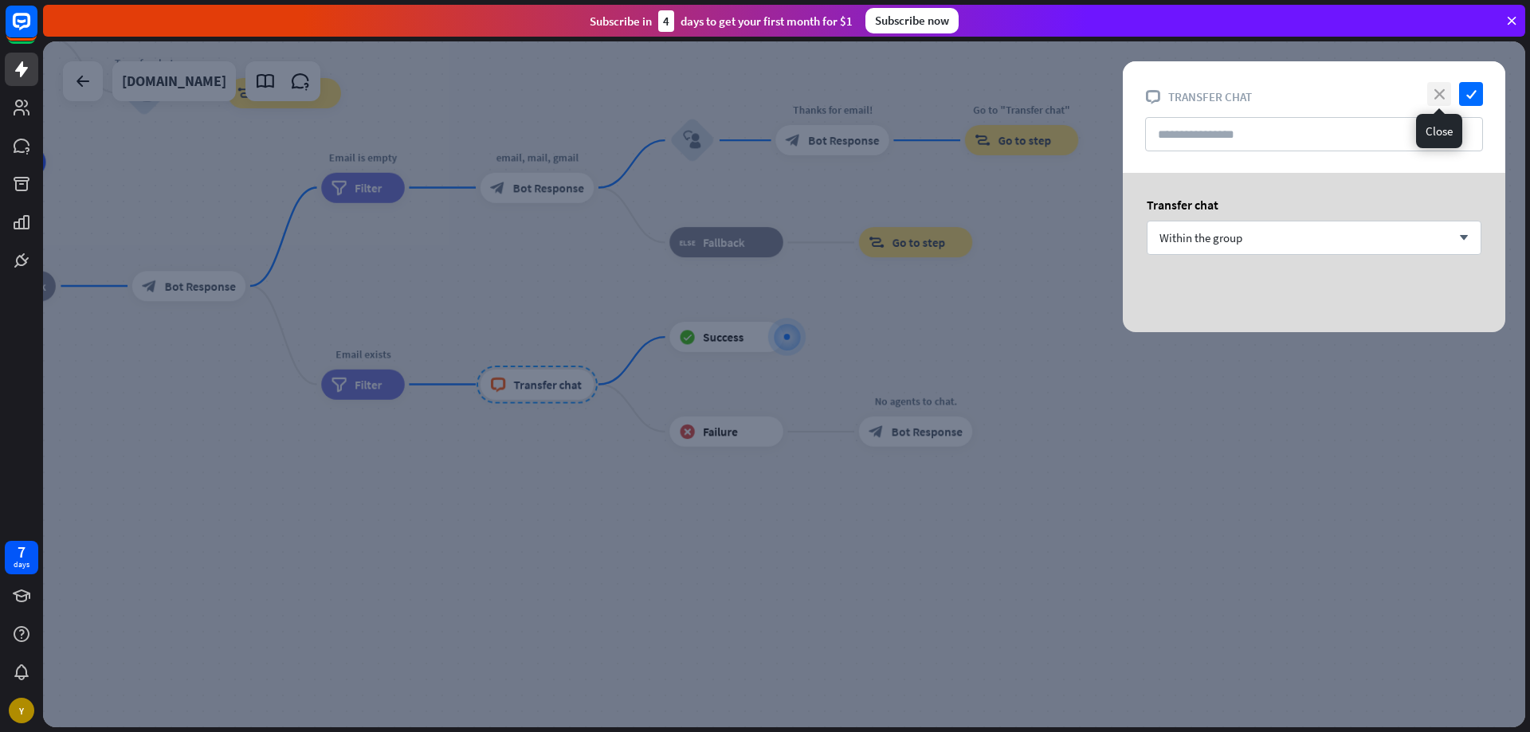
click at [1438, 91] on icon "close" at bounding box center [1439, 94] width 24 height 24
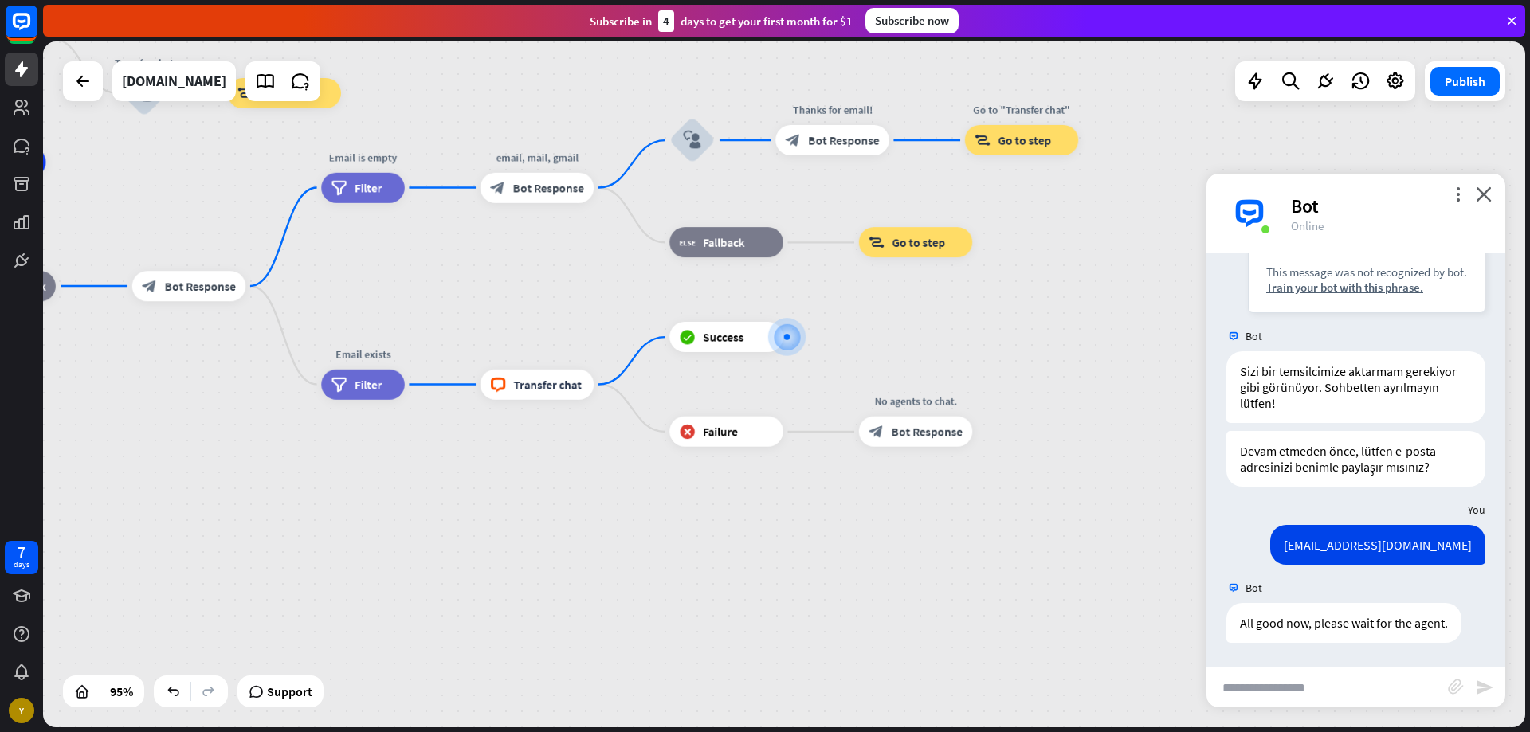
click at [1333, 679] on input "text" at bounding box center [1327, 688] width 241 height 40
click at [1449, 204] on div "Bot" at bounding box center [1388, 206] width 195 height 25
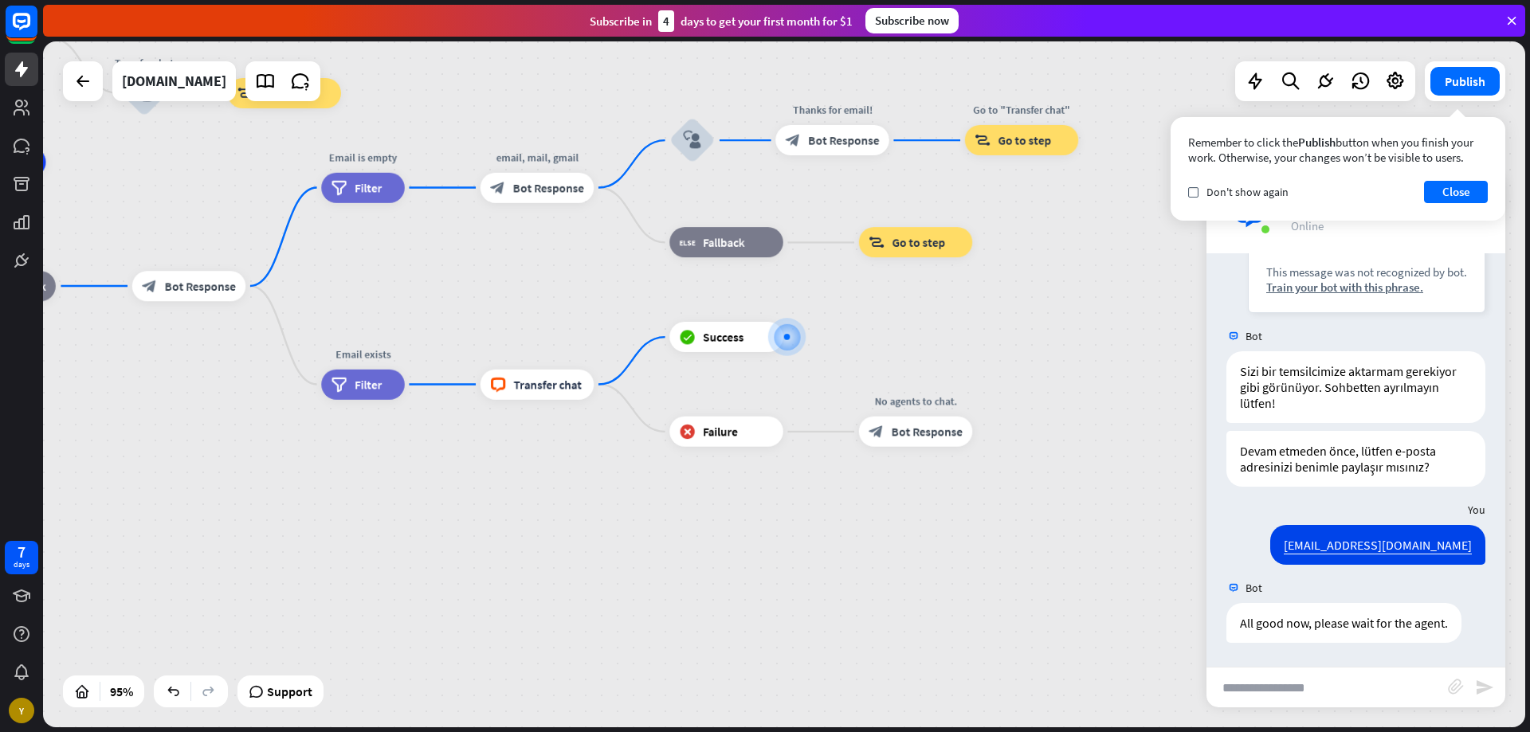
click at [1464, 195] on button "Close" at bounding box center [1456, 192] width 64 height 22
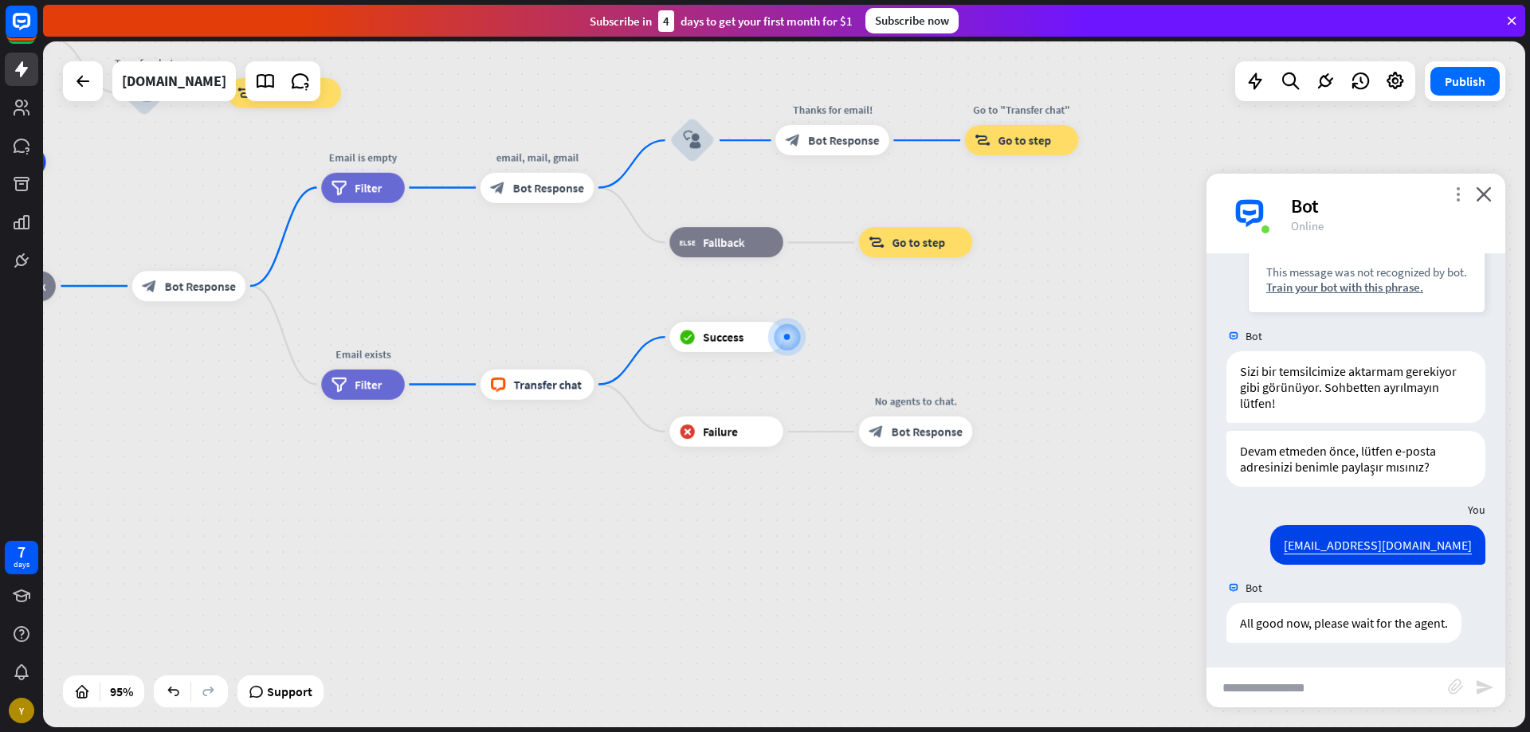
click at [1452, 194] on icon "more_vert" at bounding box center [1457, 193] width 15 height 15
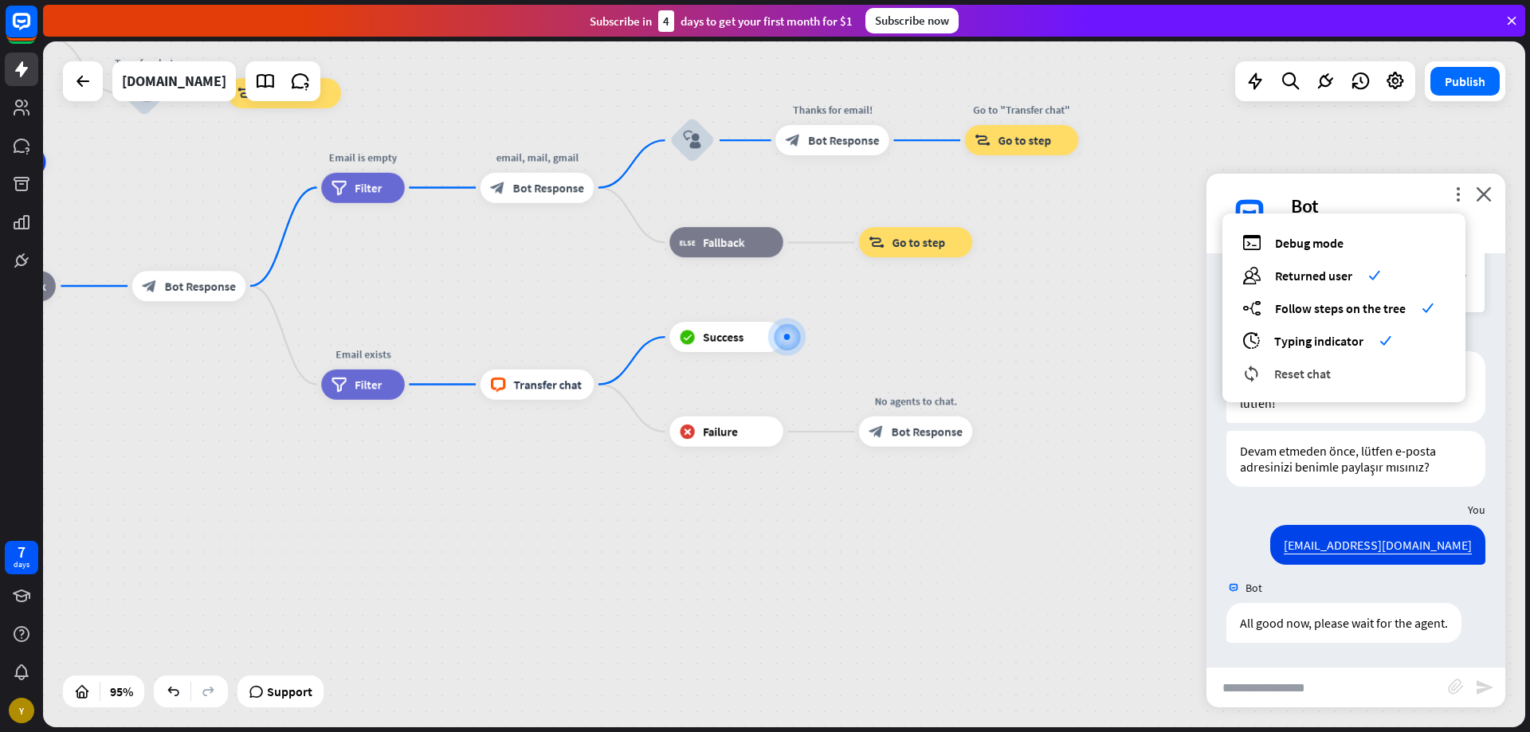
click at [1330, 371] on span "Reset chat" at bounding box center [1302, 374] width 57 height 16
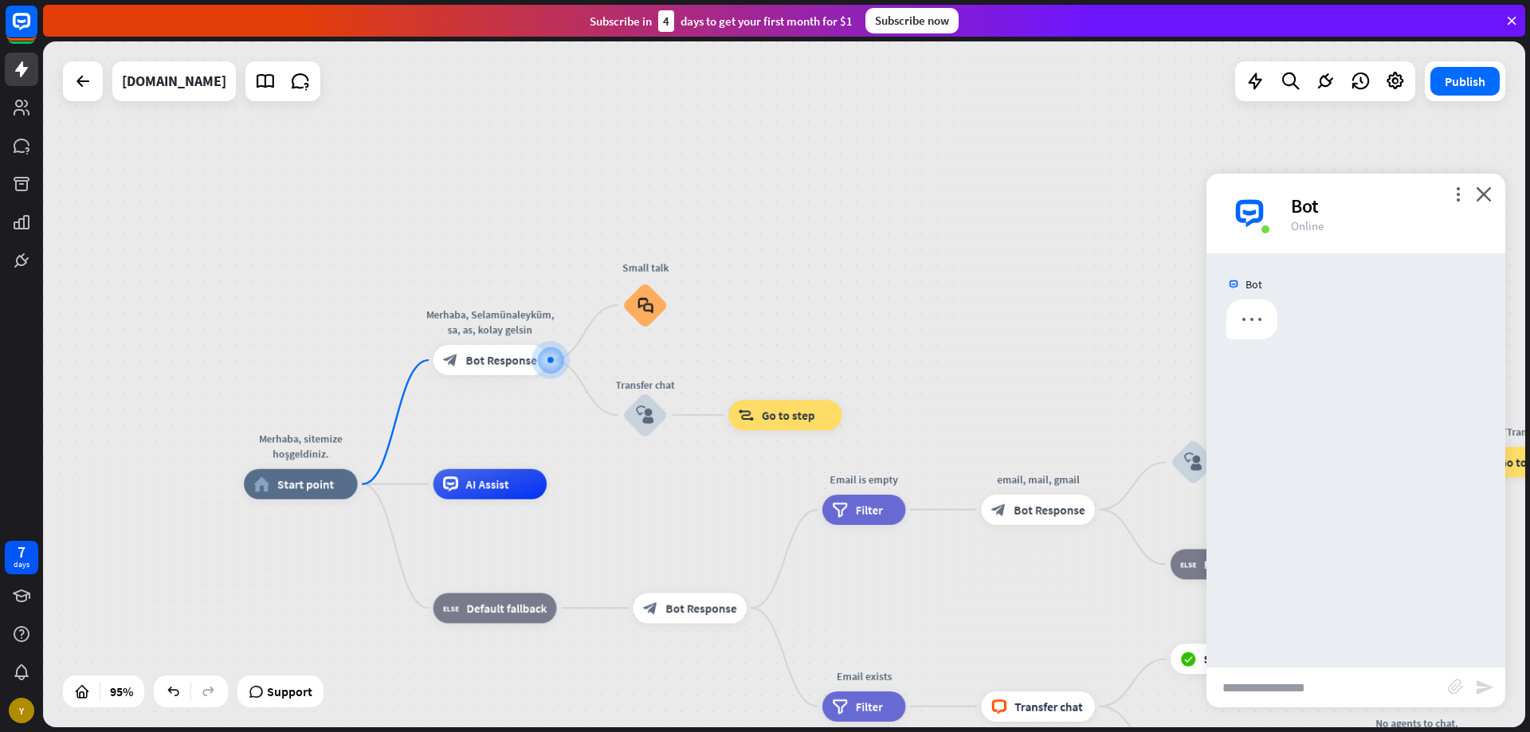
drag, startPoint x: 936, startPoint y: 430, endPoint x: 397, endPoint y: 288, distance: 556.9
click at [397, 287] on div "Merhaba, sitemize hoşgeldiniz. home_2 Start point Merhaba, Selamünaleyküm, sa, …" at bounding box center [784, 384] width 1482 height 686
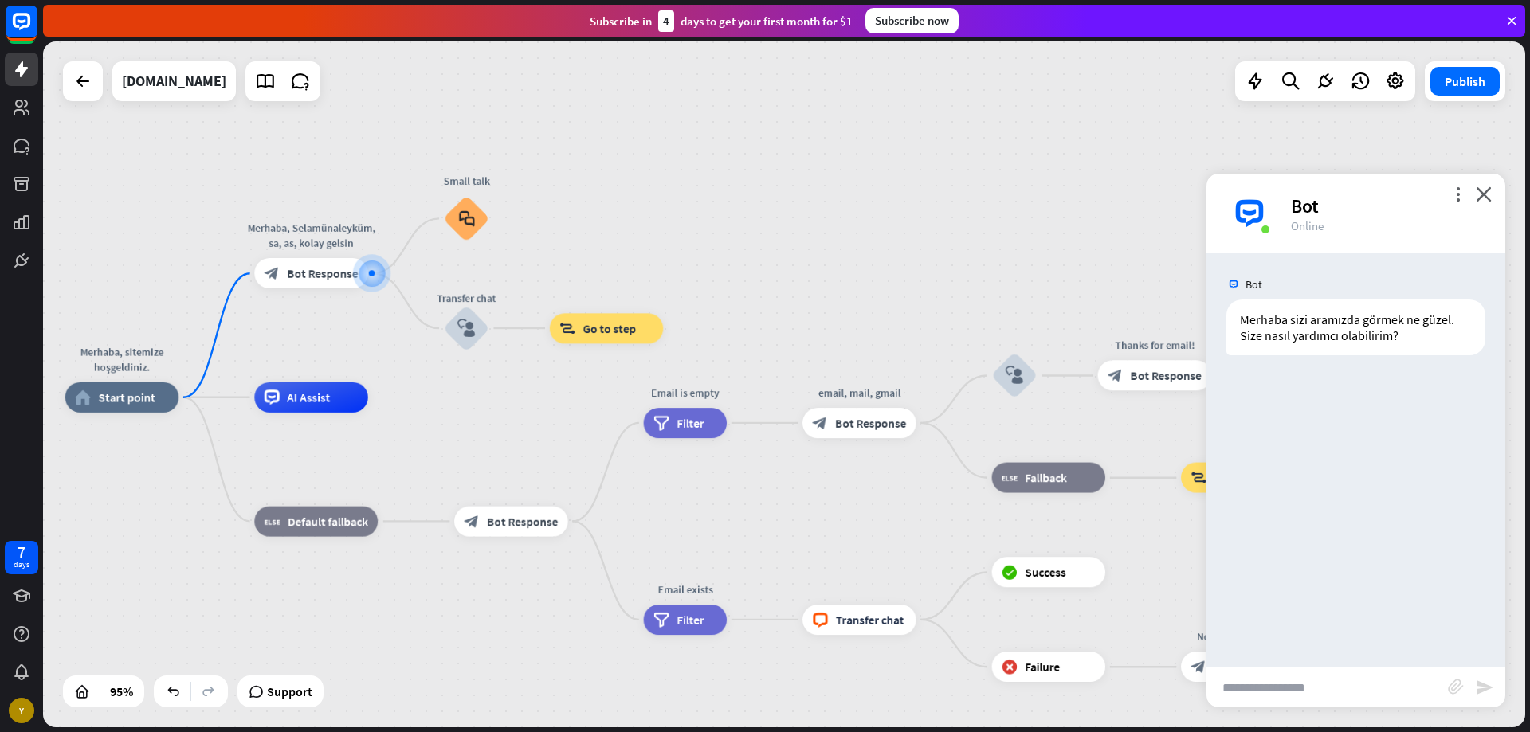
drag, startPoint x: 979, startPoint y: 627, endPoint x: 310, endPoint y: 360, distance: 720.0
click at [310, 398] on div "Merhaba, sitemize hoşgeldiniz. home_2 Start point Merhaba, Selamünaleyküm, sa, …" at bounding box center [769, 724] width 1408 height 652
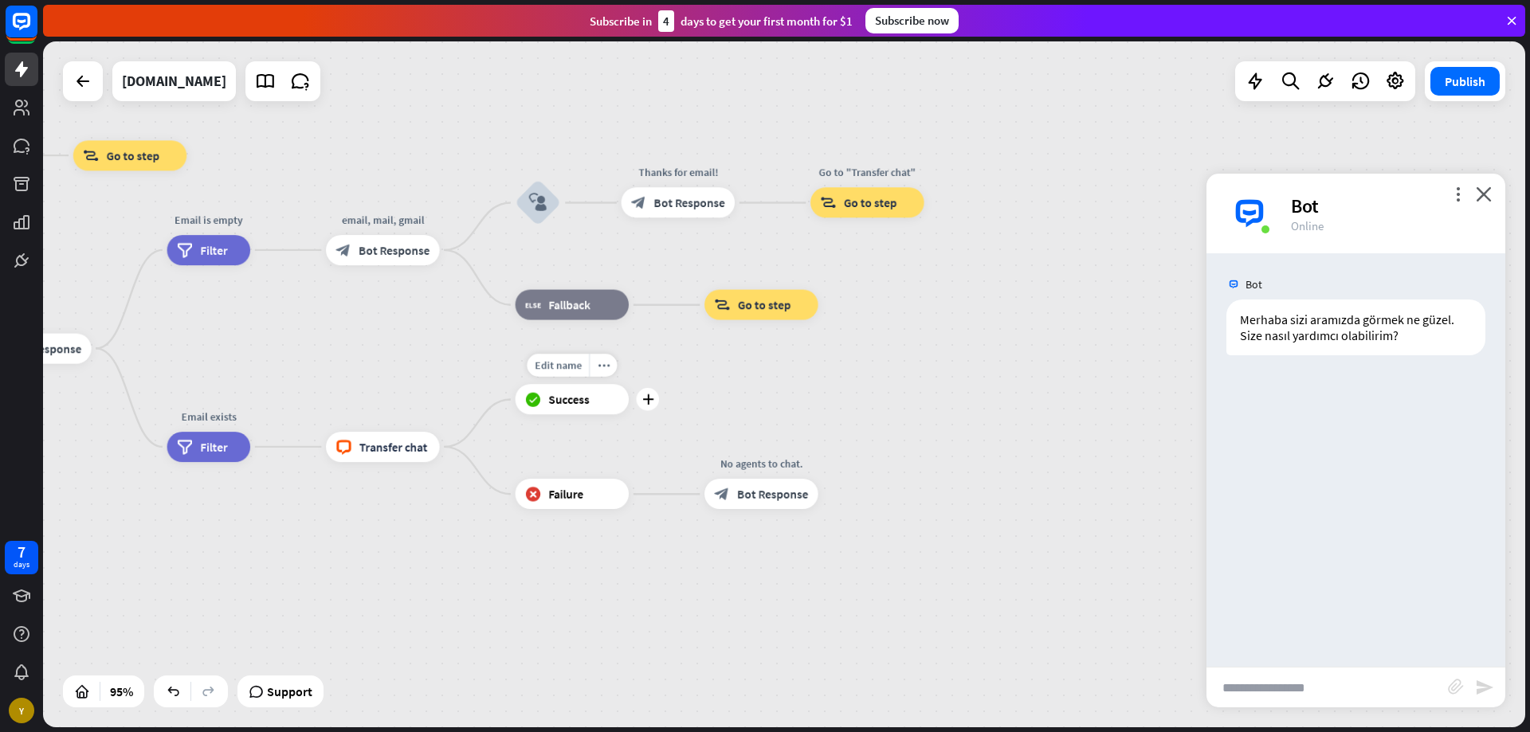
click at [582, 414] on div "Edit name more_horiz plus block_success Success" at bounding box center [573, 399] width 114 height 30
click at [571, 369] on span "Edit name" at bounding box center [558, 366] width 47 height 14
click at [571, 403] on span "Success" at bounding box center [568, 399] width 41 height 15
click at [582, 406] on span "Success" at bounding box center [568, 399] width 41 height 15
click at [571, 409] on div "block_success Success" at bounding box center [573, 399] width 114 height 30
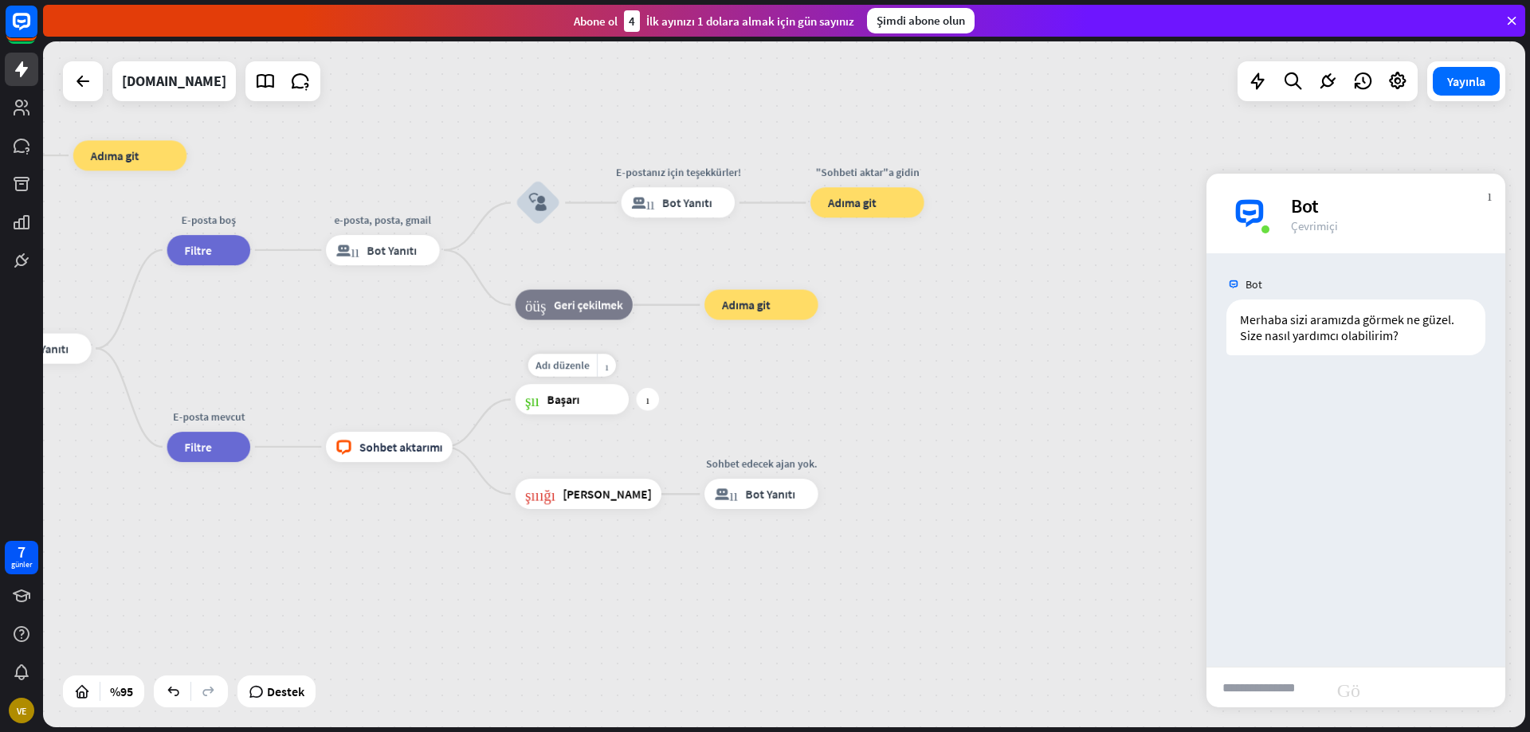
click at [583, 399] on div "blok_başarısı Başarı" at bounding box center [573, 399] width 114 height 30
click at [618, 409] on div "blok_başarısı Başarı" at bounding box center [573, 399] width 114 height 30
click at [566, 367] on font "Adı düzenle" at bounding box center [562, 366] width 53 height 14
click at [644, 401] on div "artı" at bounding box center [648, 399] width 23 height 23
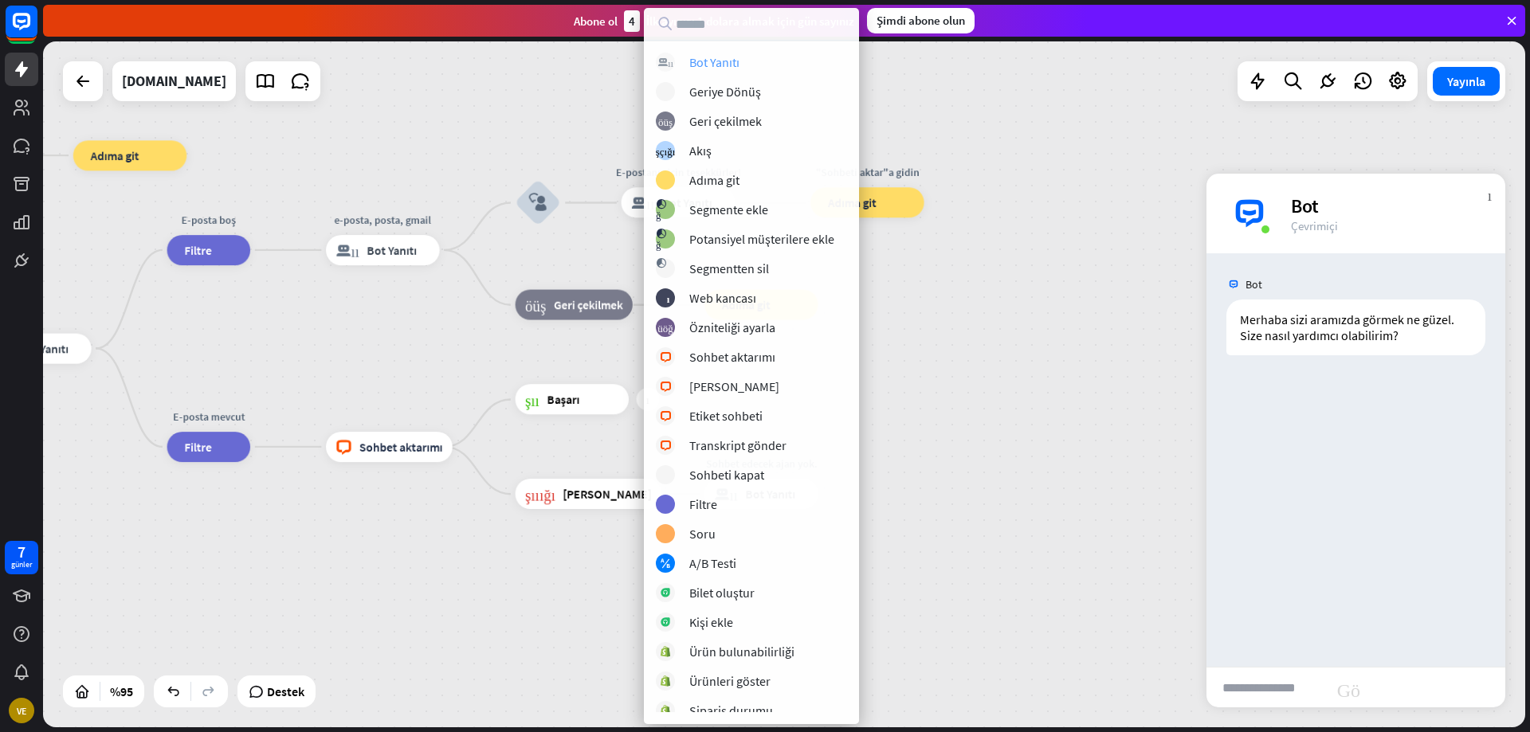
click at [718, 64] on font "Bot Yanıtı" at bounding box center [714, 62] width 50 height 16
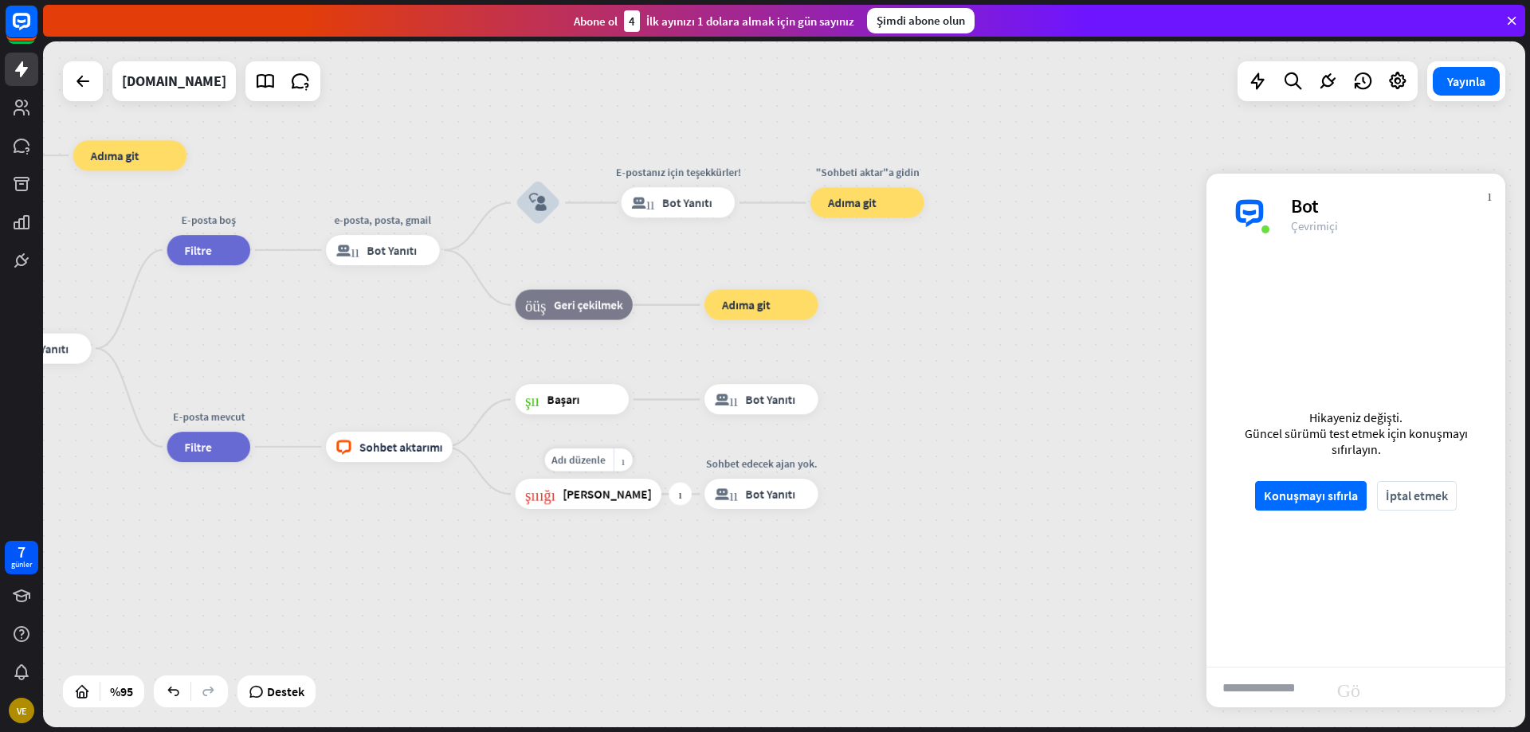
click at [563, 480] on div "blok_başarısızlığı Arıza" at bounding box center [589, 494] width 146 height 30
click at [563, 384] on div "Adı düzenle daha_sarı artı blok_başarısı Başarı" at bounding box center [573, 399] width 114 height 30
click at [645, 403] on div "artı" at bounding box center [648, 399] width 23 height 23
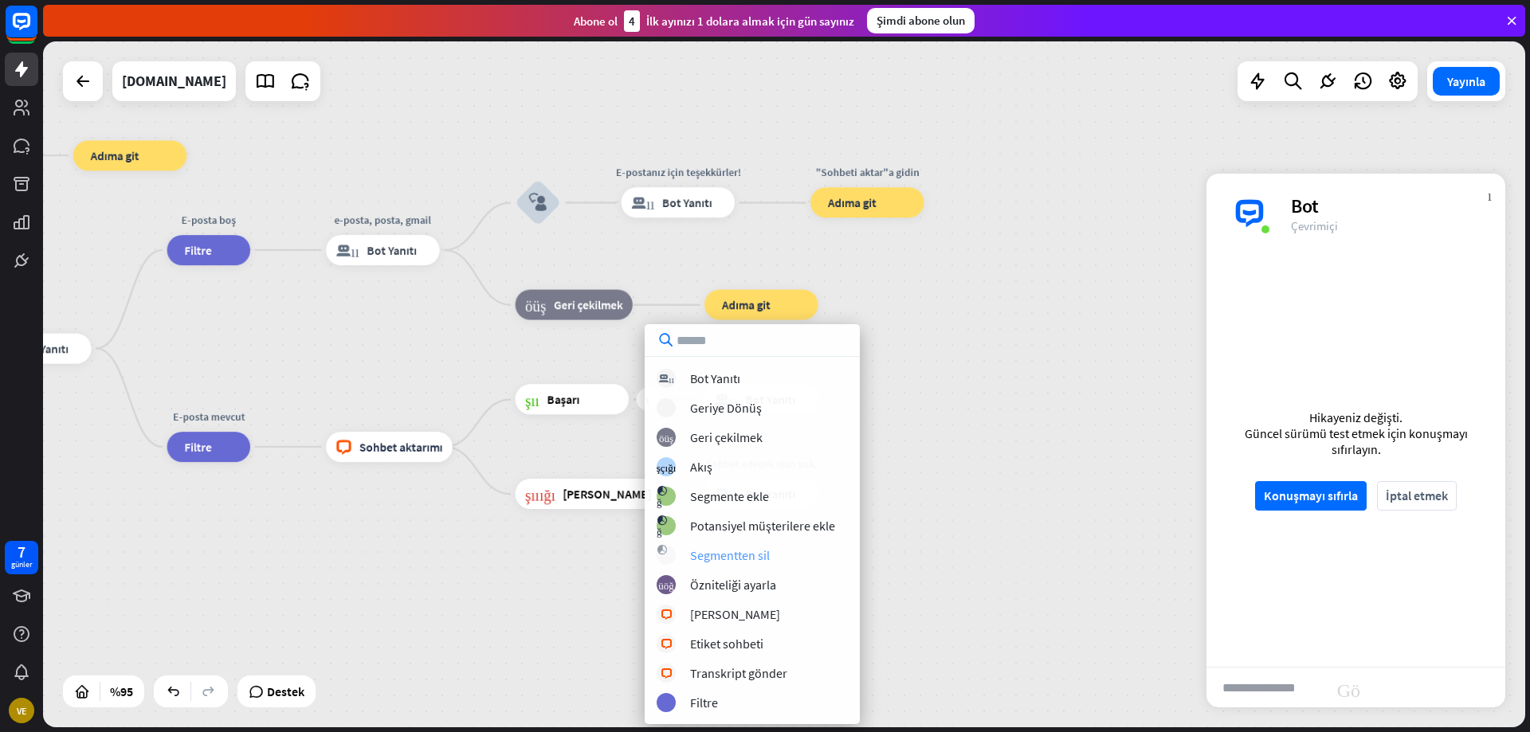
click at [736, 552] on font "Segmentten sil" at bounding box center [730, 556] width 80 height 16
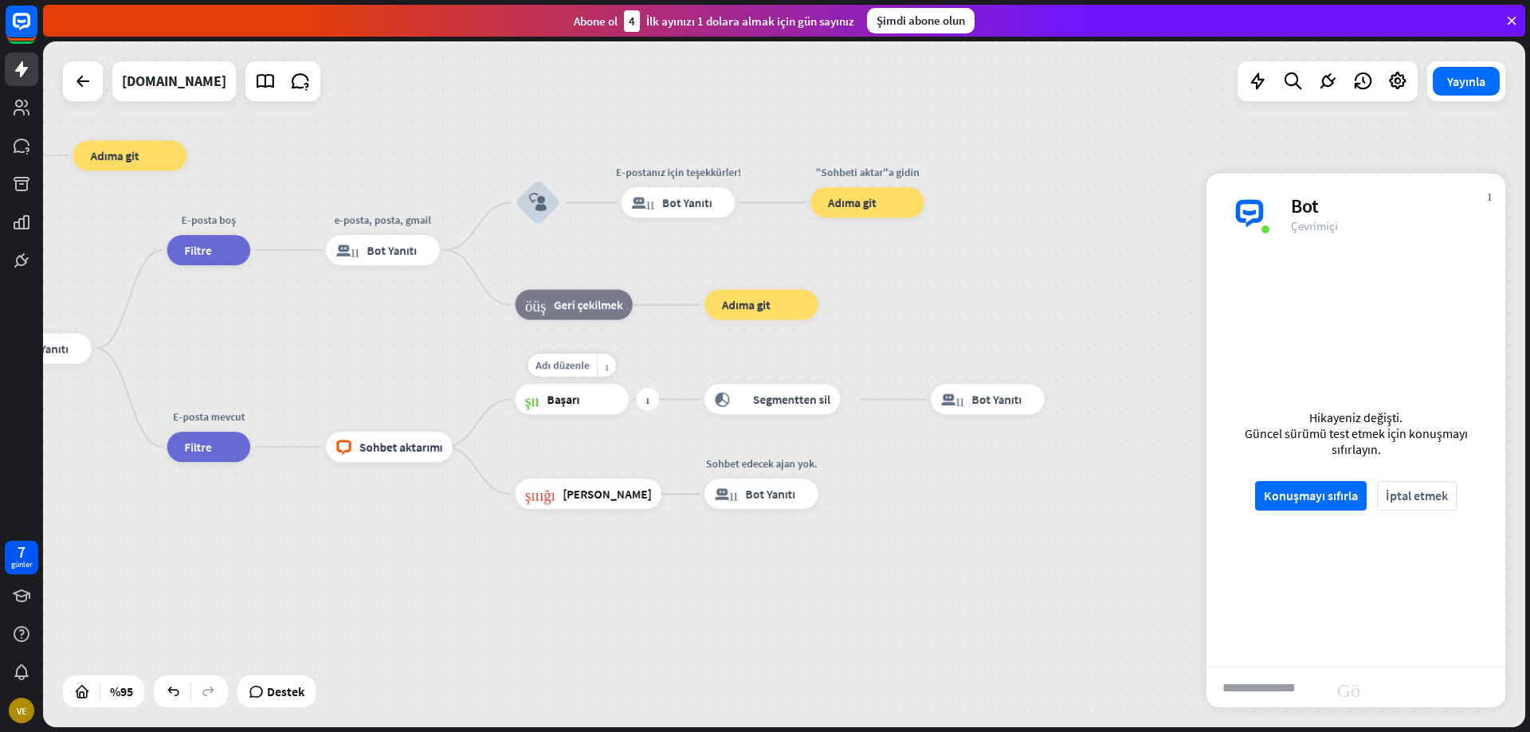
click at [577, 402] on font "Başarı" at bounding box center [563, 399] width 33 height 15
click at [650, 401] on div "artı" at bounding box center [648, 399] width 23 height 23
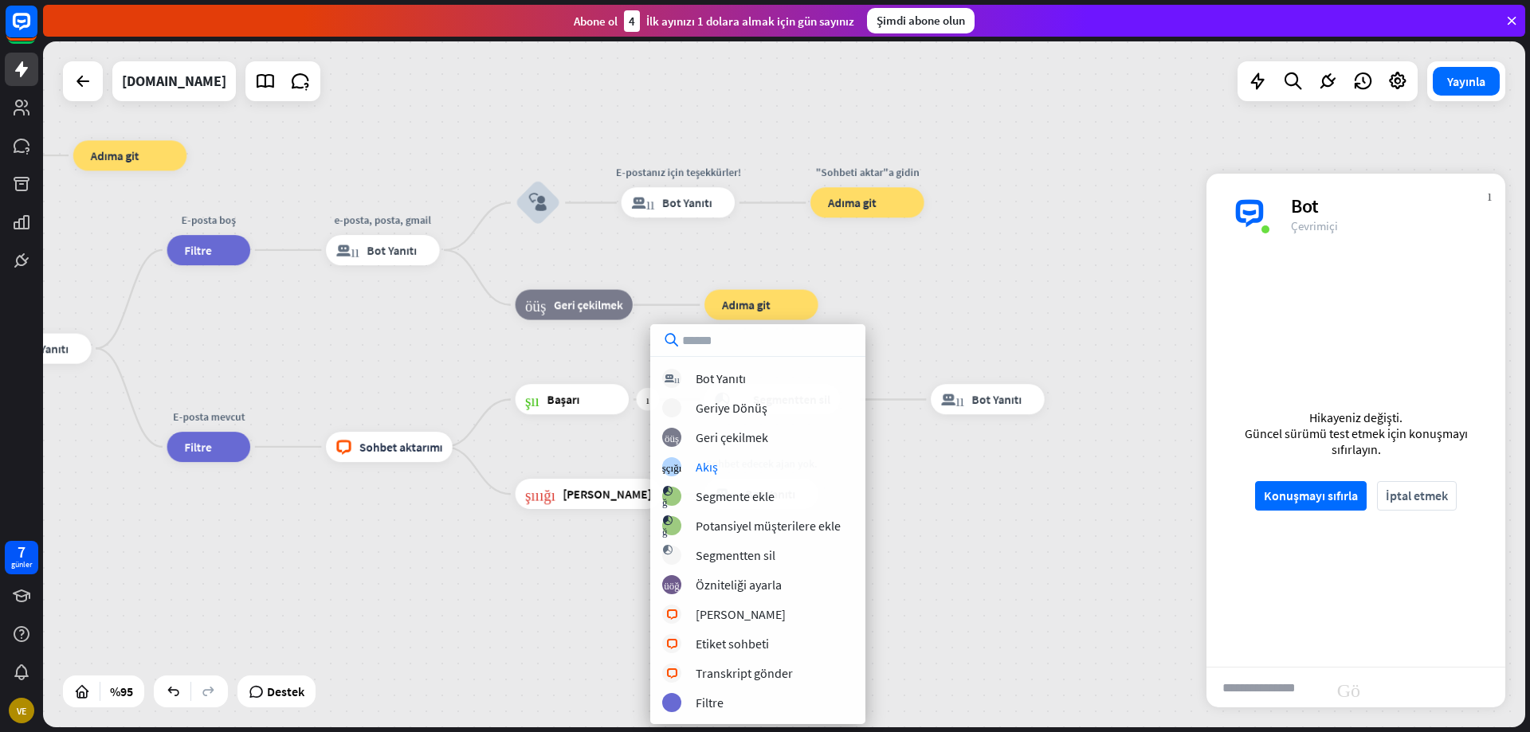
click at [903, 487] on div "Merhaba, sitemize hoşgeldiniz. ev_2 Başlangıç ​​noktası Merhaba, Selamünaleyküm…" at bounding box center [293, 551] width 1408 height 652
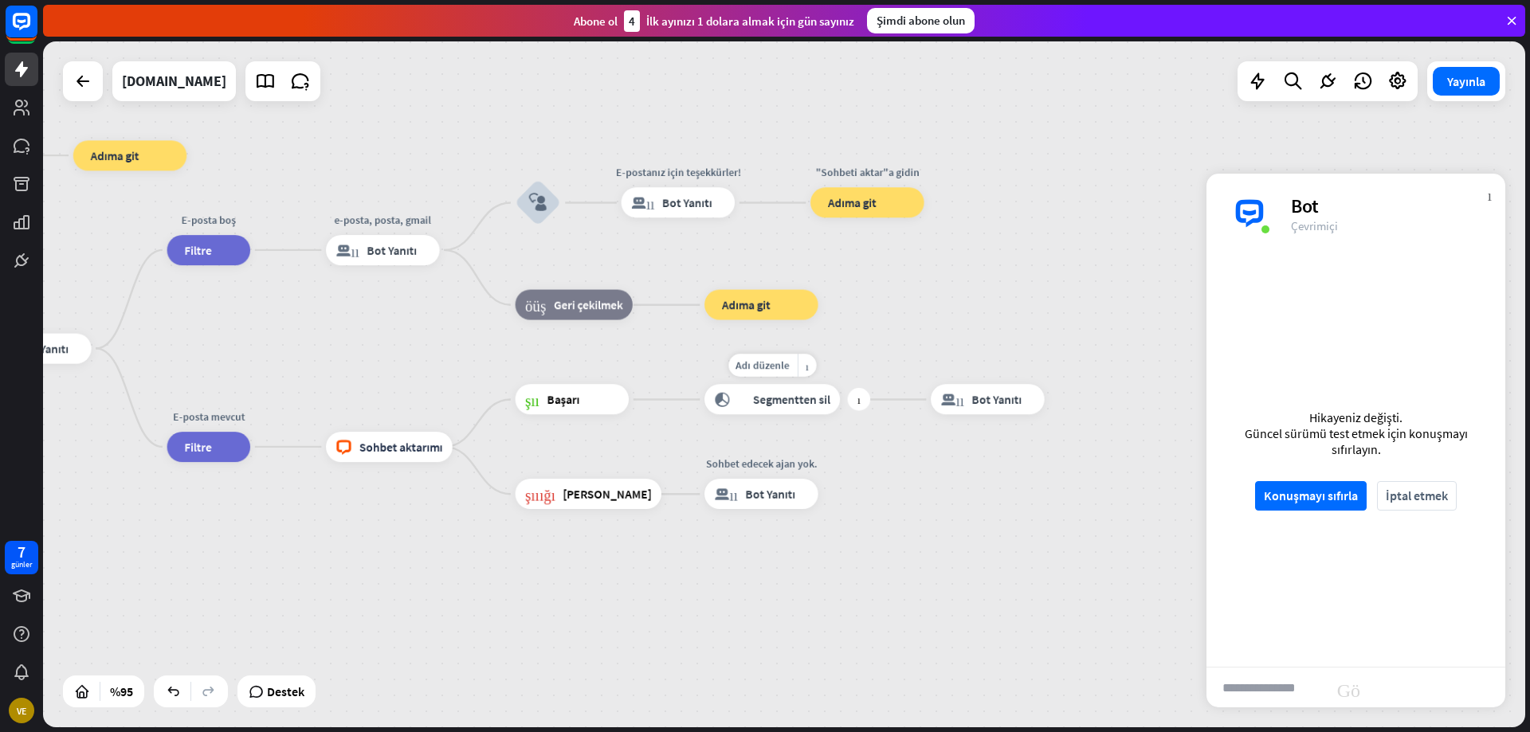
click at [758, 404] on font "Segmentten sil" at bounding box center [791, 399] width 77 height 15
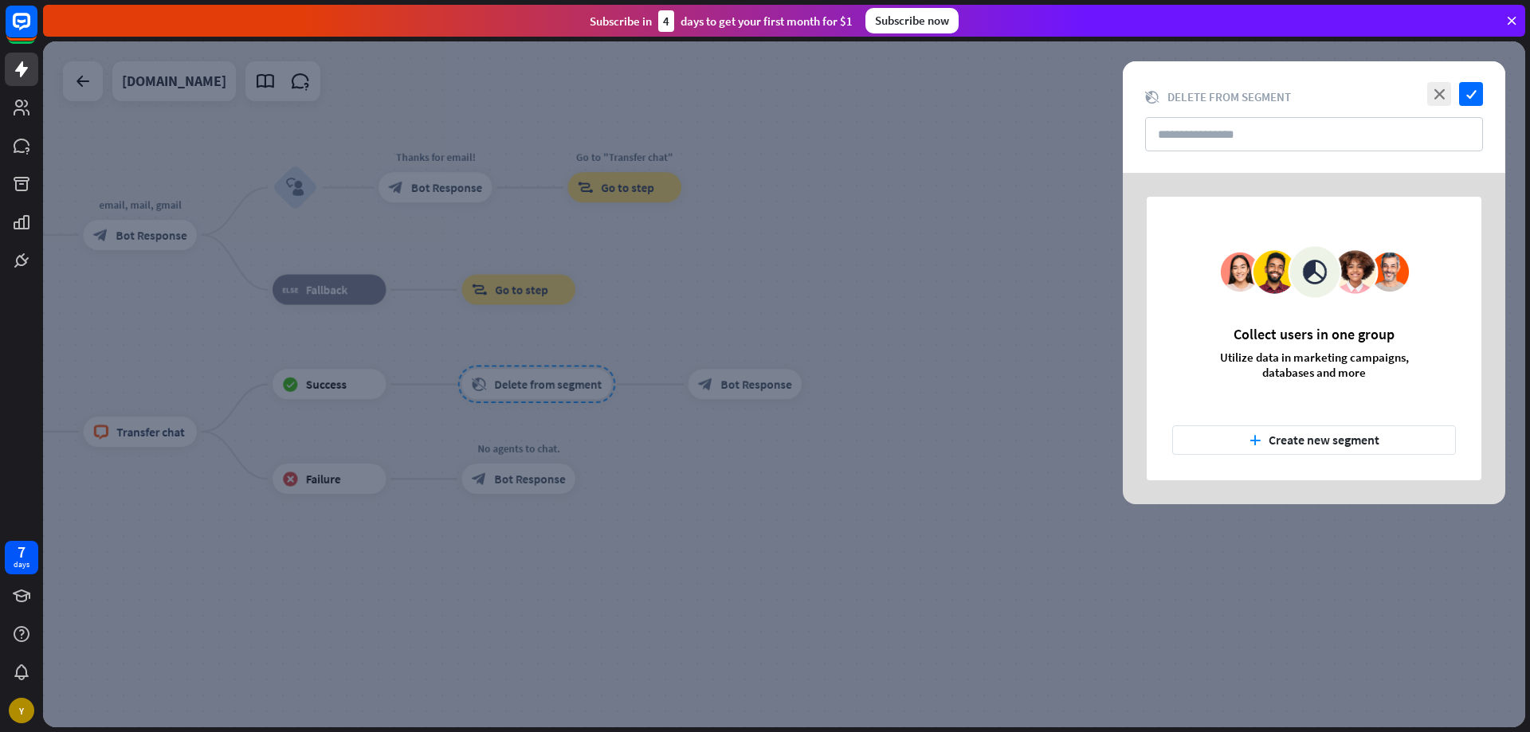
click at [917, 372] on div at bounding box center [784, 384] width 1482 height 686
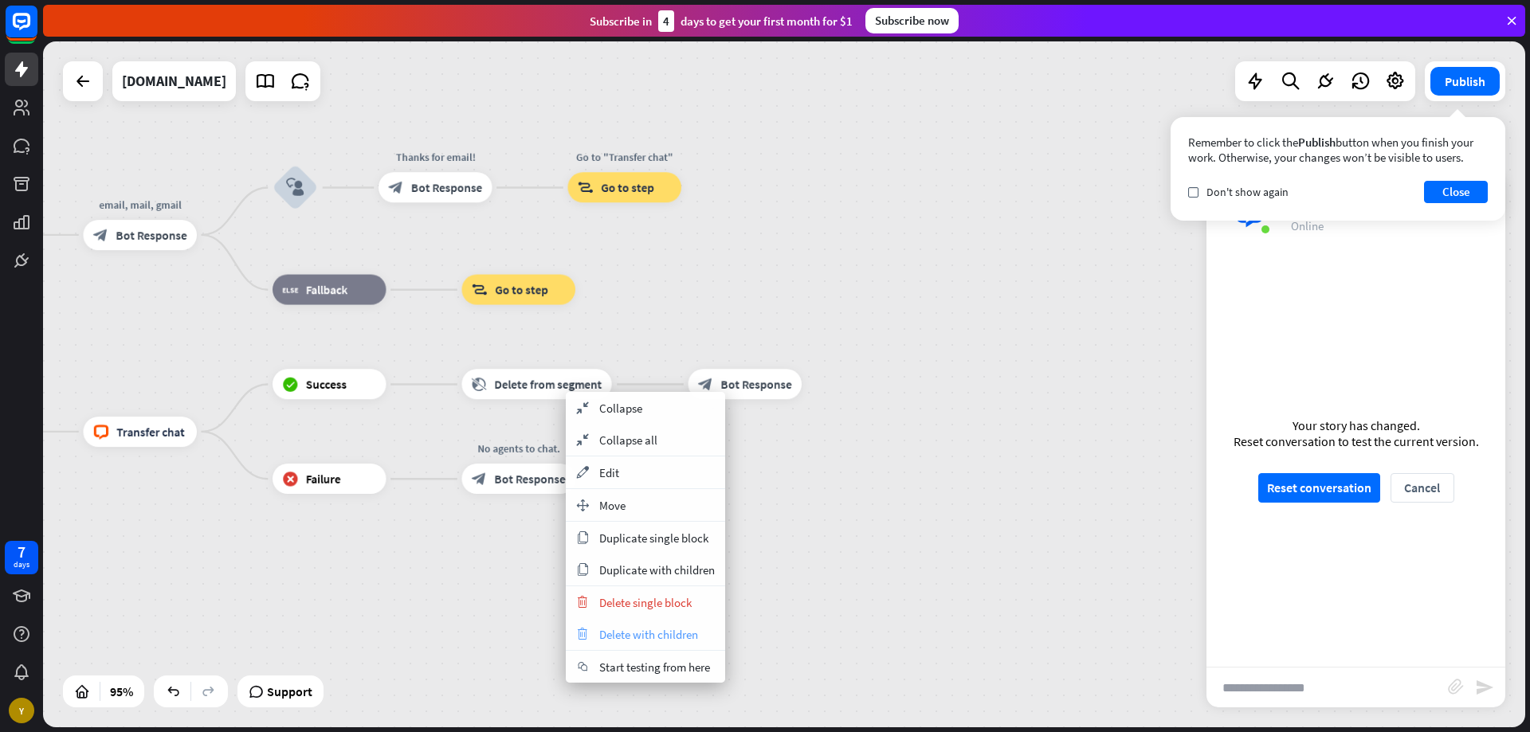
click at [614, 634] on span "Delete with children" at bounding box center [648, 634] width 99 height 15
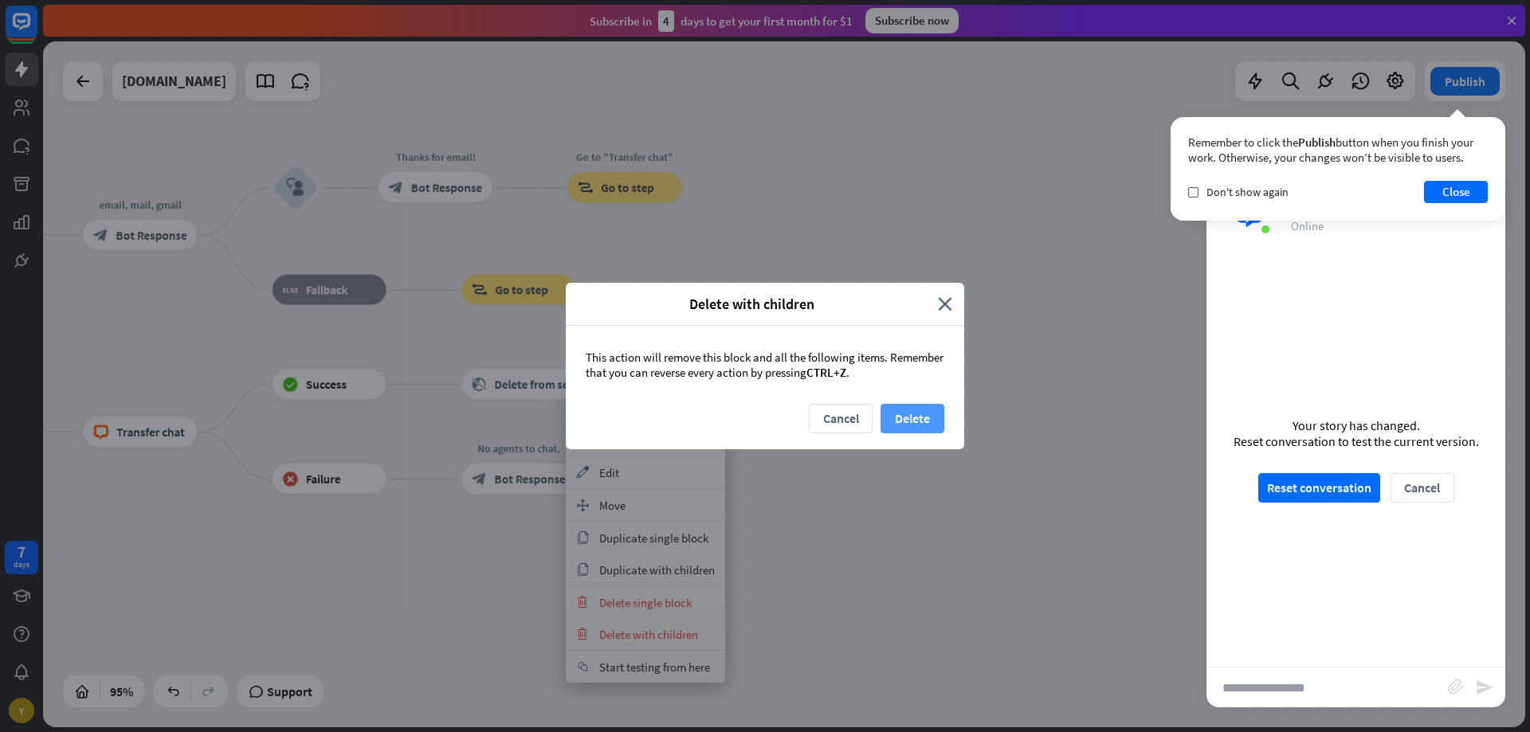
click at [889, 420] on button "Delete" at bounding box center [913, 418] width 64 height 29
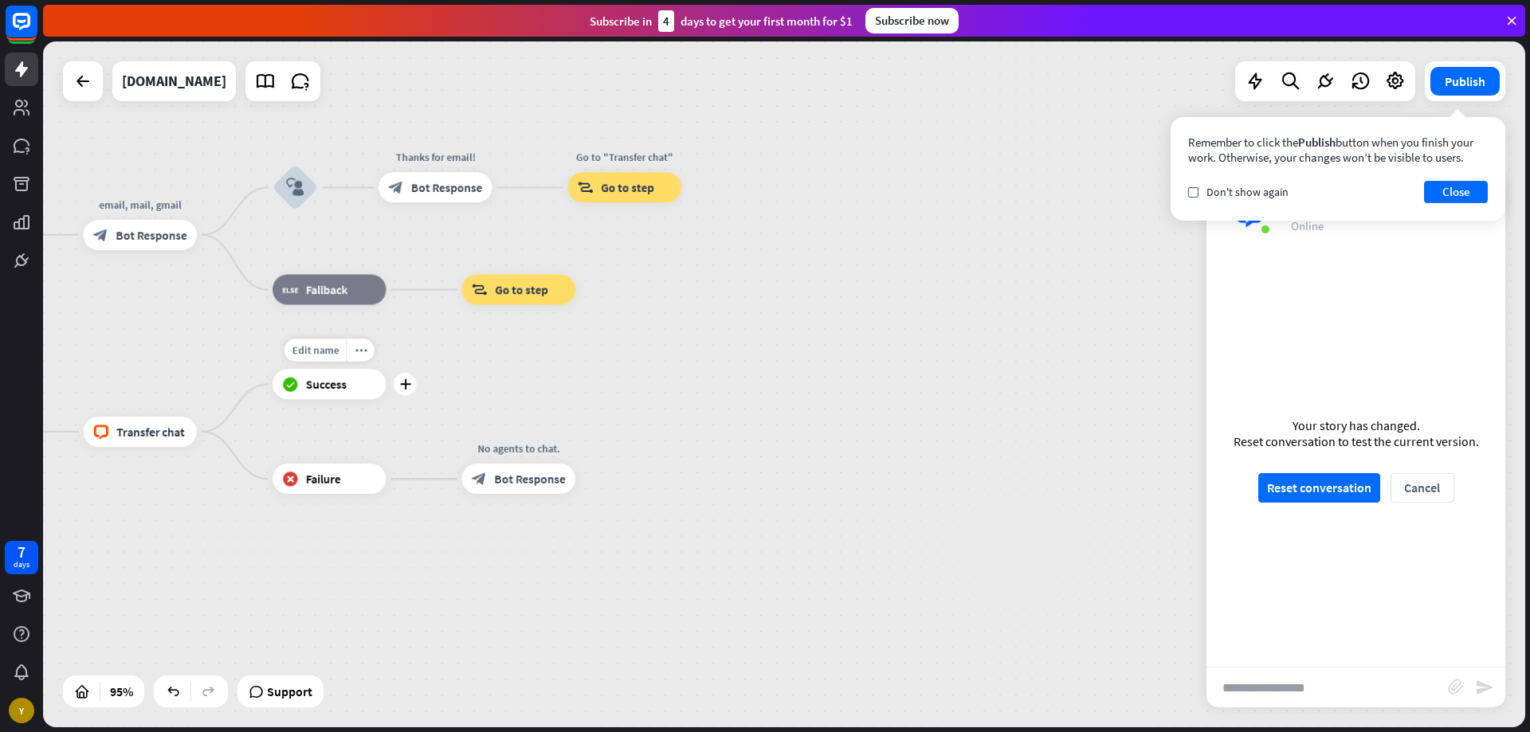
click at [340, 390] on span "Success" at bounding box center [326, 384] width 41 height 15
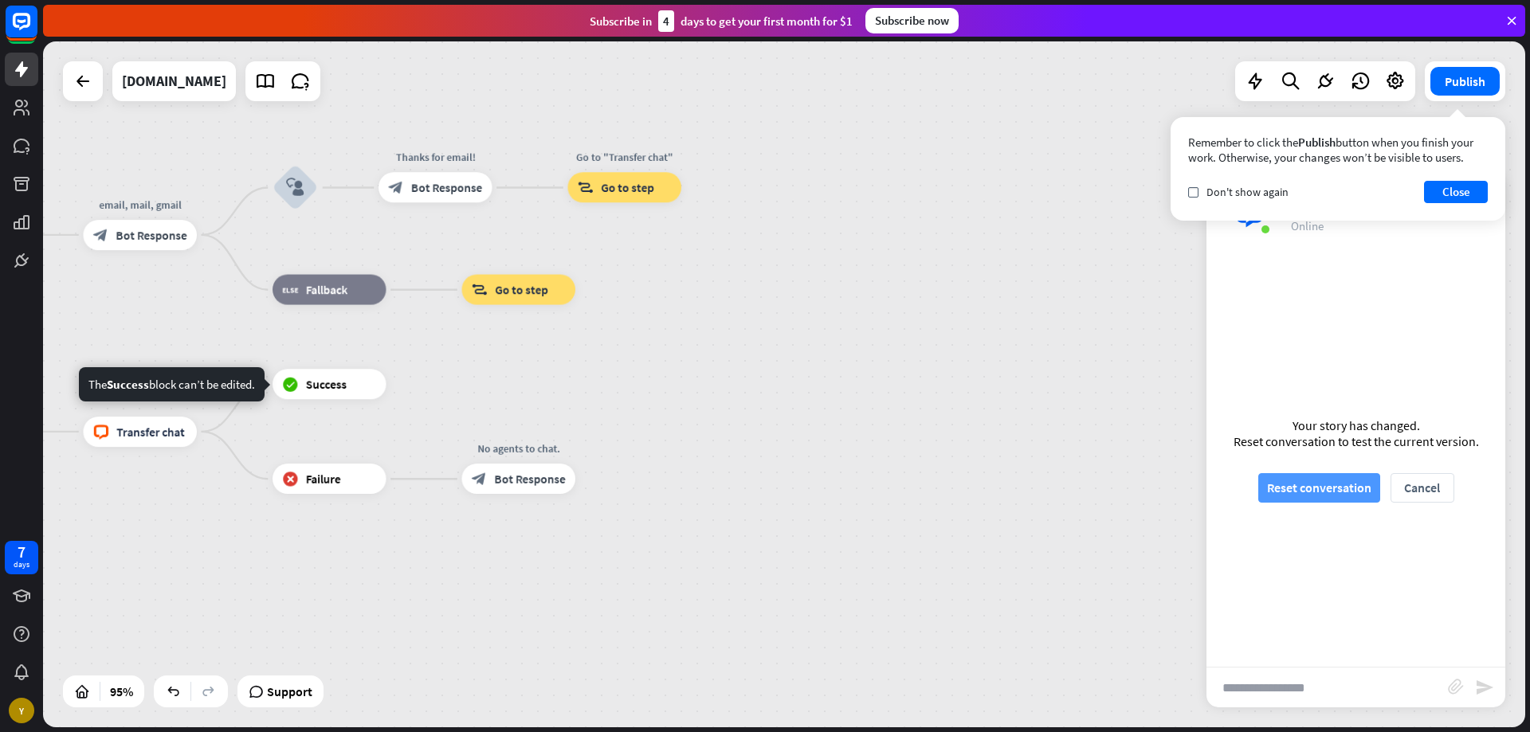
click at [1289, 489] on button "Reset conversation" at bounding box center [1319, 487] width 122 height 29
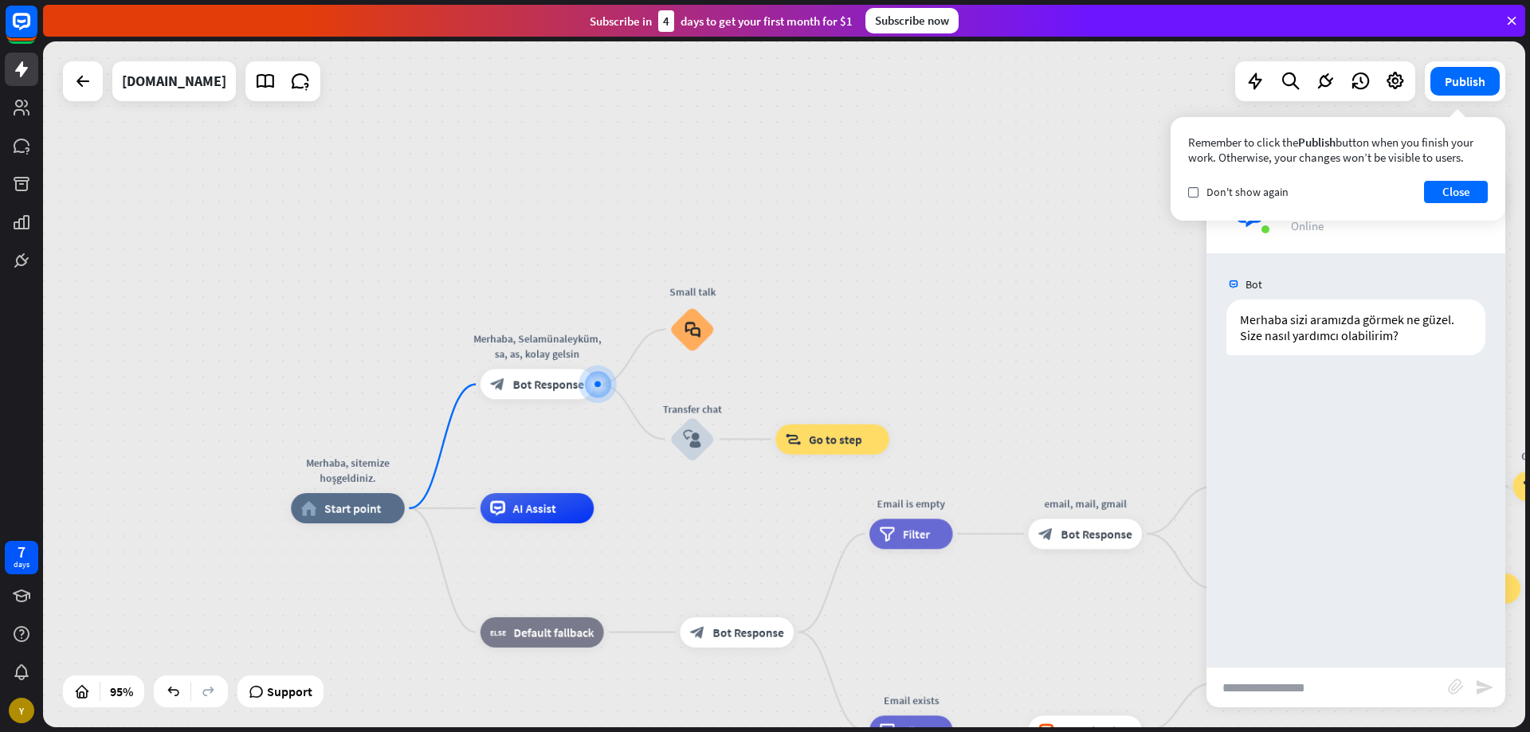
click at [1521, 21] on div "Subscribe [DATE] to get your first month for $1 Subscribe now" at bounding box center [784, 21] width 1482 height 32
click at [1513, 15] on icon at bounding box center [1512, 21] width 14 height 14
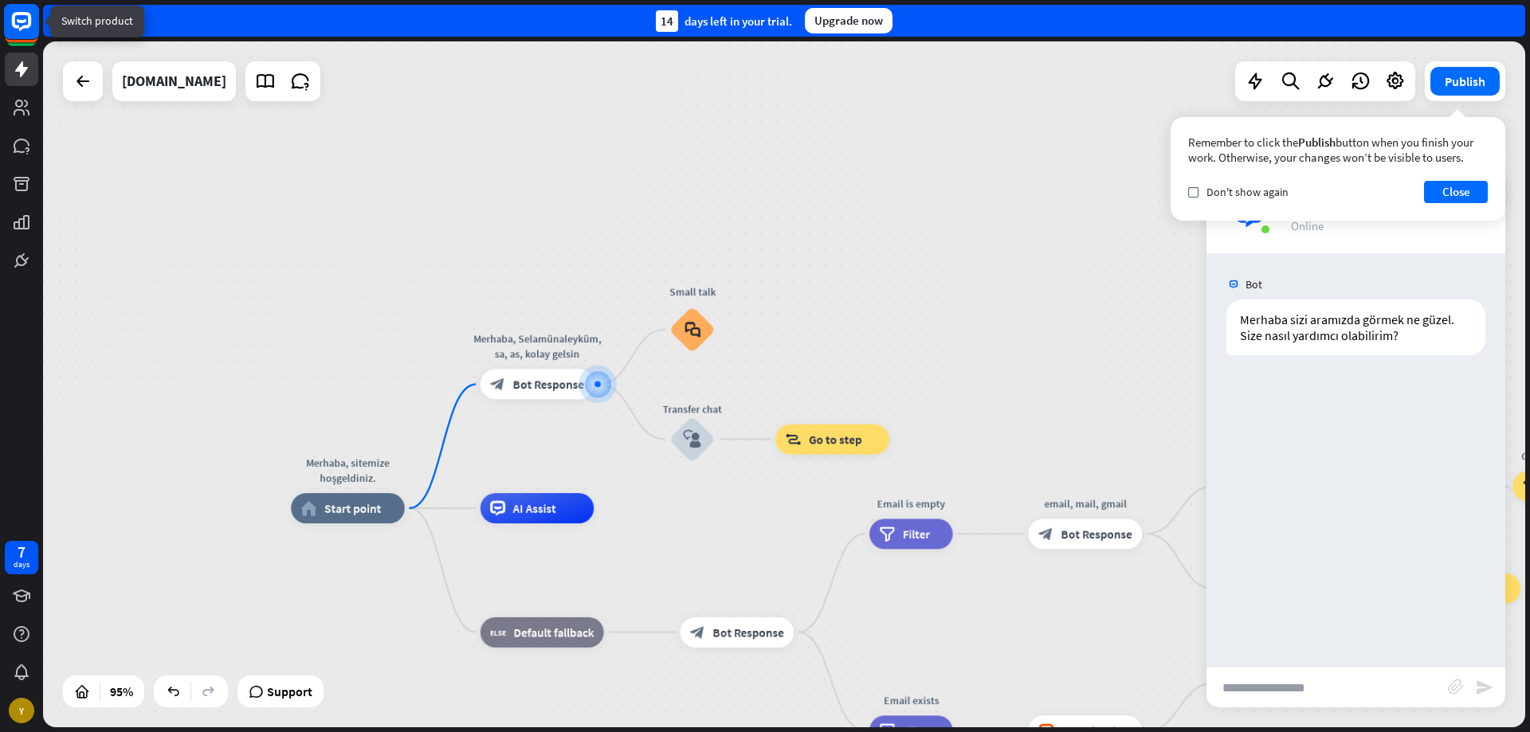
click at [22, 17] on rect at bounding box center [21, 21] width 35 height 35
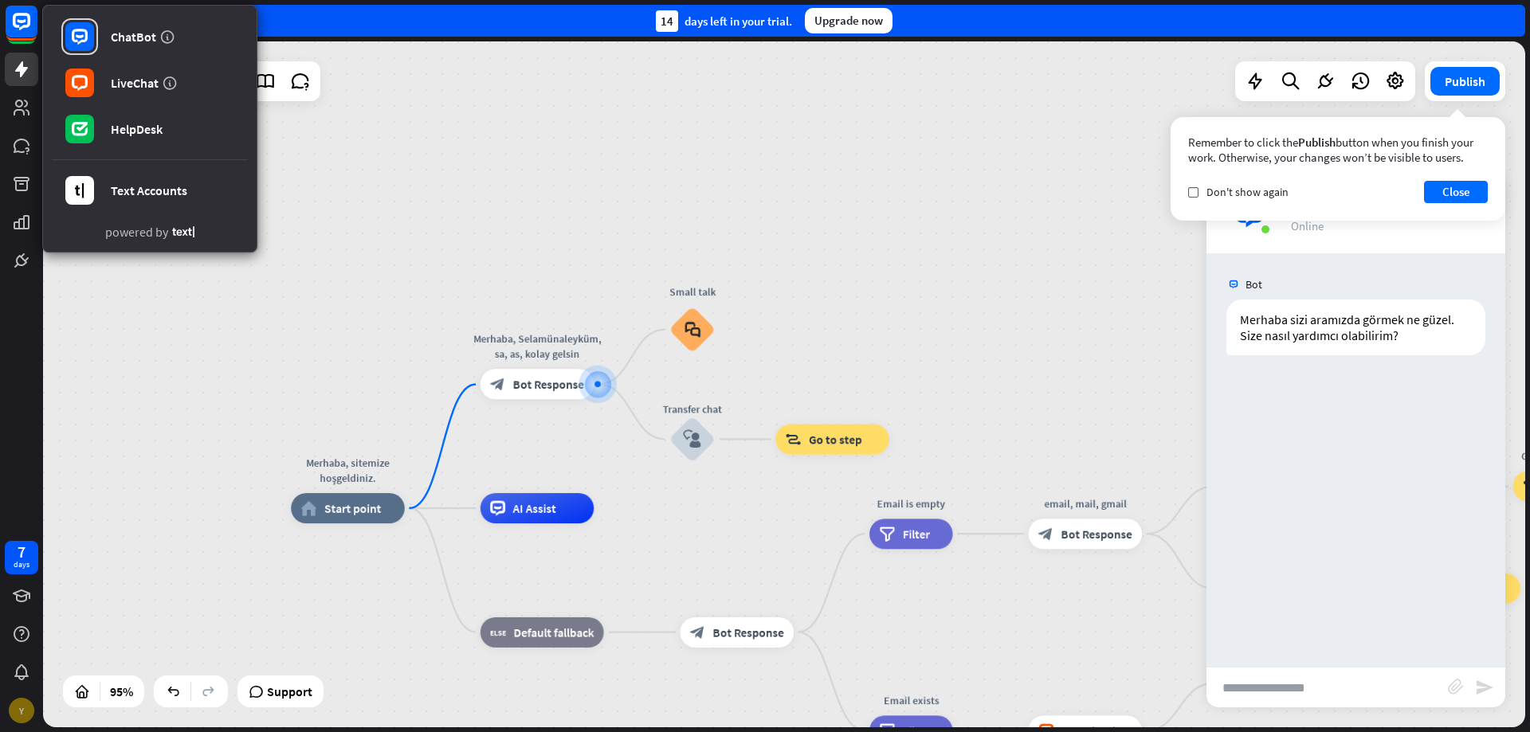
click at [27, 712] on div "Y" at bounding box center [22, 711] width 26 height 26
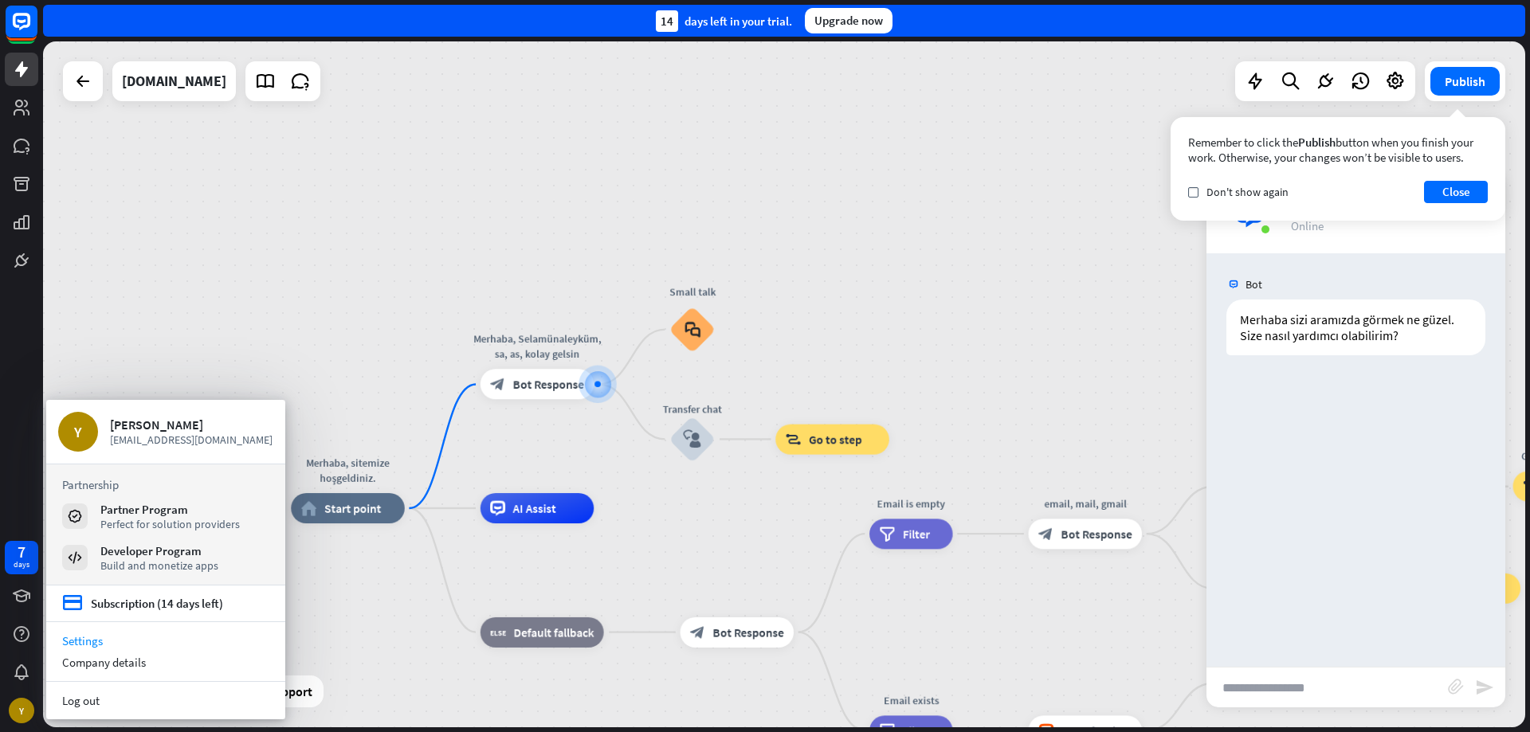
click at [111, 649] on link "Settings" at bounding box center [165, 641] width 239 height 22
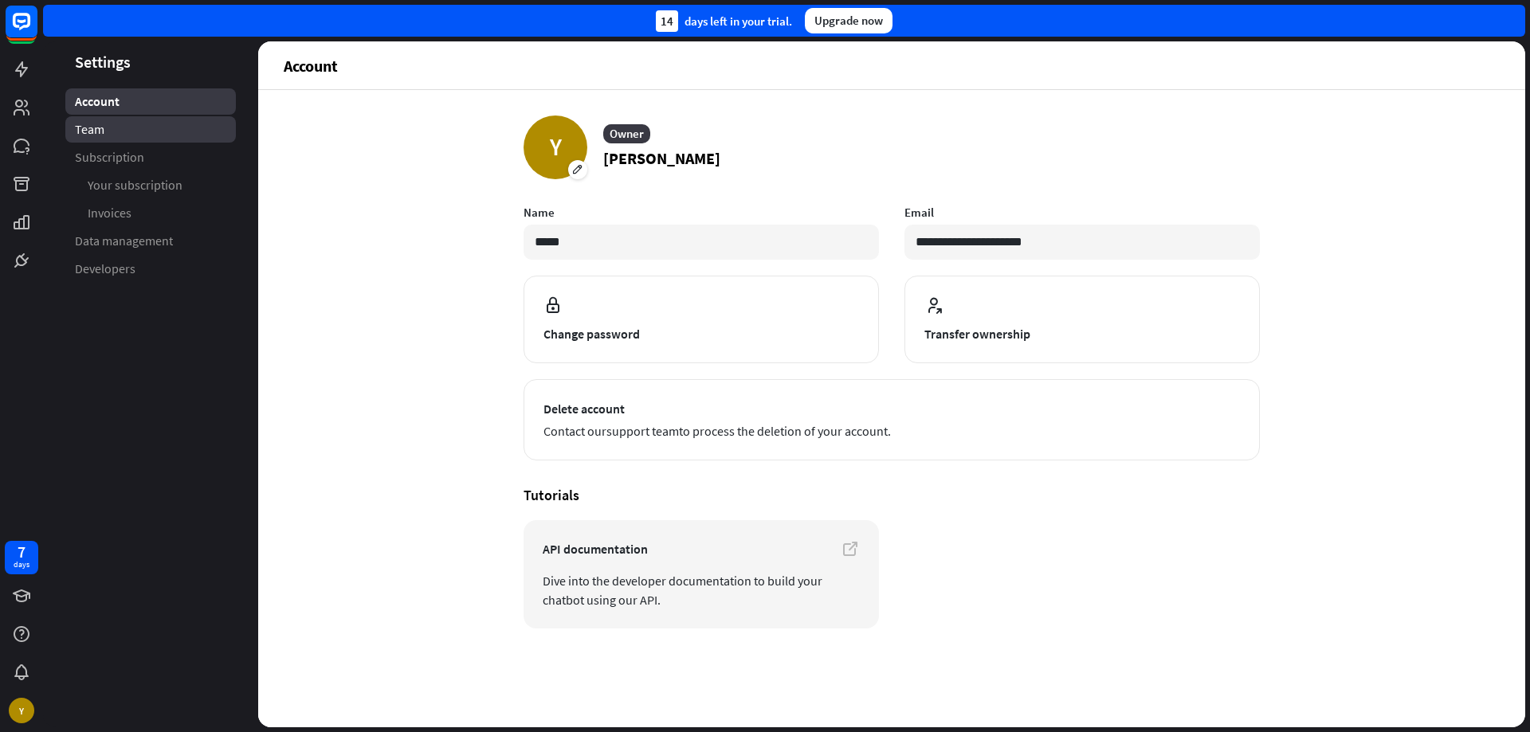
click at [128, 140] on link "Team" at bounding box center [150, 129] width 171 height 26
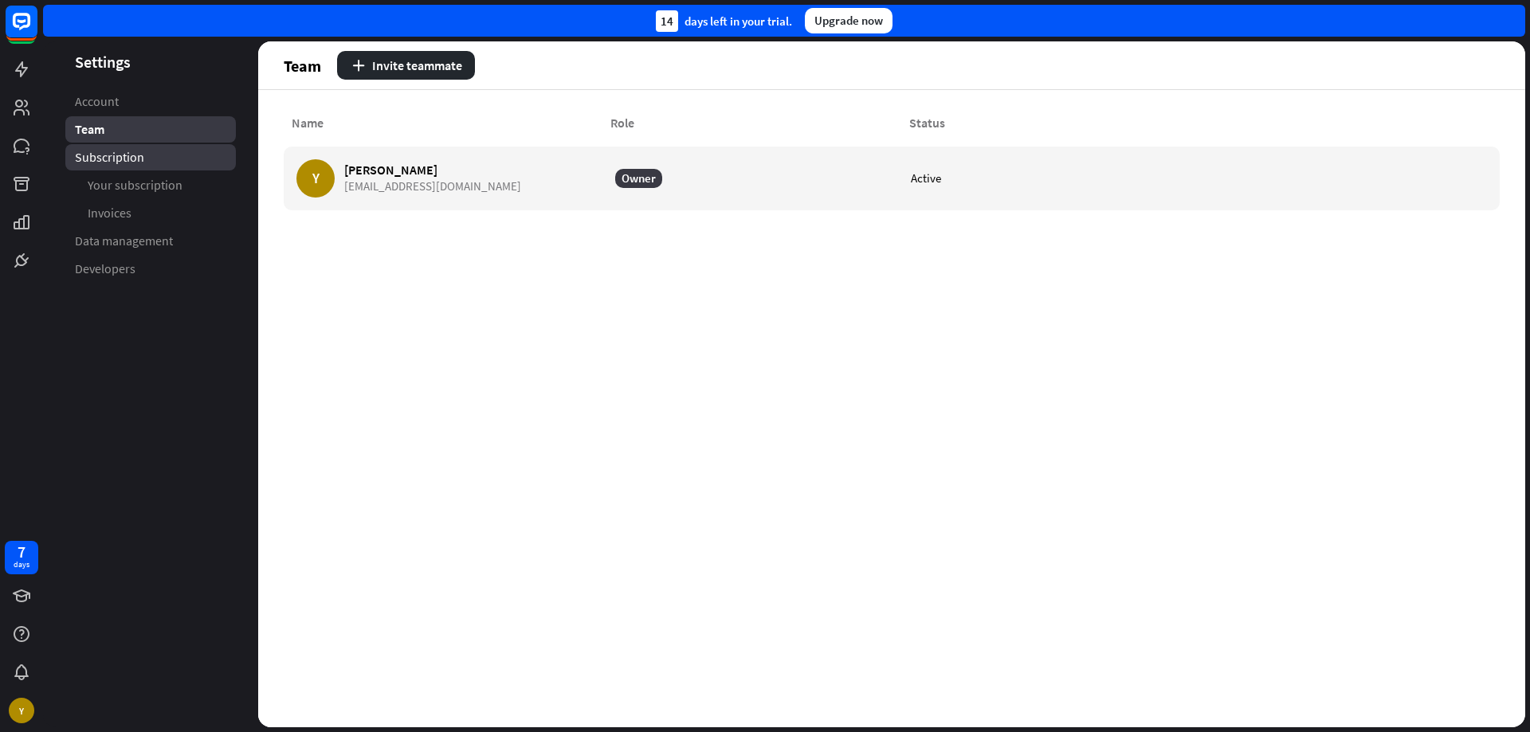
click at [164, 163] on link "Subscription" at bounding box center [150, 157] width 171 height 26
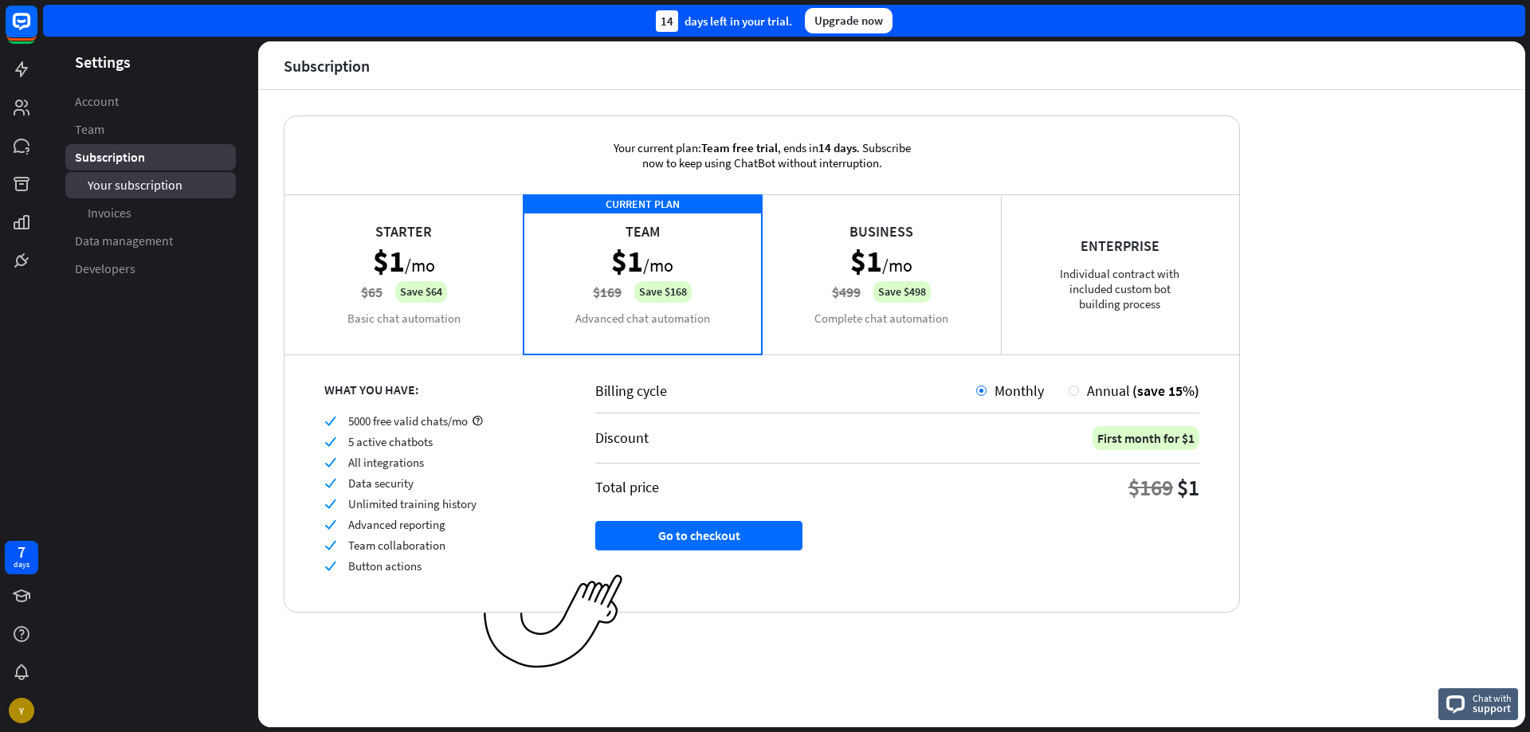
click at [161, 188] on span "Your subscription" at bounding box center [135, 185] width 95 height 17
click at [147, 218] on link "Invoices" at bounding box center [150, 213] width 171 height 26
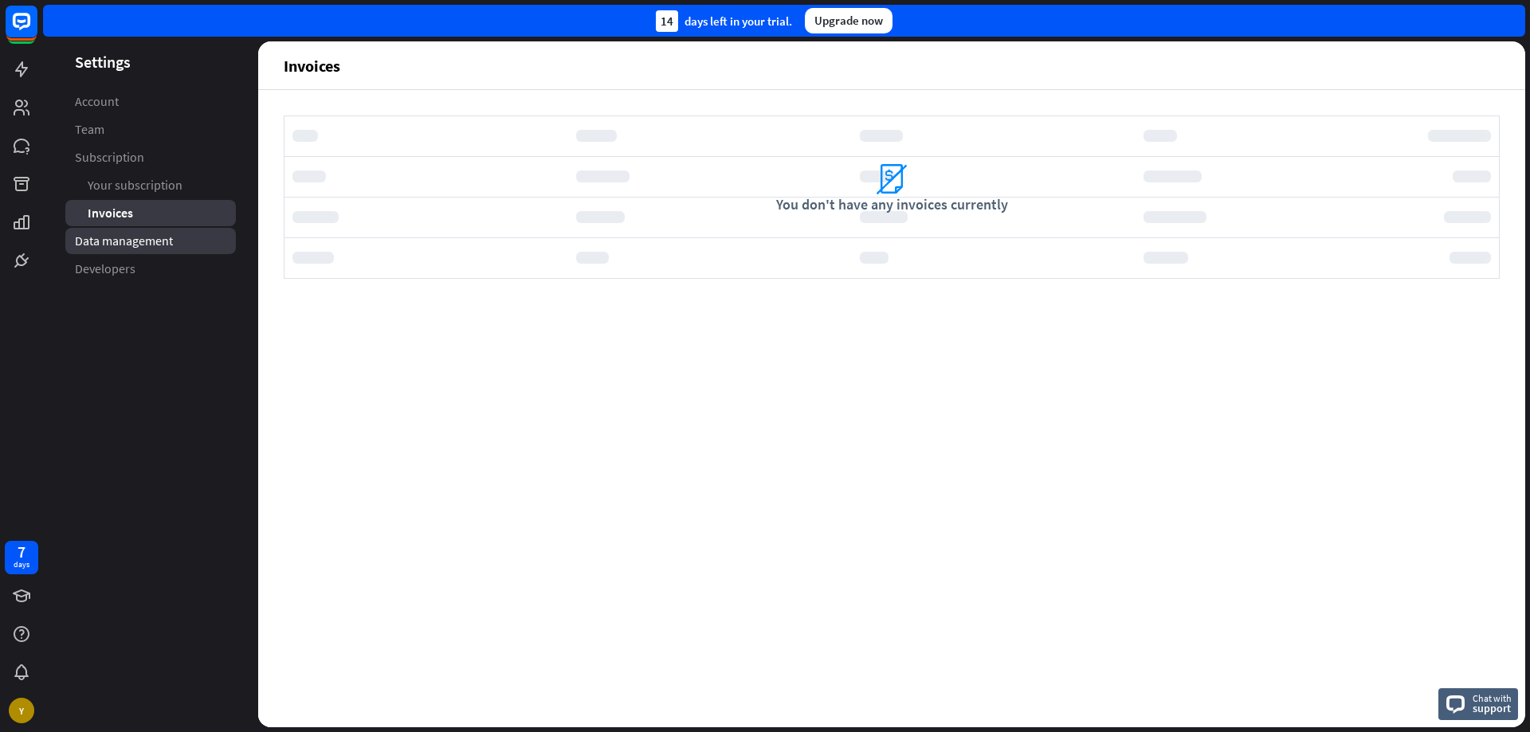
drag, startPoint x: 147, startPoint y: 218, endPoint x: 139, endPoint y: 237, distance: 21.2
click at [139, 237] on span "Data management" at bounding box center [124, 241] width 98 height 17
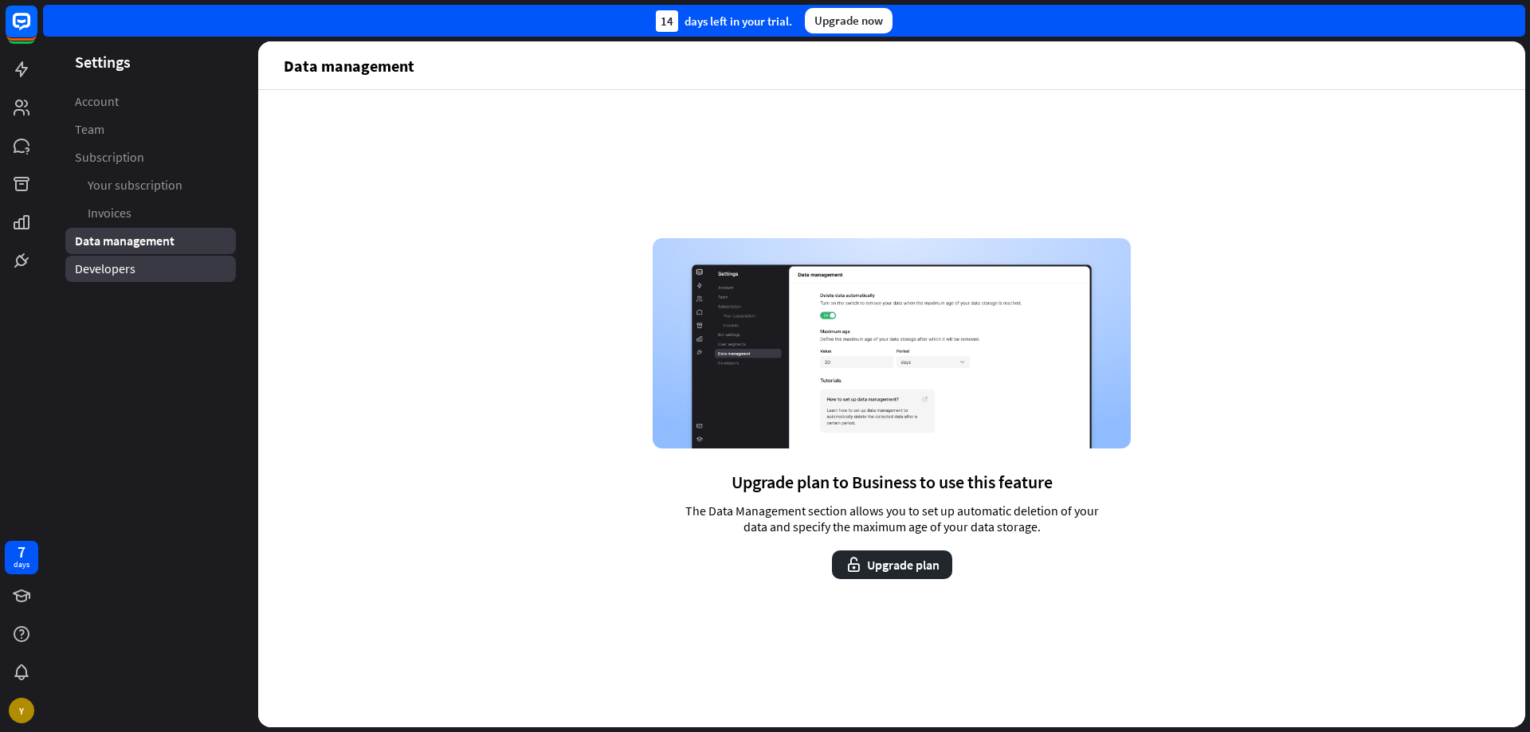
click at [154, 275] on link "Developers" at bounding box center [150, 269] width 171 height 26
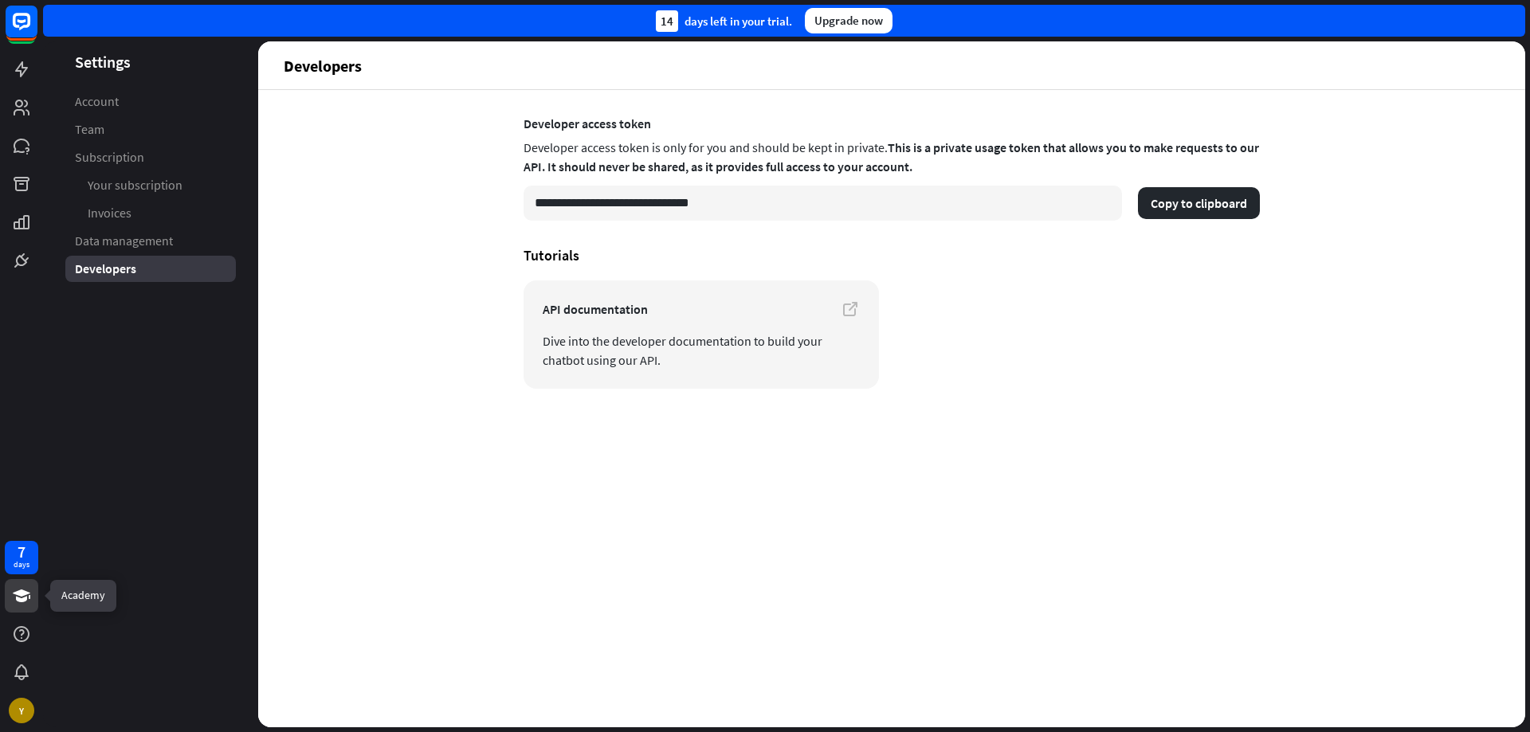
click at [29, 580] on link at bounding box center [21, 595] width 33 height 33
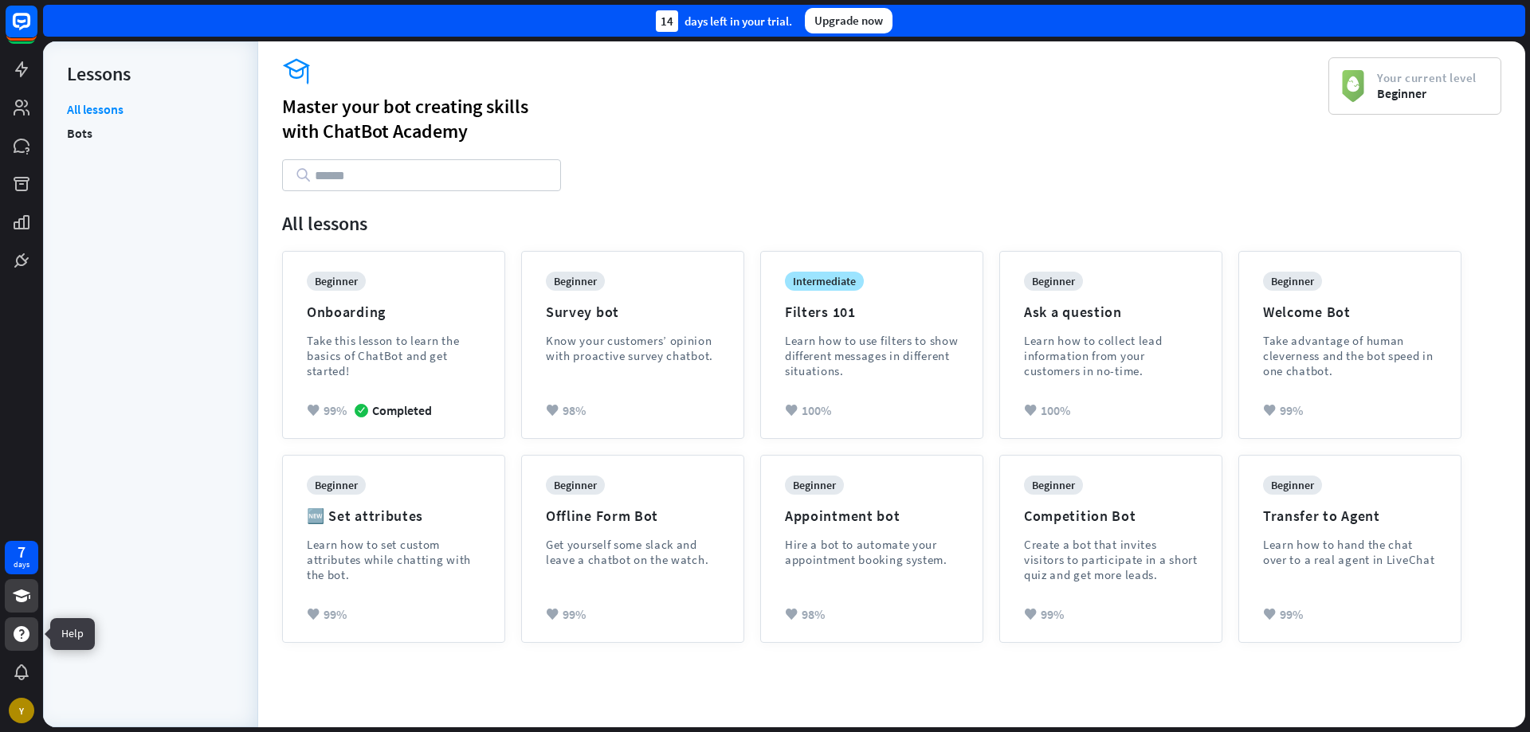
click at [16, 630] on icon at bounding box center [22, 634] width 16 height 16
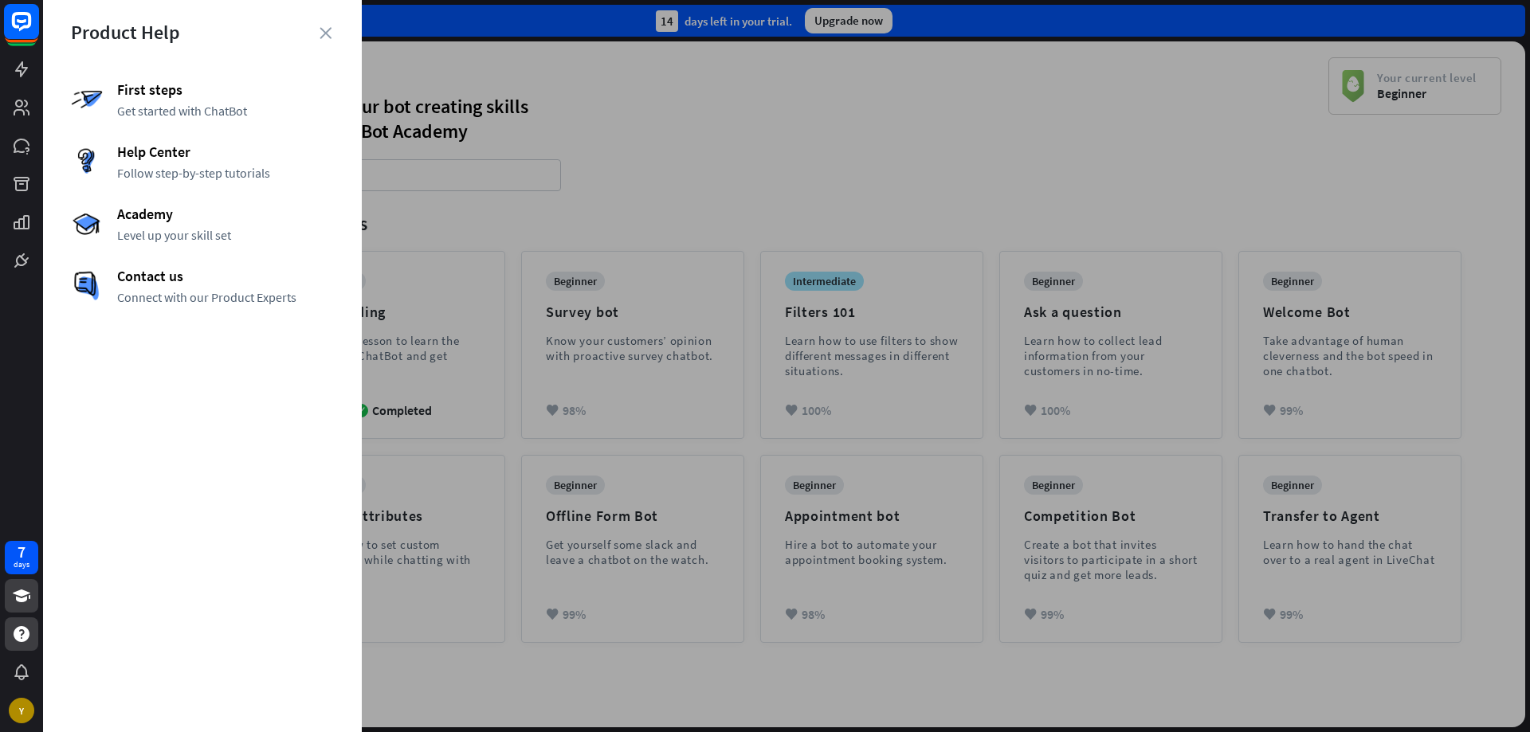
click at [26, 27] on icon at bounding box center [21, 21] width 19 height 19
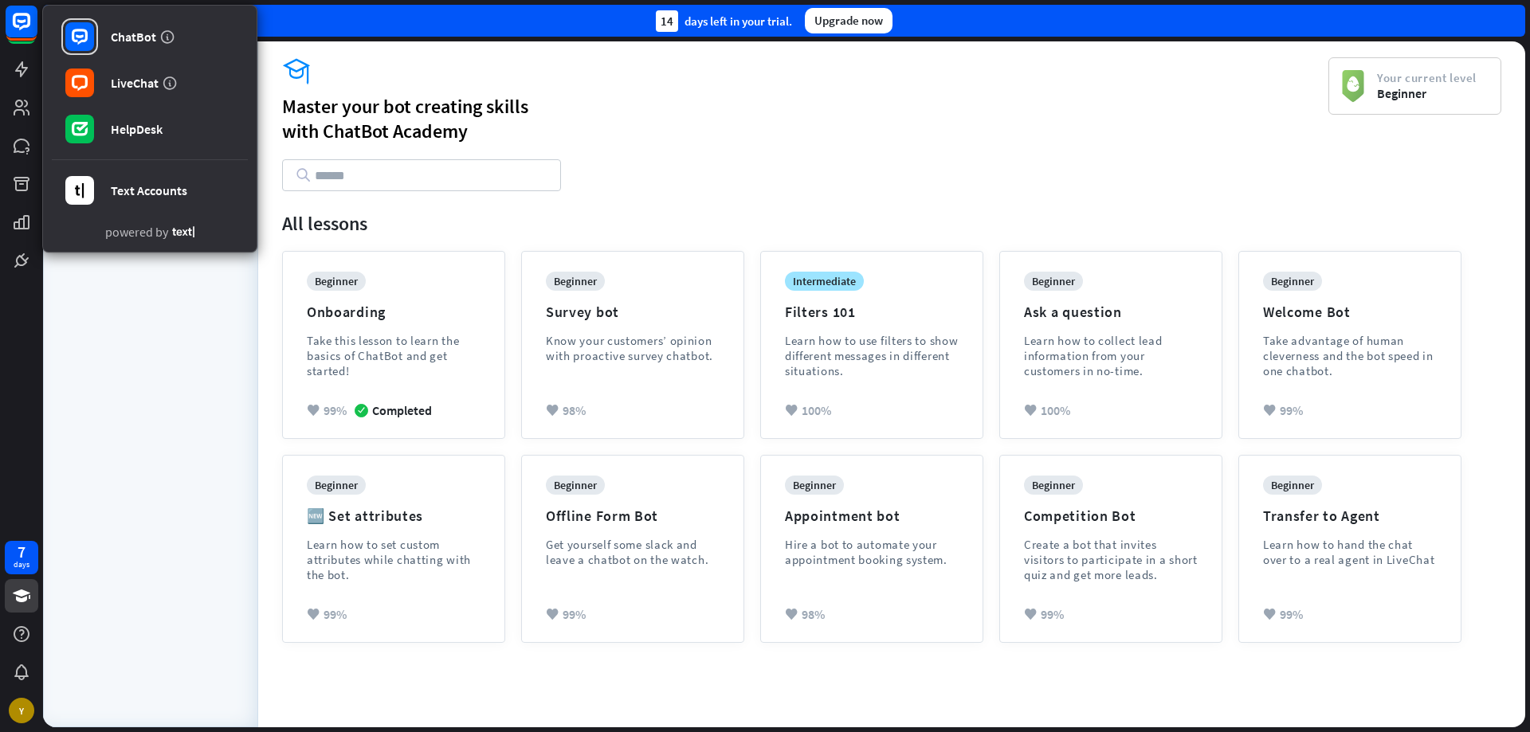
click at [144, 287] on div "All lessons Bots" at bounding box center [150, 406] width 167 height 610
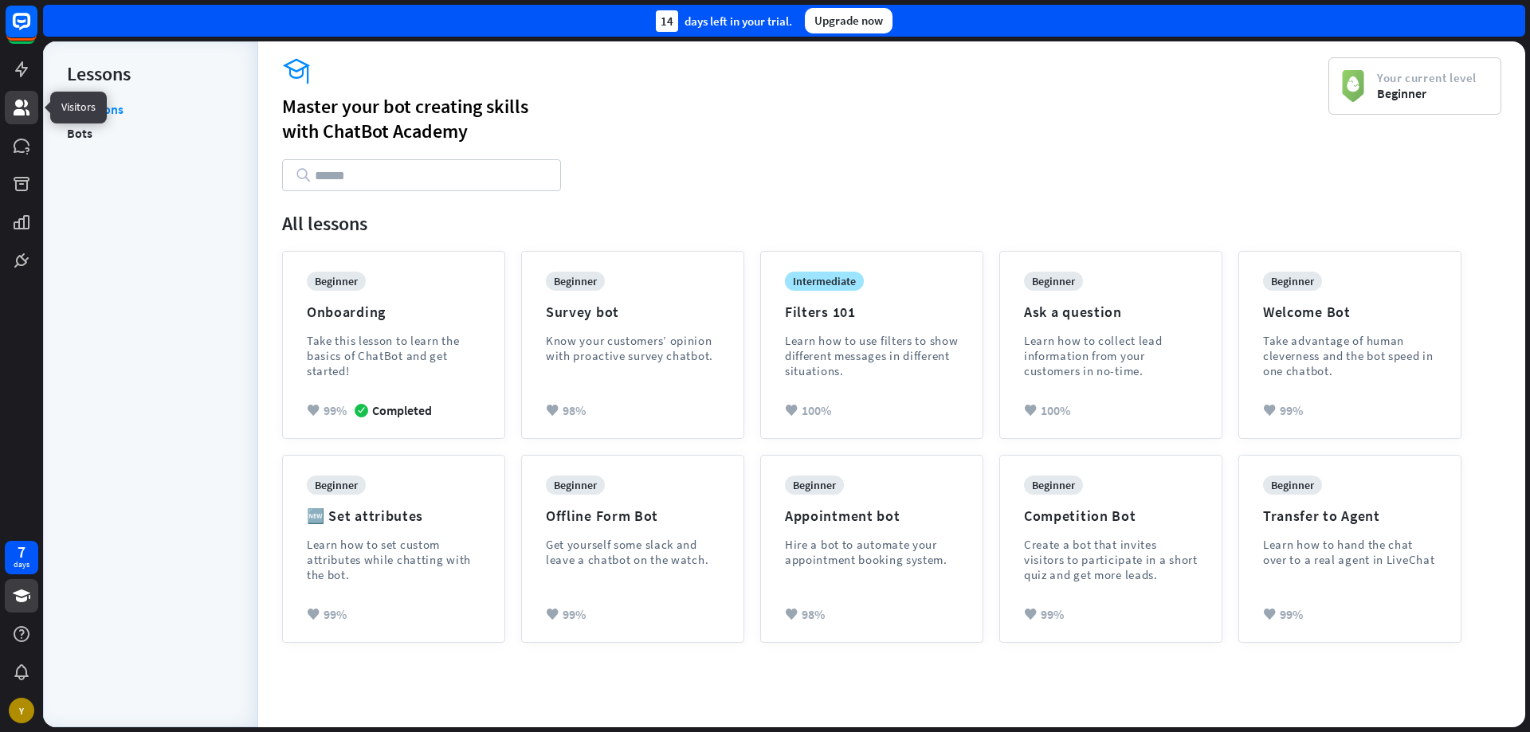
click at [27, 97] on link at bounding box center [21, 107] width 33 height 33
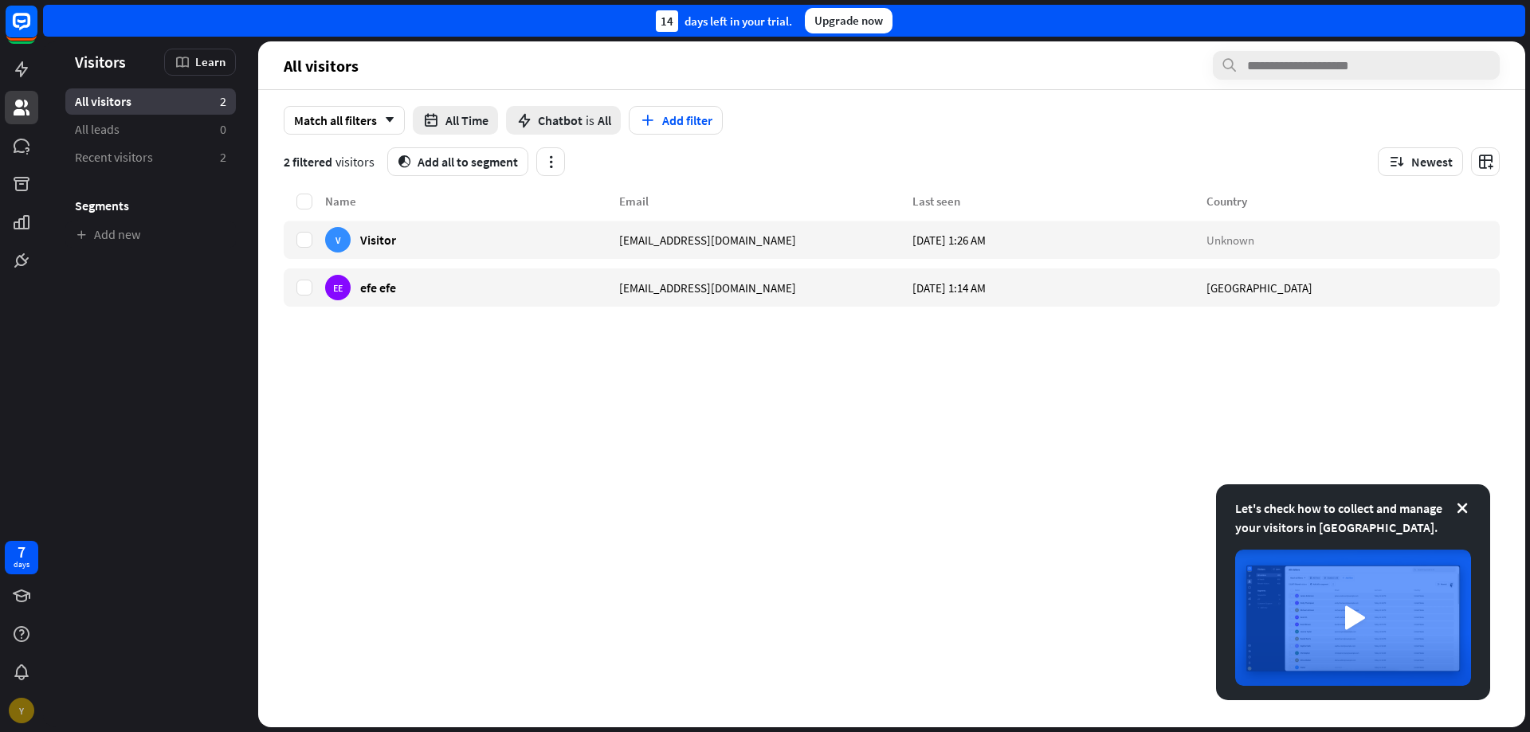
click at [33, 705] on div "Y" at bounding box center [21, 710] width 33 height 33
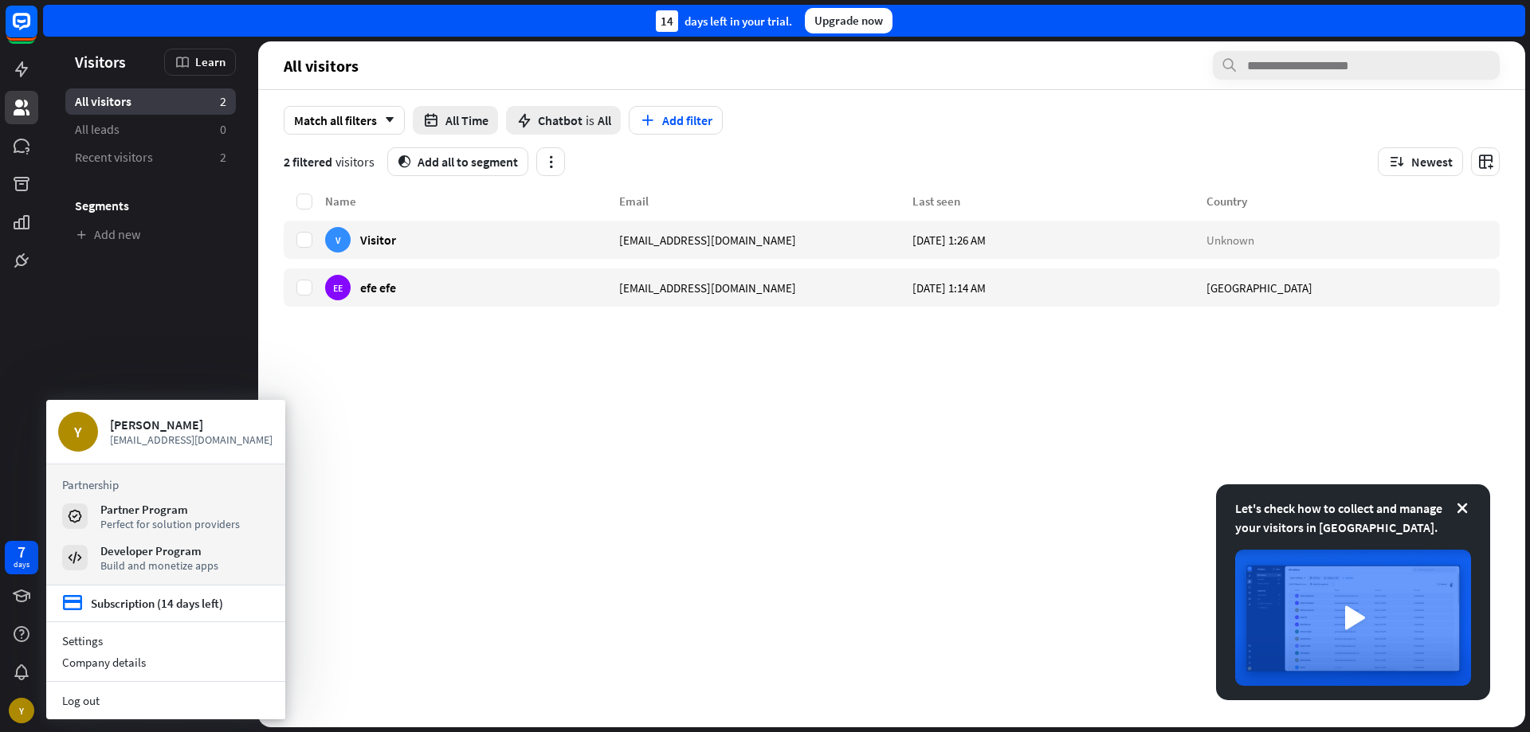
click at [383, 559] on div "Name Email Last seen Country V Visitor [EMAIL_ADDRESS][DOMAIN_NAME] [DATE] 1:26…" at bounding box center [892, 460] width 1216 height 536
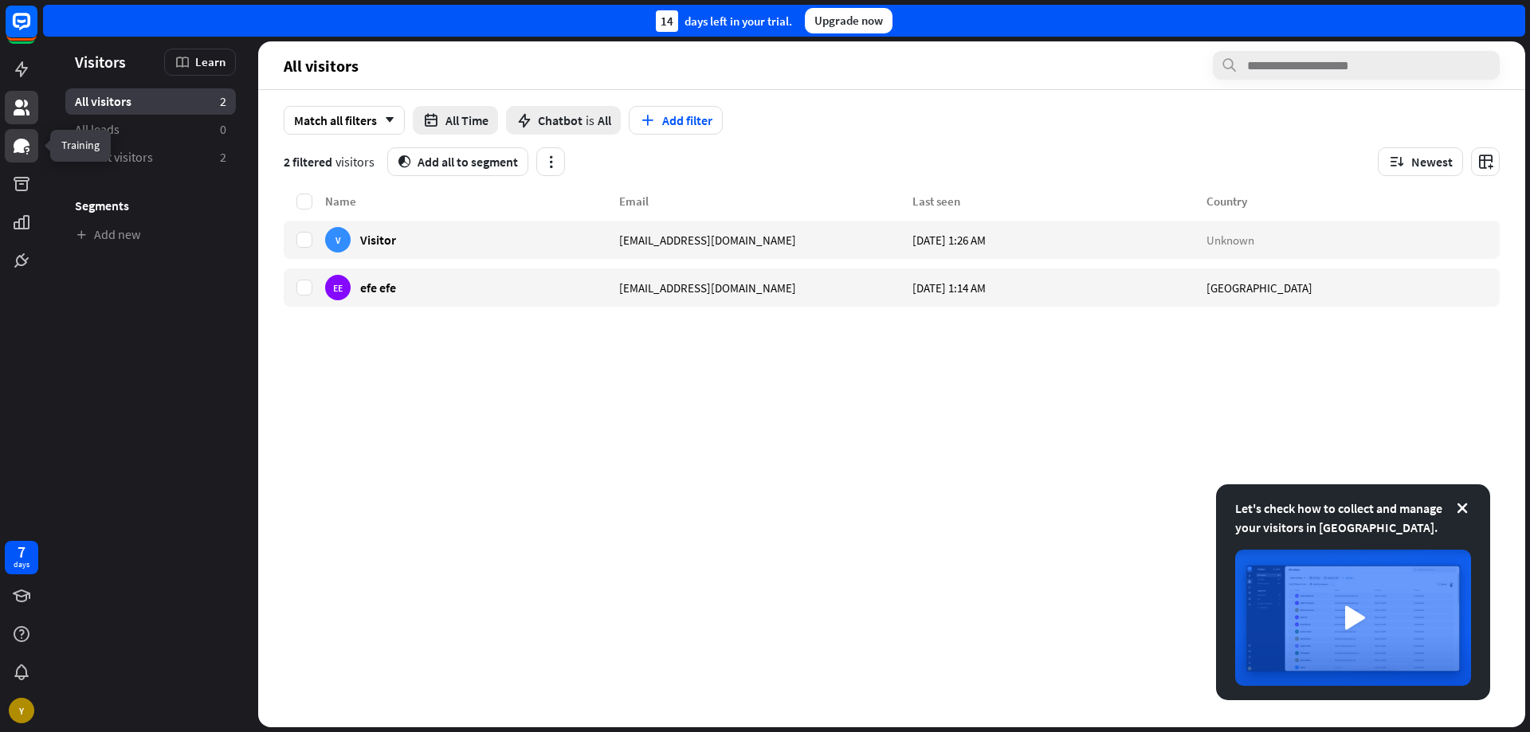
click at [10, 155] on link at bounding box center [21, 145] width 33 height 33
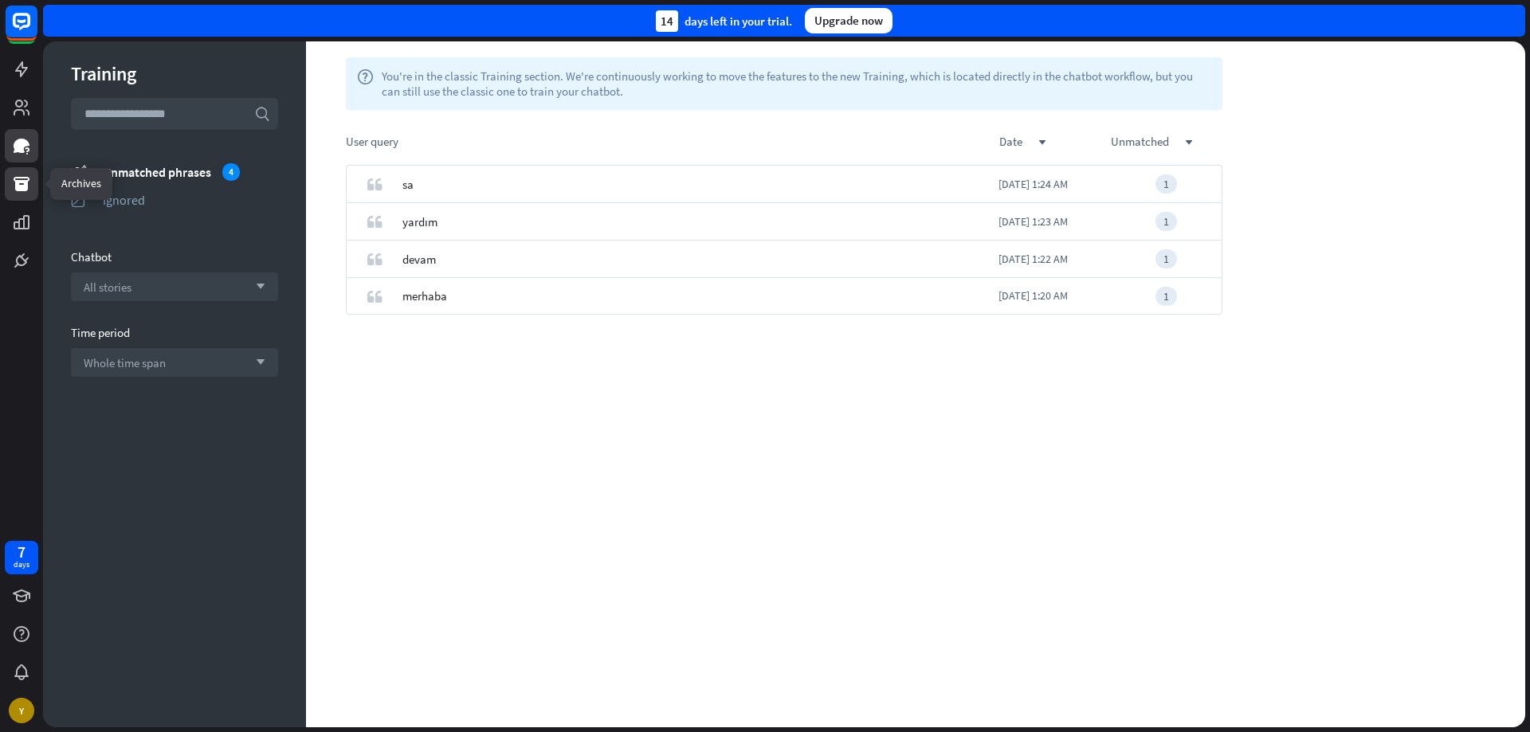
click at [36, 190] on link at bounding box center [21, 183] width 33 height 33
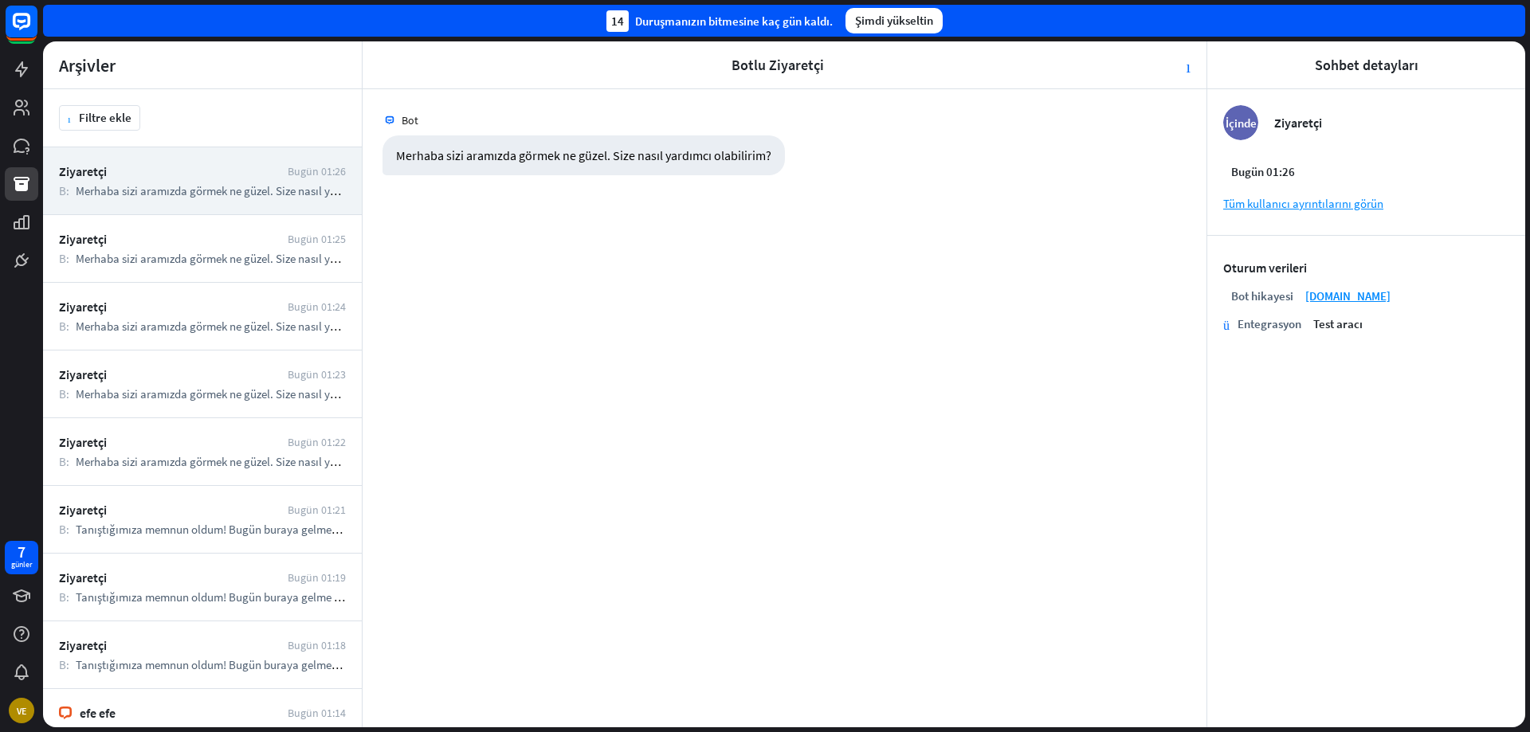
click at [31, 241] on div at bounding box center [21, 138] width 43 height 277
click at [35, 230] on link at bounding box center [21, 222] width 33 height 33
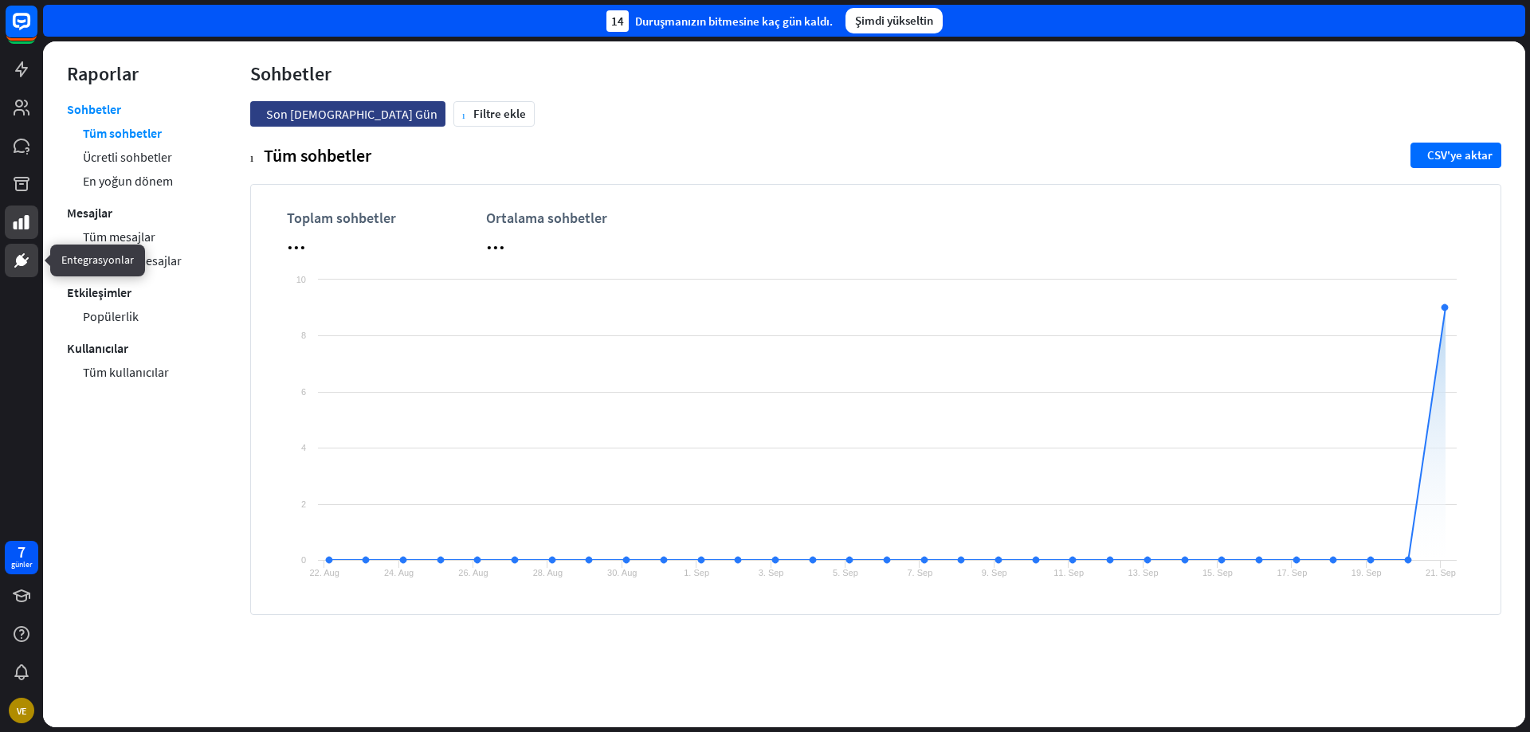
click at [20, 262] on icon at bounding box center [22, 261] width 10 height 10
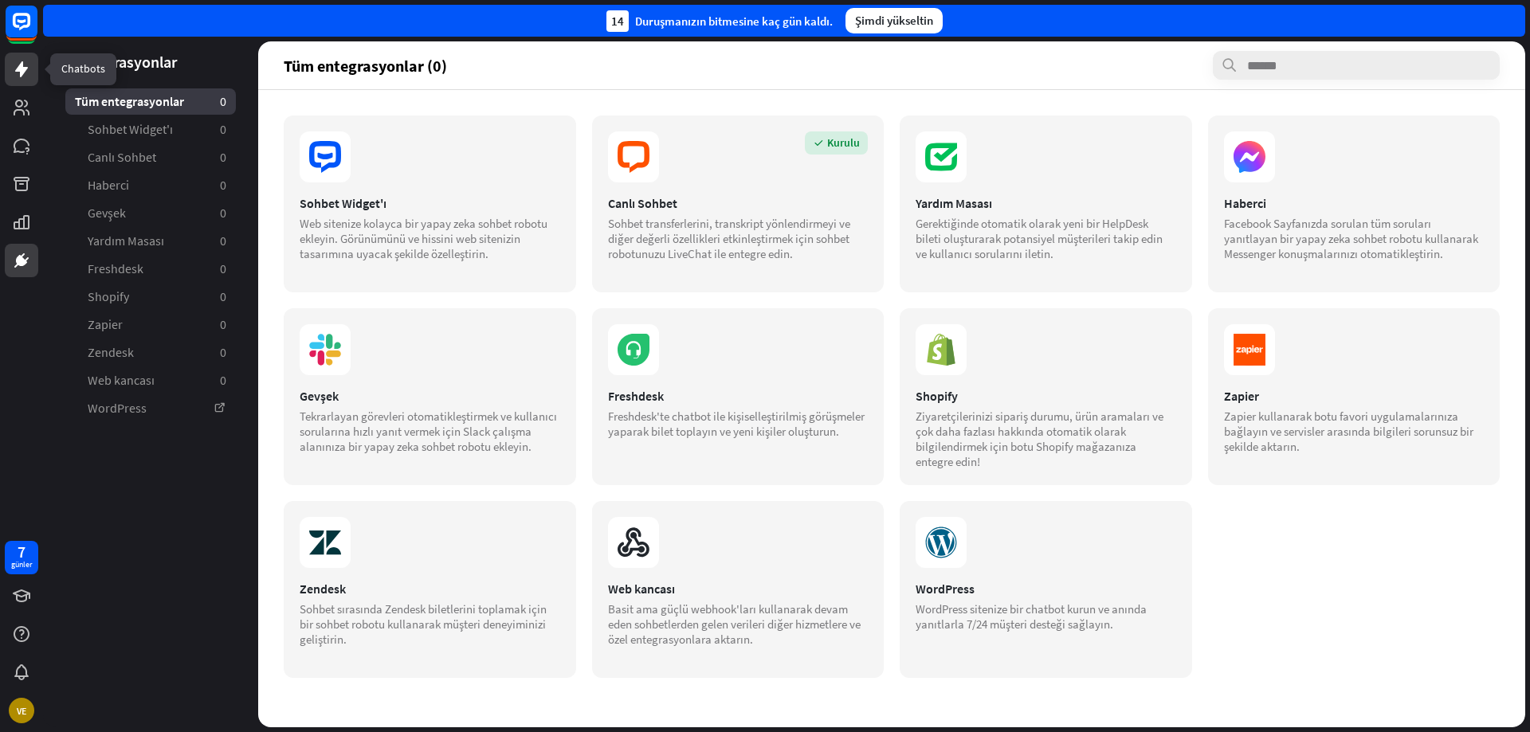
click at [22, 76] on icon at bounding box center [21, 69] width 13 height 16
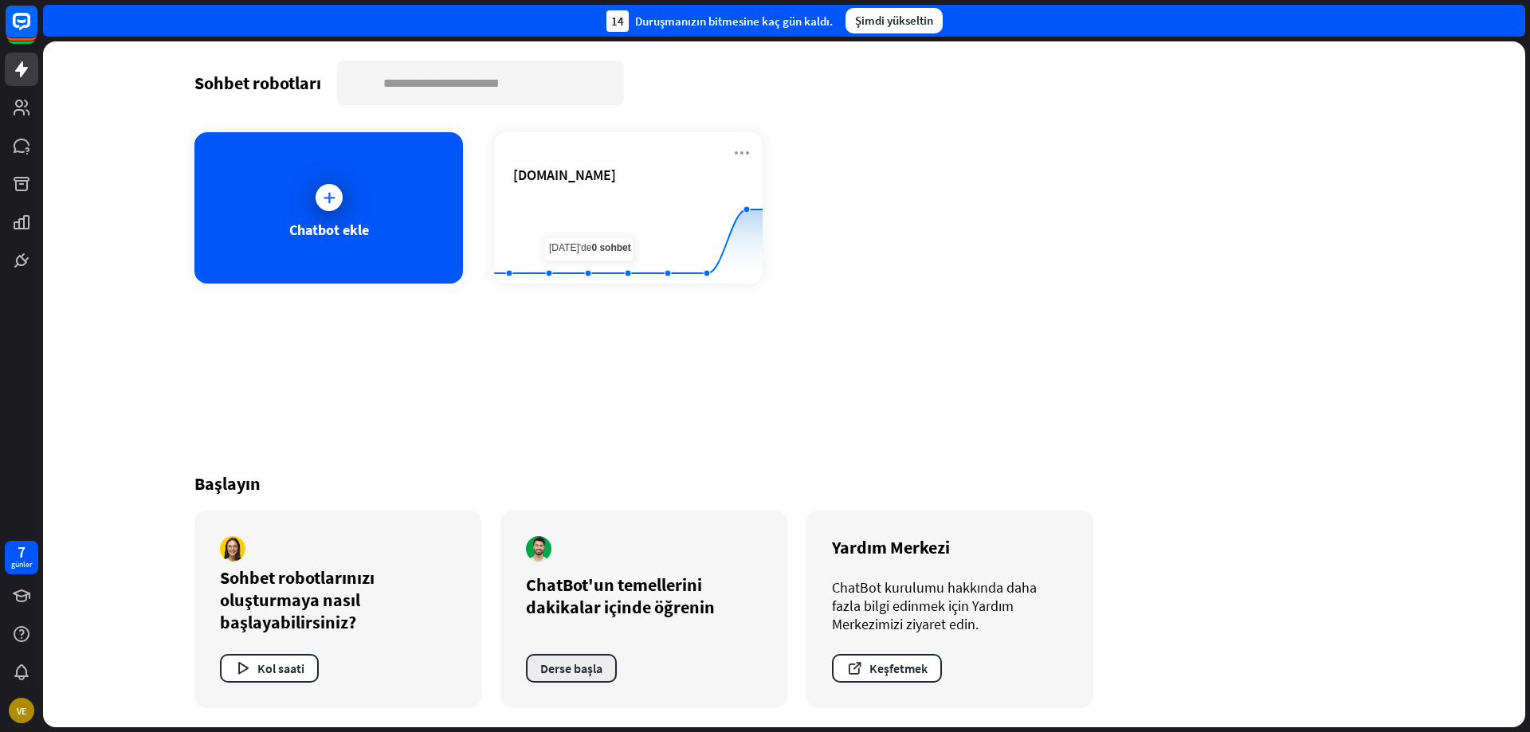
click at [602, 663] on font "Derse başla" at bounding box center [571, 669] width 62 height 16
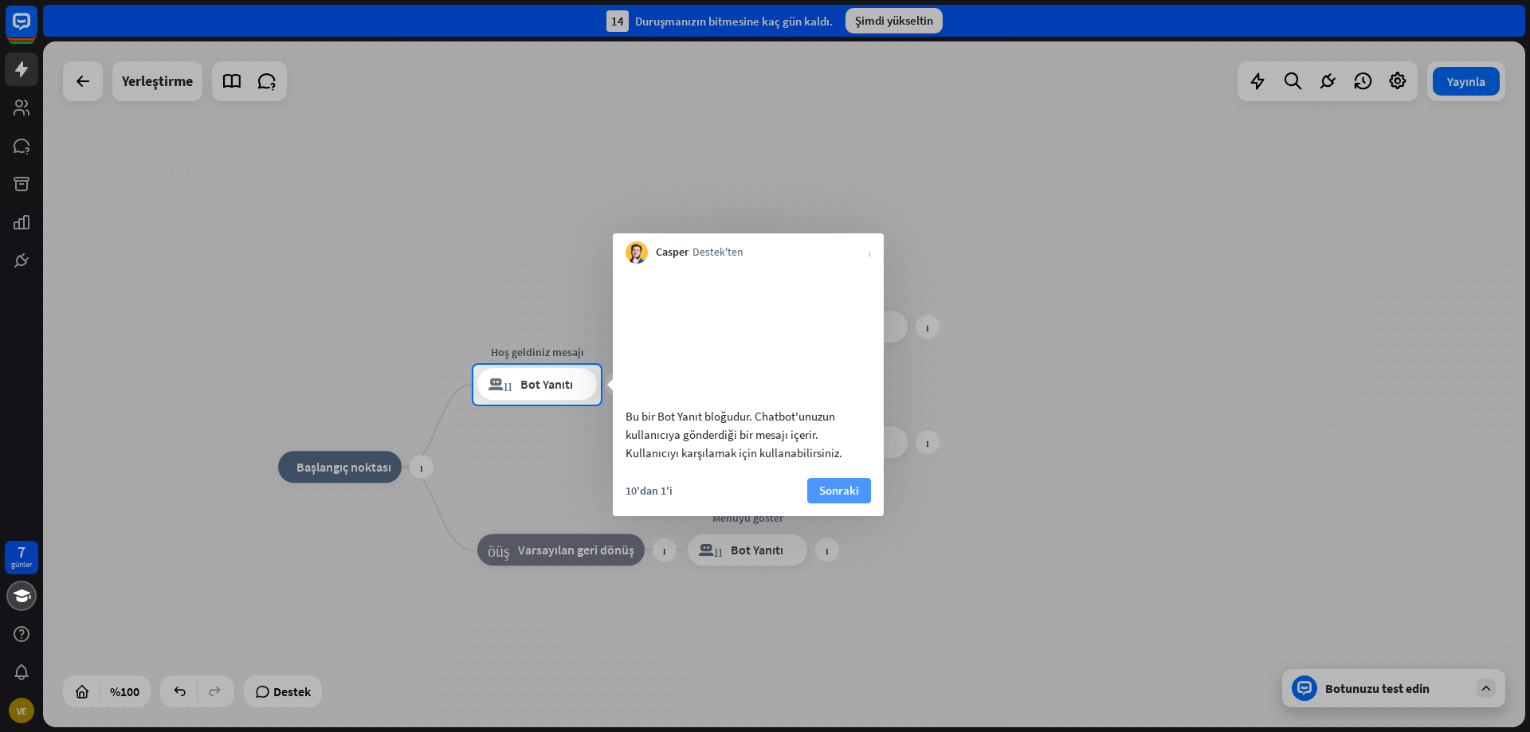
click at [846, 498] on font "Sonraki" at bounding box center [839, 490] width 40 height 15
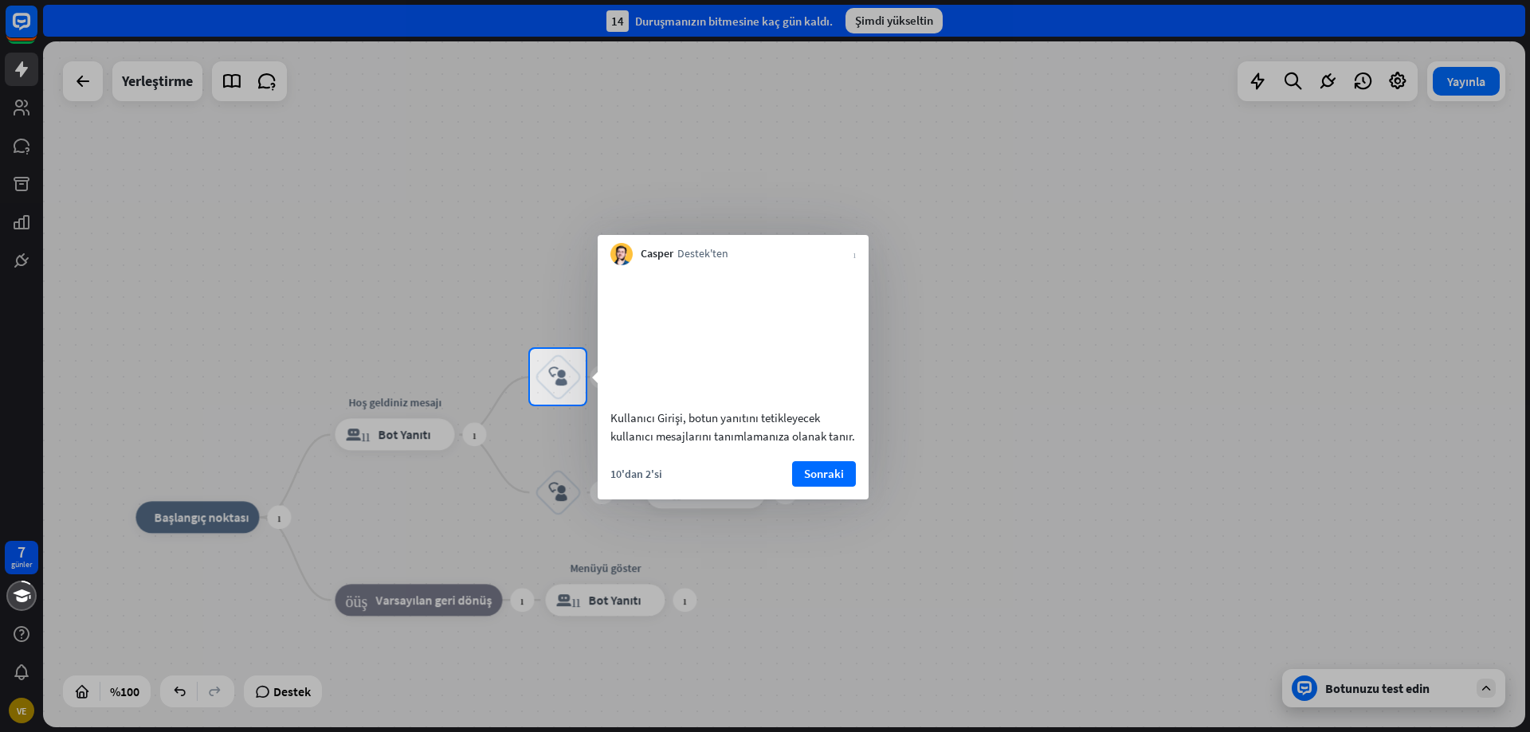
click at [846, 500] on div "10'dan 2'si Sonraki" at bounding box center [733, 480] width 271 height 38
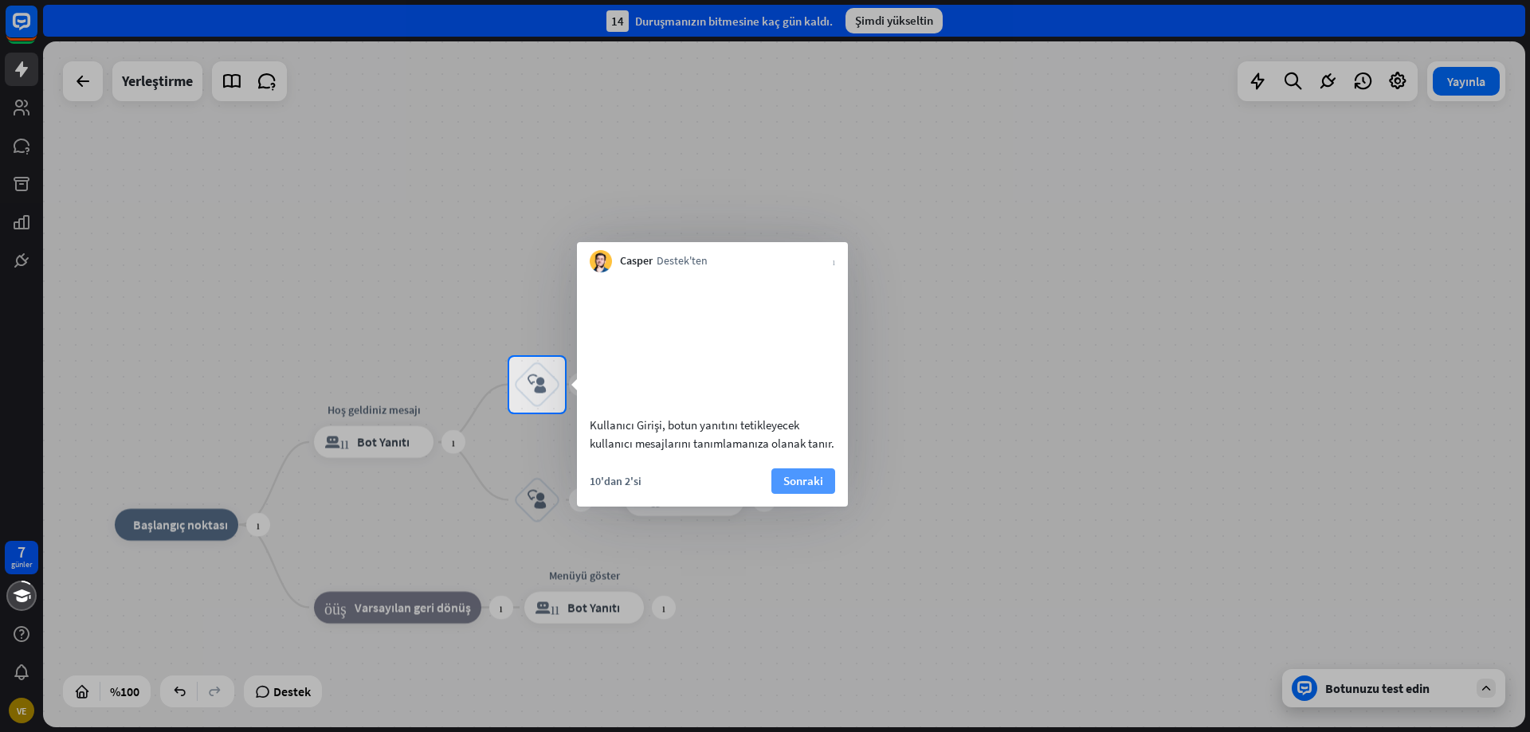
click at [824, 494] on button "Sonraki" at bounding box center [803, 482] width 64 height 26
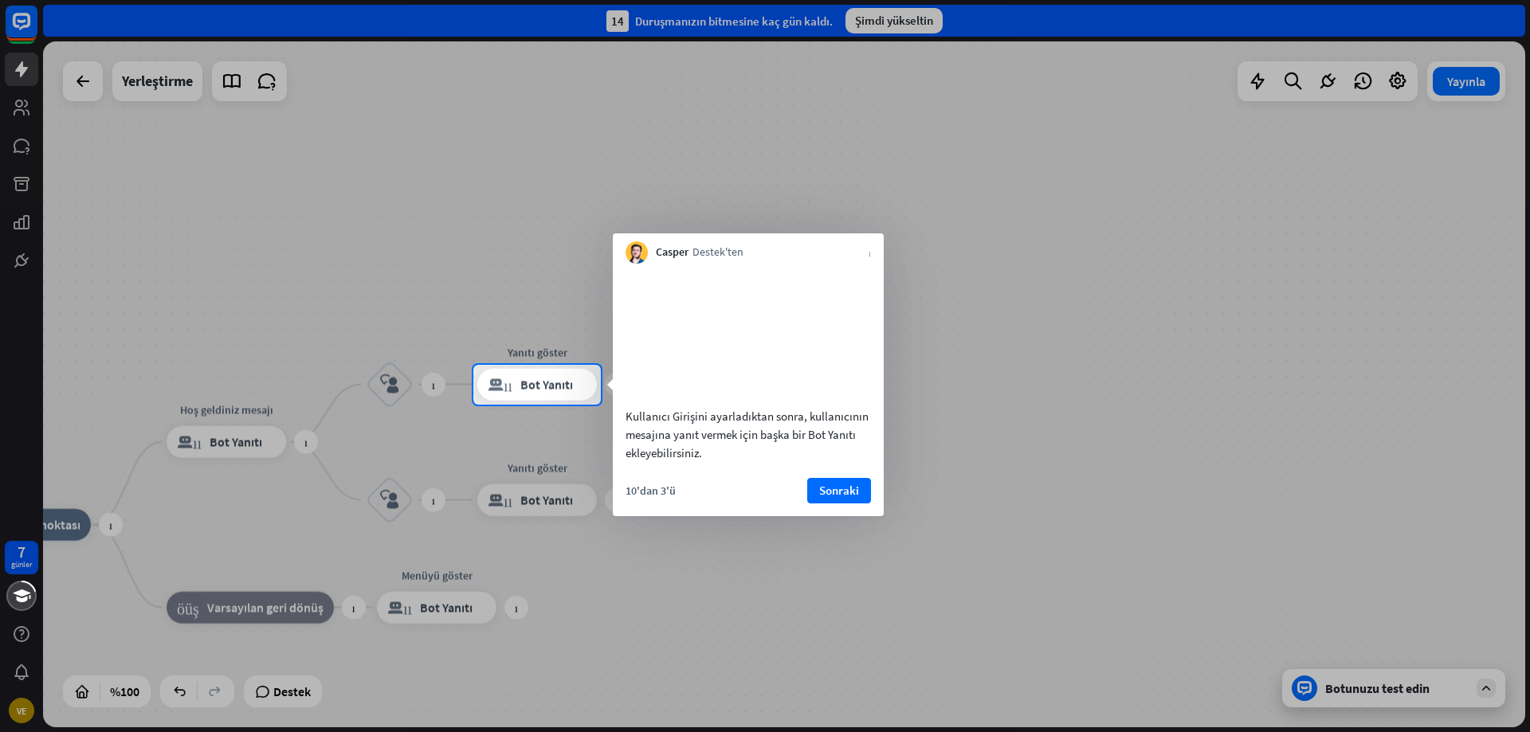
click at [33, 120] on div at bounding box center [765, 182] width 1530 height 365
click at [24, 489] on div at bounding box center [765, 569] width 1530 height 328
click at [30, 481] on div at bounding box center [765, 569] width 1530 height 328
click at [33, 477] on div at bounding box center [765, 569] width 1530 height 328
click at [5, 602] on div at bounding box center [765, 569] width 1530 height 328
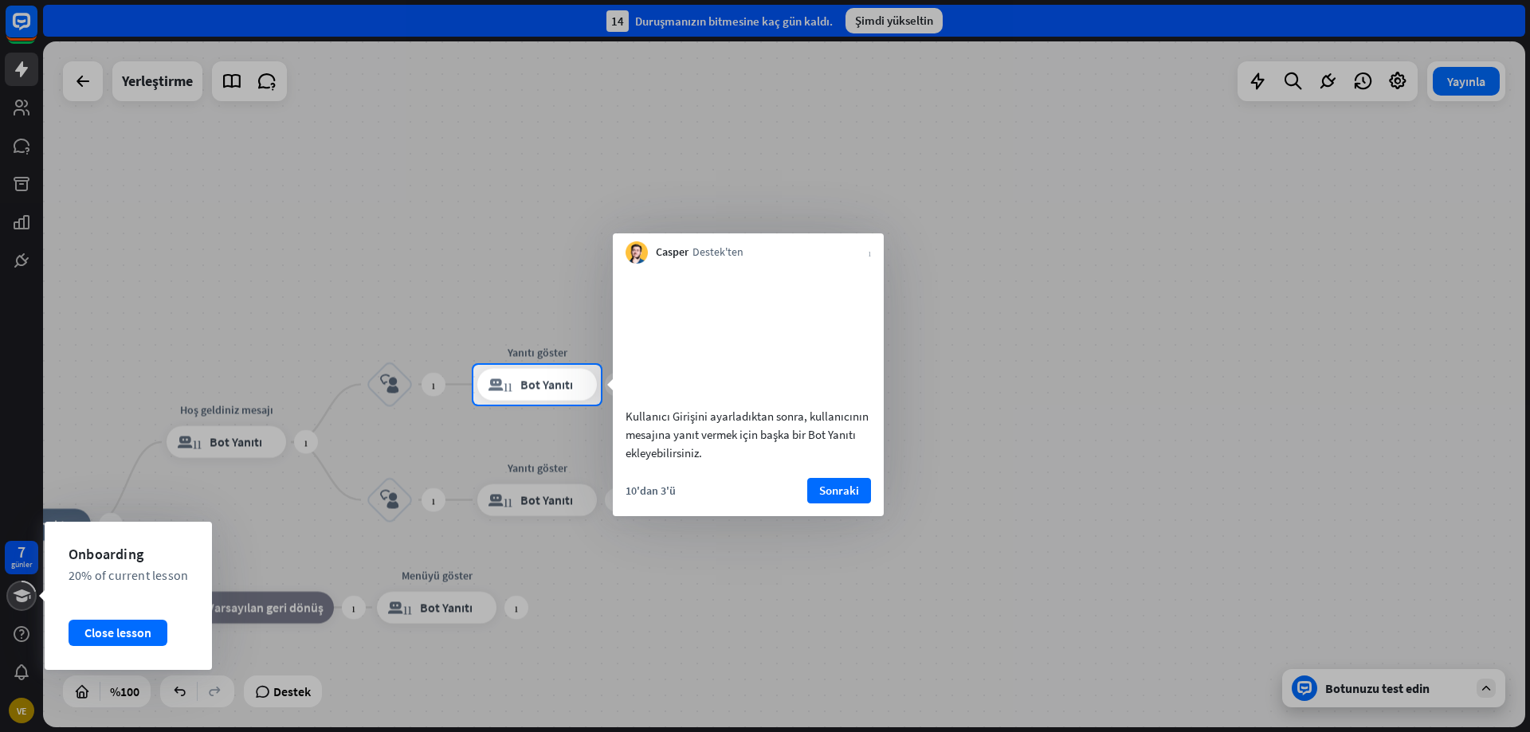
click at [25, 596] on icon at bounding box center [22, 596] width 20 height 19
click at [92, 622] on div "Yakın ders" at bounding box center [112, 633] width 87 height 26
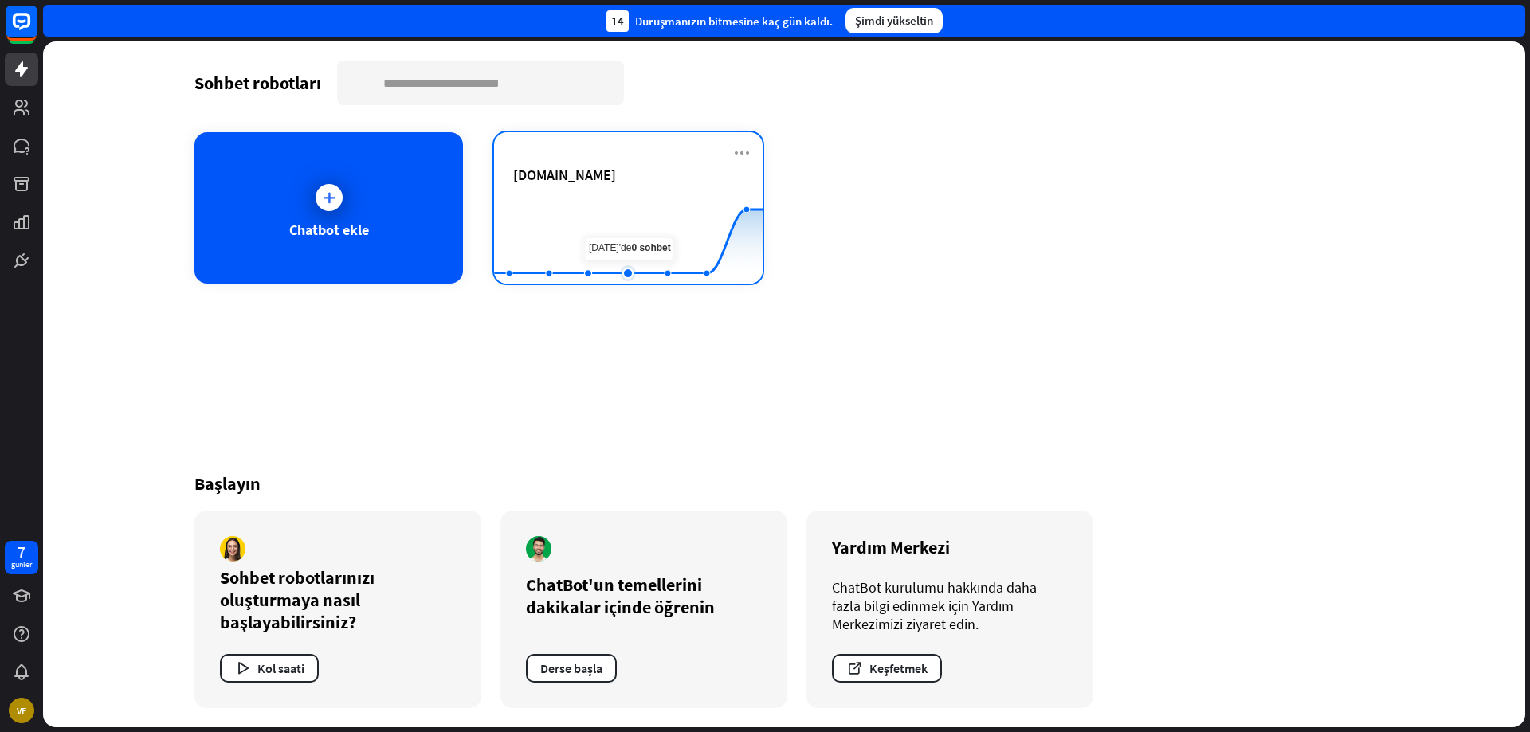
click at [638, 237] on rect at bounding box center [628, 244] width 269 height 100
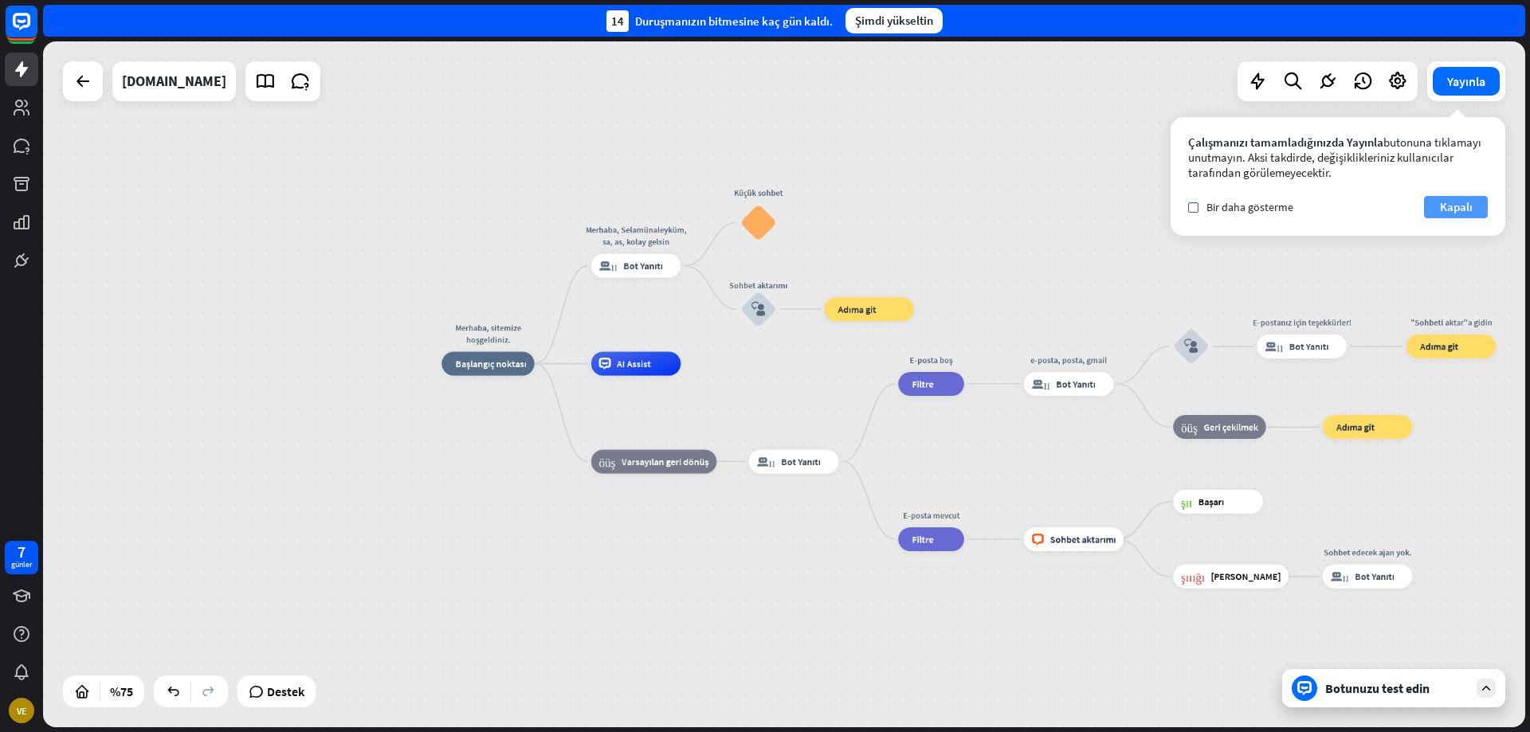
click at [1472, 214] on font "Kapalı" at bounding box center [1456, 207] width 33 height 22
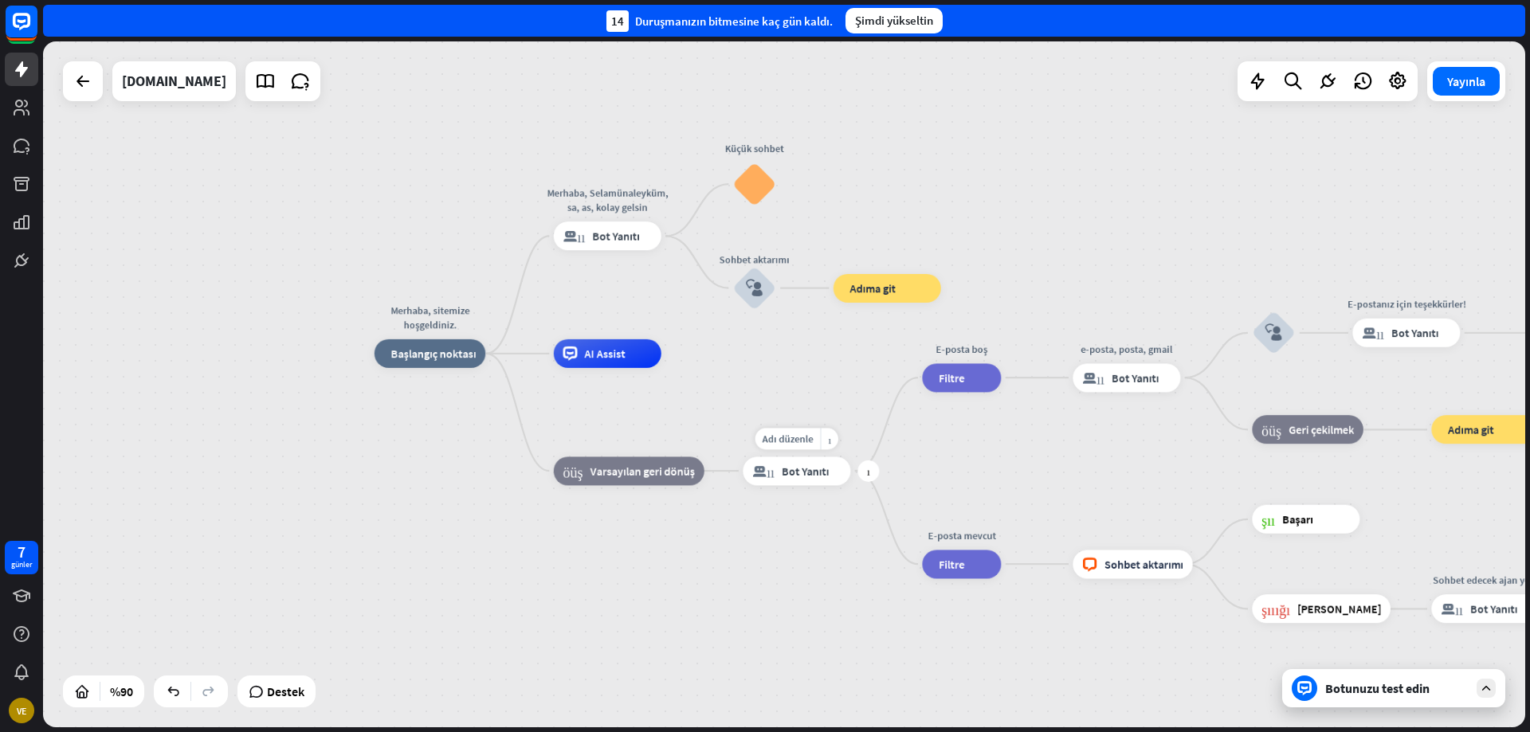
click at [796, 482] on div "blok_bot_yanıtı Bot Yanıtı" at bounding box center [797, 471] width 108 height 29
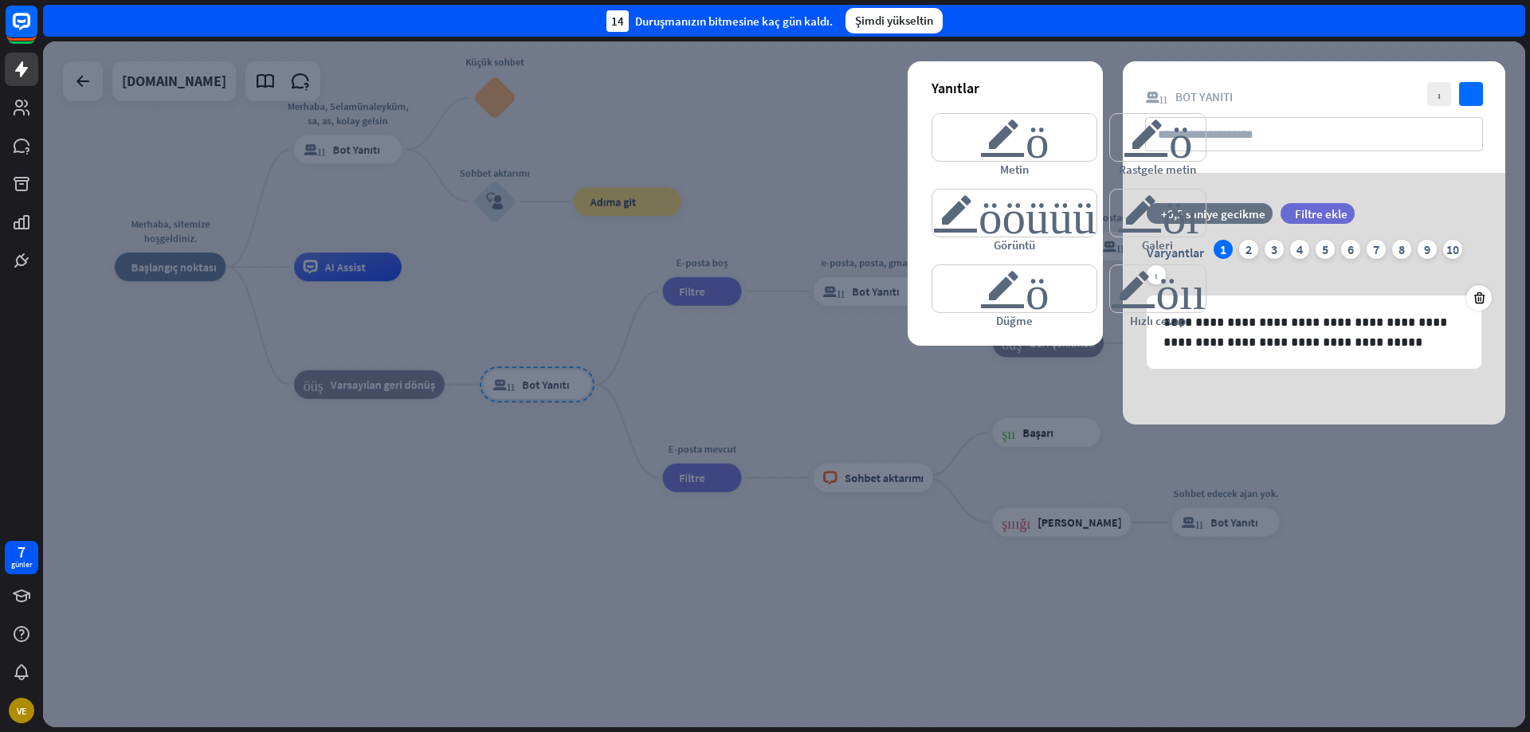
click at [771, 386] on div at bounding box center [784, 384] width 1482 height 686
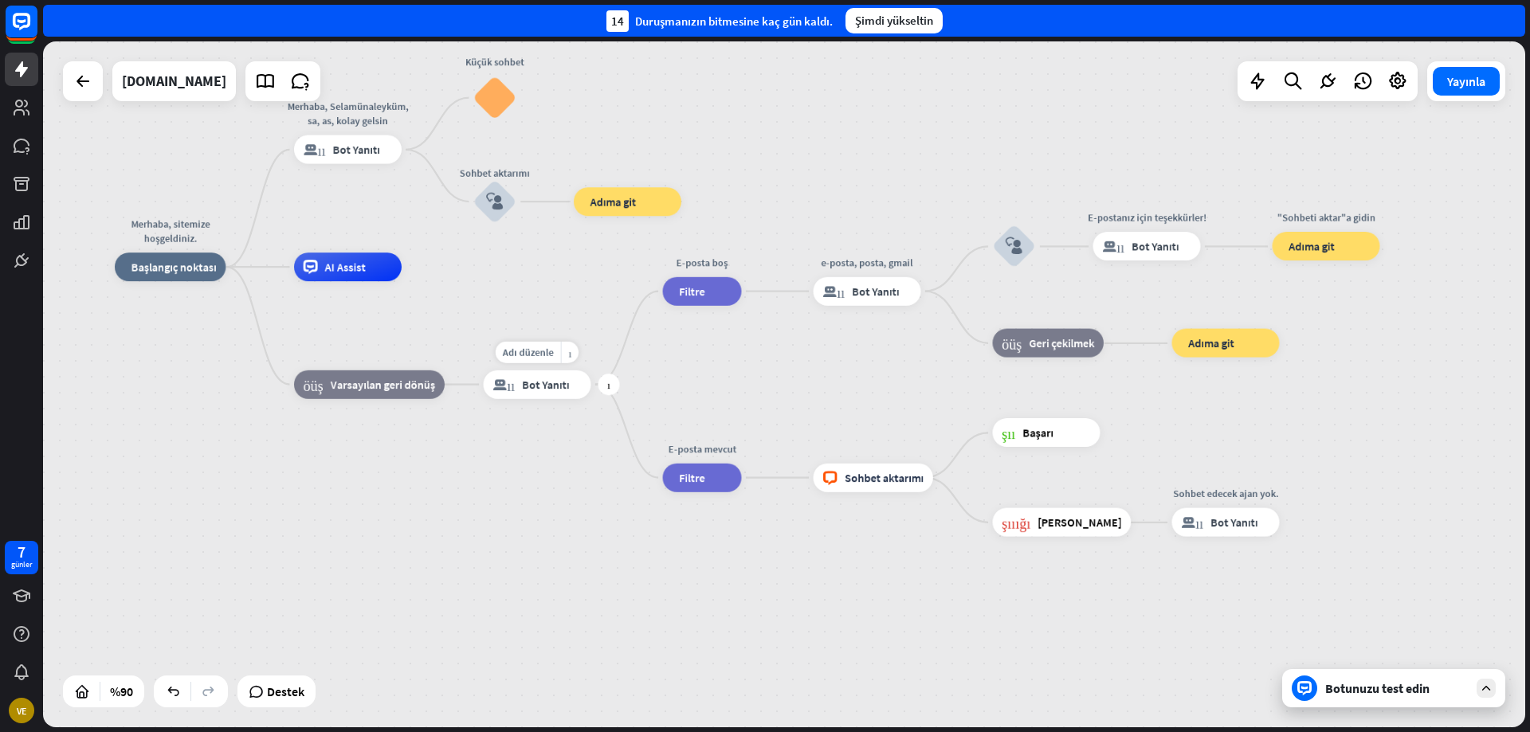
click at [559, 394] on div "blok_bot_yanıtı Bot Yanıtı" at bounding box center [538, 385] width 108 height 29
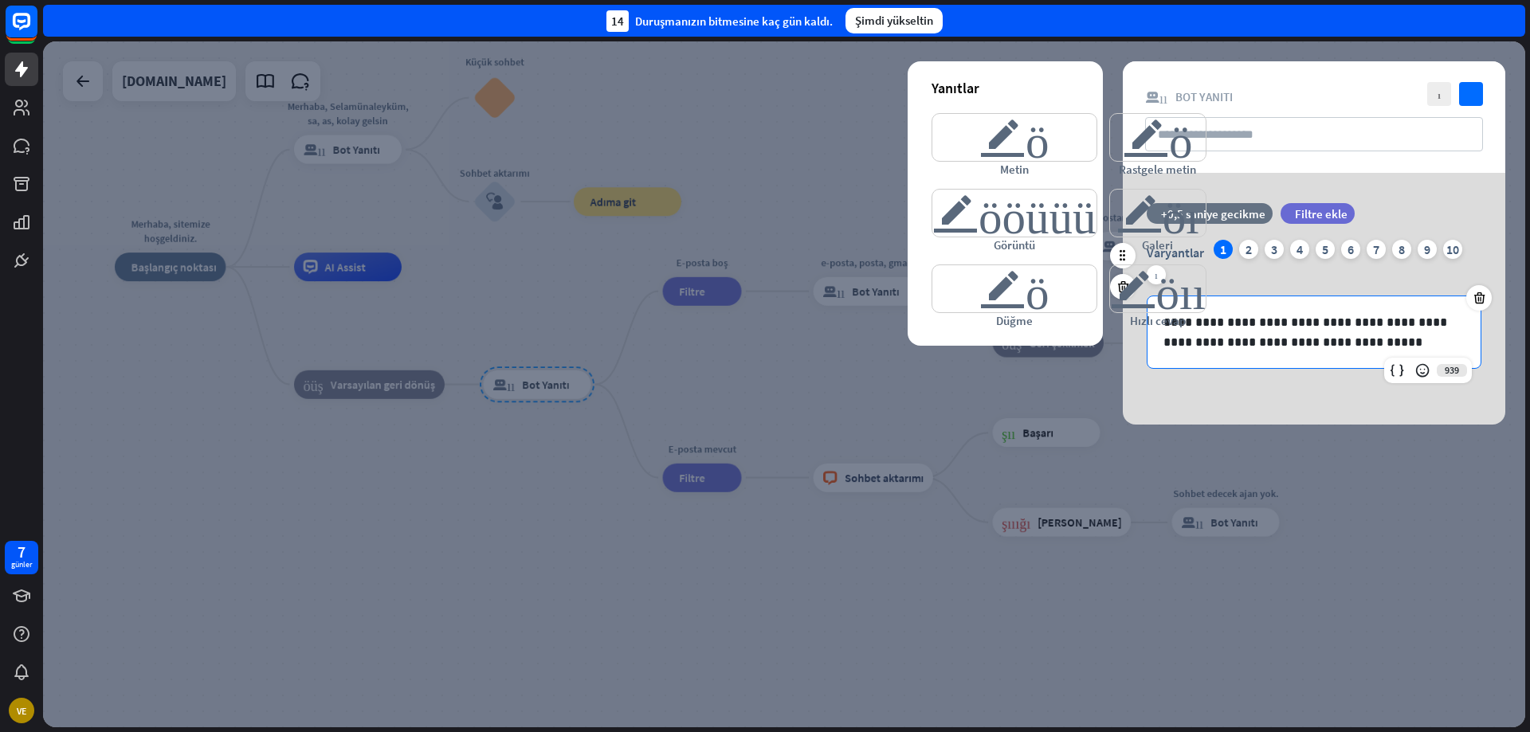
click at [1316, 335] on p "**********" at bounding box center [1314, 332] width 301 height 40
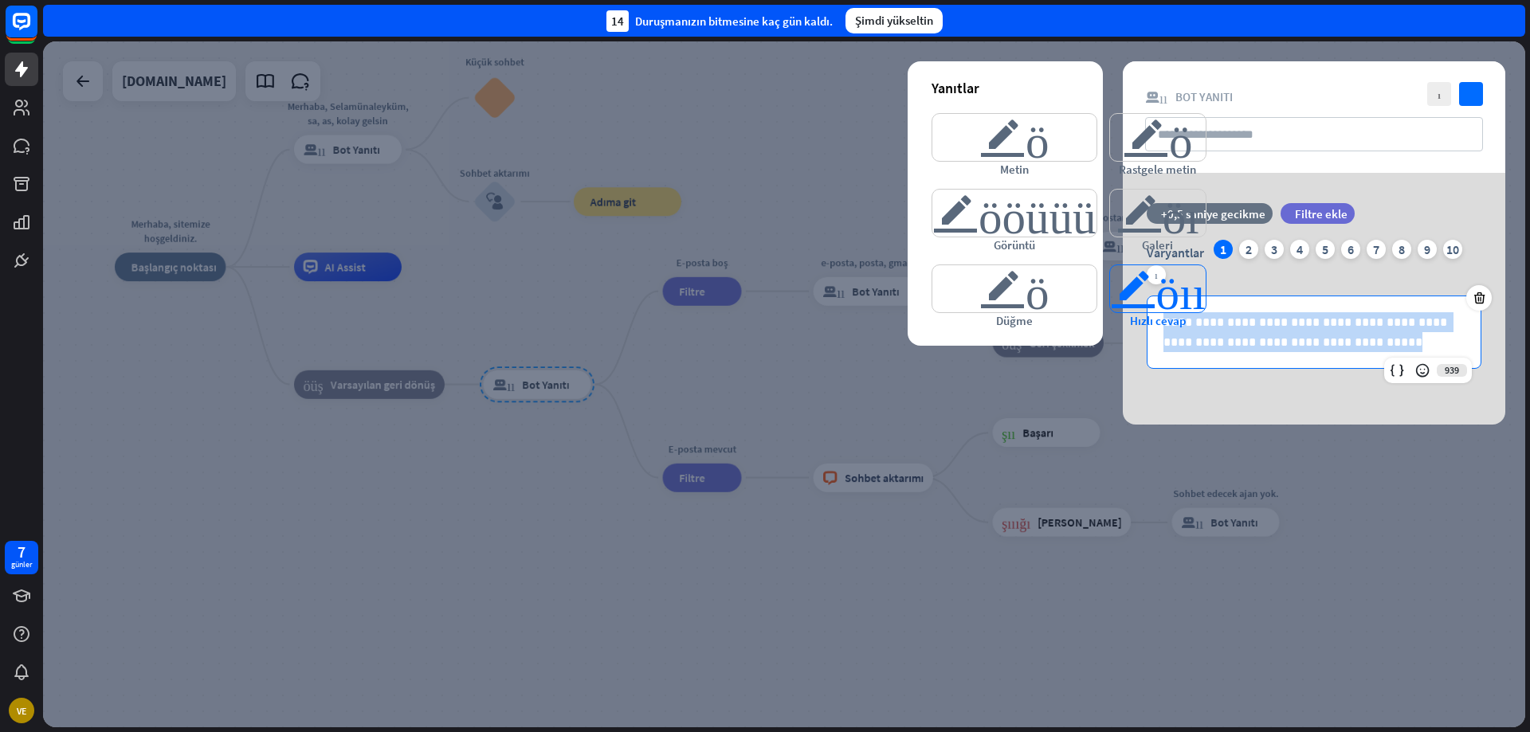
drag, startPoint x: 1321, startPoint y: 342, endPoint x: 1162, endPoint y: 323, distance: 160.5
click at [1162, 323] on div "**********" at bounding box center [1314, 299] width 383 height 252
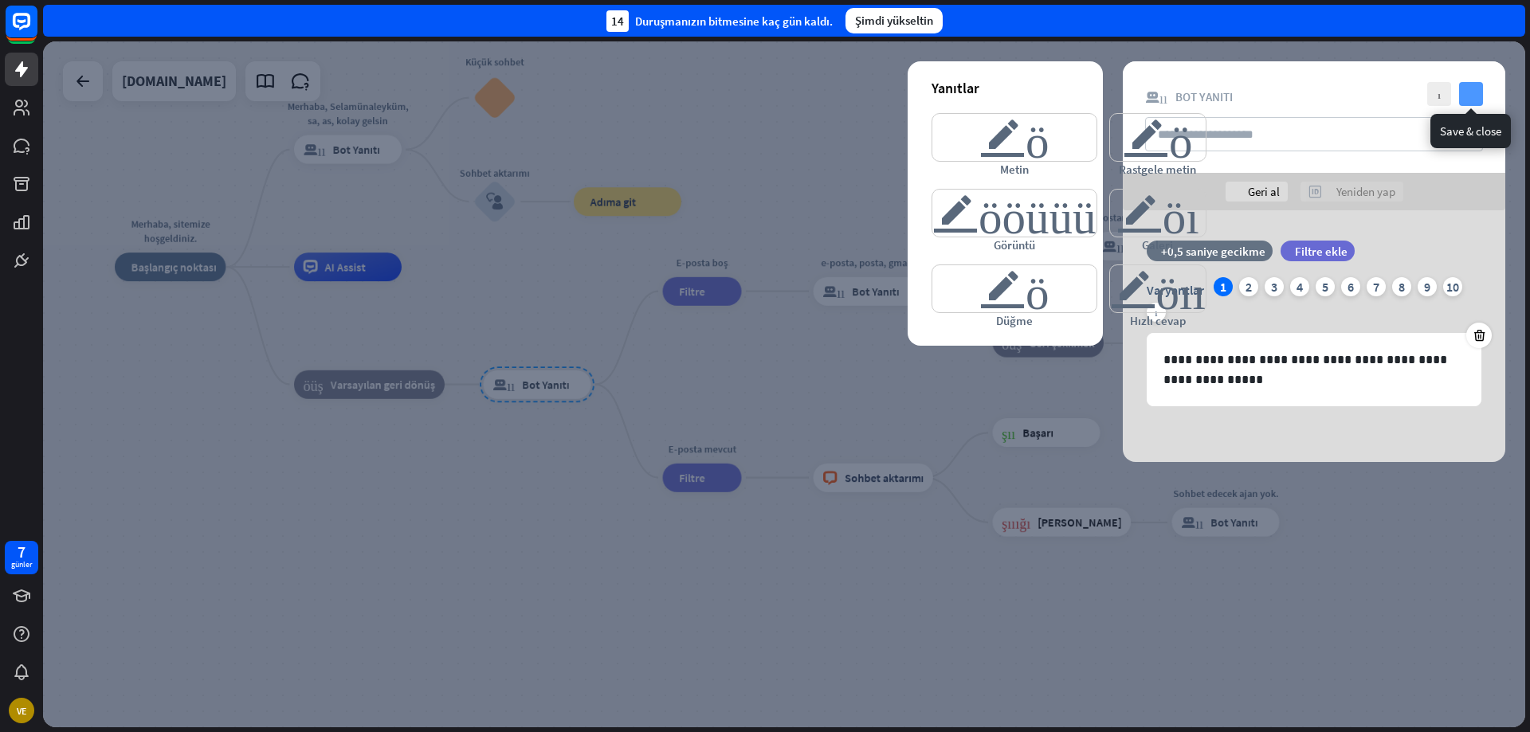
click at [1465, 91] on icon "kontrol etmek" at bounding box center [1471, 94] width 24 height 24
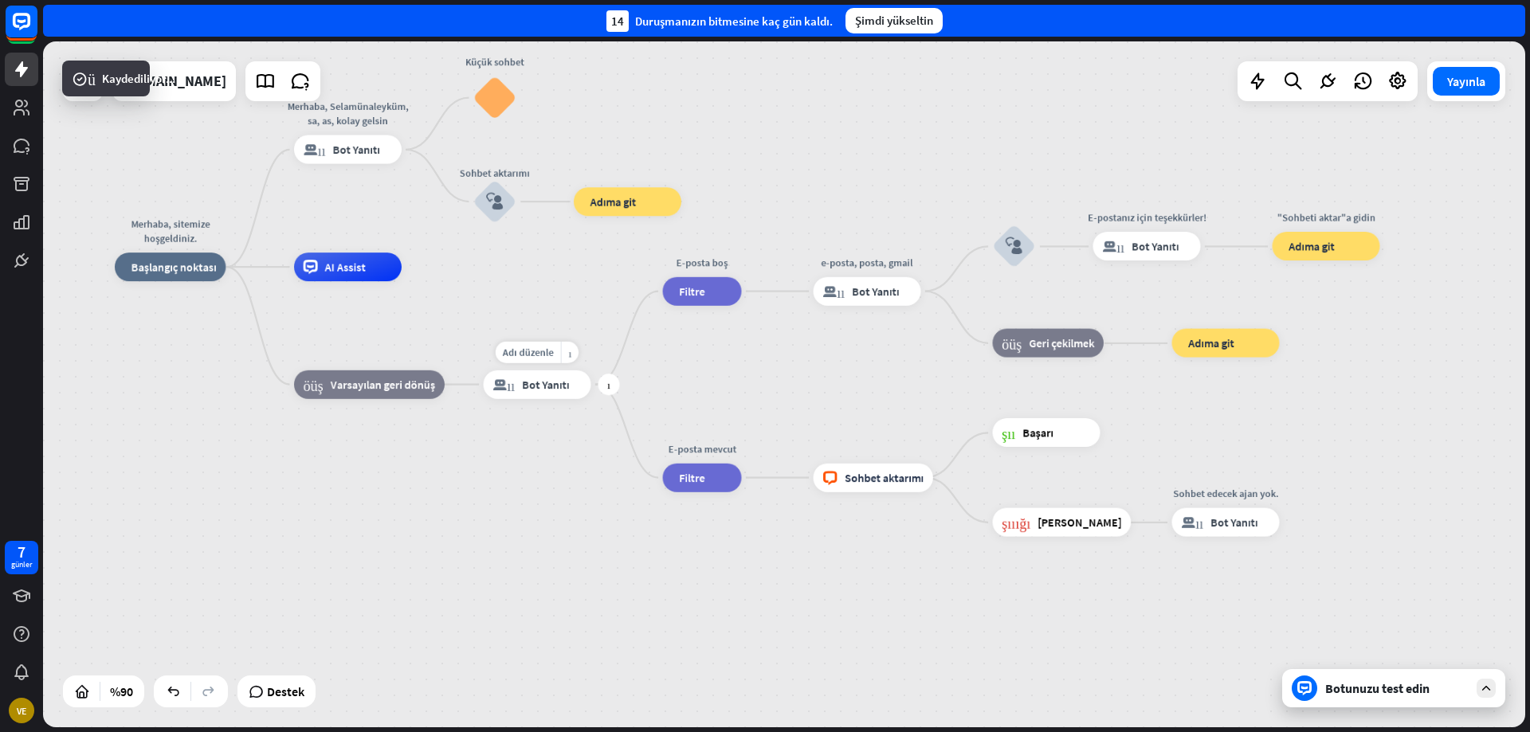
click at [518, 394] on div "blok_bot_yanıtı Bot Yanıtı" at bounding box center [538, 385] width 108 height 29
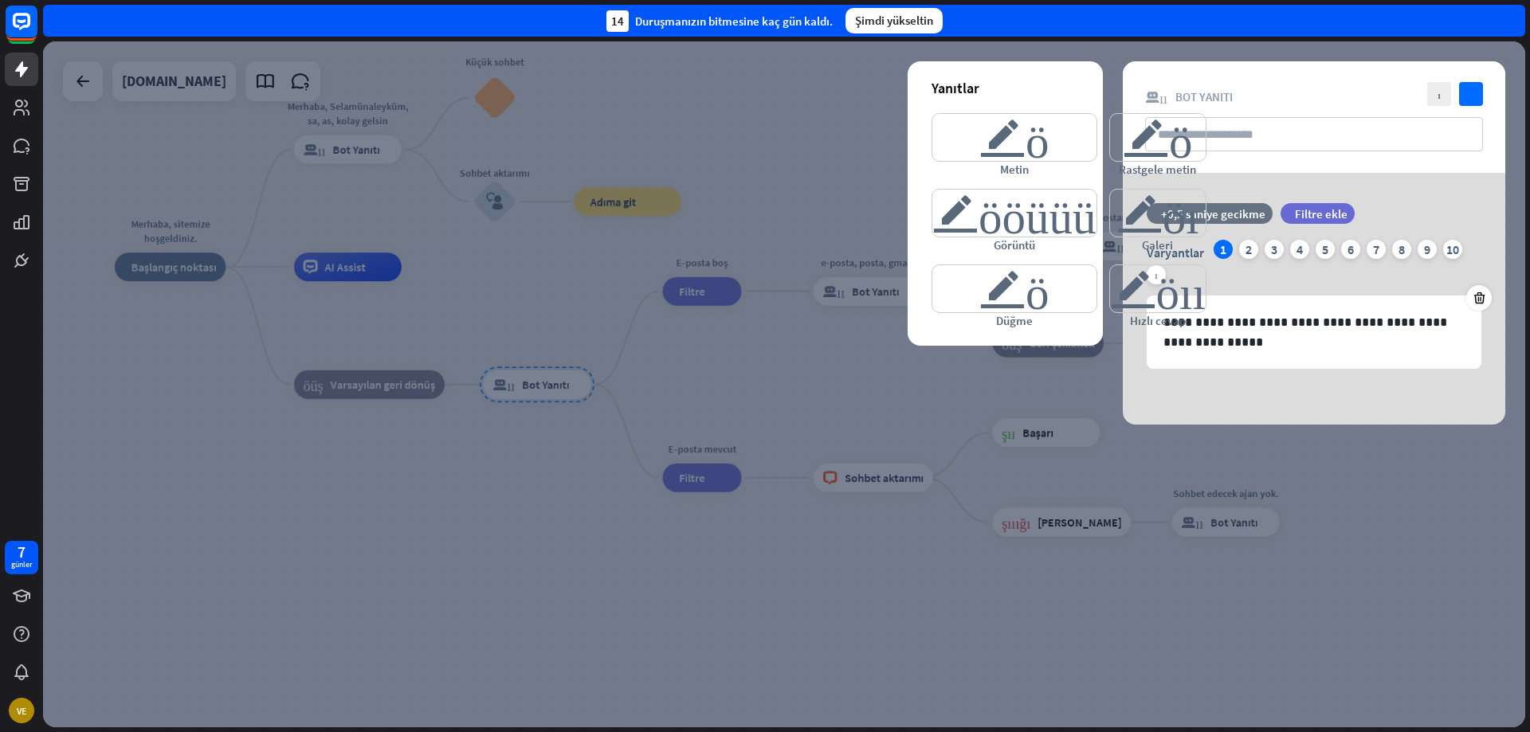
click at [499, 243] on div at bounding box center [784, 384] width 1482 height 686
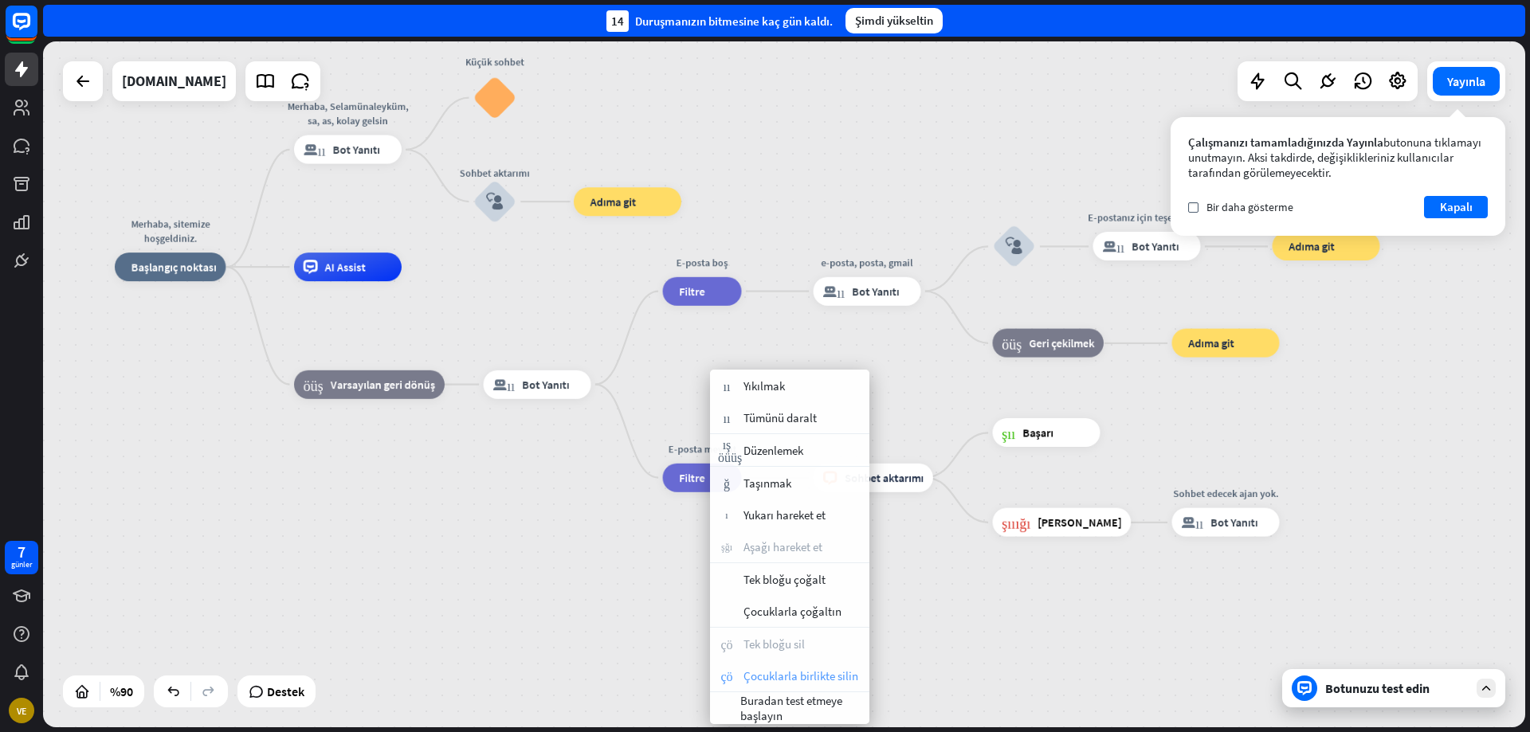
click at [771, 680] on font "Çocuklarla birlikte silin" at bounding box center [801, 676] width 115 height 15
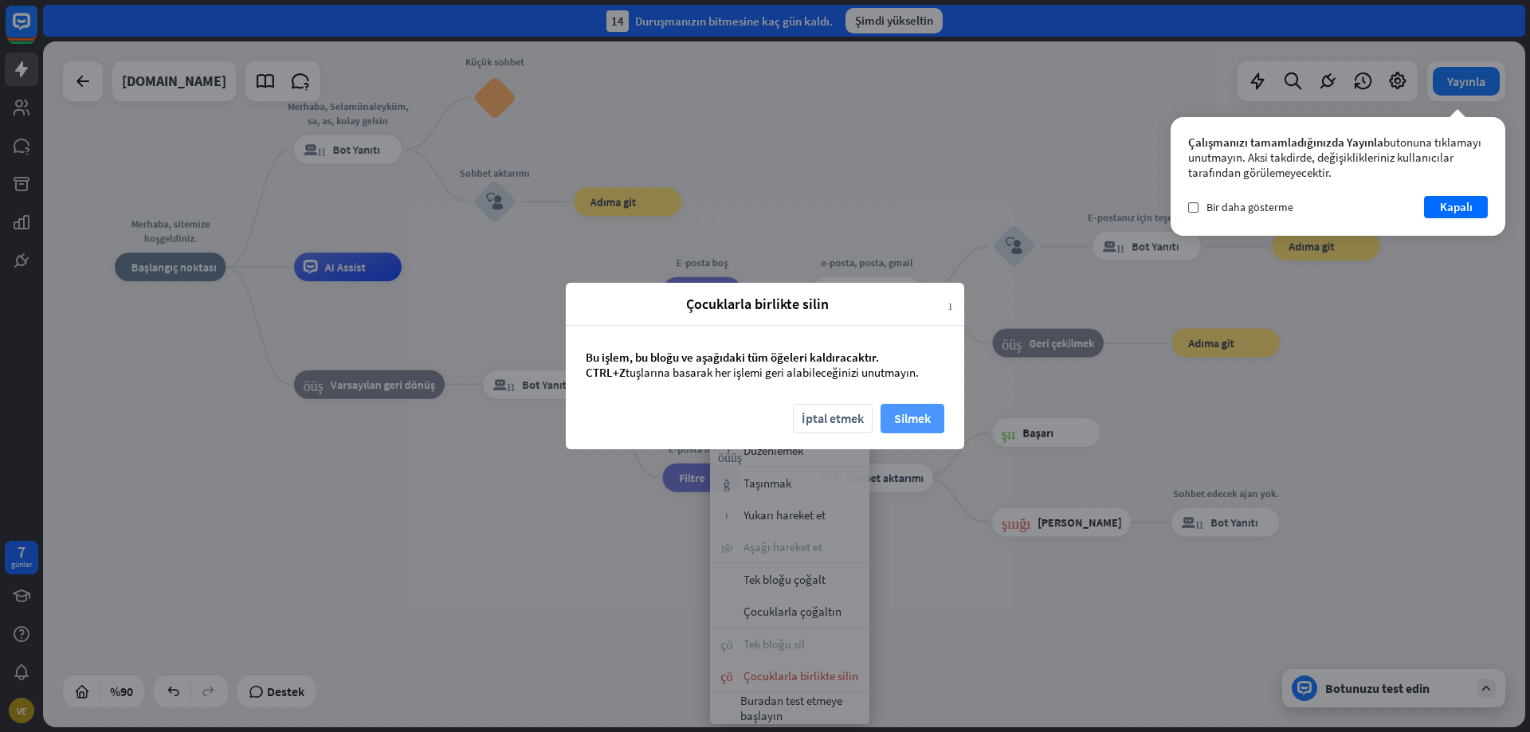
click at [889, 420] on button "Silmek" at bounding box center [913, 418] width 64 height 29
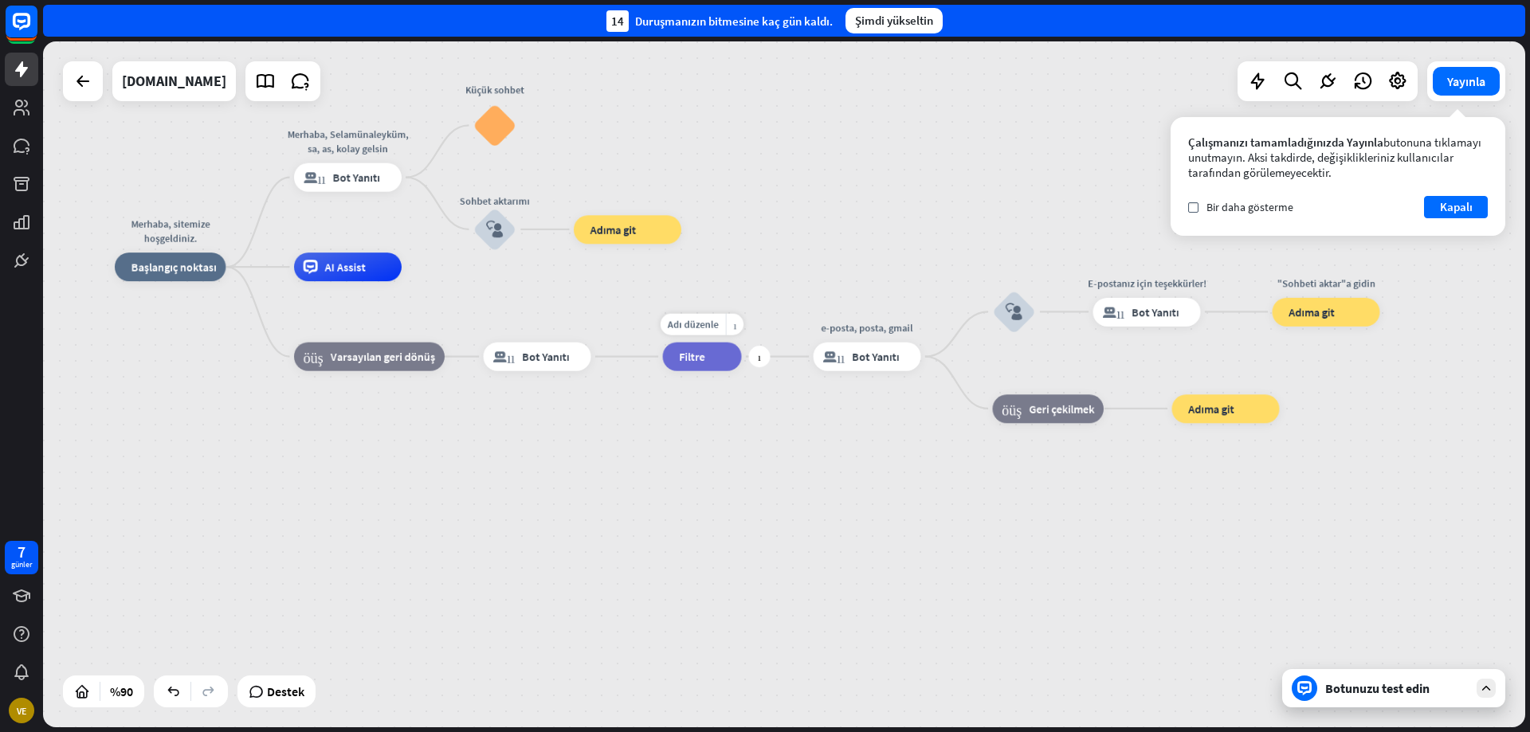
click at [707, 371] on div "Adı düzenle daha_sarı artı filtre Filtre" at bounding box center [702, 357] width 79 height 29
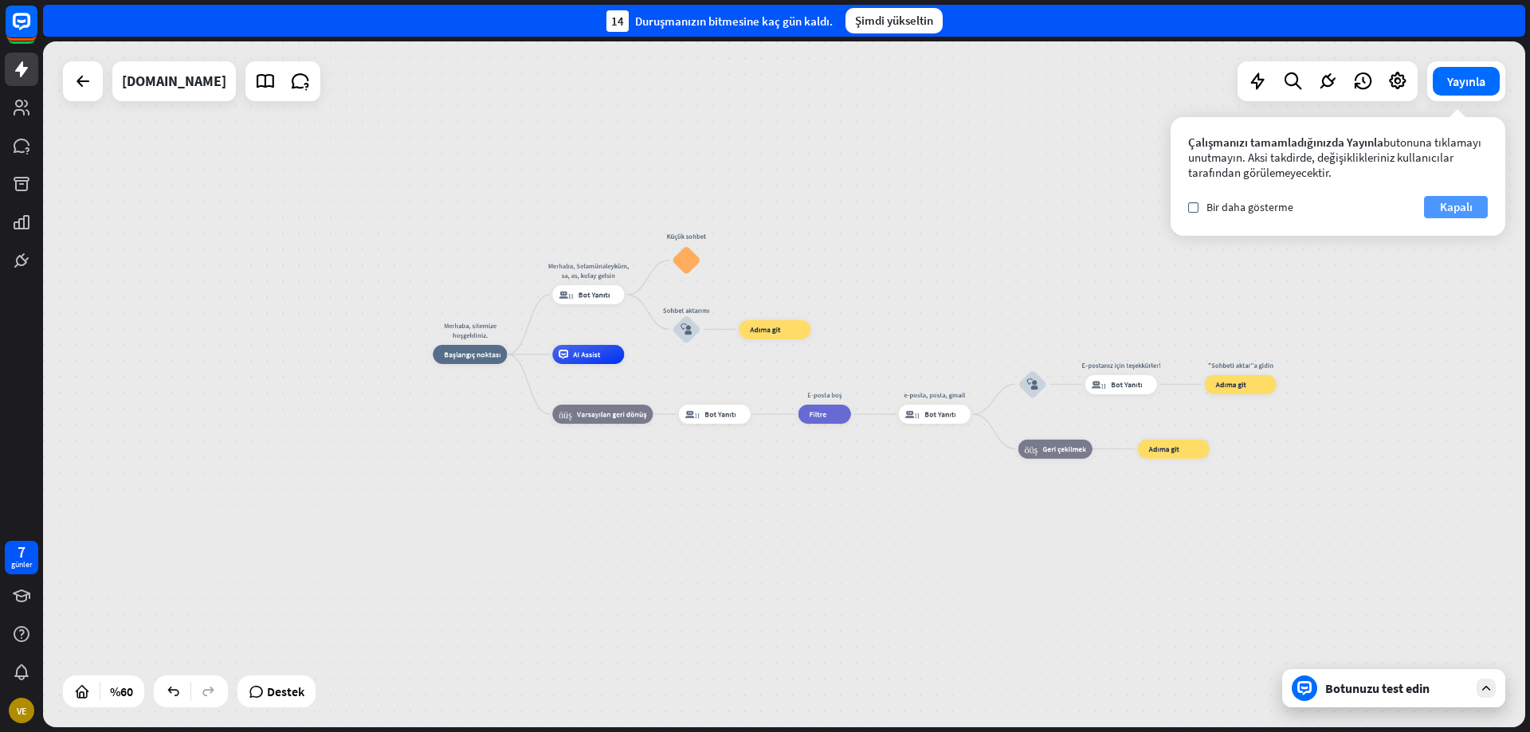
click at [1451, 205] on font "Kapalı" at bounding box center [1456, 206] width 33 height 15
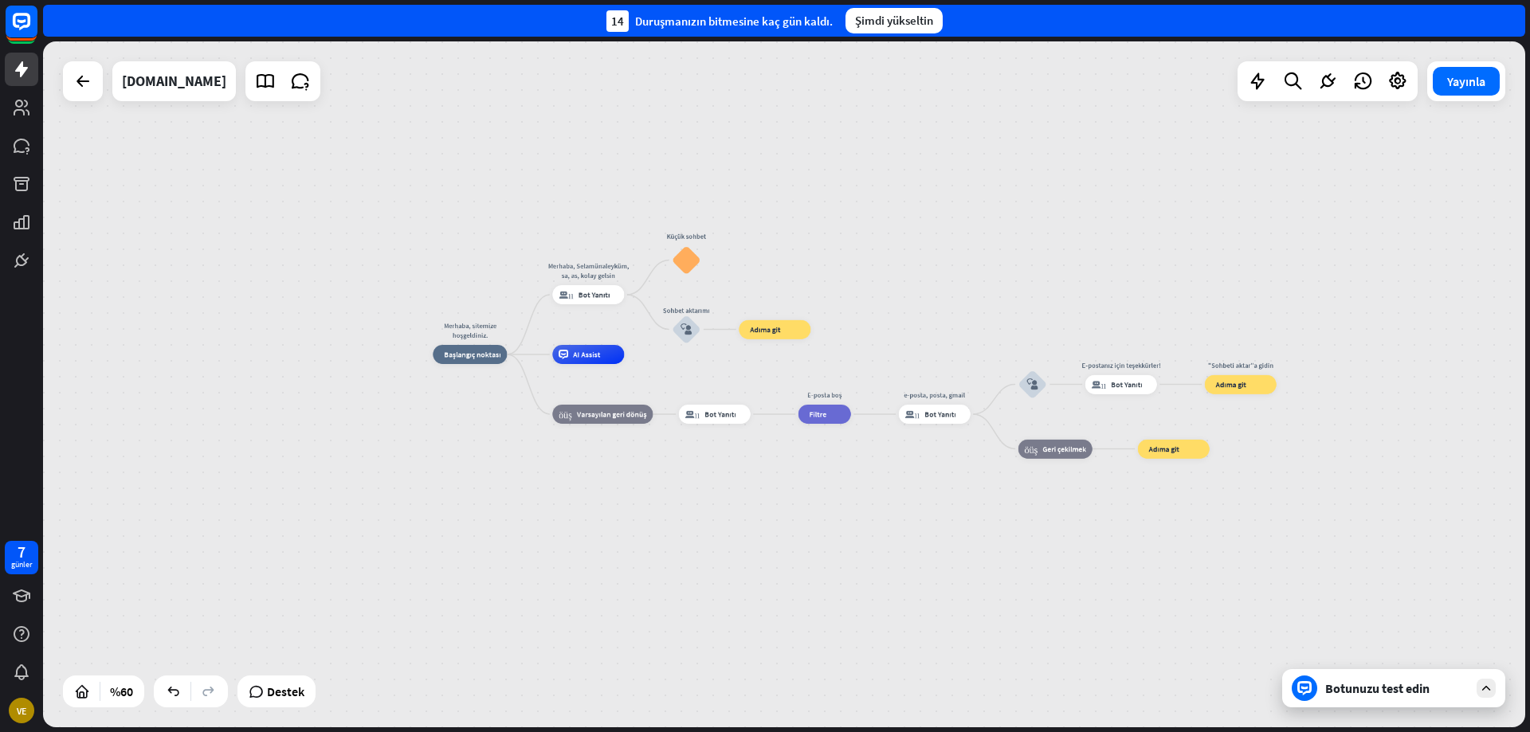
click at [1459, 97] on div "Yayınla" at bounding box center [1466, 81] width 78 height 40
click at [1462, 92] on button "Yayınla" at bounding box center [1466, 81] width 67 height 29
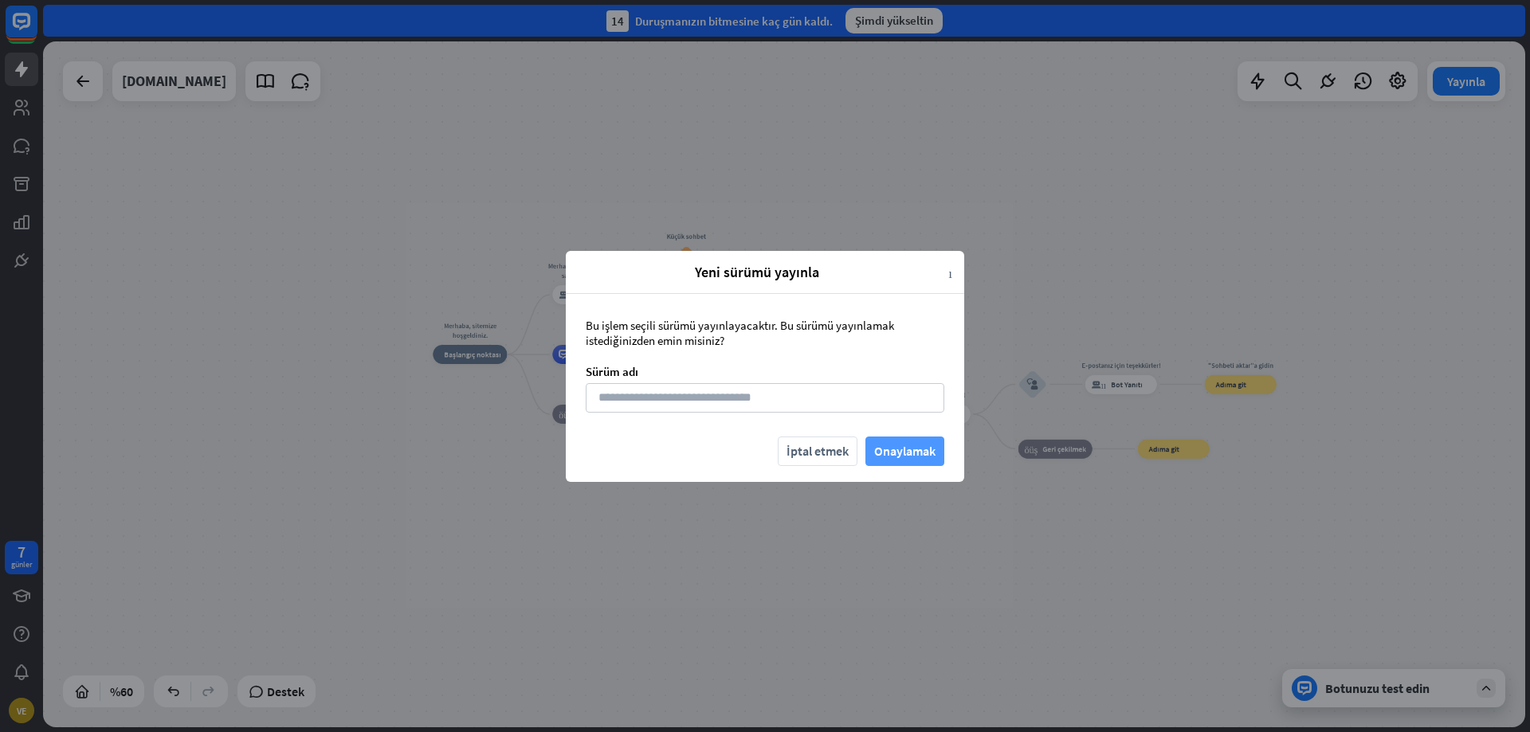
click at [913, 450] on font "Onaylamak" at bounding box center [904, 451] width 61 height 16
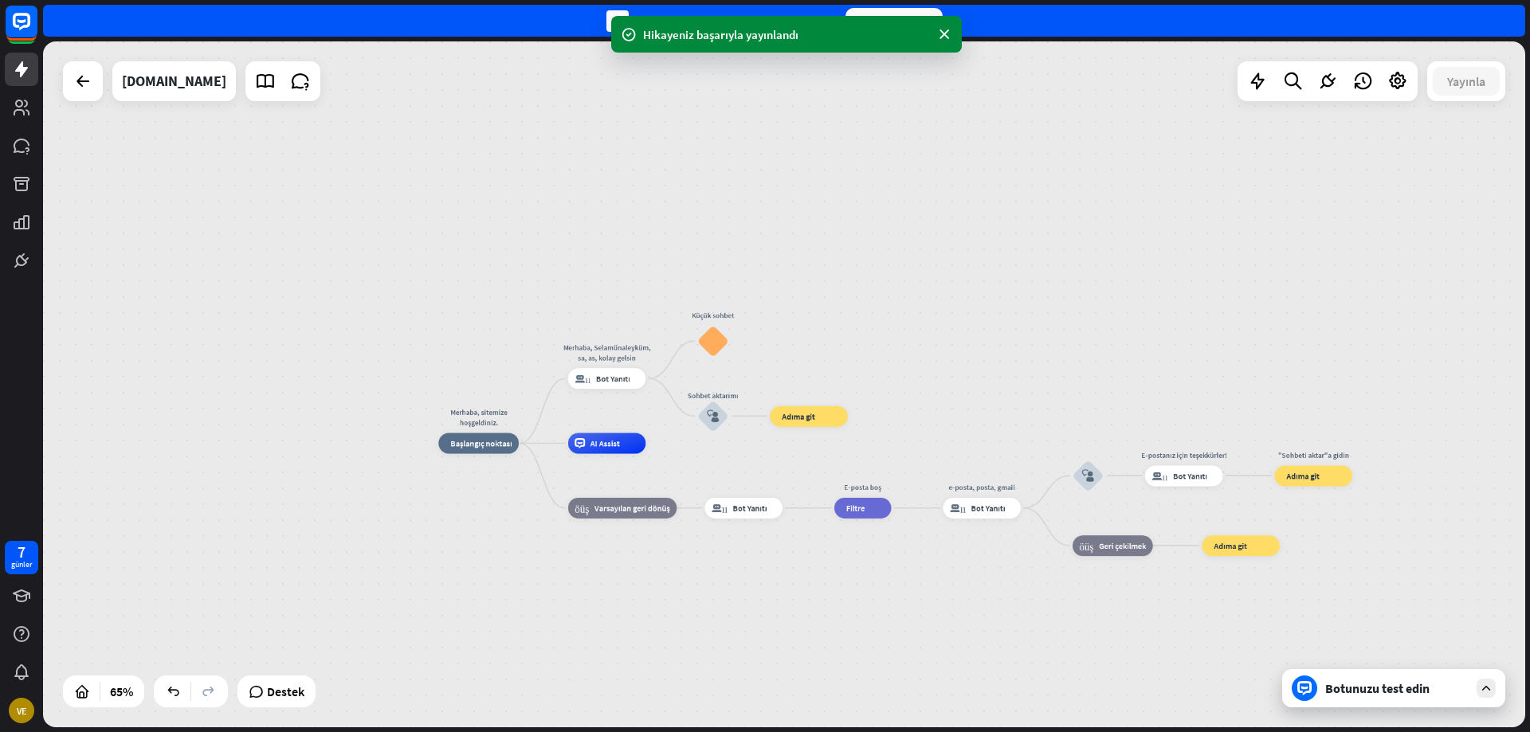
drag, startPoint x: 830, startPoint y: 548, endPoint x: 754, endPoint y: 526, distance: 78.9
click at [755, 526] on div "Merhaba, sitemize hoşgeldiniz. ev_2 Başlangıç ​​noktası Merhaba, Selamünaleyküm…" at bounding box center [920, 667] width 964 height 446
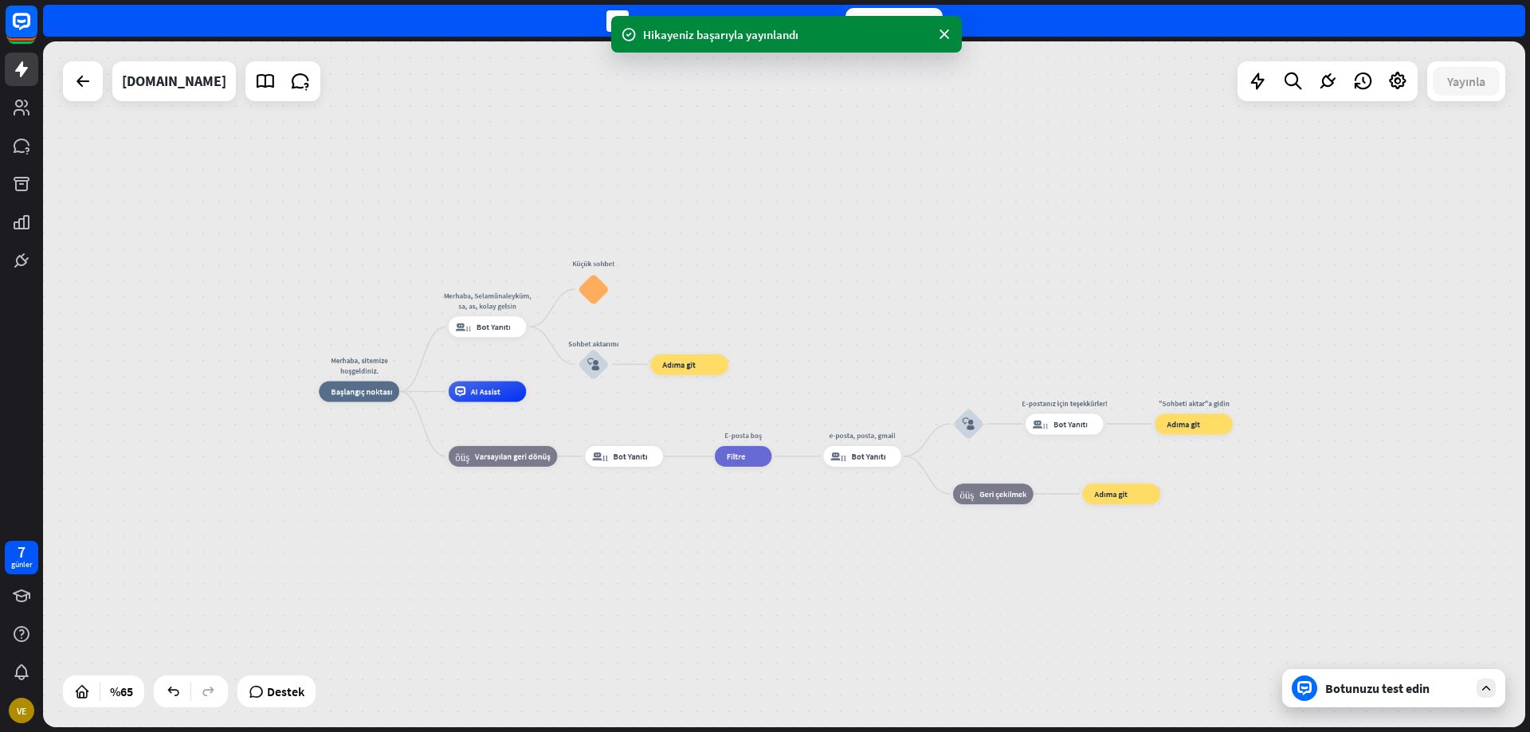
click at [1390, 708] on div "Merhaba, sitemize hoşgeldiniz. ev_2 Başlangıç ​​noktası Merhaba, Selamünaleyküm…" at bounding box center [784, 384] width 1482 height 686
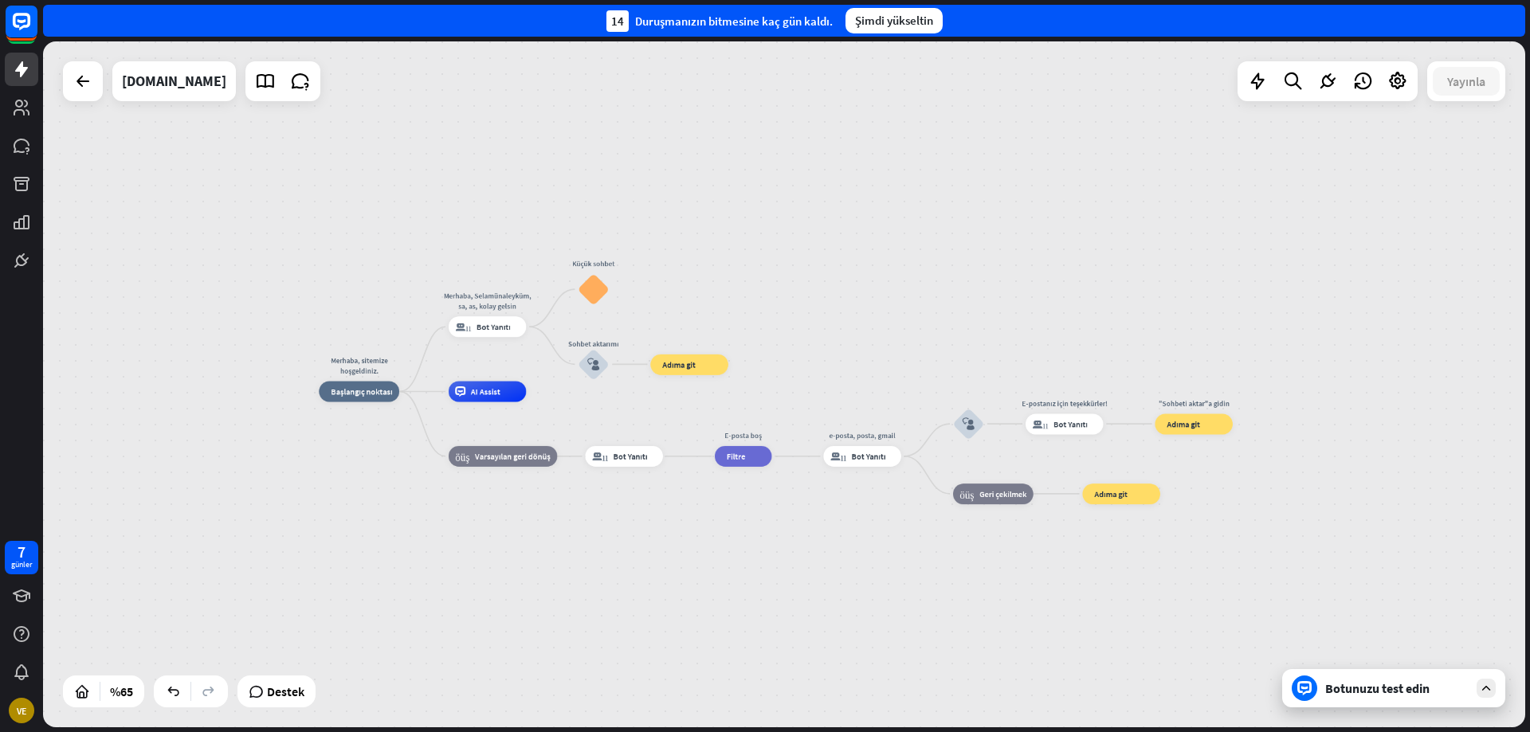
click at [1325, 674] on div "Botunuzu test edin" at bounding box center [1393, 688] width 223 height 38
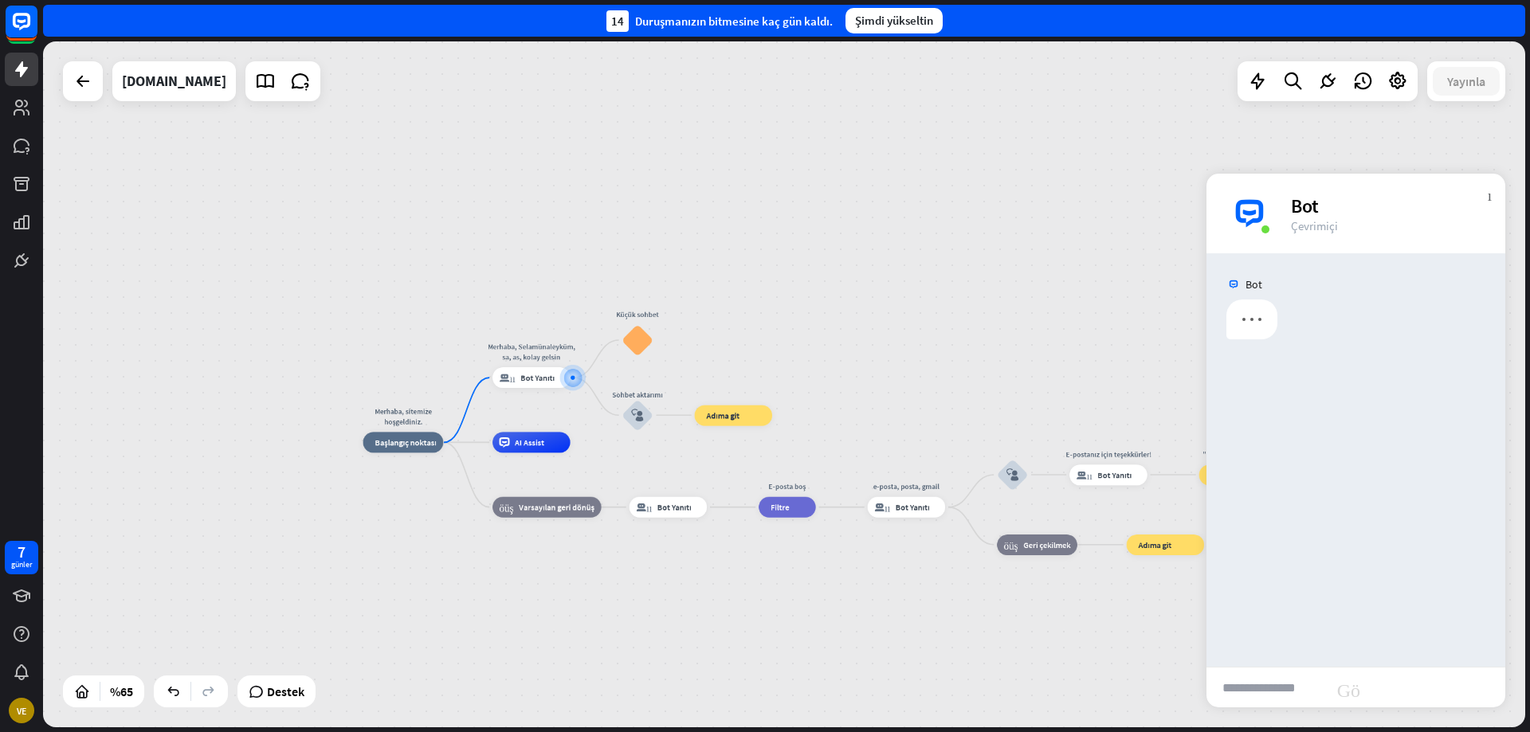
click at [1293, 685] on input "text" at bounding box center [1267, 688] width 120 height 40
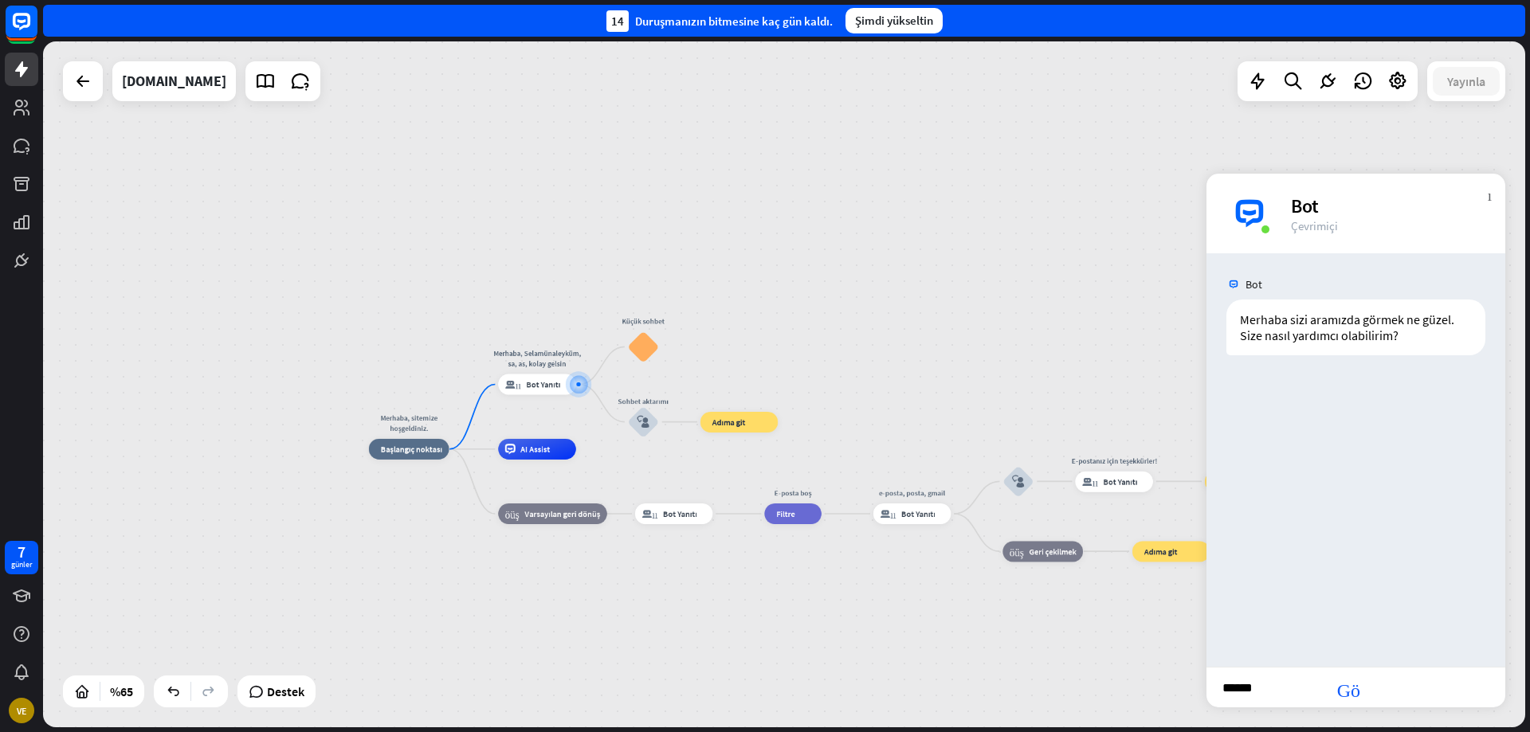
type input "*******"
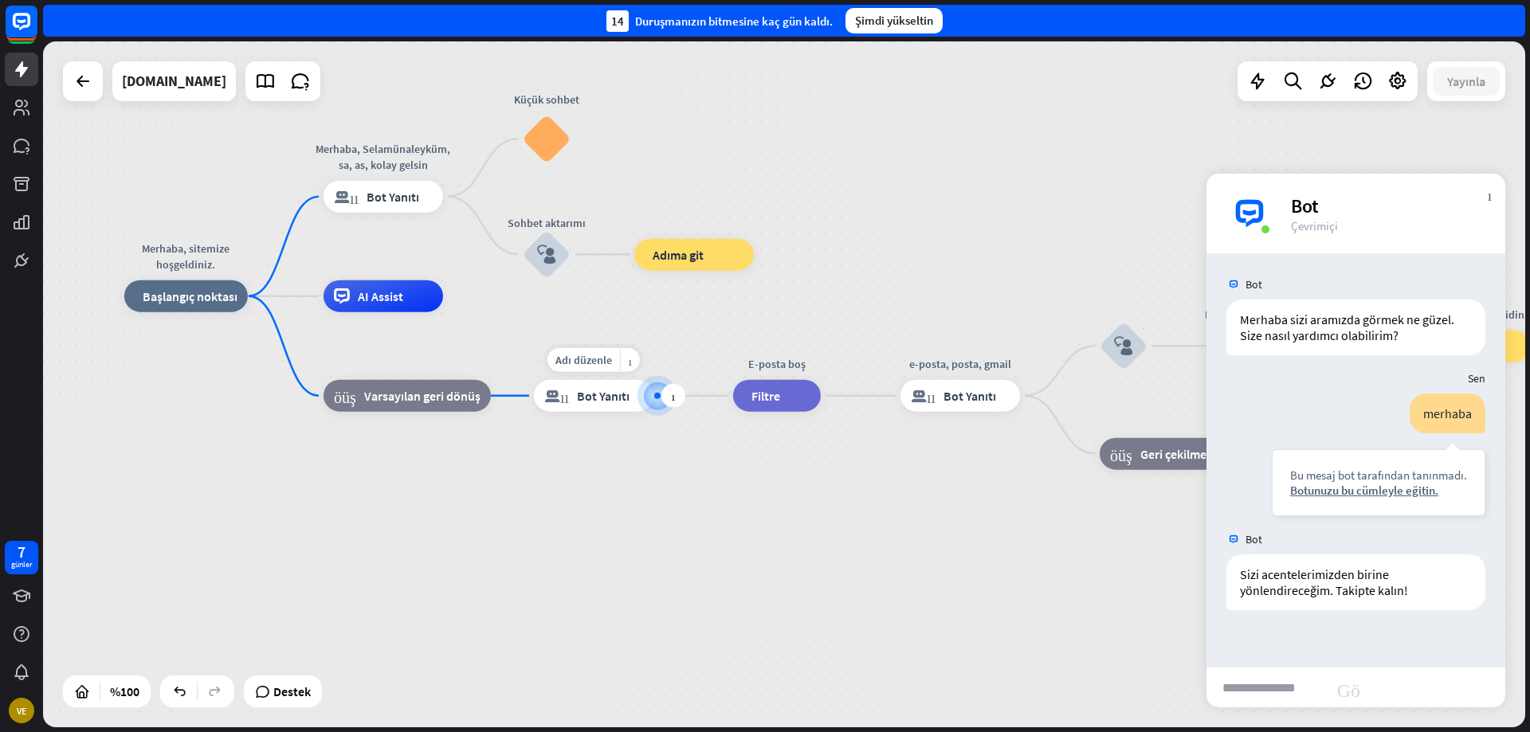
click at [660, 395] on div at bounding box center [657, 396] width 6 height 6
drag, startPoint x: 689, startPoint y: 394, endPoint x: 768, endPoint y: 400, distance: 79.9
click at [769, 400] on font "Filtre" at bounding box center [766, 396] width 29 height 16
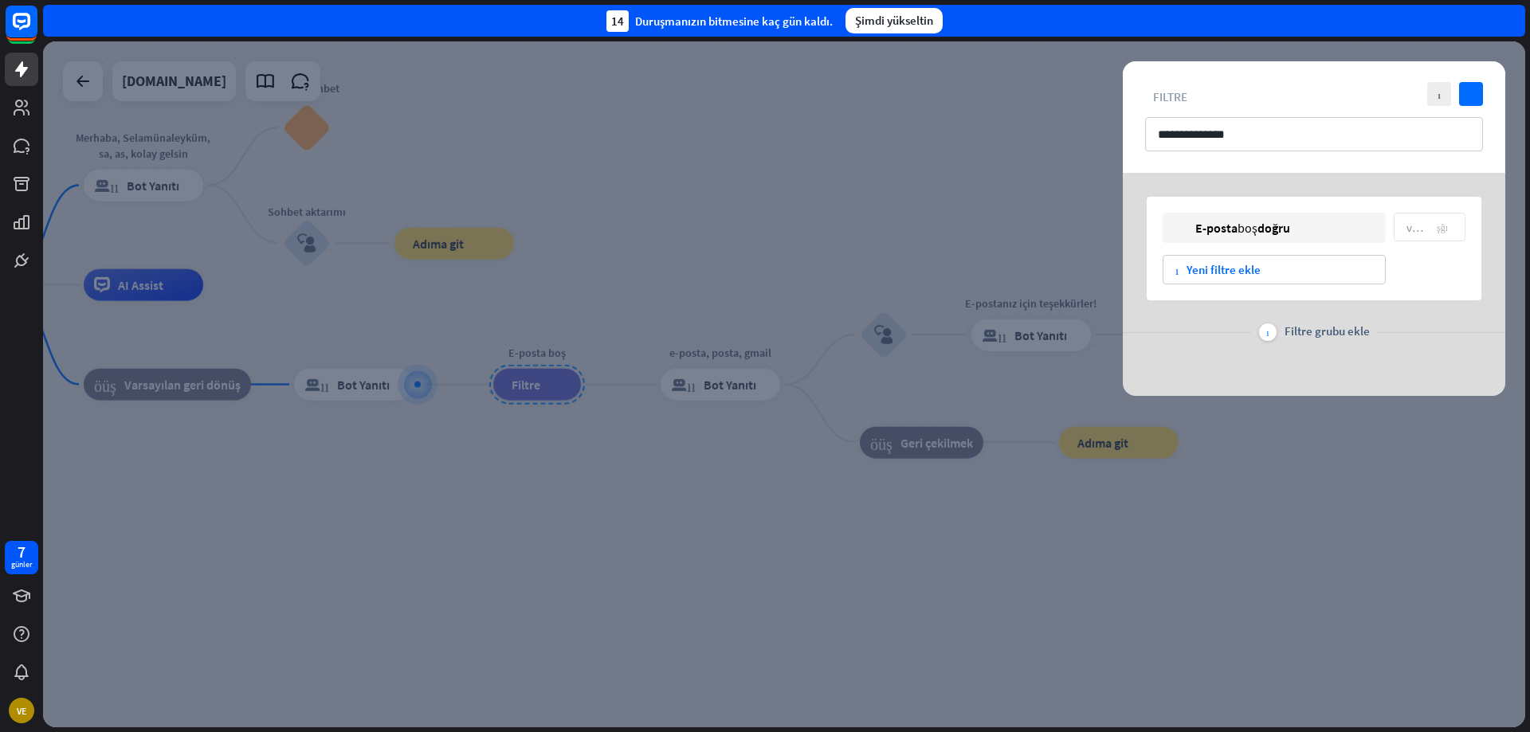
click at [734, 123] on div at bounding box center [784, 384] width 1482 height 686
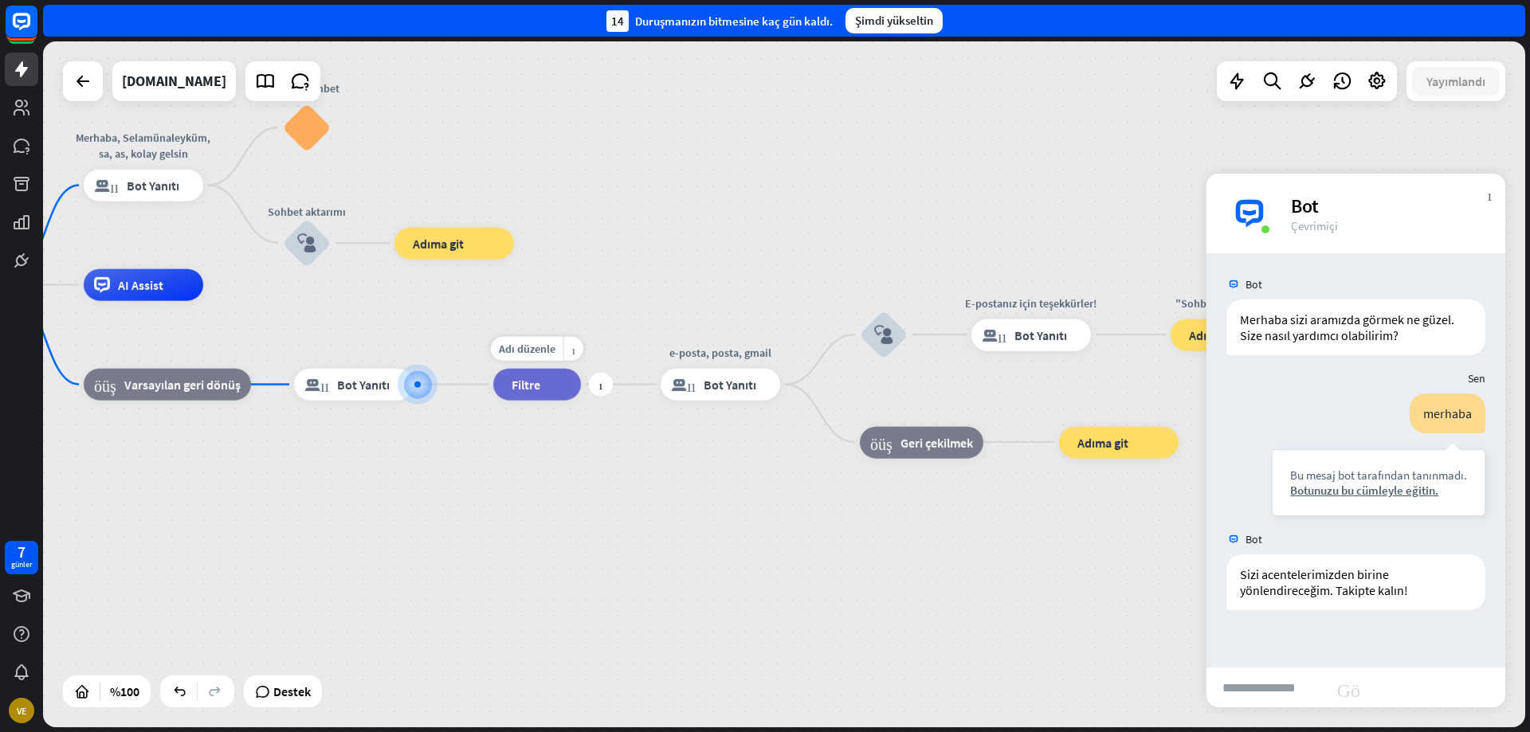
drag, startPoint x: 441, startPoint y: 384, endPoint x: 479, endPoint y: 387, distance: 38.4
click at [542, 393] on div "filtre Filtre" at bounding box center [537, 385] width 88 height 32
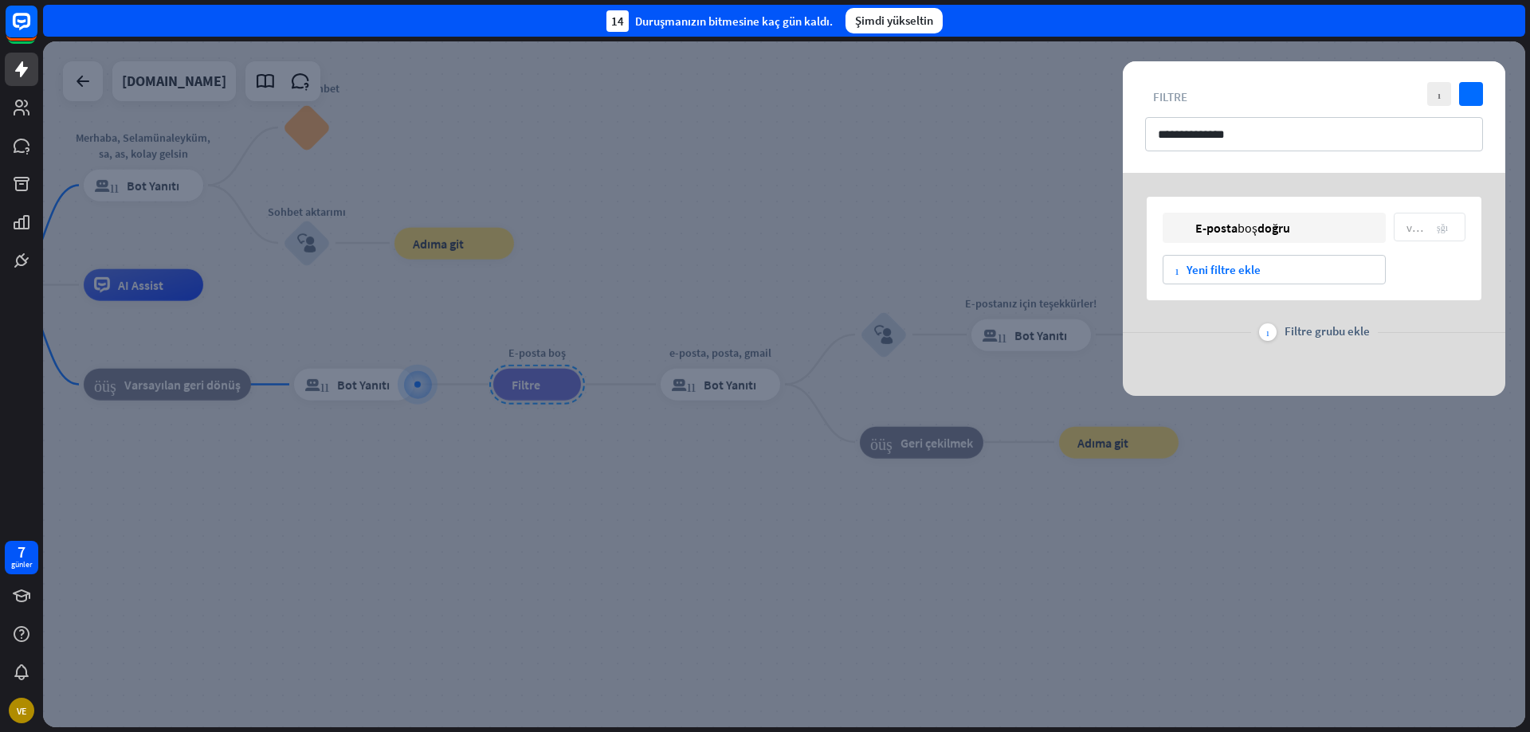
click at [424, 386] on div at bounding box center [784, 384] width 1482 height 686
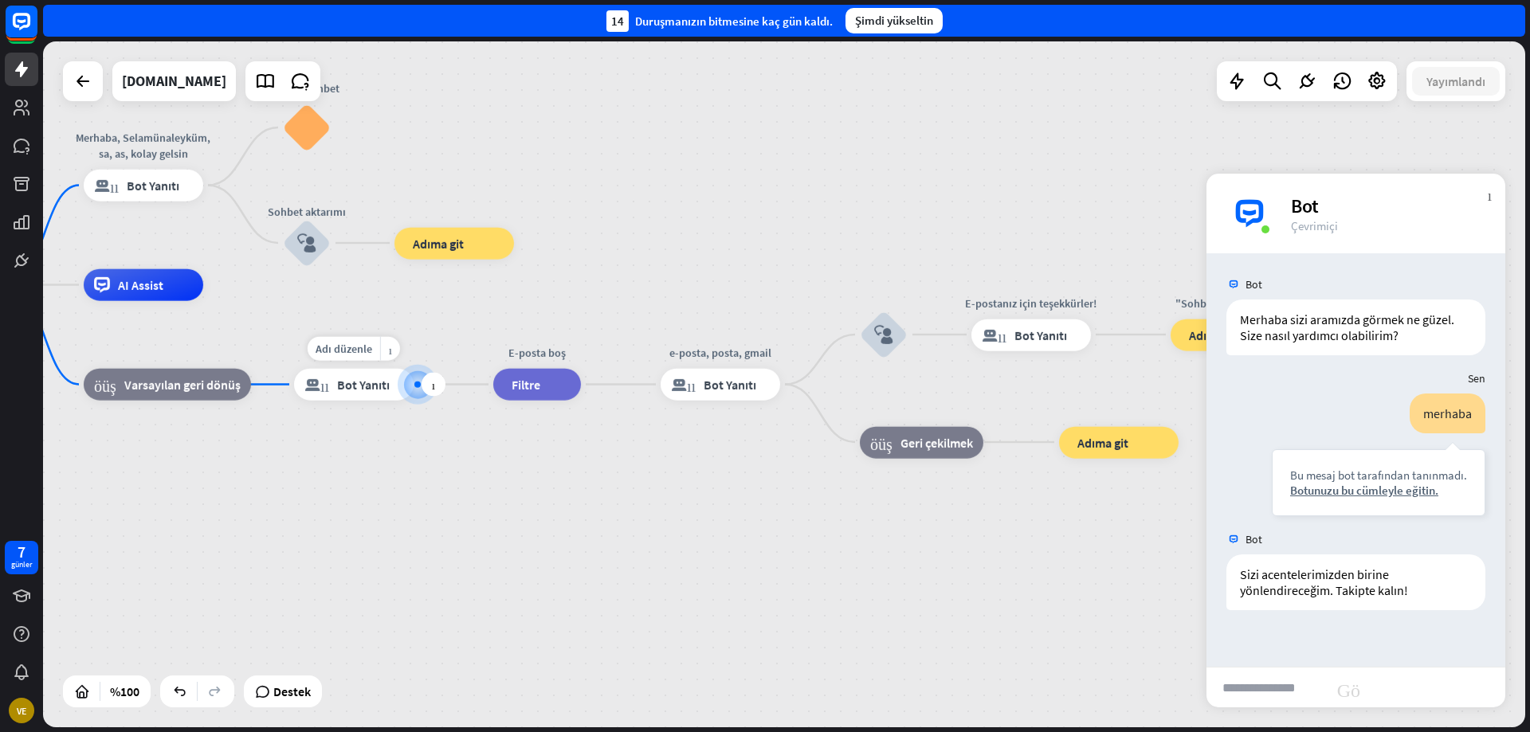
click at [420, 383] on div at bounding box center [417, 385] width 6 height 6
click at [520, 383] on font "Filtre" at bounding box center [526, 385] width 29 height 16
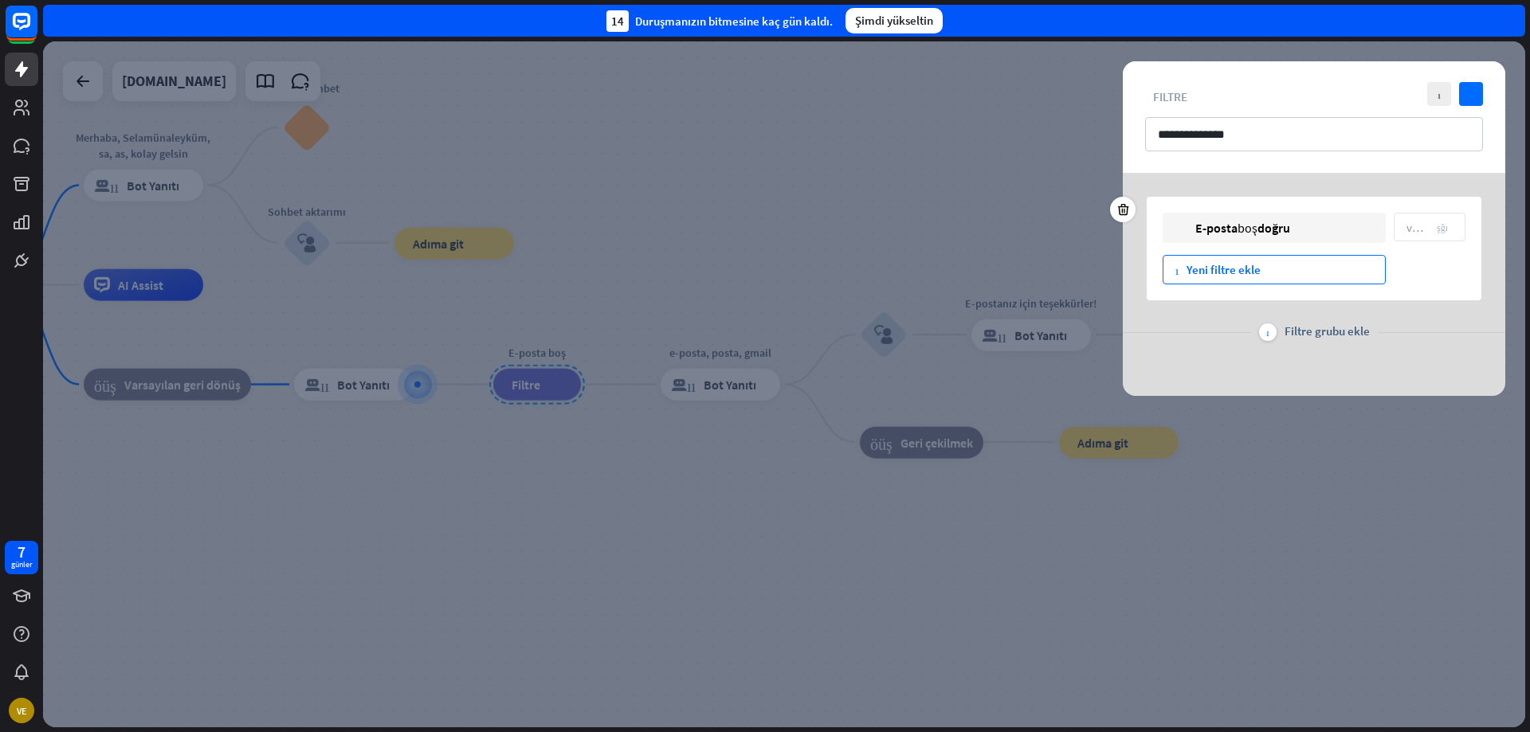
click at [1200, 281] on div "artı Yeni filtre ekle" at bounding box center [1274, 269] width 223 height 29
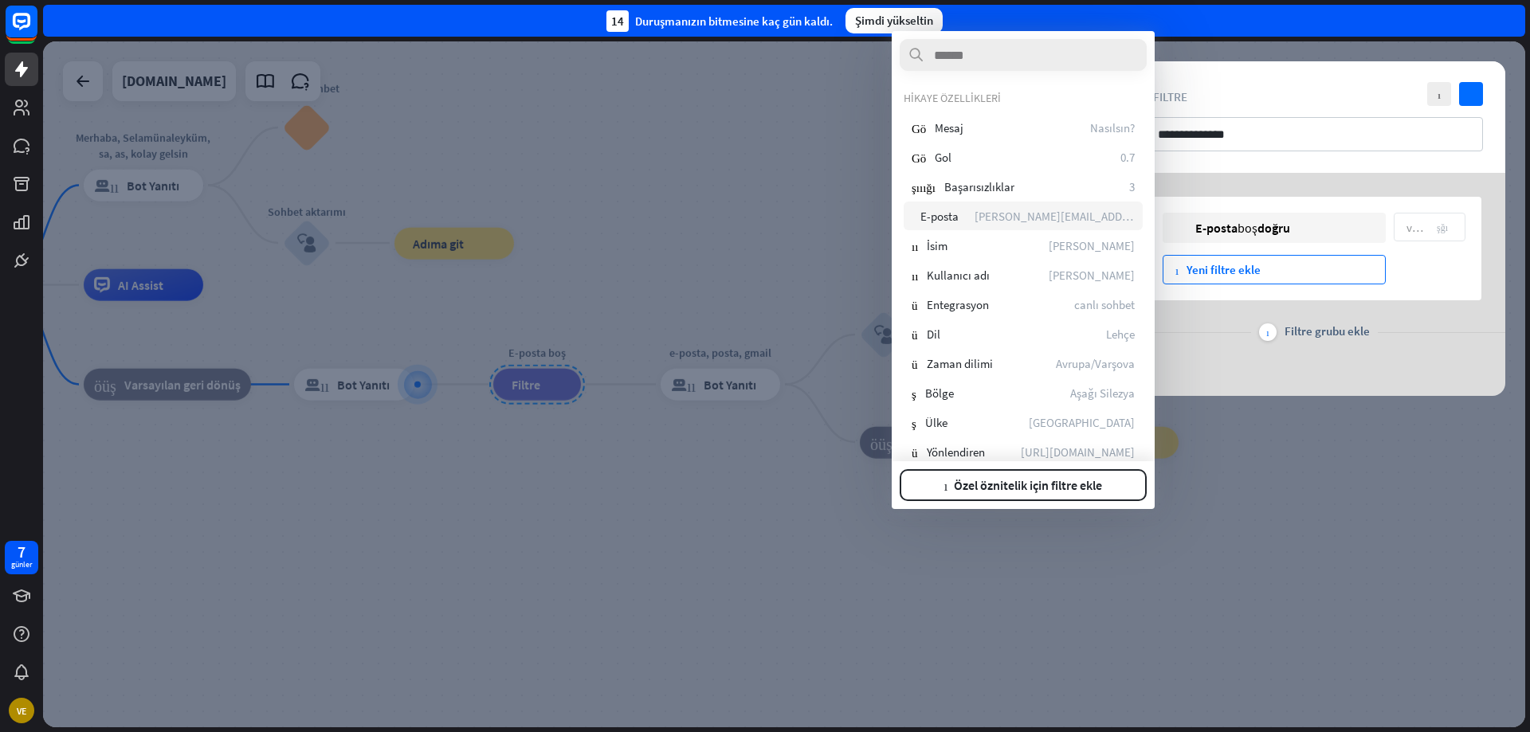
click at [964, 223] on div "e-posta E-posta [PERSON_NAME][EMAIL_ADDRESS][DOMAIN_NAME]" at bounding box center [1023, 216] width 239 height 29
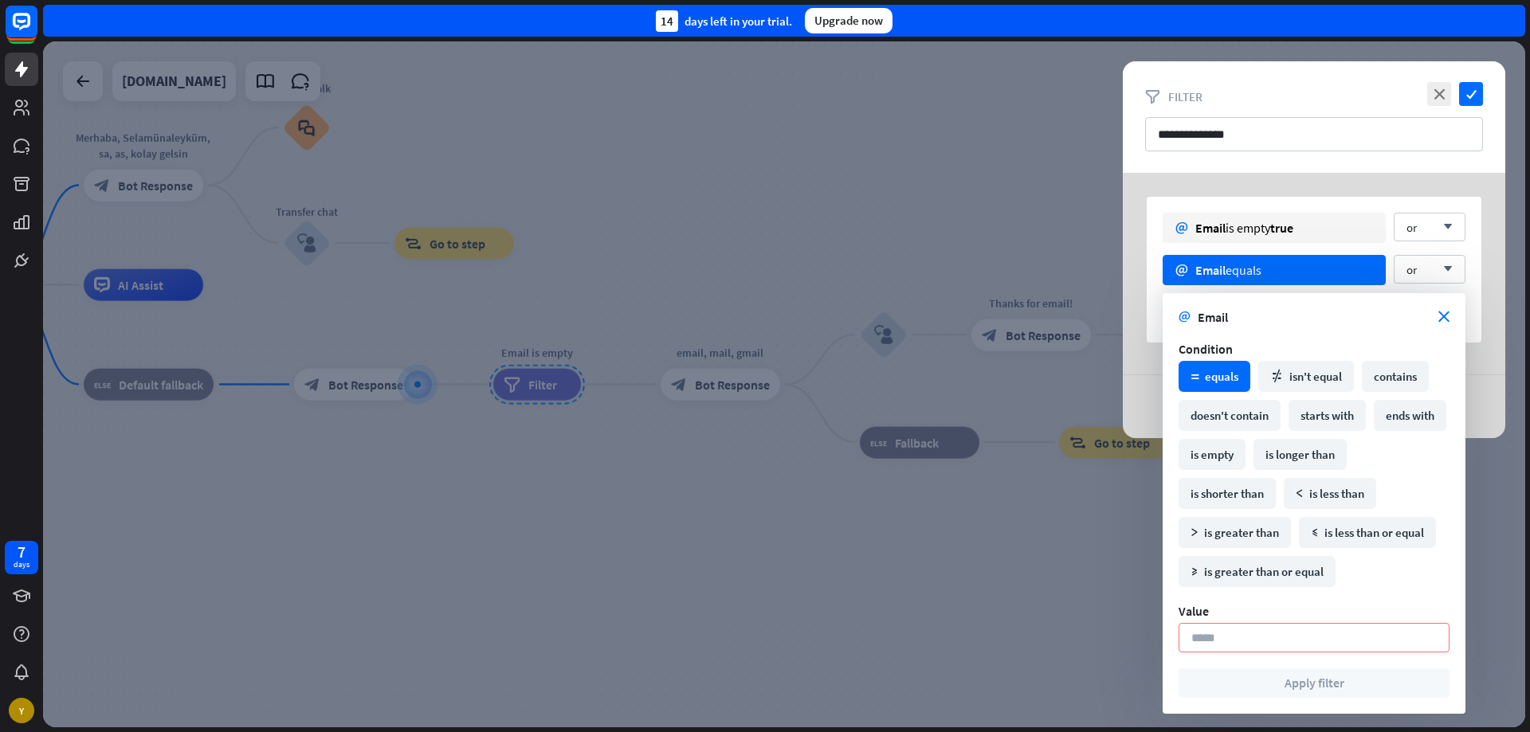
click at [1216, 370] on div "math_equal equals" at bounding box center [1215, 376] width 72 height 31
click at [1214, 382] on div "math_equal equals" at bounding box center [1215, 376] width 72 height 31
click at [1238, 641] on input at bounding box center [1314, 637] width 271 height 29
click at [1282, 382] on icon "math_not_equal" at bounding box center [1277, 377] width 14 height 14
click at [1216, 375] on div "math_equal equals" at bounding box center [1215, 376] width 72 height 31
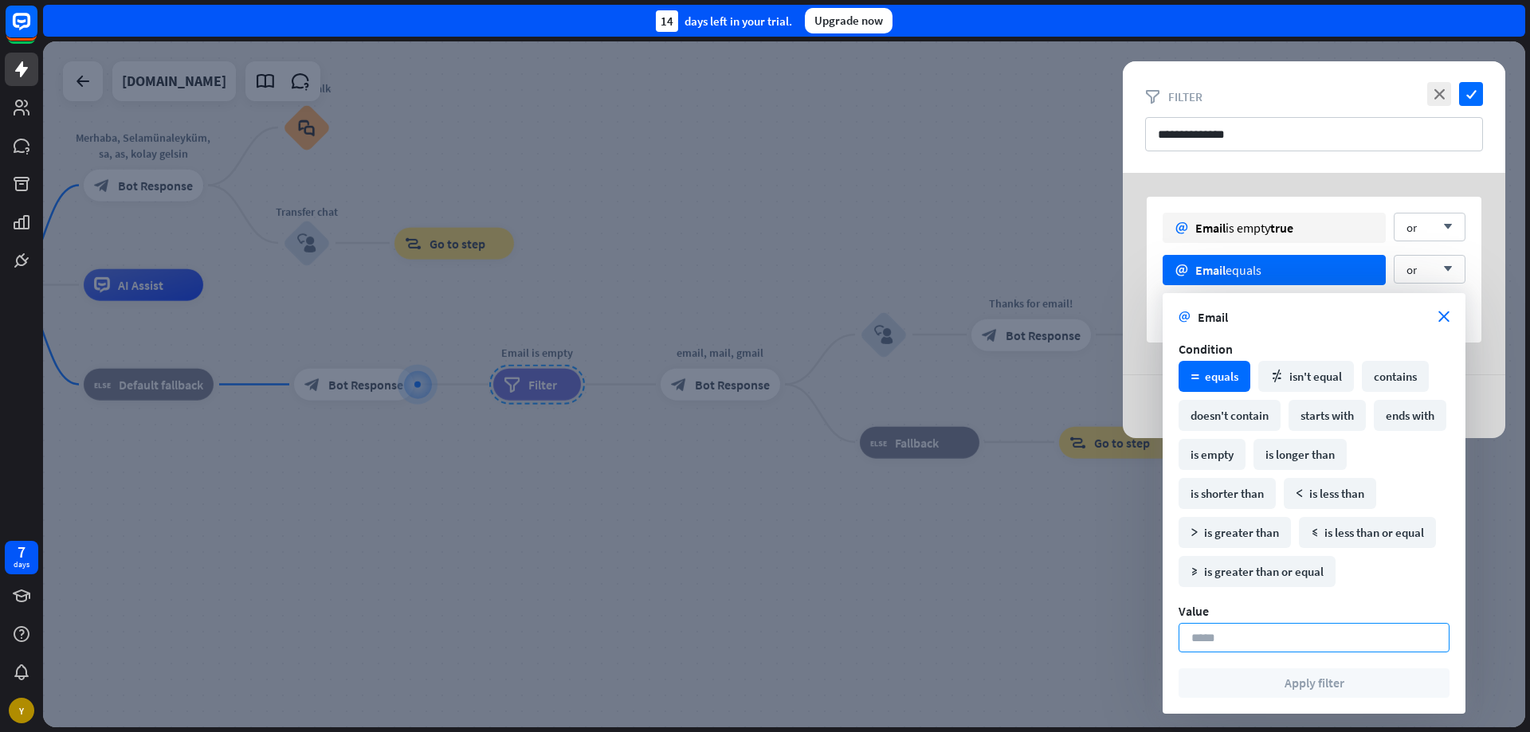
click at [1240, 641] on input at bounding box center [1314, 637] width 271 height 29
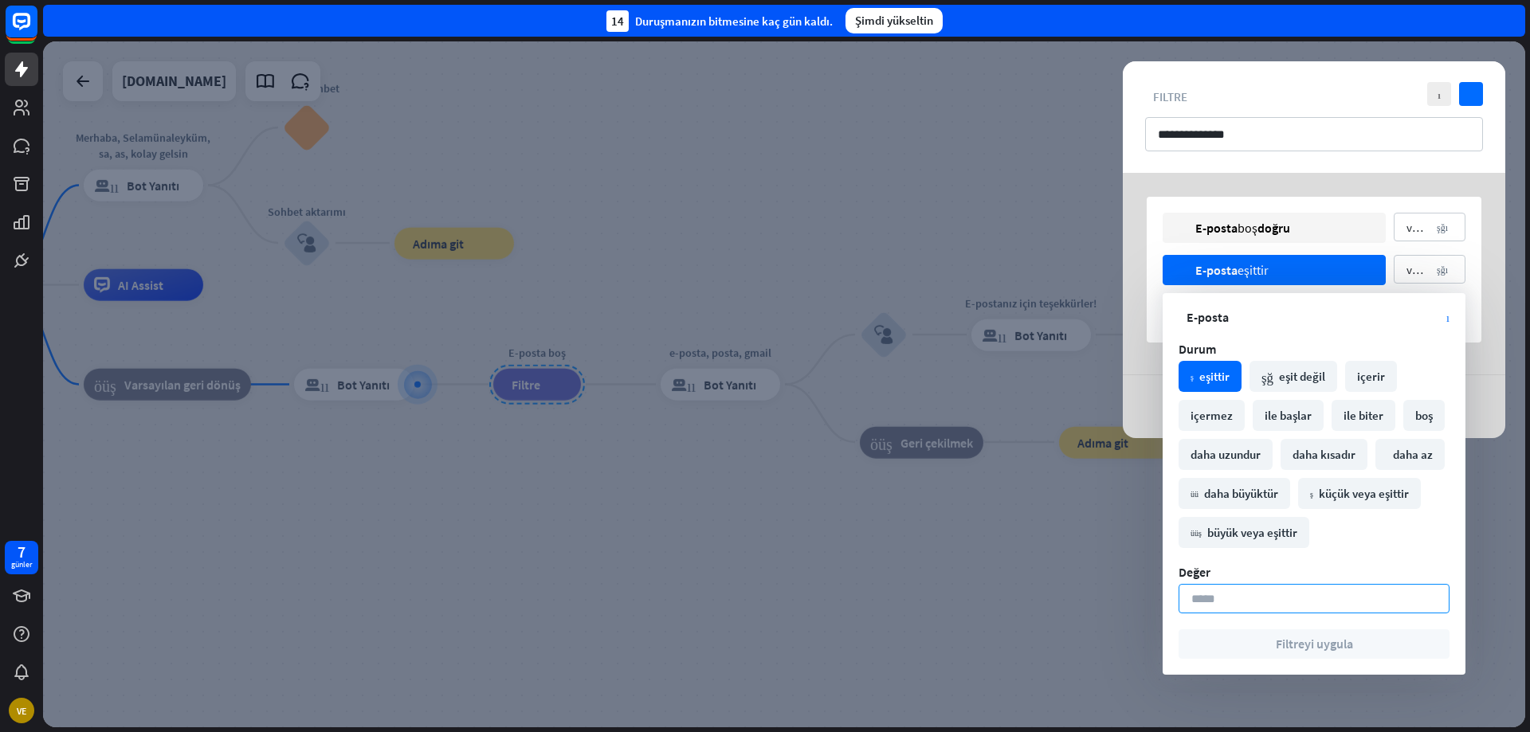
click at [1214, 608] on input at bounding box center [1314, 598] width 271 height 29
type input "*"
click at [1269, 646] on button "Filtreyi uygula" at bounding box center [1314, 644] width 271 height 29
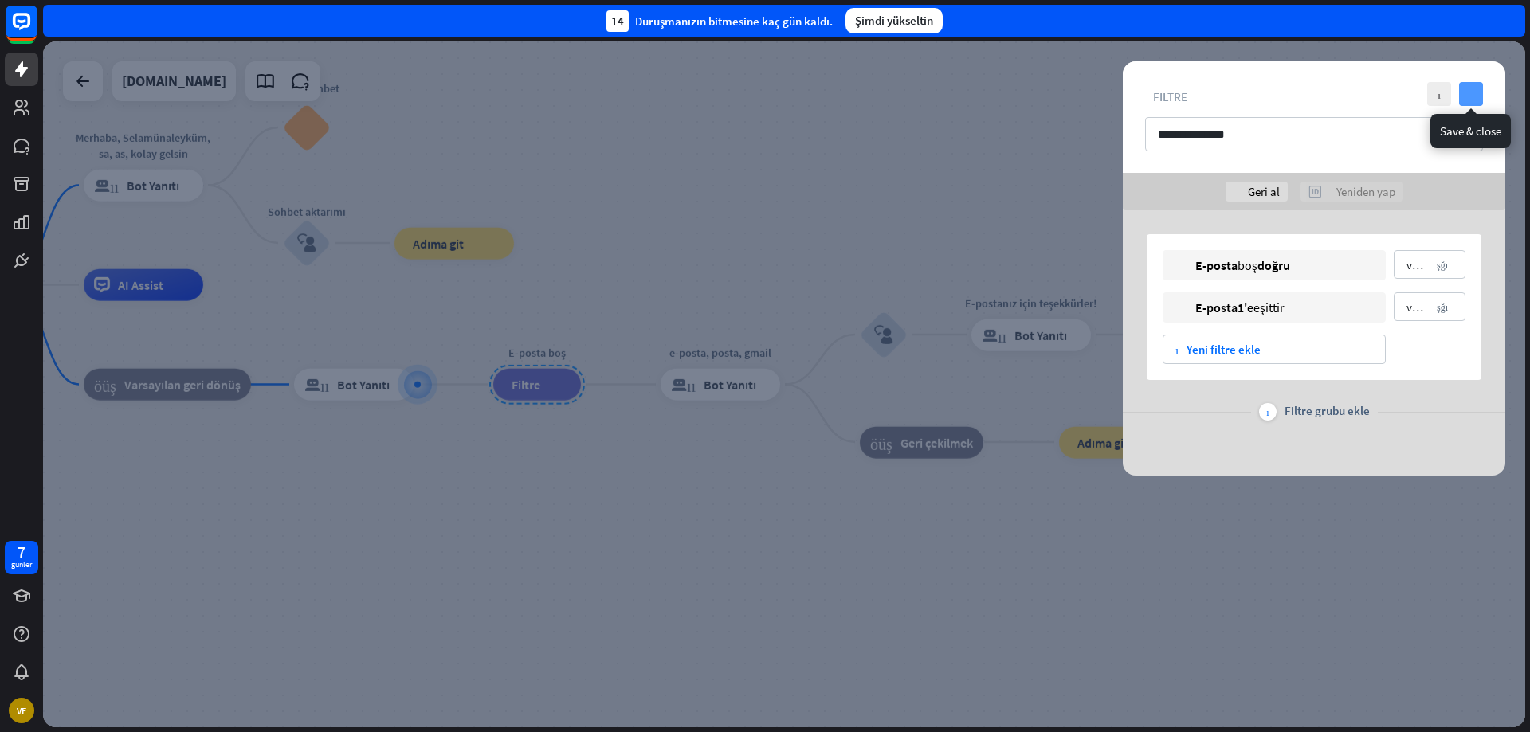
click at [1472, 93] on font "kontrol etmek" at bounding box center [1472, 94] width 6 height 10
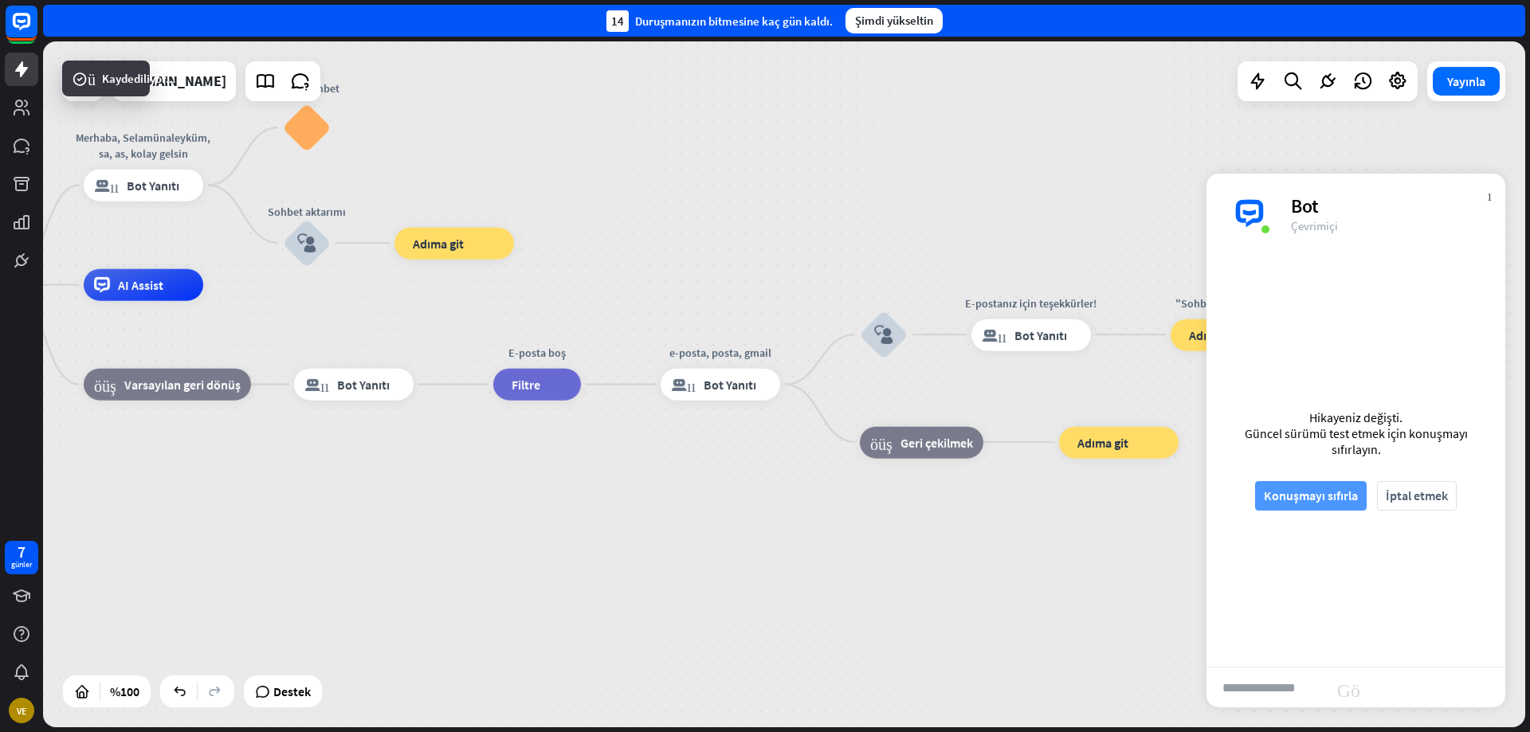
click at [1319, 503] on font "Konuşmayı sıfırla" at bounding box center [1311, 496] width 94 height 16
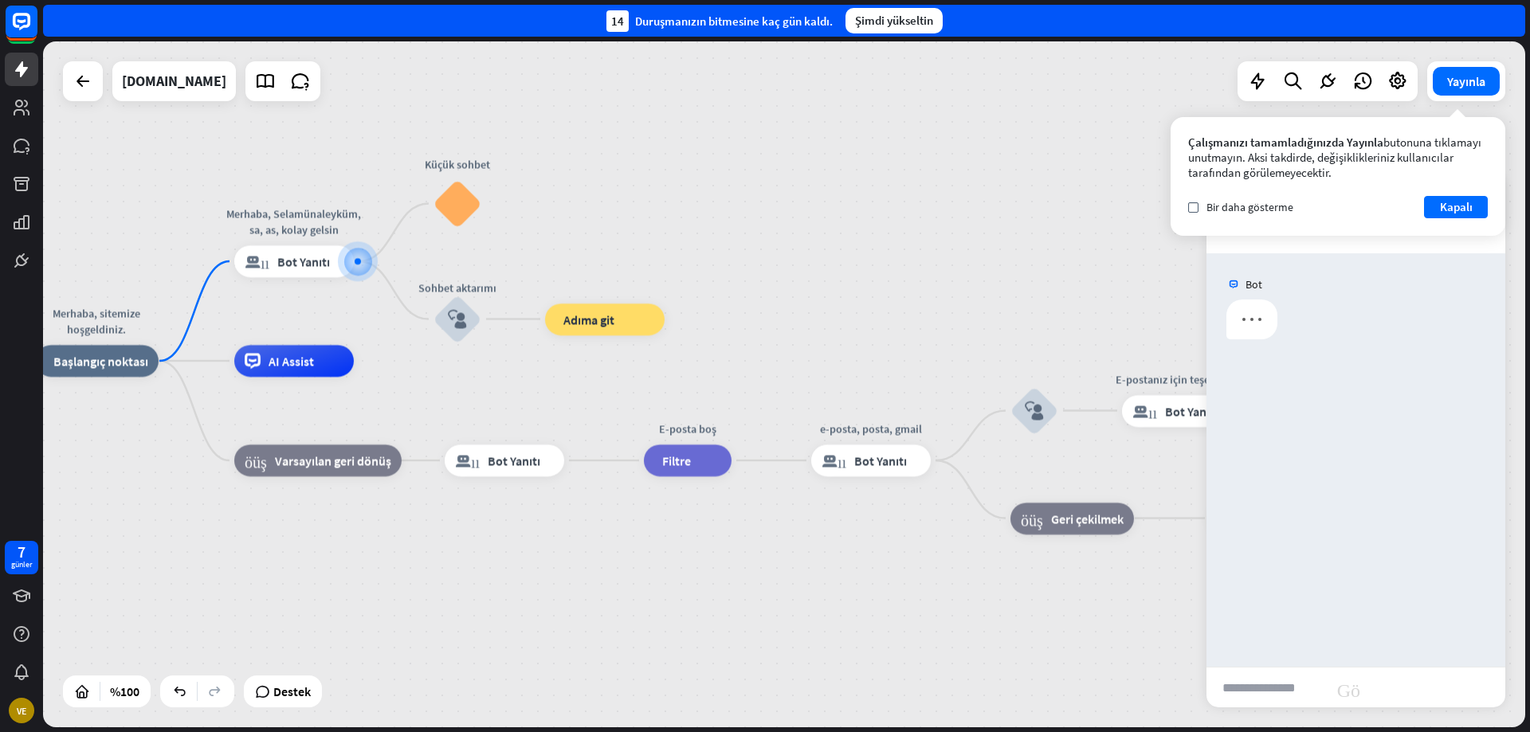
click at [1274, 679] on input "text" at bounding box center [1267, 688] width 120 height 40
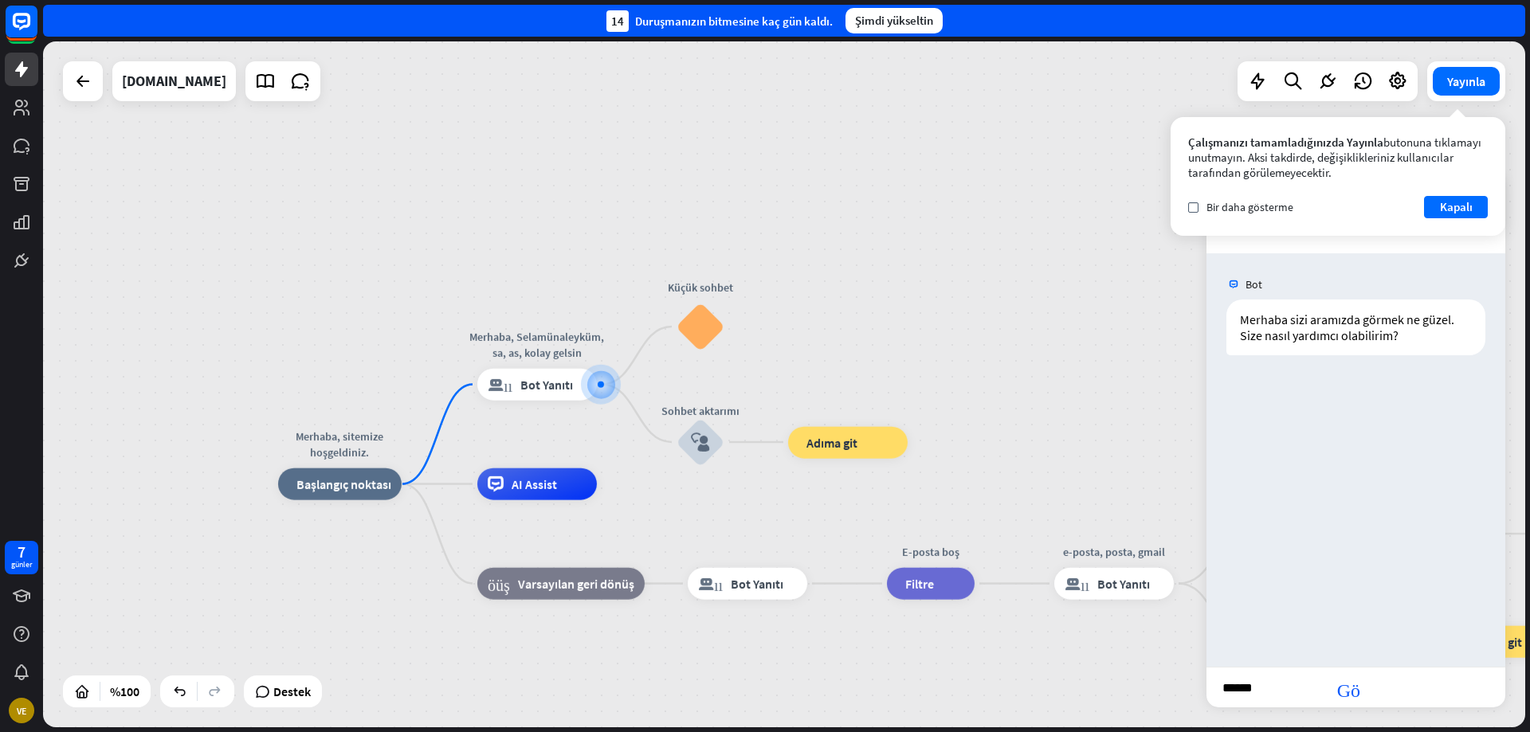
type input "*******"
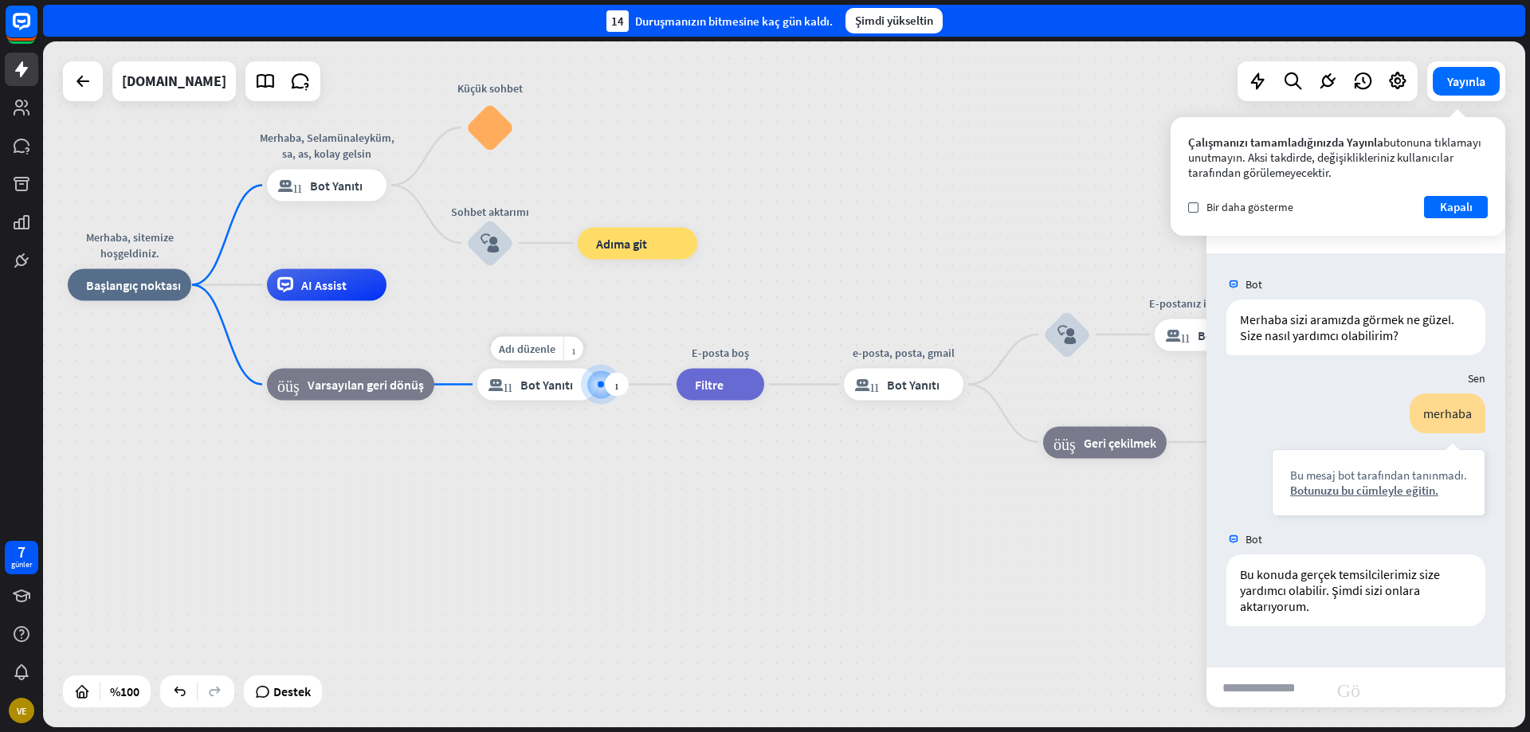
click at [526, 382] on font "Bot Yanıtı" at bounding box center [546, 385] width 53 height 16
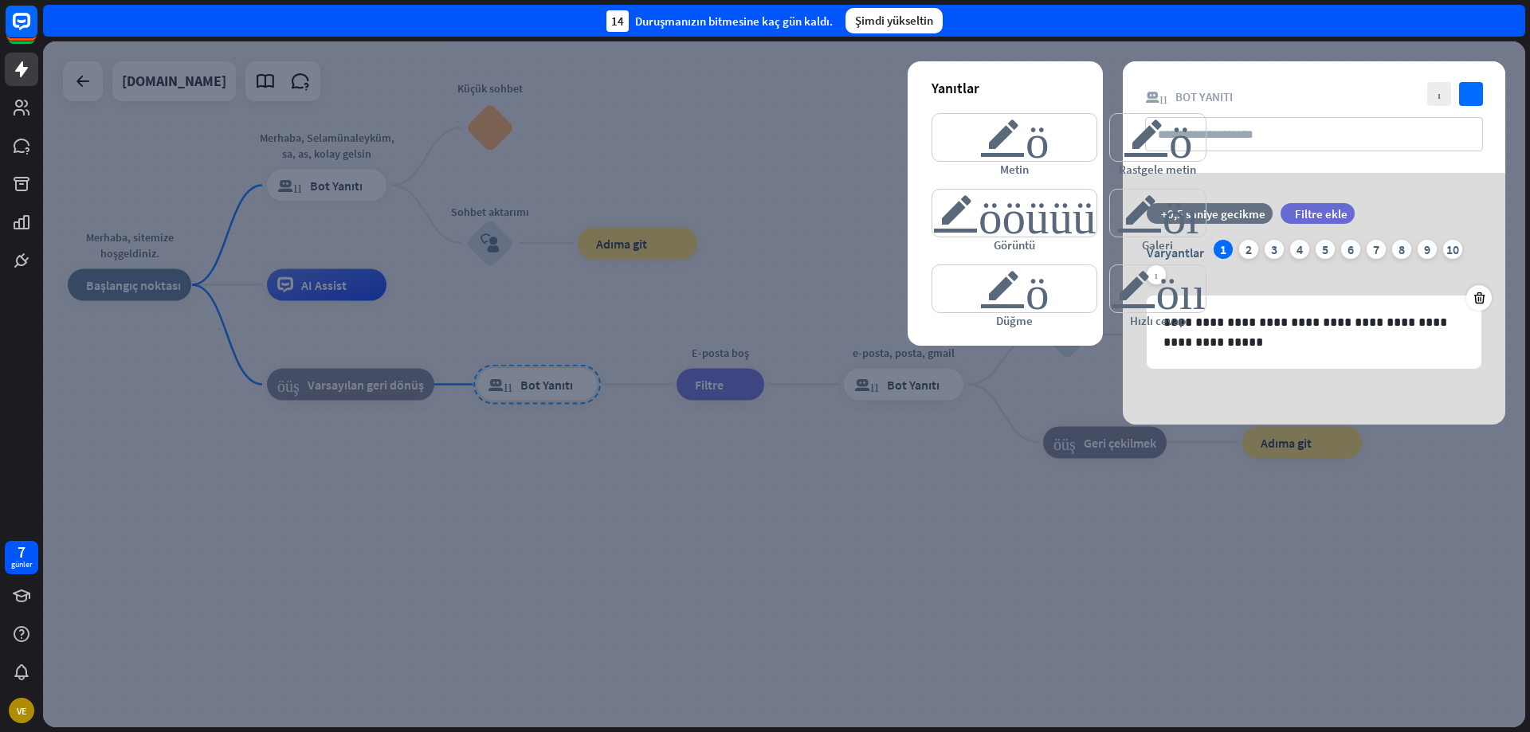
click at [779, 500] on div at bounding box center [784, 384] width 1482 height 686
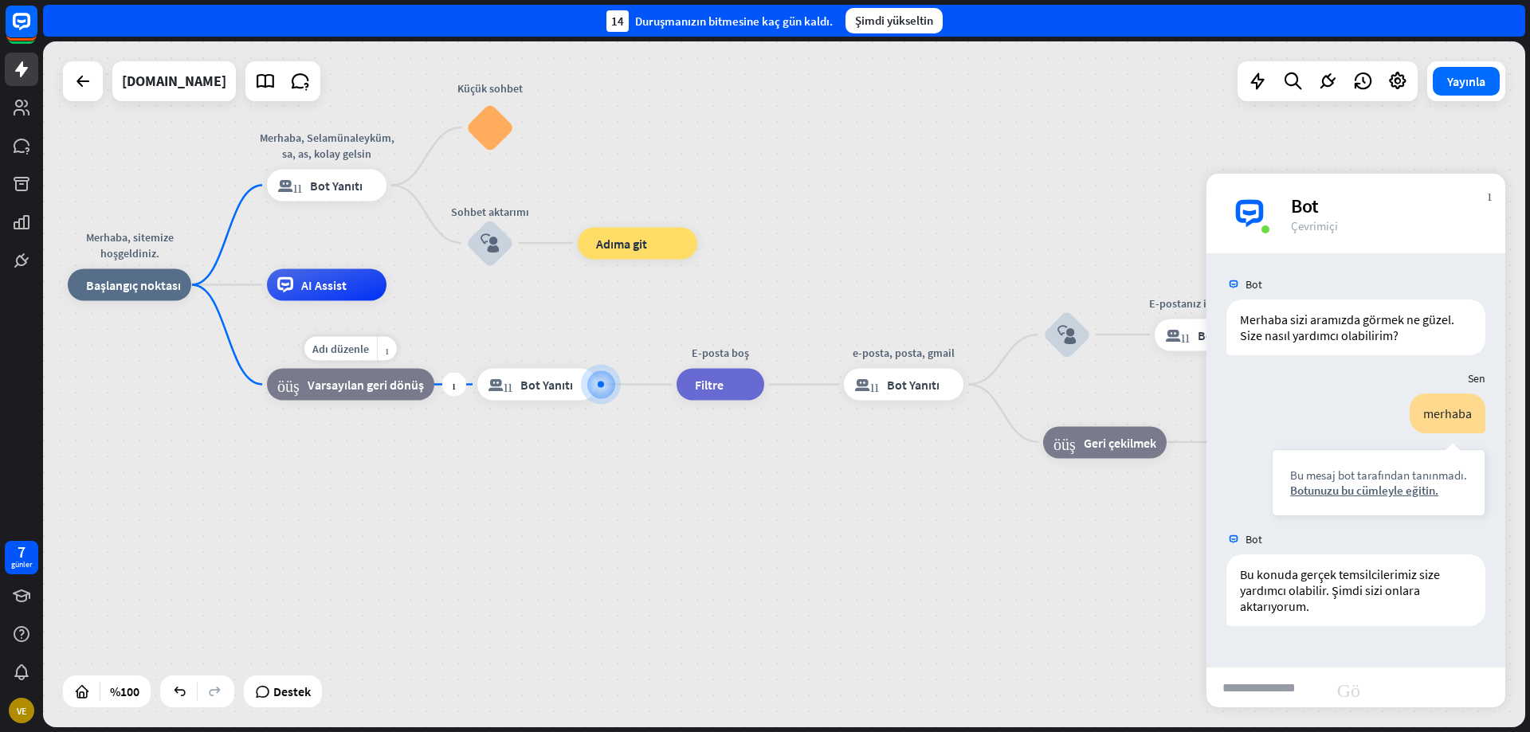
click at [370, 398] on div "blok_geri_dönüş Varsayılan geri dönüş" at bounding box center [350, 385] width 167 height 32
click at [348, 294] on div "AI Assist" at bounding box center [327, 285] width 120 height 32
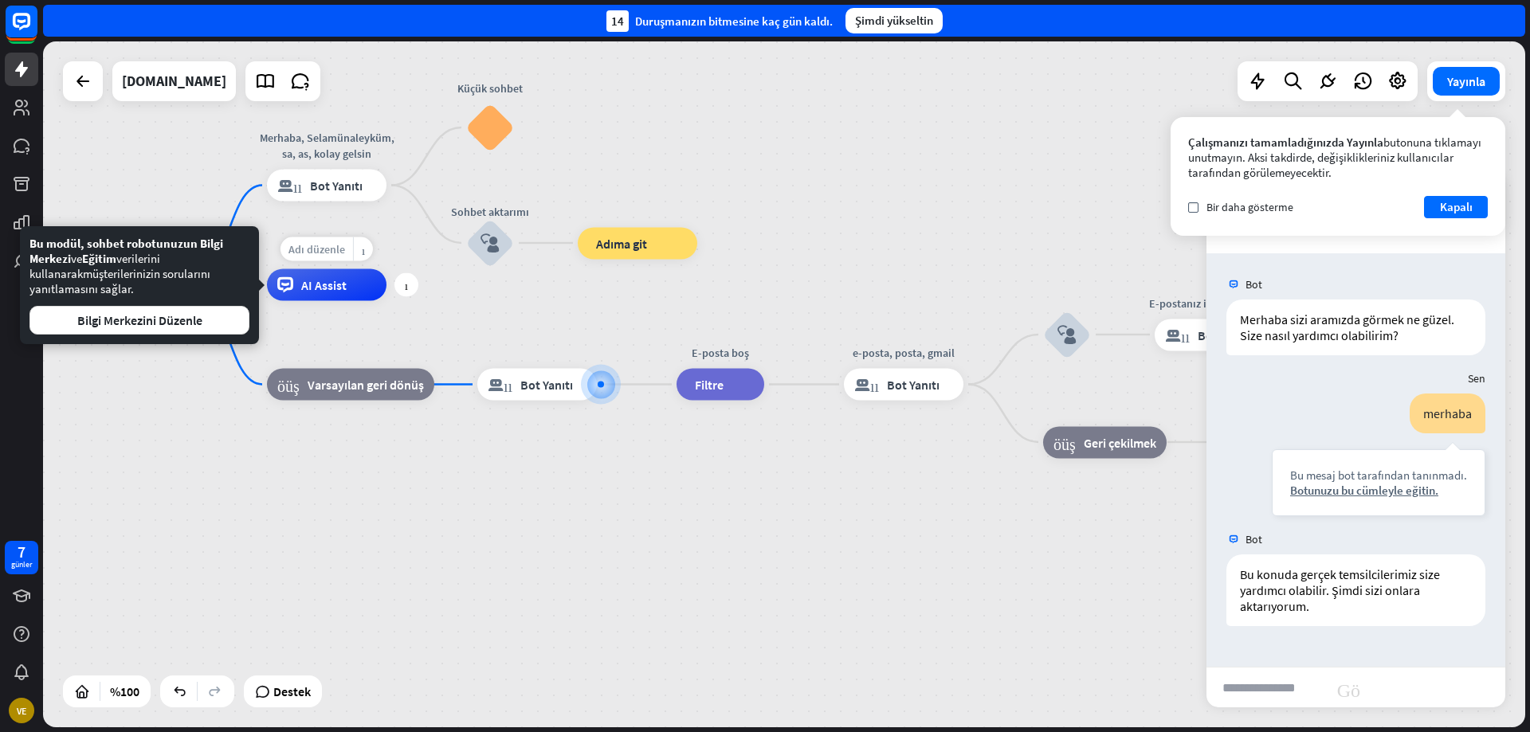
click at [324, 253] on font "Adı düzenle" at bounding box center [316, 249] width 57 height 14
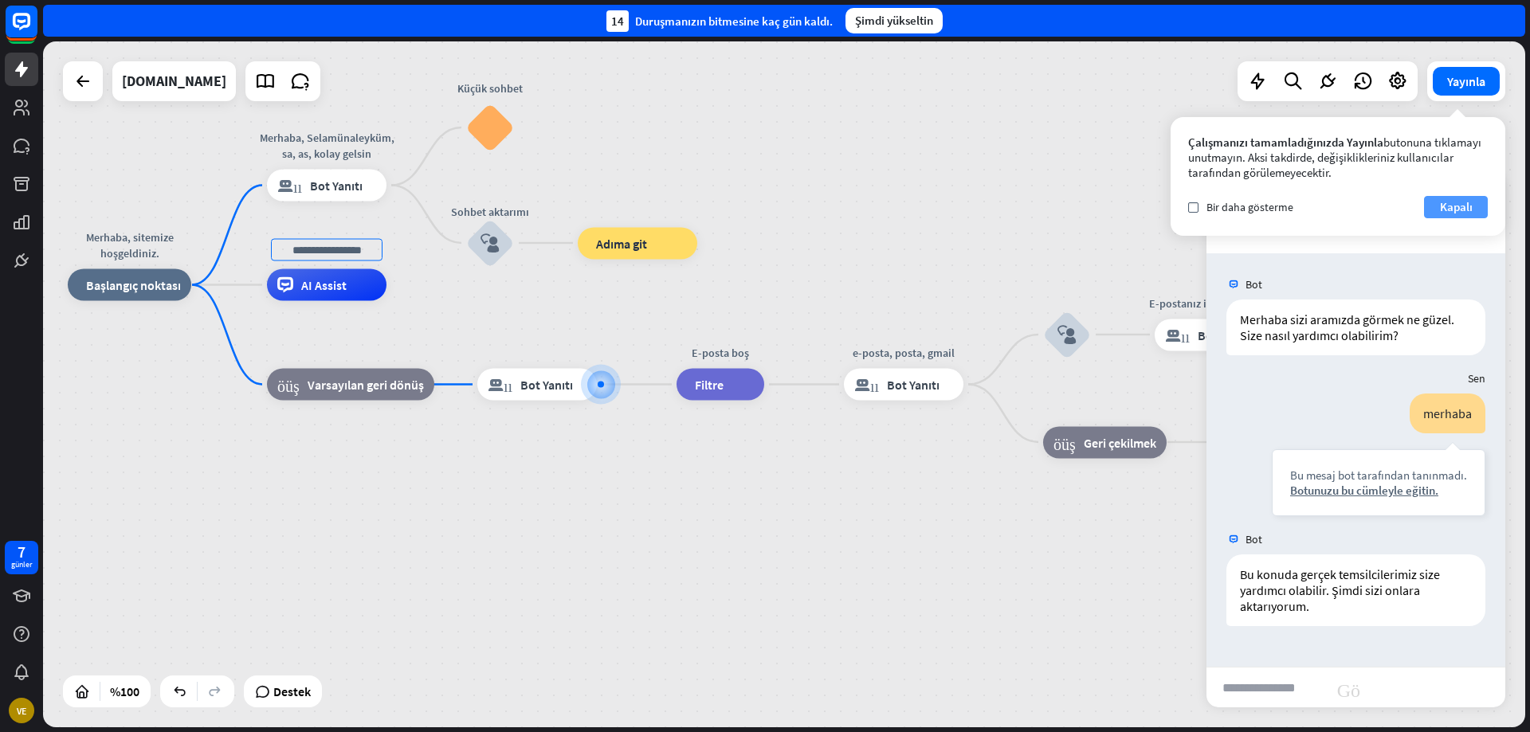
click at [1458, 198] on font "Kapalı" at bounding box center [1456, 207] width 33 height 22
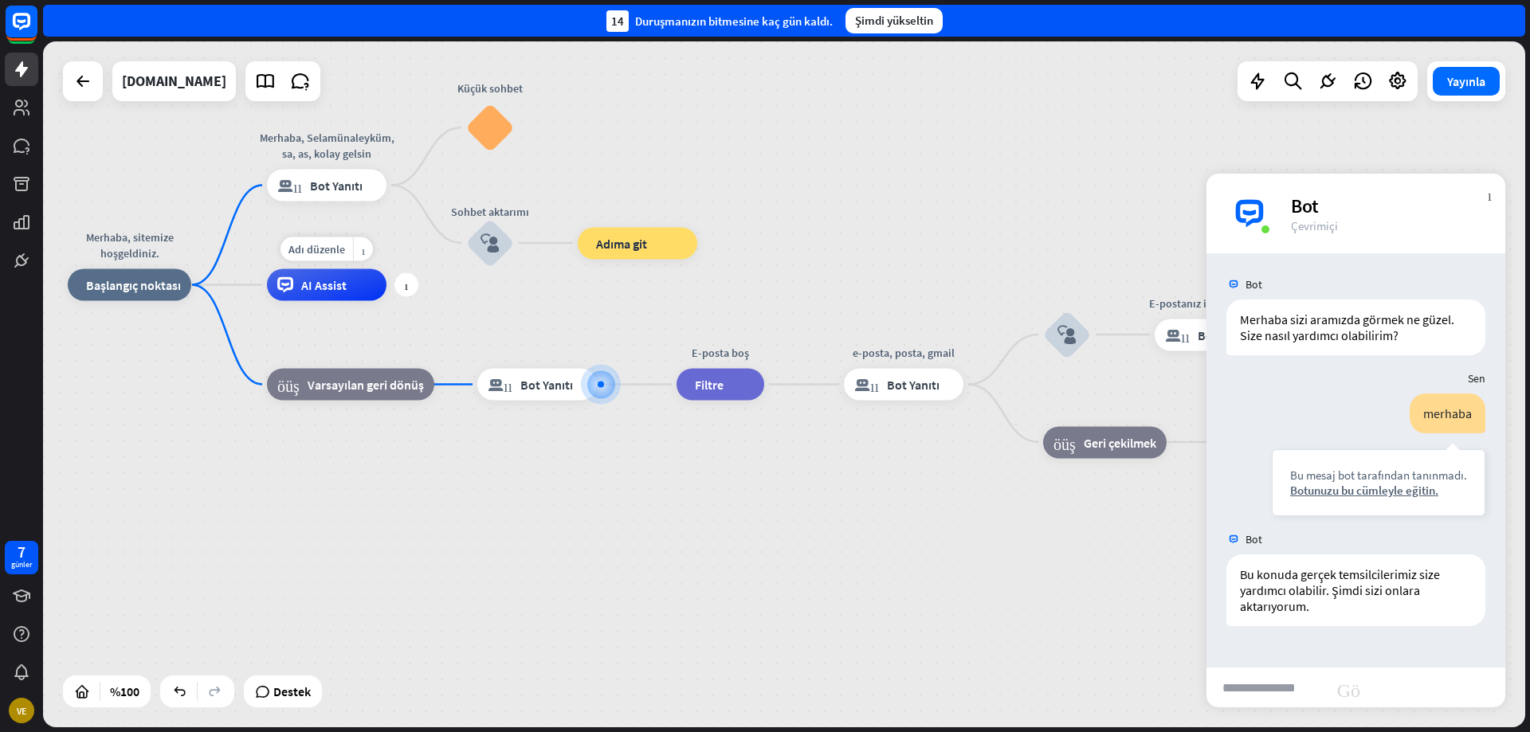
click at [342, 292] on font "AI Assist" at bounding box center [323, 285] width 45 height 16
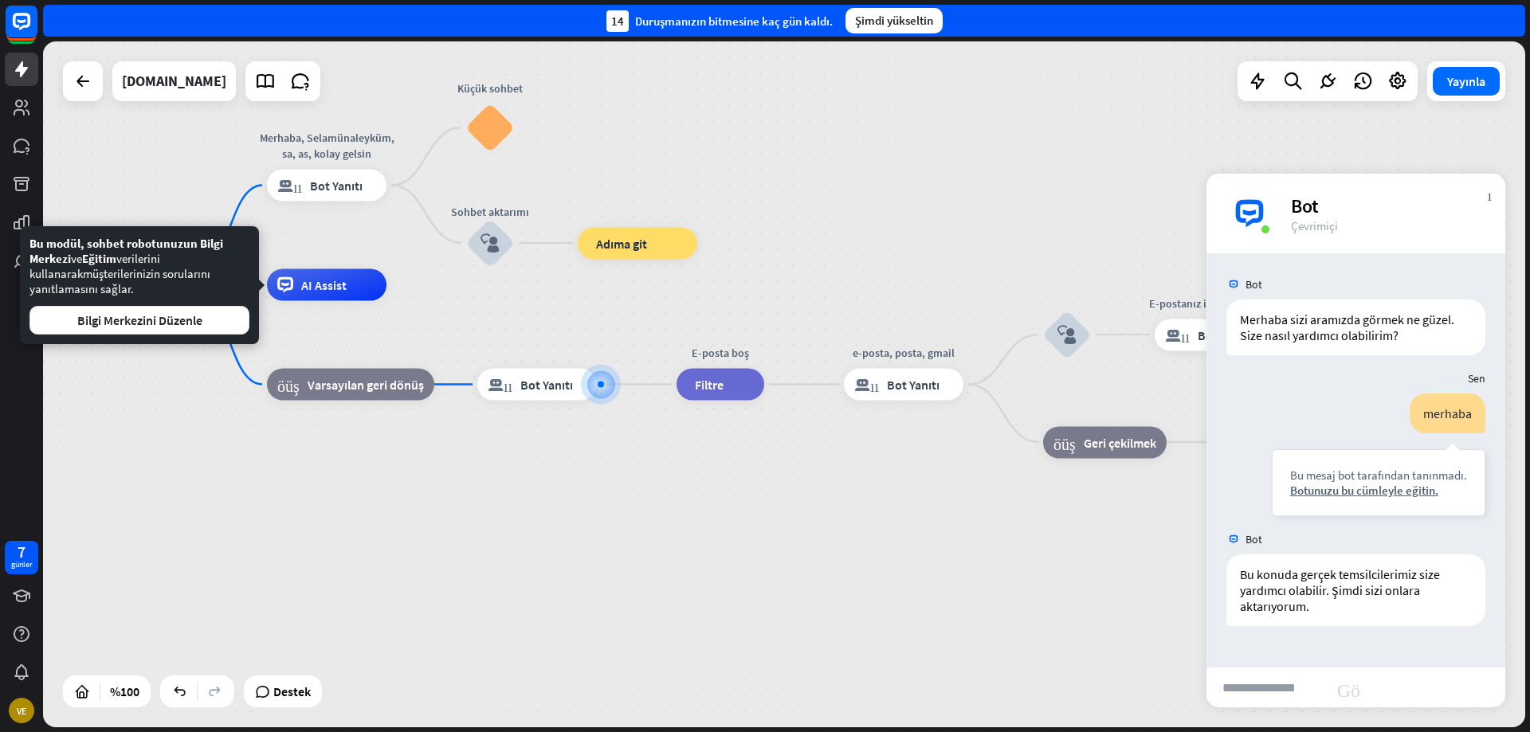
click at [329, 202] on div "Edit name more_horiz plus Merhaba, Selamünaleyküm, sa, as, kolay gelsin blok_bo…" at bounding box center [327, 186] width 120 height 32
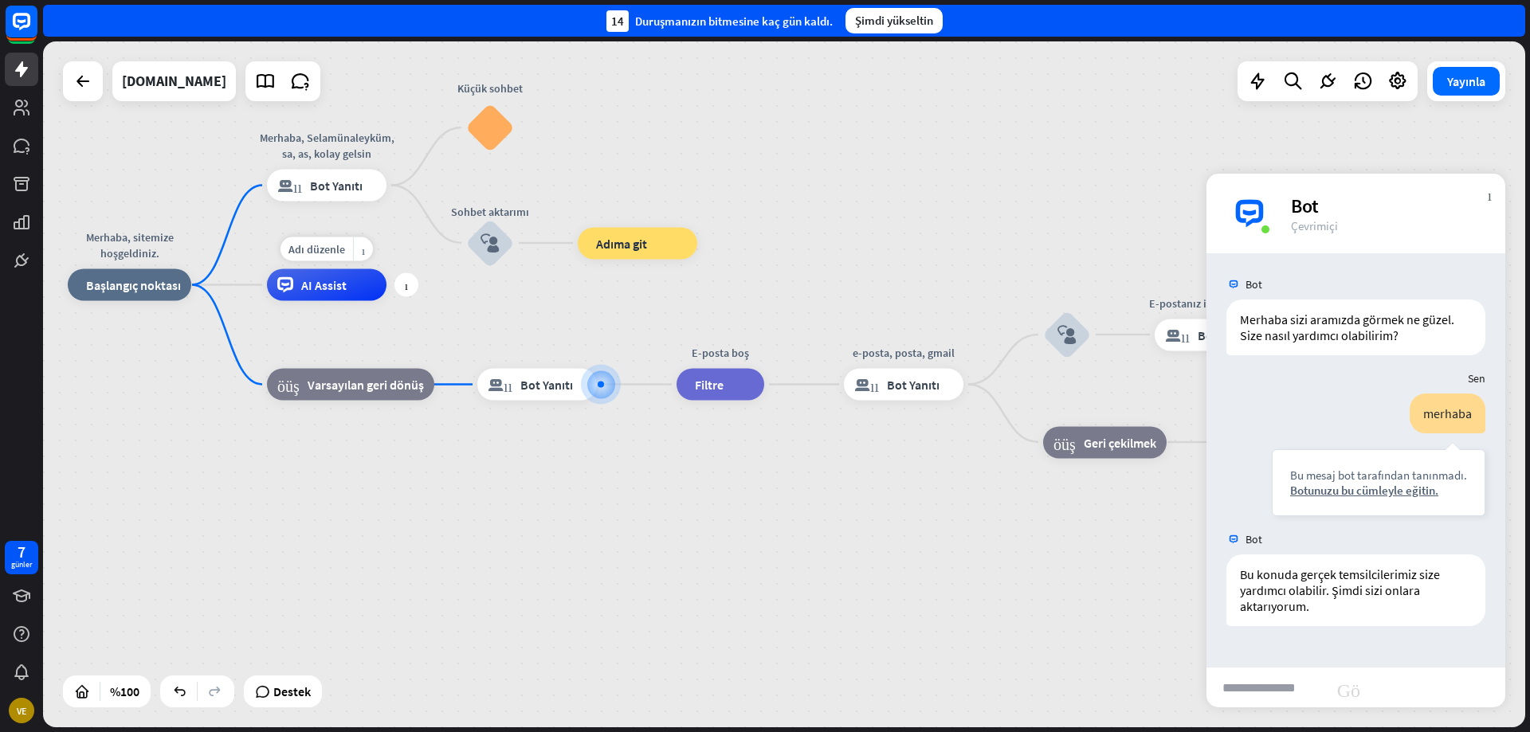
click at [311, 282] on font "AI Assist" at bounding box center [323, 285] width 45 height 16
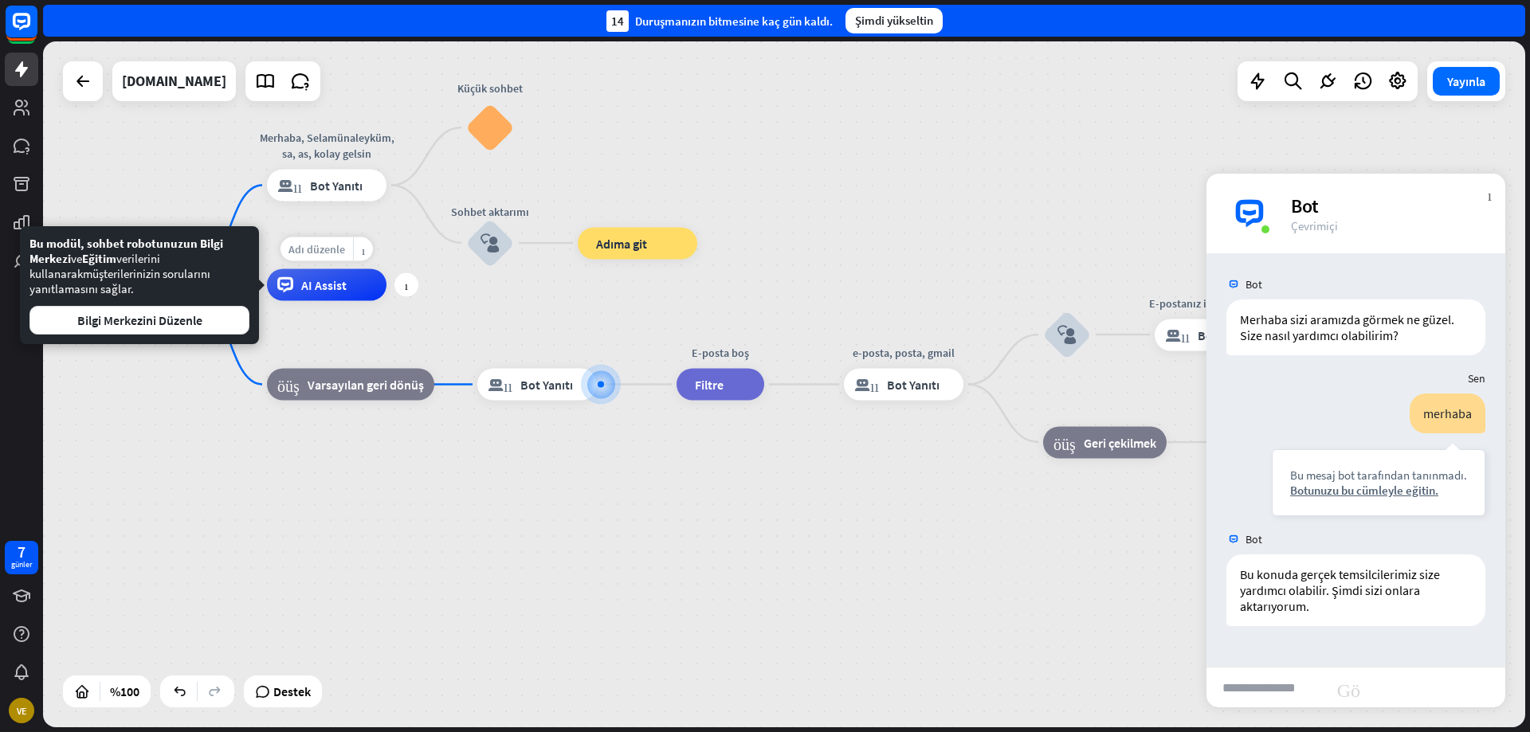
click at [320, 252] on font "Adı düzenle" at bounding box center [316, 249] width 57 height 14
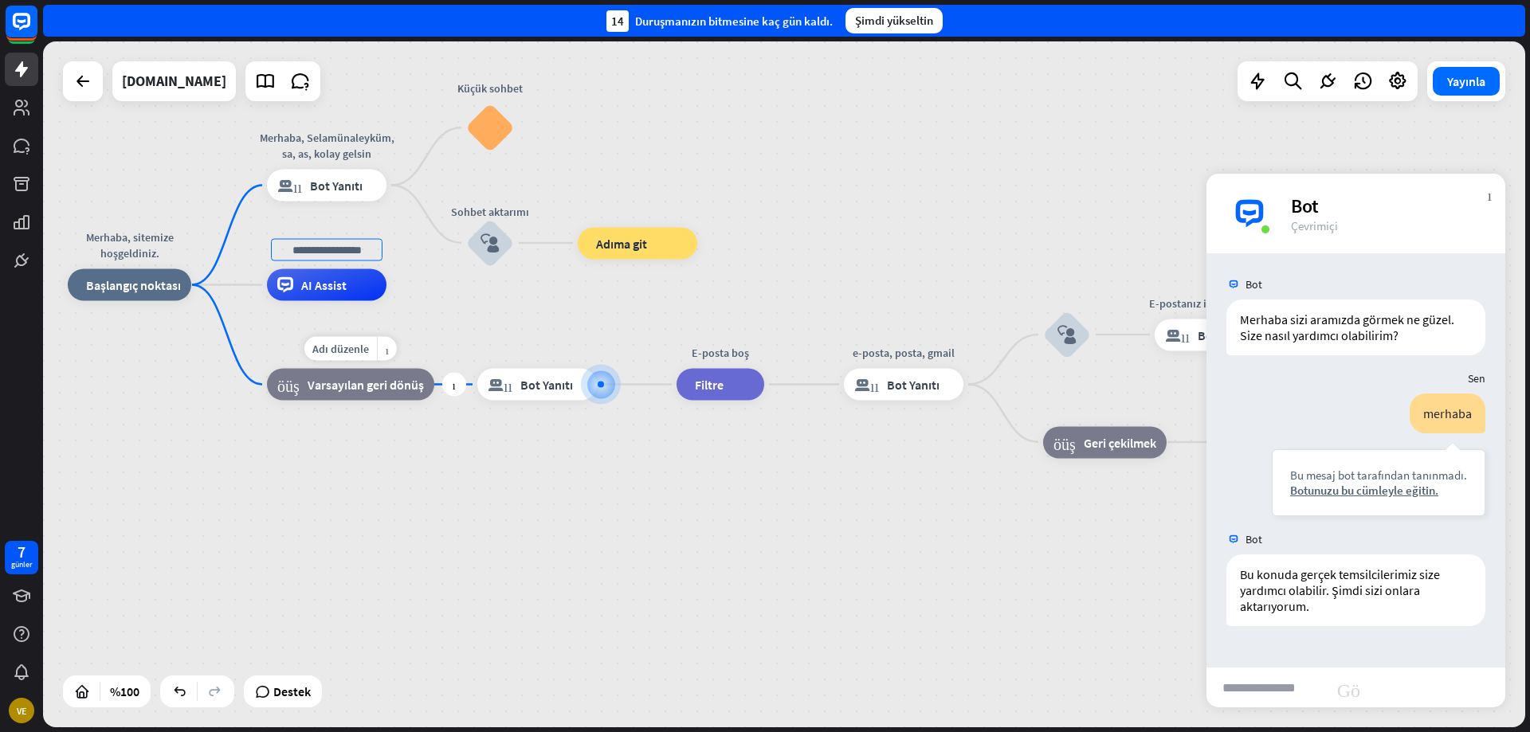
click at [336, 382] on font "Varsayılan geri dönüş" at bounding box center [366, 385] width 116 height 16
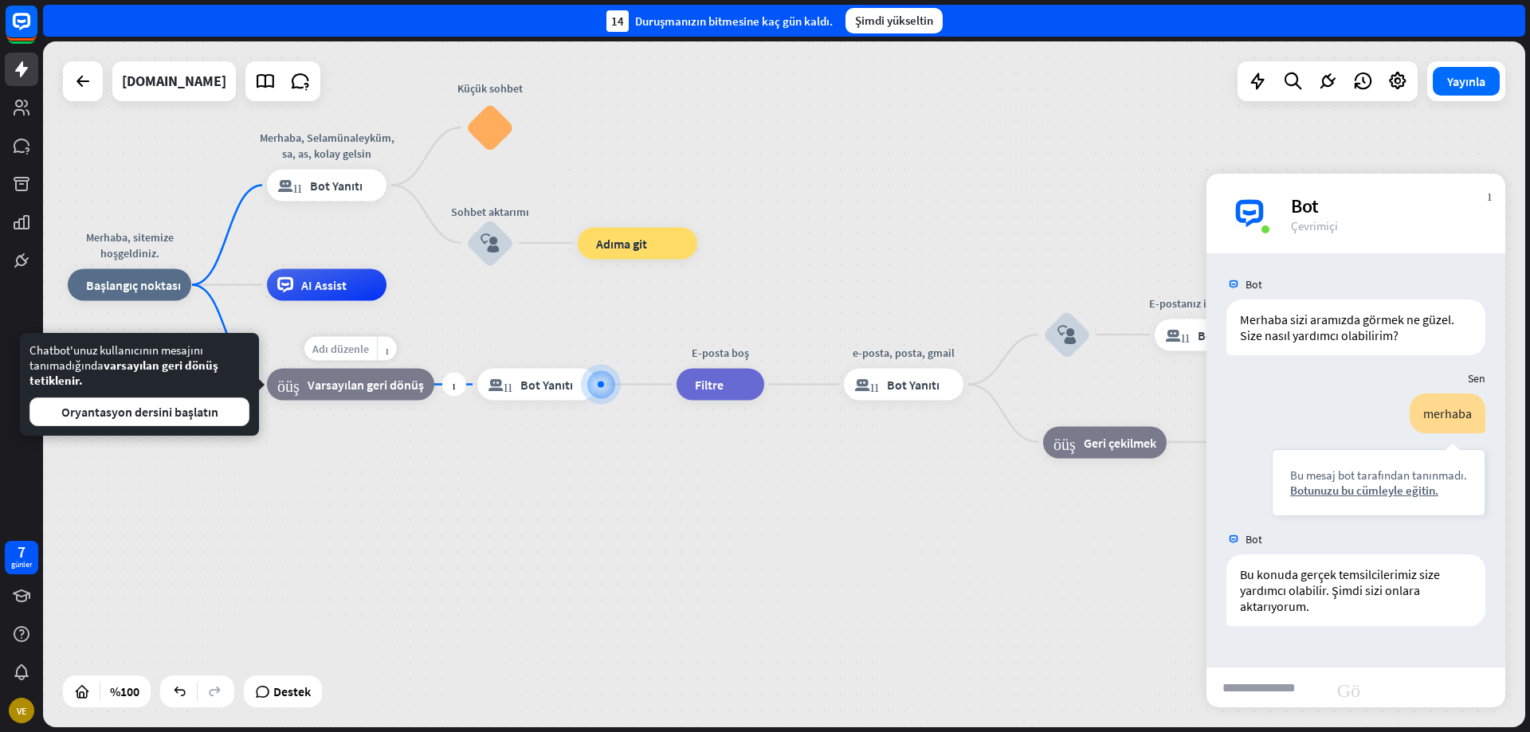
click at [341, 356] on div "Adı düzenle" at bounding box center [340, 349] width 73 height 24
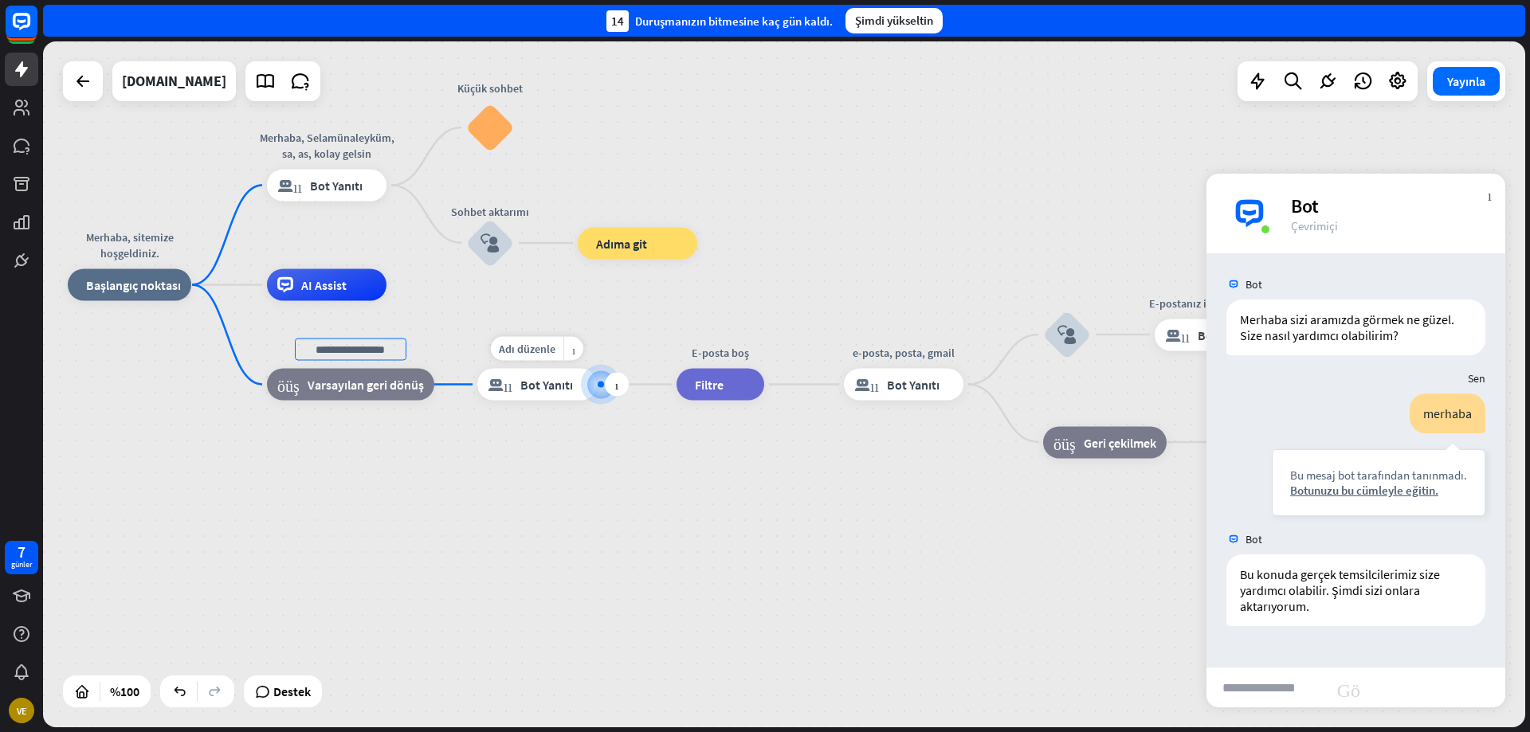
click at [521, 379] on font "Bot Yanıtı" at bounding box center [546, 385] width 53 height 16
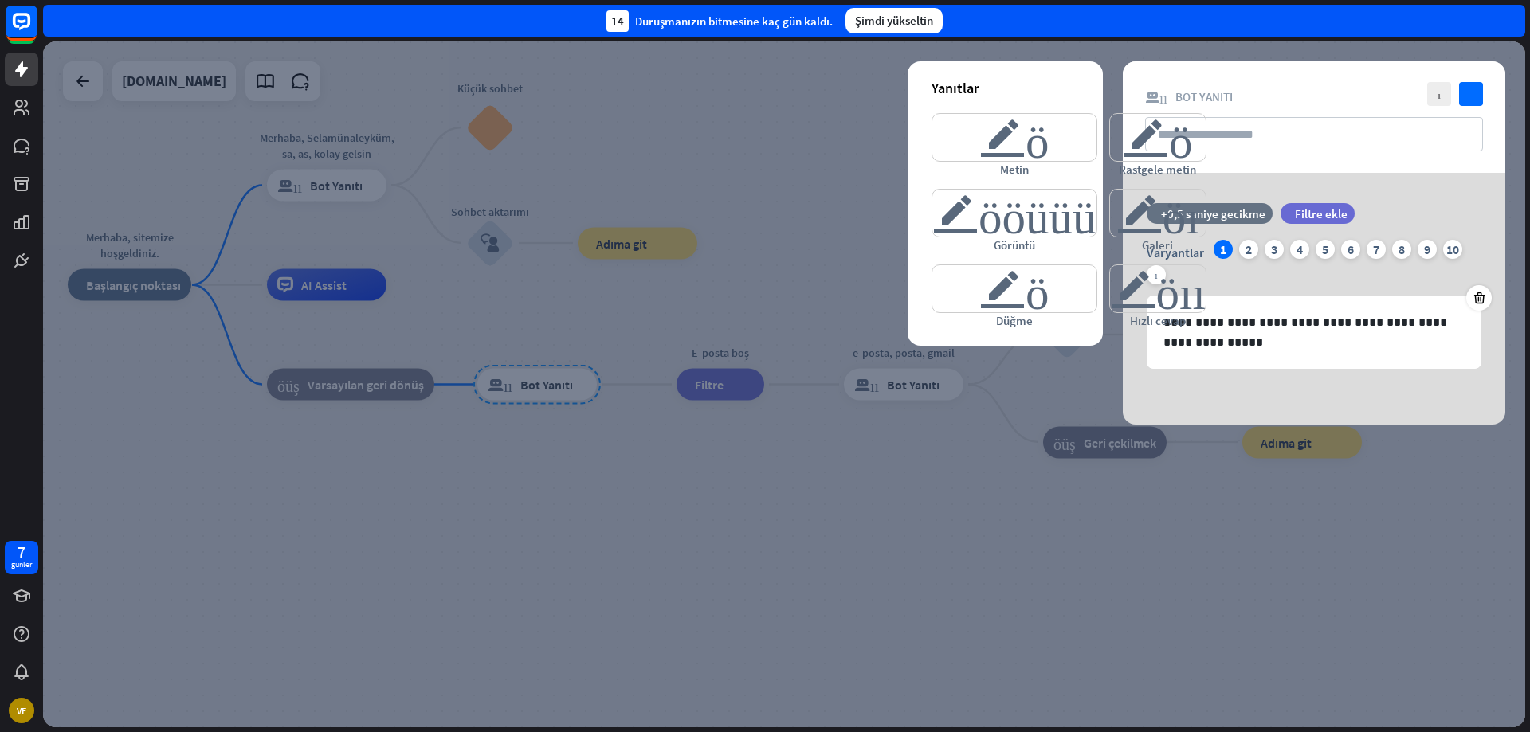
click at [439, 472] on div at bounding box center [784, 384] width 1482 height 686
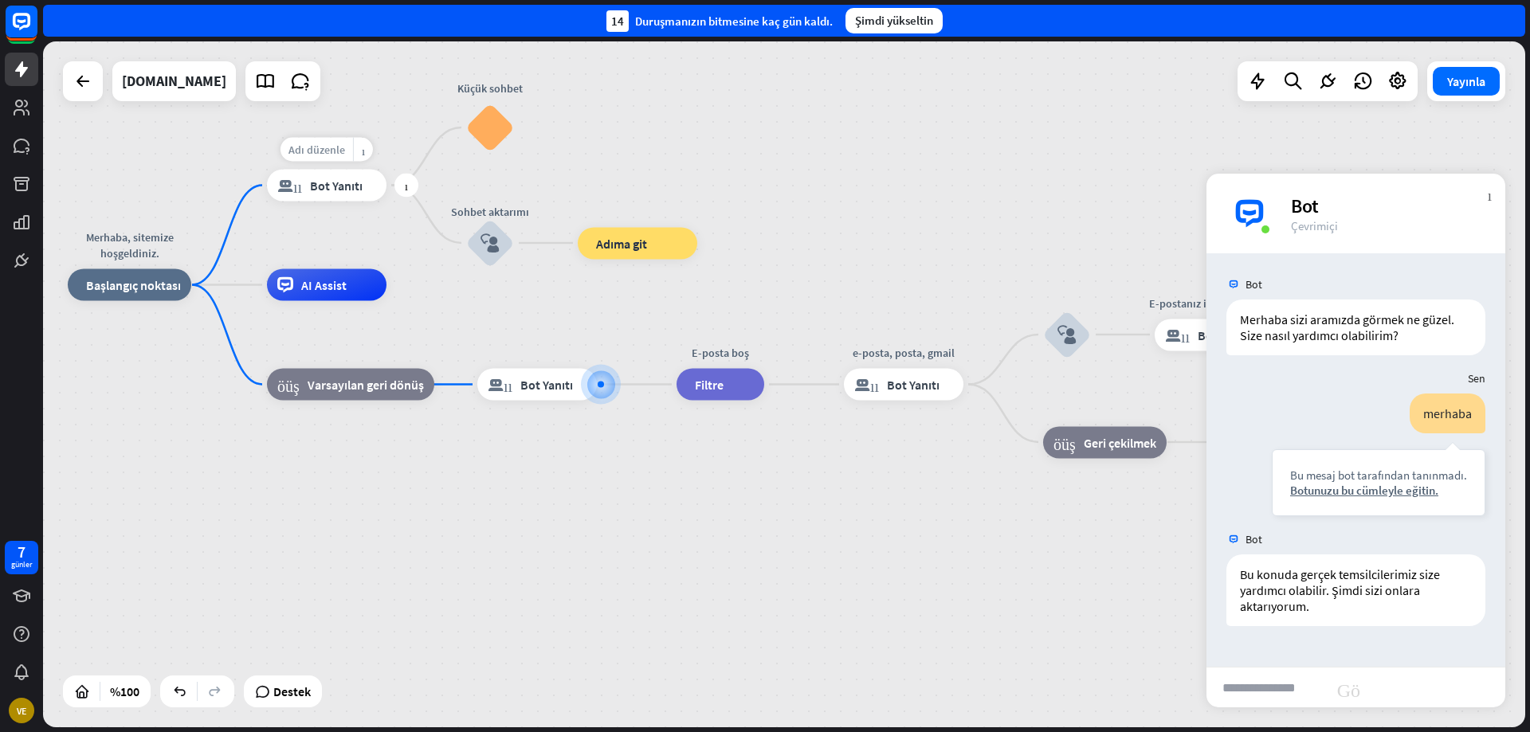
click at [315, 151] on font "Adı düzenle" at bounding box center [316, 150] width 57 height 14
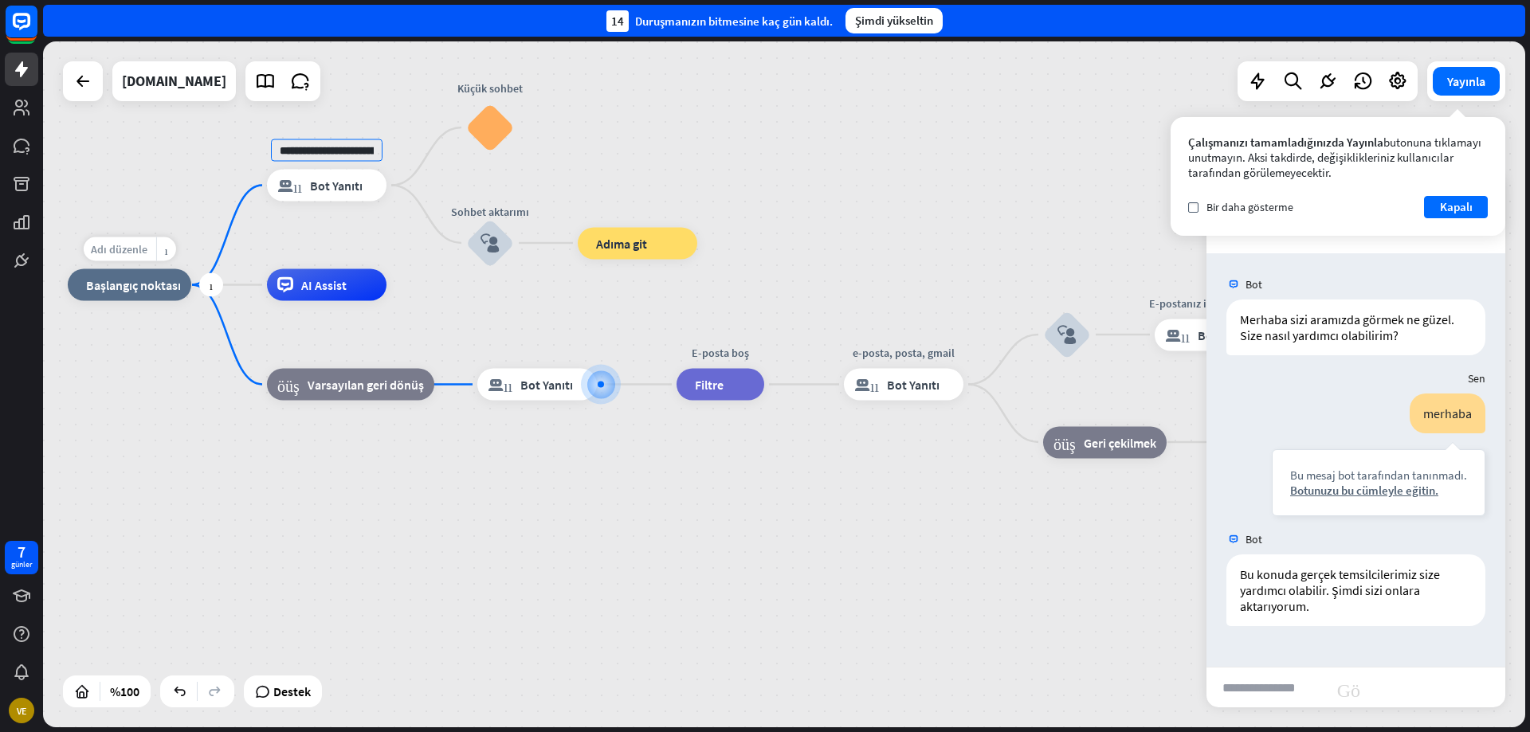
click at [123, 253] on font "Adı düzenle" at bounding box center [119, 249] width 57 height 14
click at [316, 288] on font "AI Assist" at bounding box center [323, 285] width 45 height 16
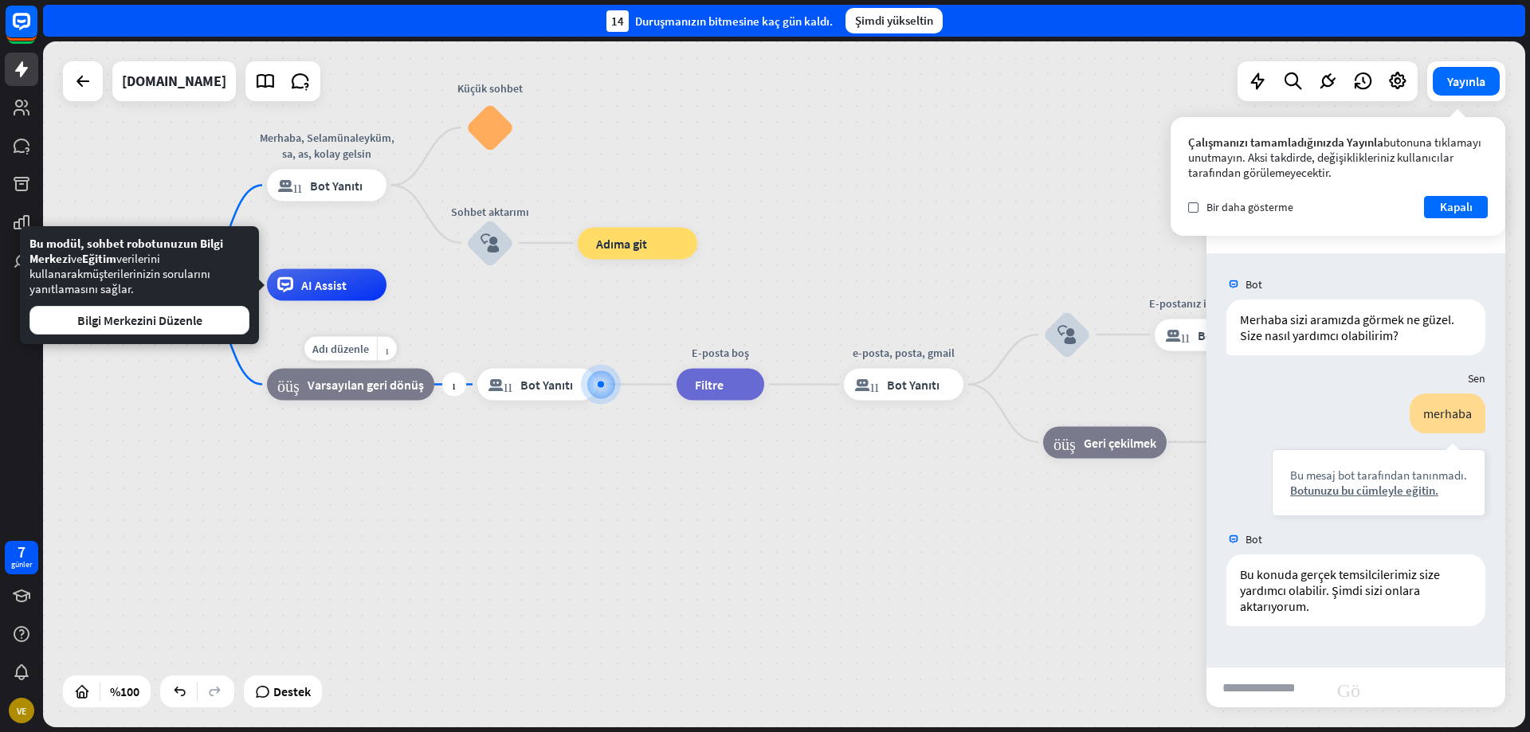
click at [313, 381] on font "Varsayılan geri dönüş" at bounding box center [366, 385] width 116 height 16
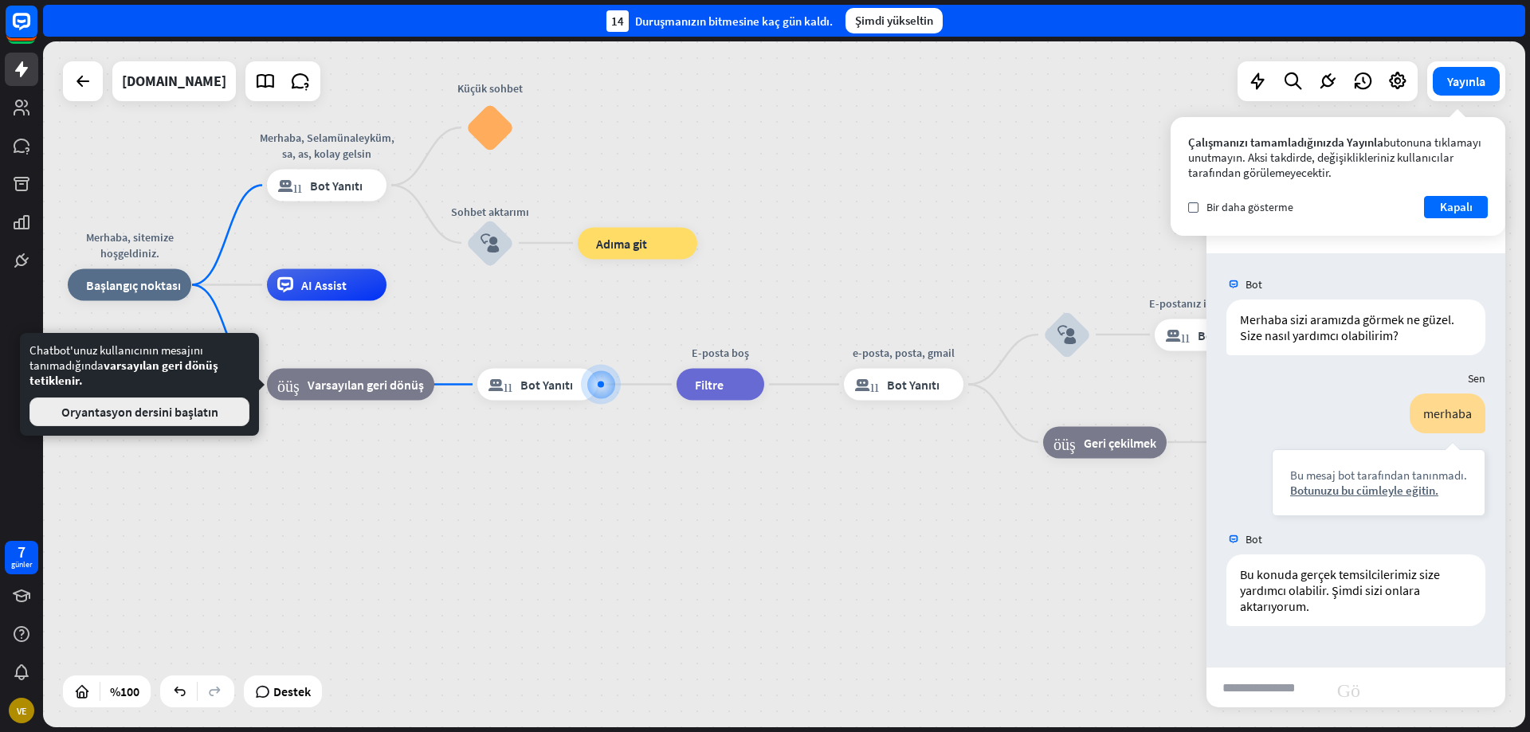
click at [186, 418] on font "Oryantasyon dersini başlatın" at bounding box center [139, 412] width 157 height 16
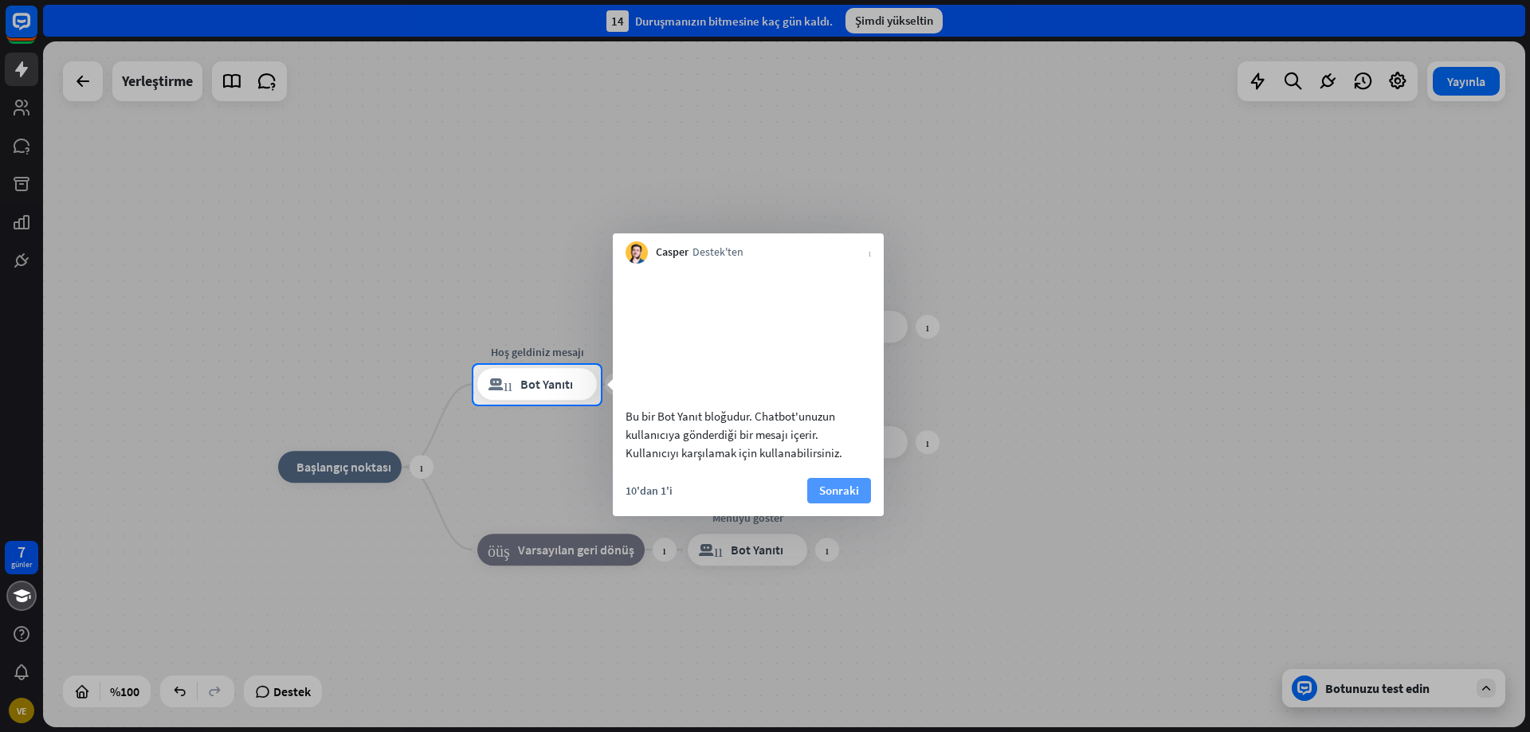
click at [838, 498] on font "Sonraki" at bounding box center [839, 490] width 40 height 15
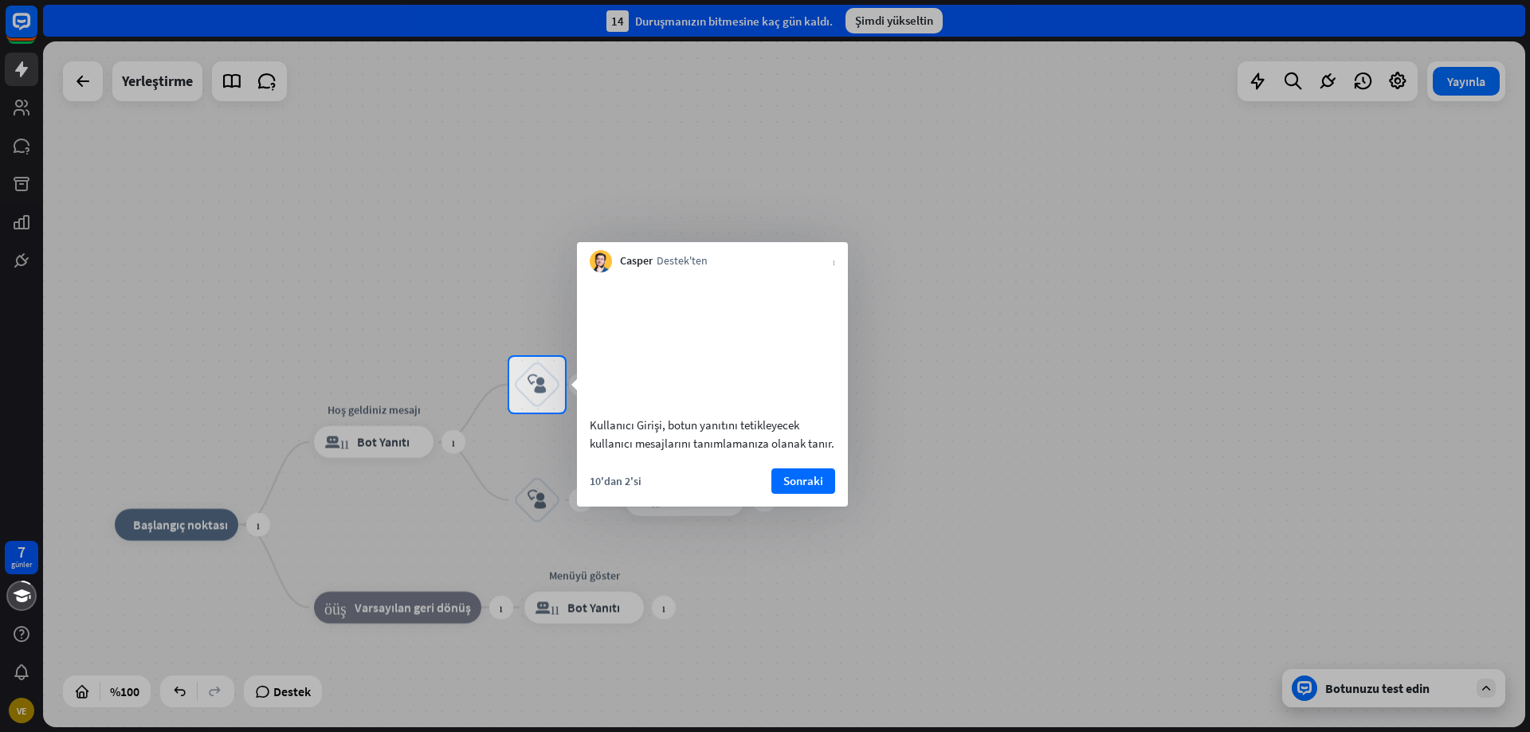
click at [794, 493] on font "Sonraki" at bounding box center [803, 481] width 40 height 22
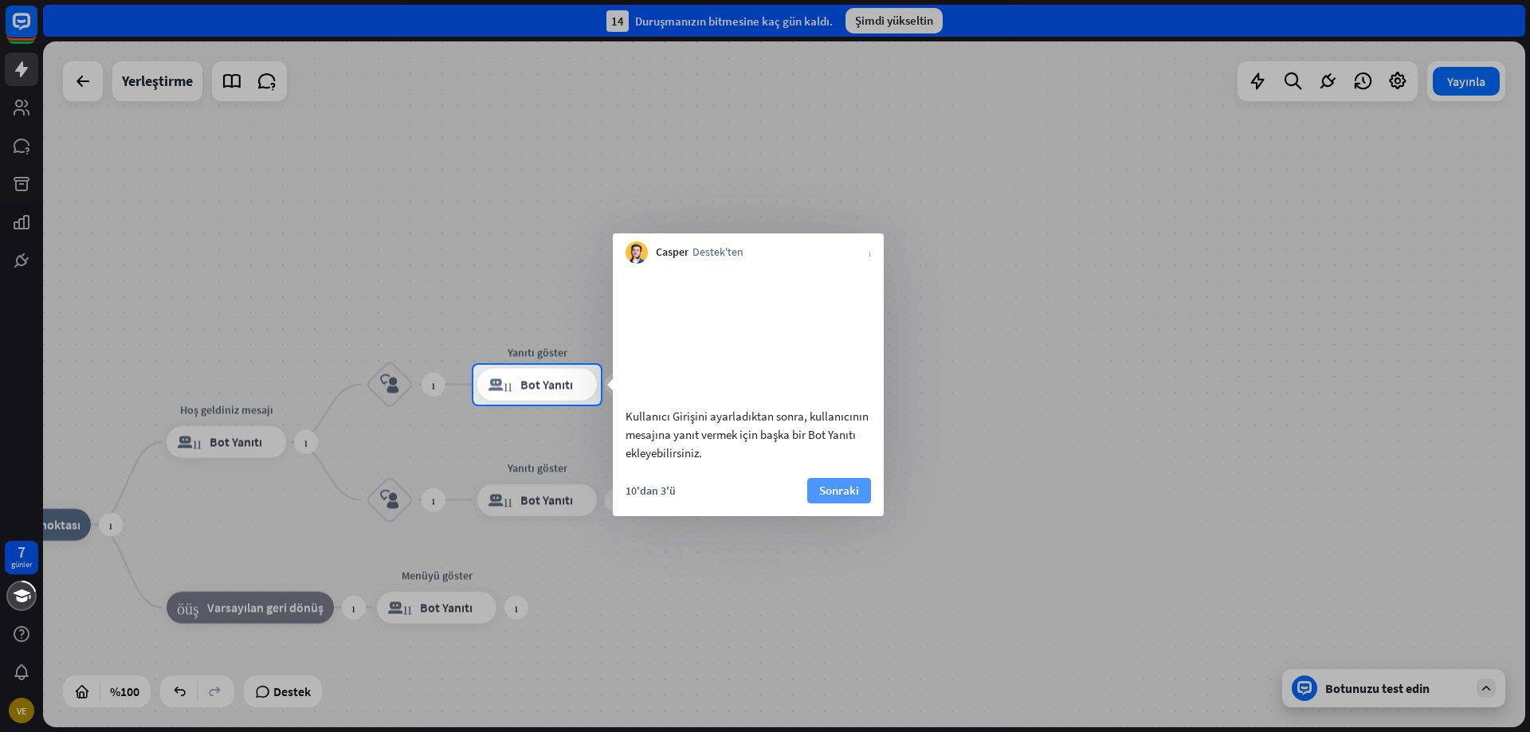
click at [810, 504] on button "Sonraki" at bounding box center [839, 491] width 64 height 26
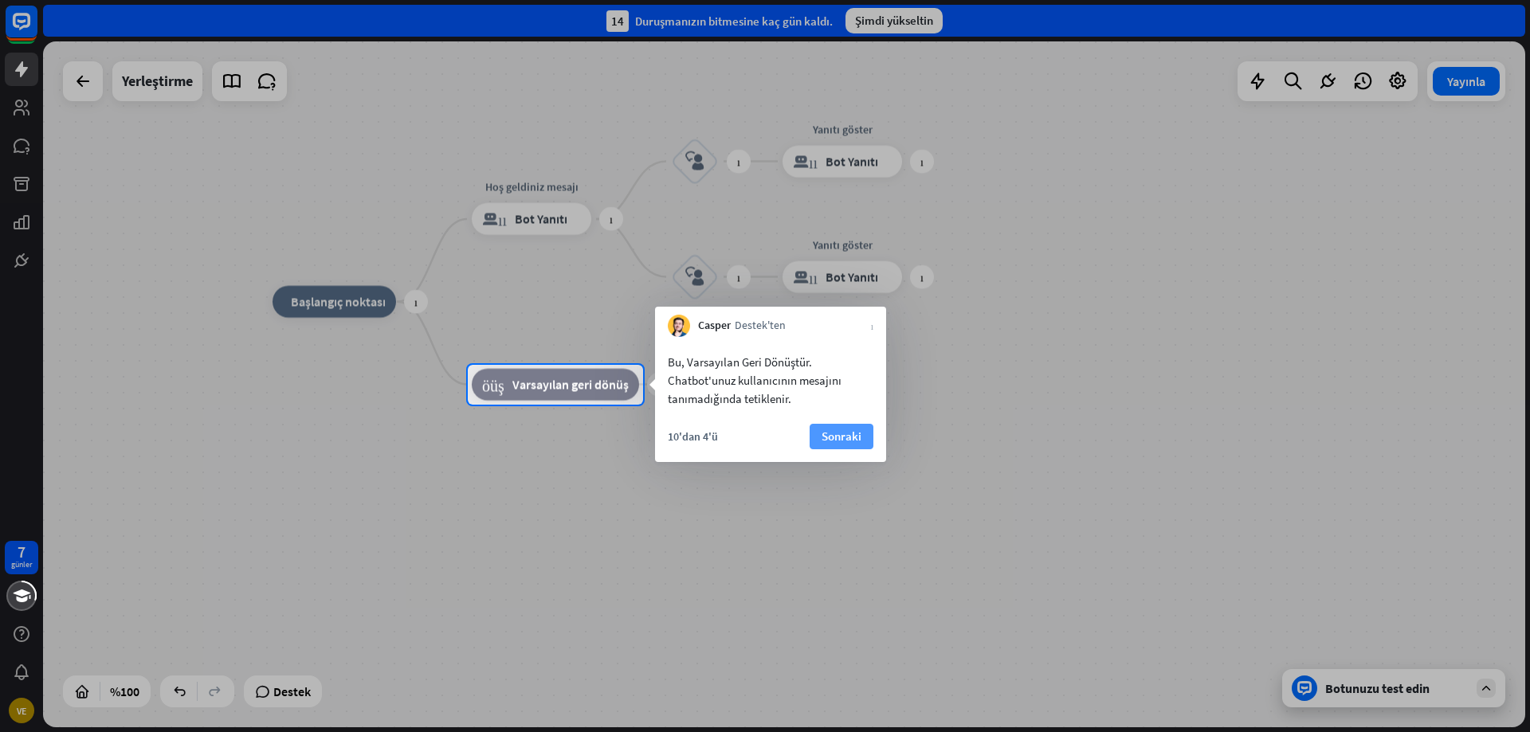
click at [839, 442] on font "Sonraki" at bounding box center [842, 436] width 40 height 15
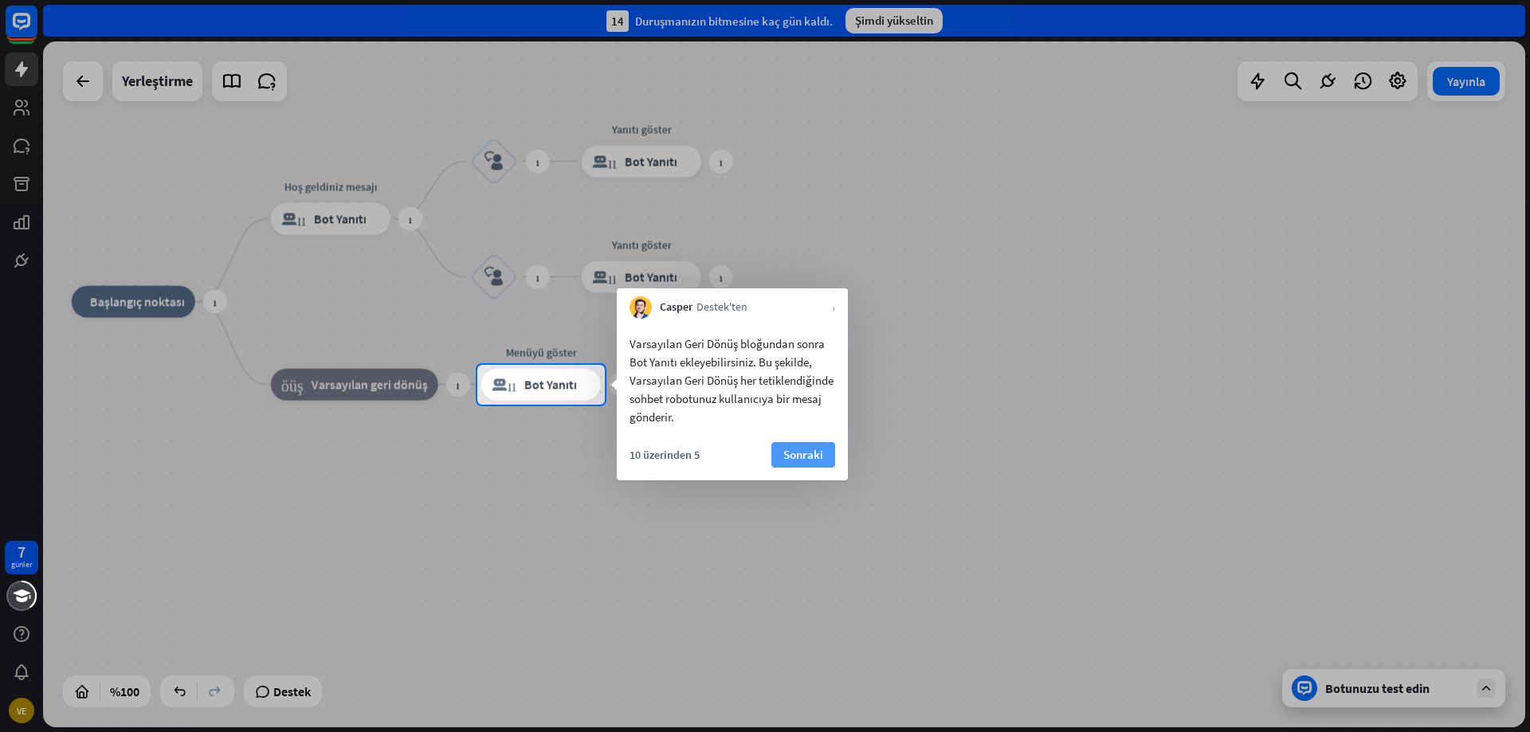
click at [822, 442] on div "Varsayılan Geri Dönüş bloğundan sonra Bot Yanıtı ekleyebilirsiniz. Bu şekilde, …" at bounding box center [732, 400] width 231 height 162
click at [792, 453] on font "Sonraki" at bounding box center [799, 454] width 40 height 15
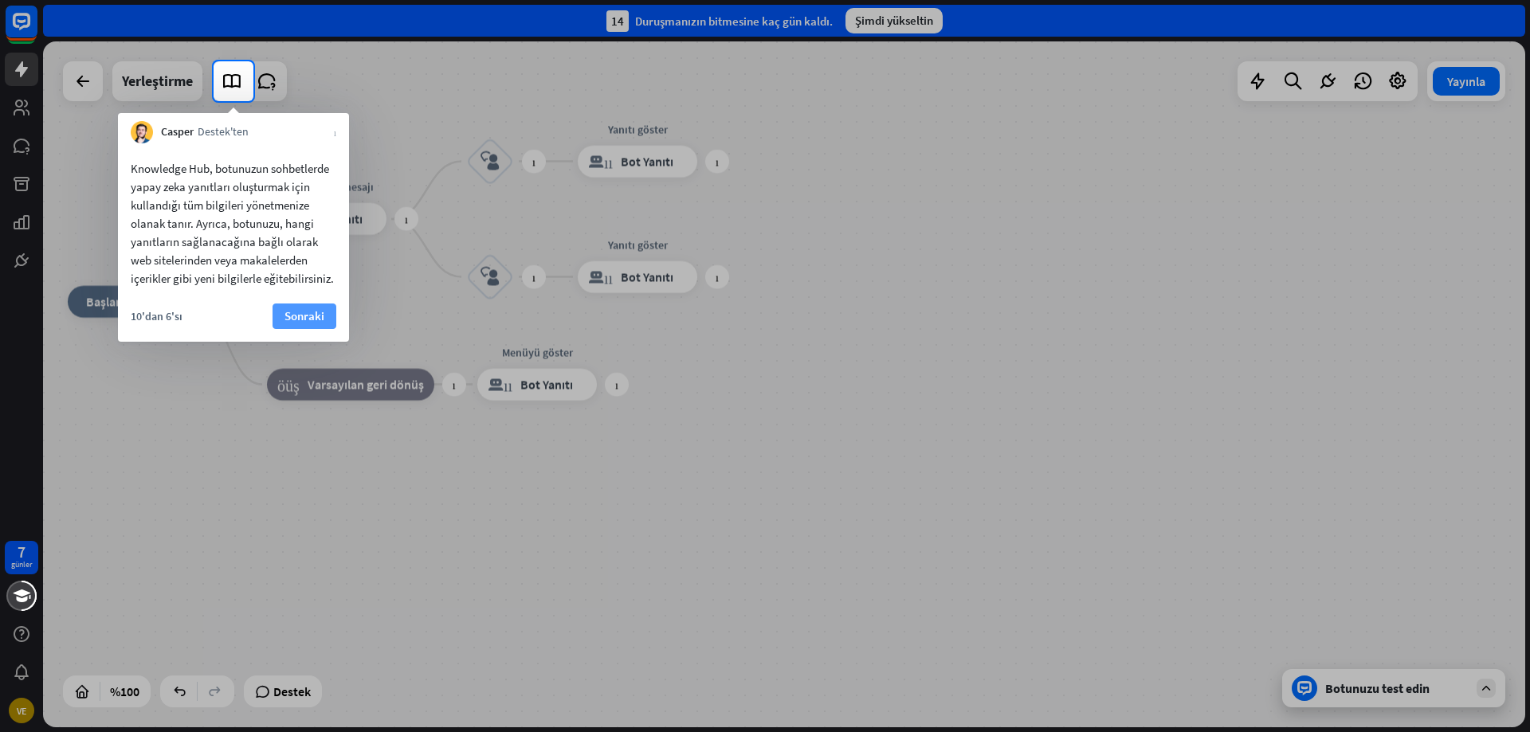
click at [332, 308] on button "Sonraki" at bounding box center [305, 317] width 64 height 26
